Goal: Information Seeking & Learning: Learn about a topic

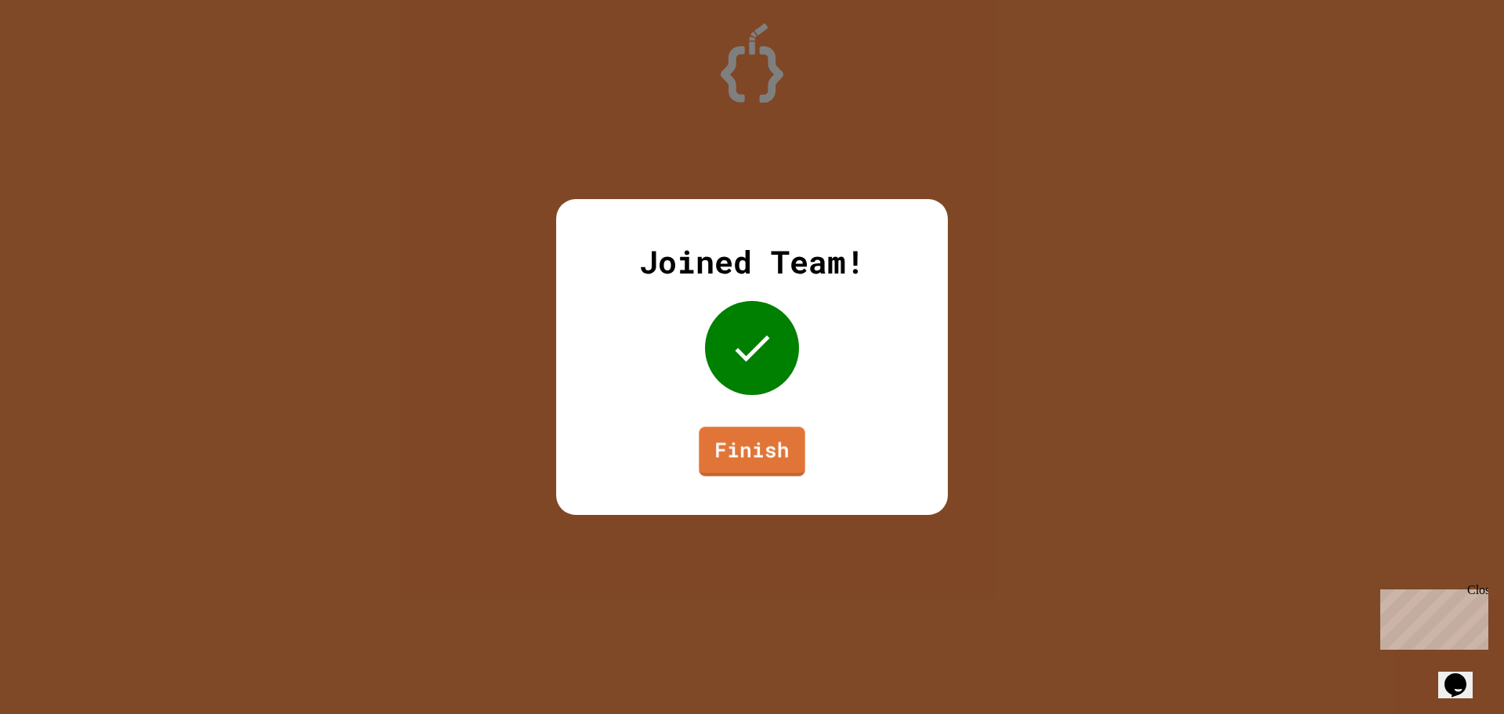
click at [759, 465] on link "Finish" at bounding box center [752, 451] width 106 height 49
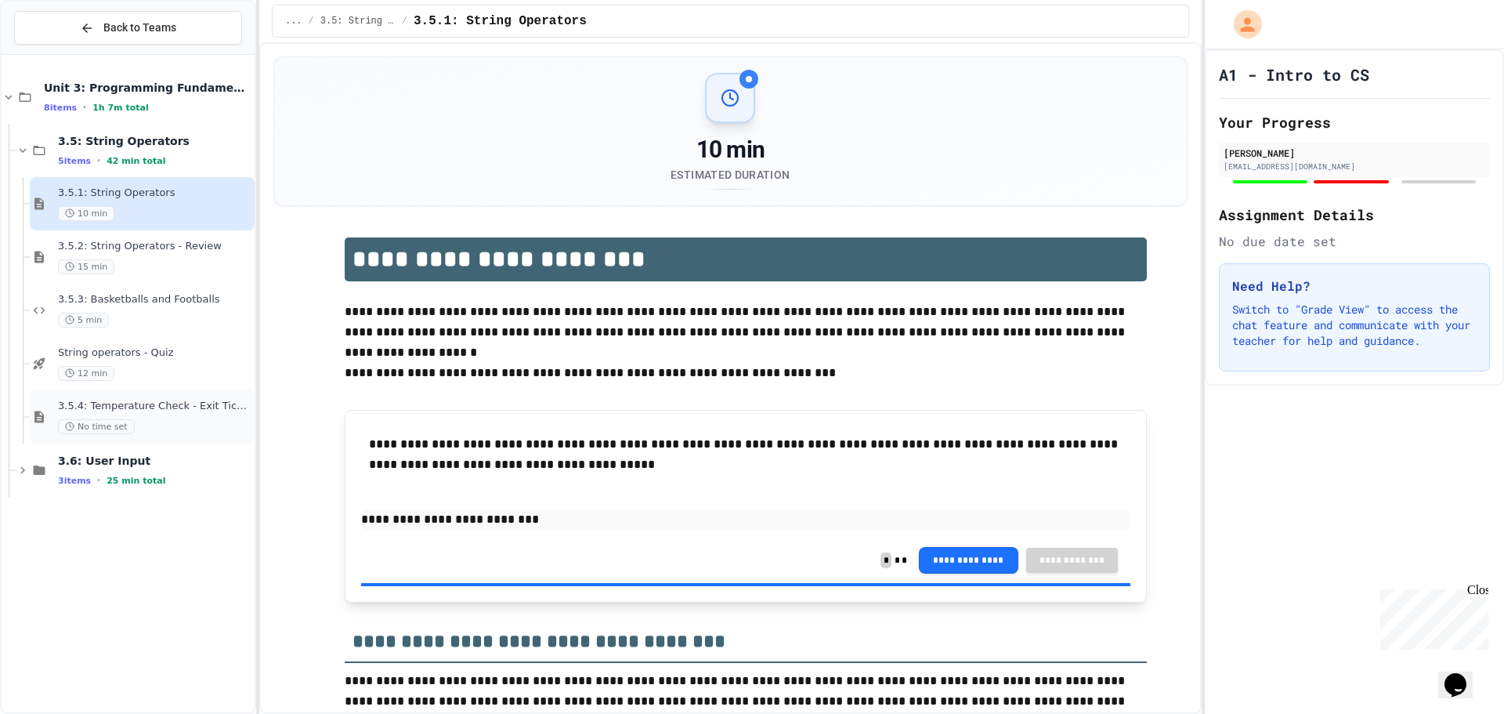
click at [125, 419] on span "No time set" at bounding box center [96, 426] width 77 height 15
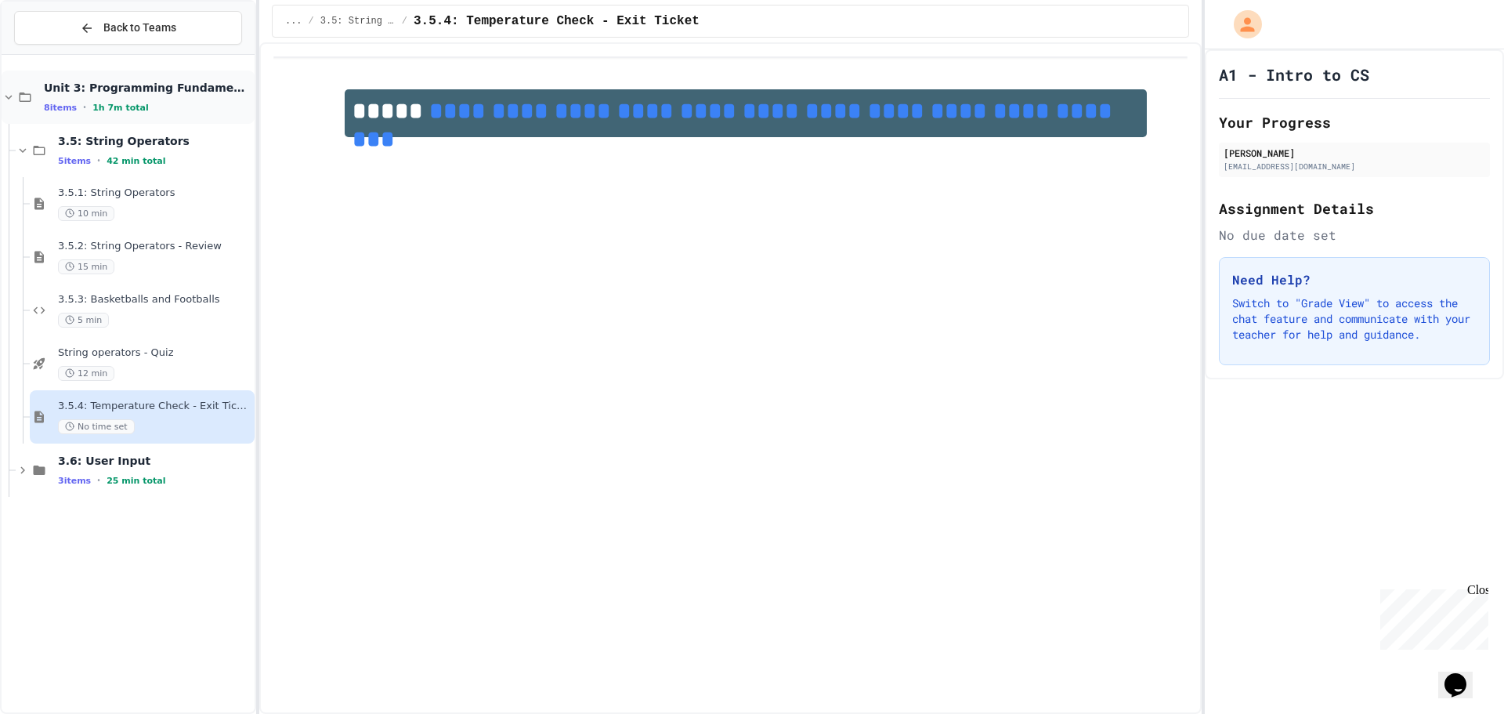
click at [27, 96] on icon at bounding box center [25, 97] width 19 height 14
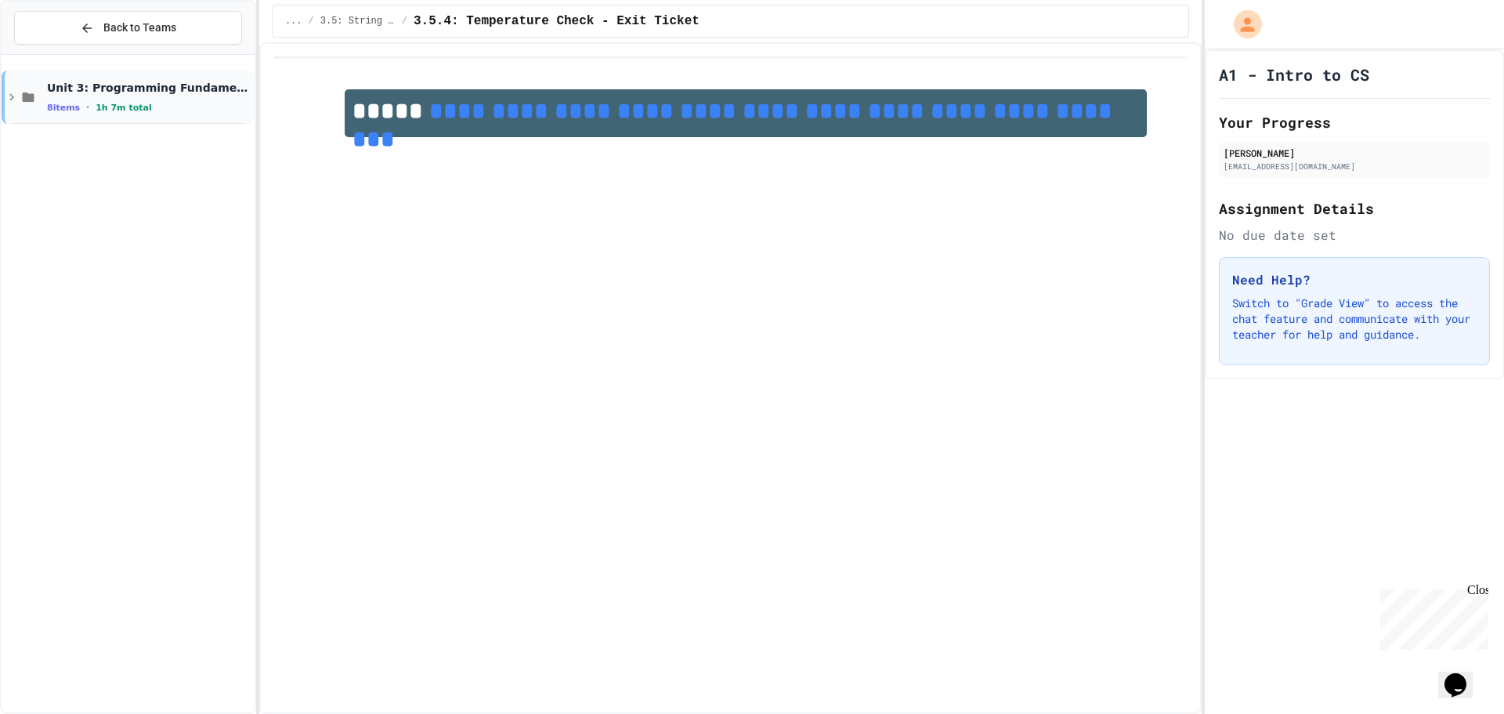
click at [28, 102] on icon at bounding box center [29, 96] width 12 height 9
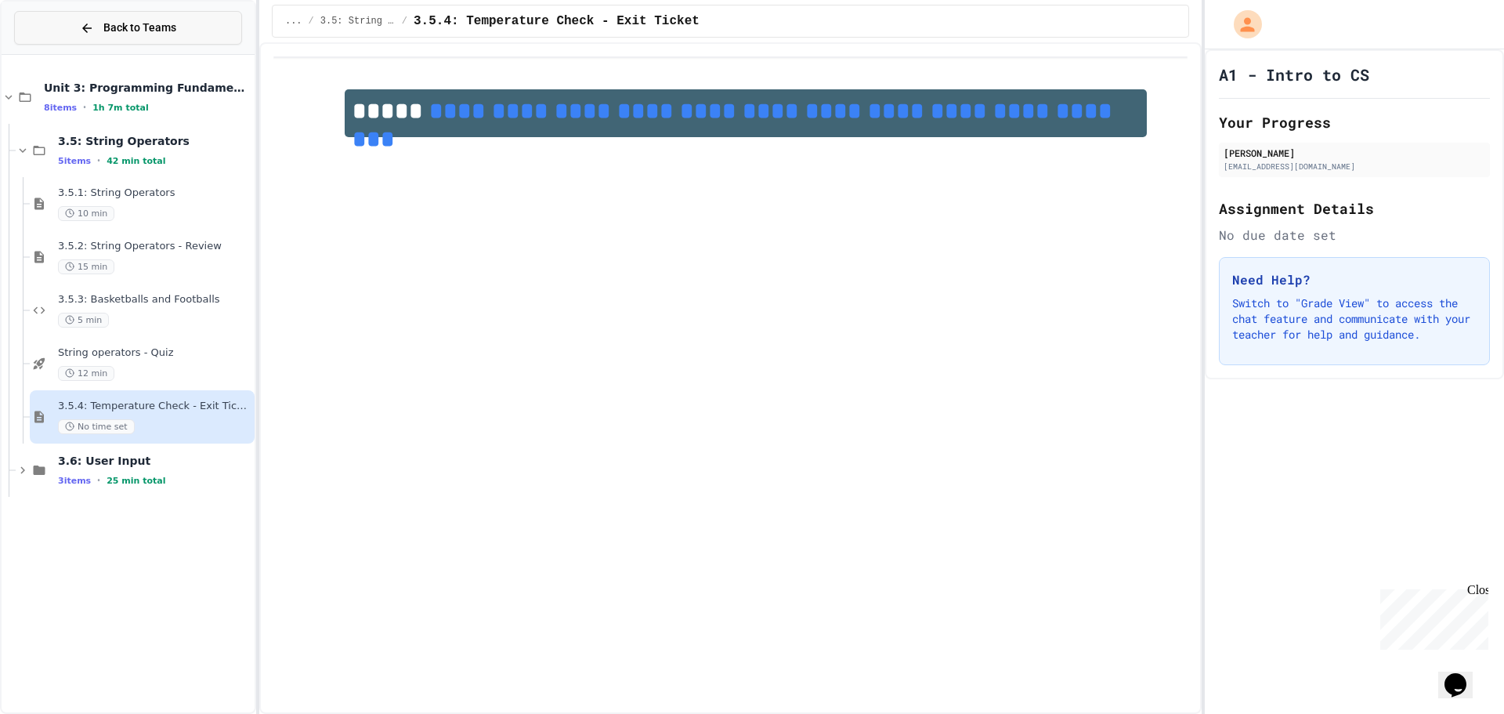
click at [68, 35] on button "Back to Teams" at bounding box center [128, 28] width 228 height 34
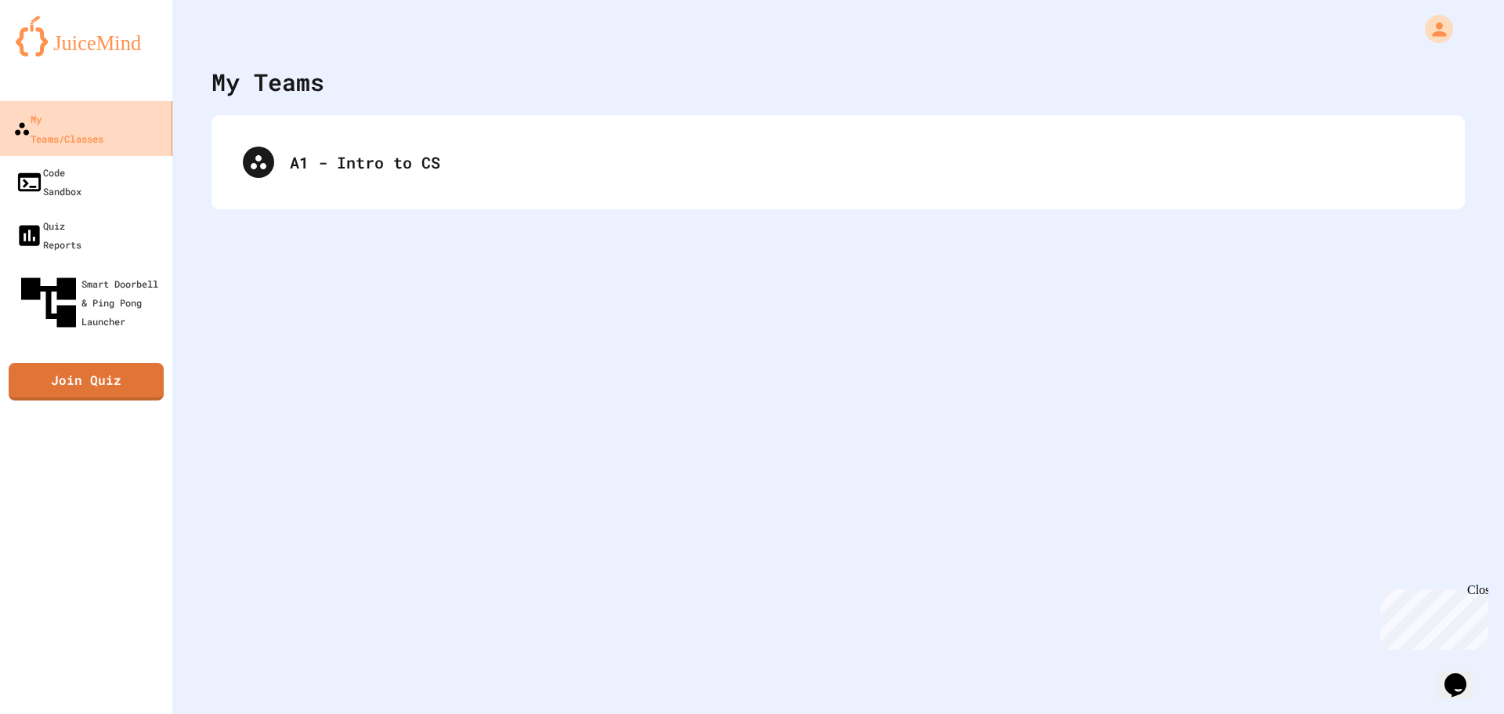
click at [96, 123] on div "My Teams/Classes" at bounding box center [58, 128] width 90 height 38
drag, startPoint x: 96, startPoint y: 123, endPoint x: 325, endPoint y: 238, distance: 256.8
click at [329, 311] on div "My Teams/Classes Code Sandbox Quiz Reports Smart Doorbell & Ping Pong Launcher …" at bounding box center [752, 357] width 1504 height 714
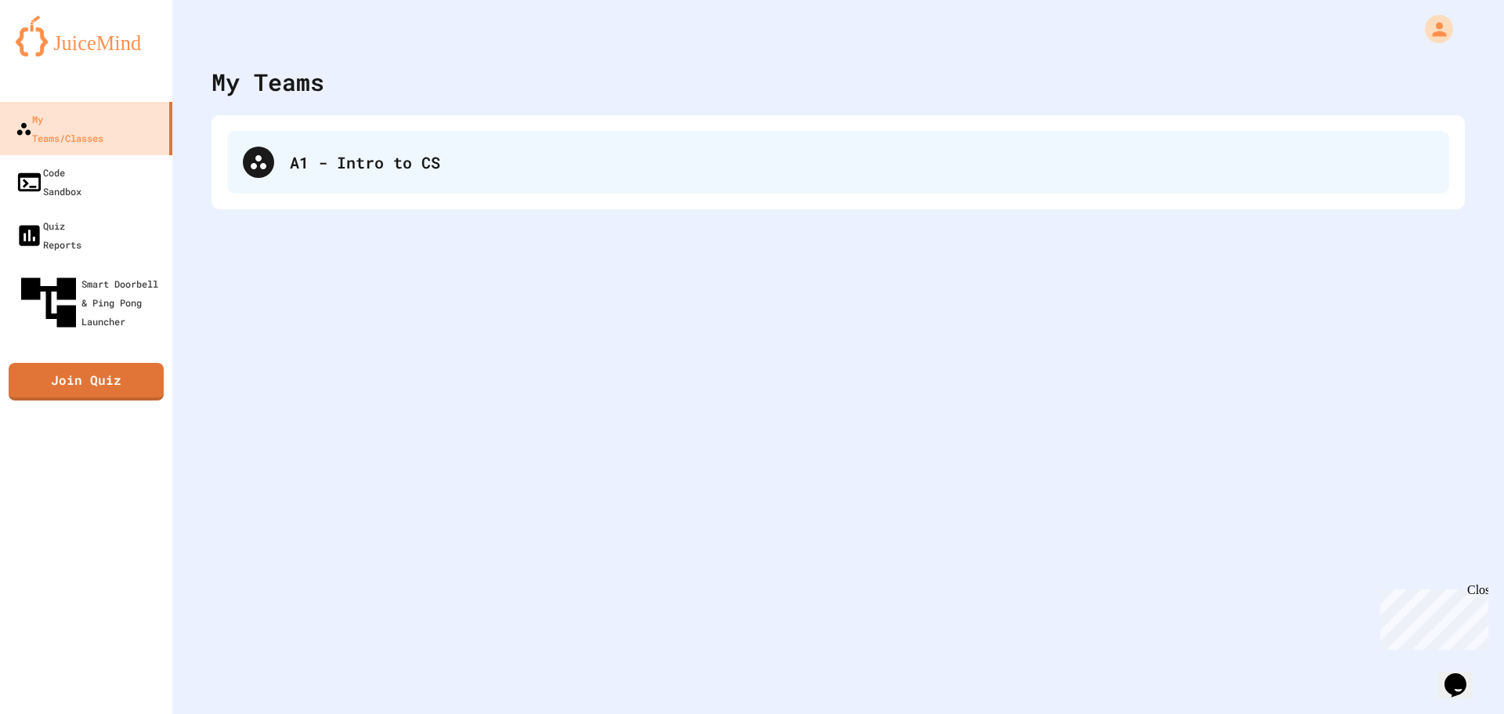
click at [327, 169] on div "A1 - Intro to CS" at bounding box center [862, 162] width 1144 height 24
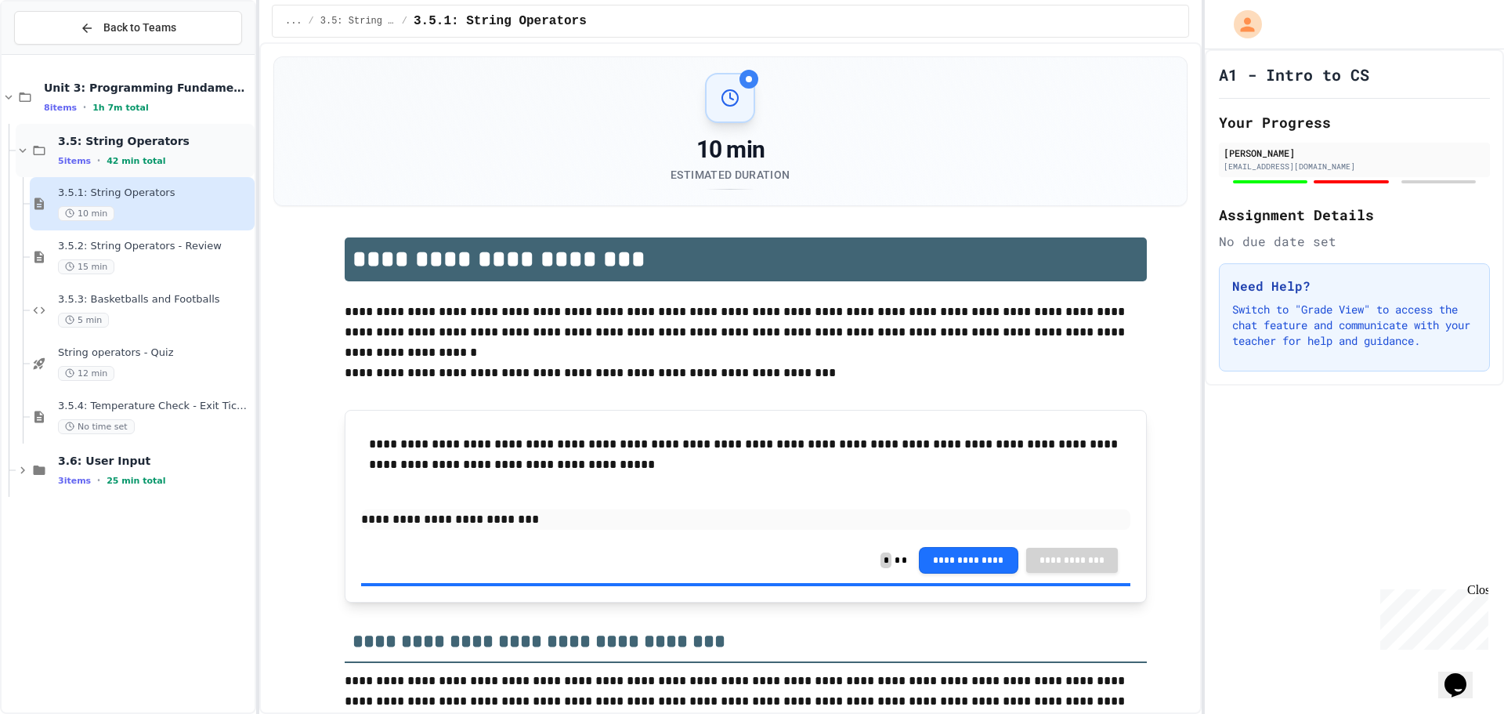
click at [68, 150] on div "3.5: String Operators 5 items • 42 min total" at bounding box center [155, 150] width 194 height 33
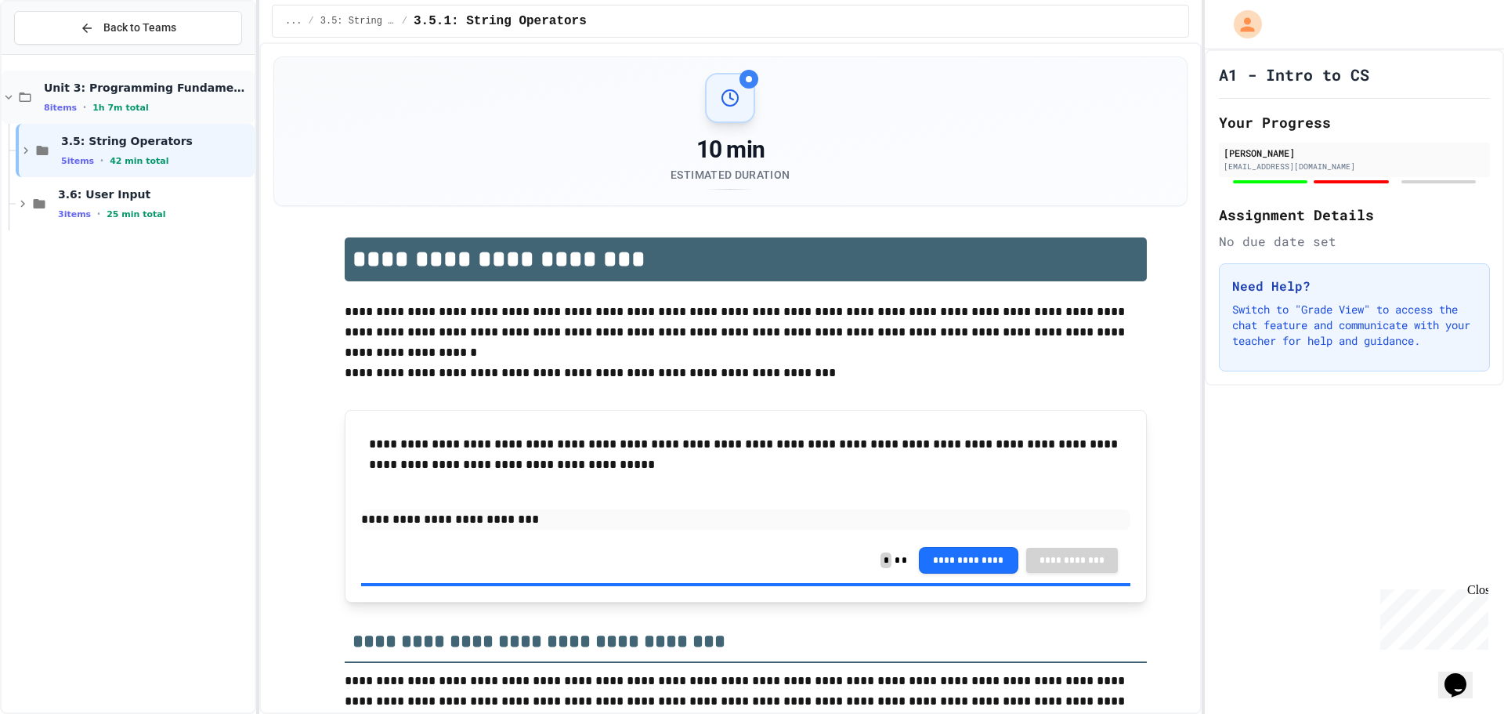
click at [107, 104] on span "1h 7m total" at bounding box center [120, 108] width 56 height 10
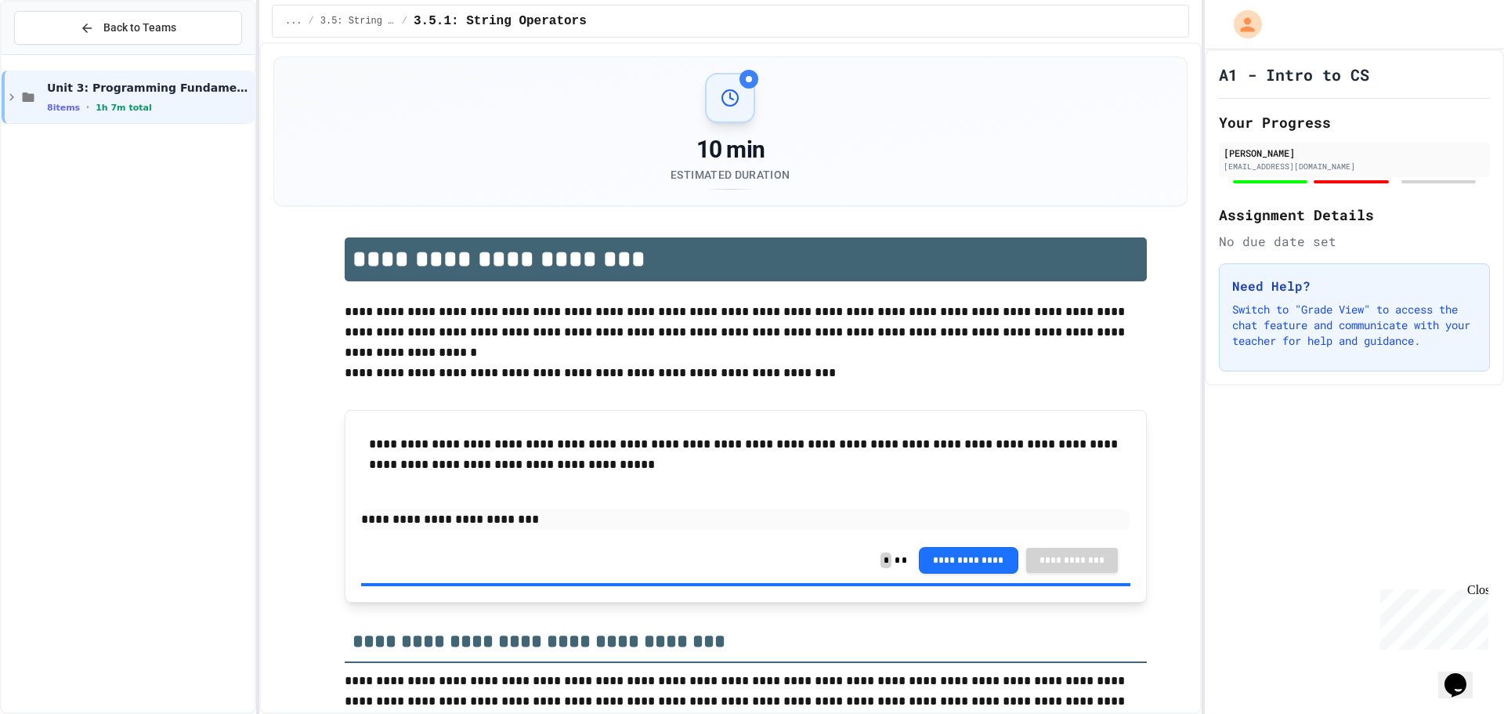
click at [107, 104] on span "1h 7m total" at bounding box center [124, 108] width 56 height 10
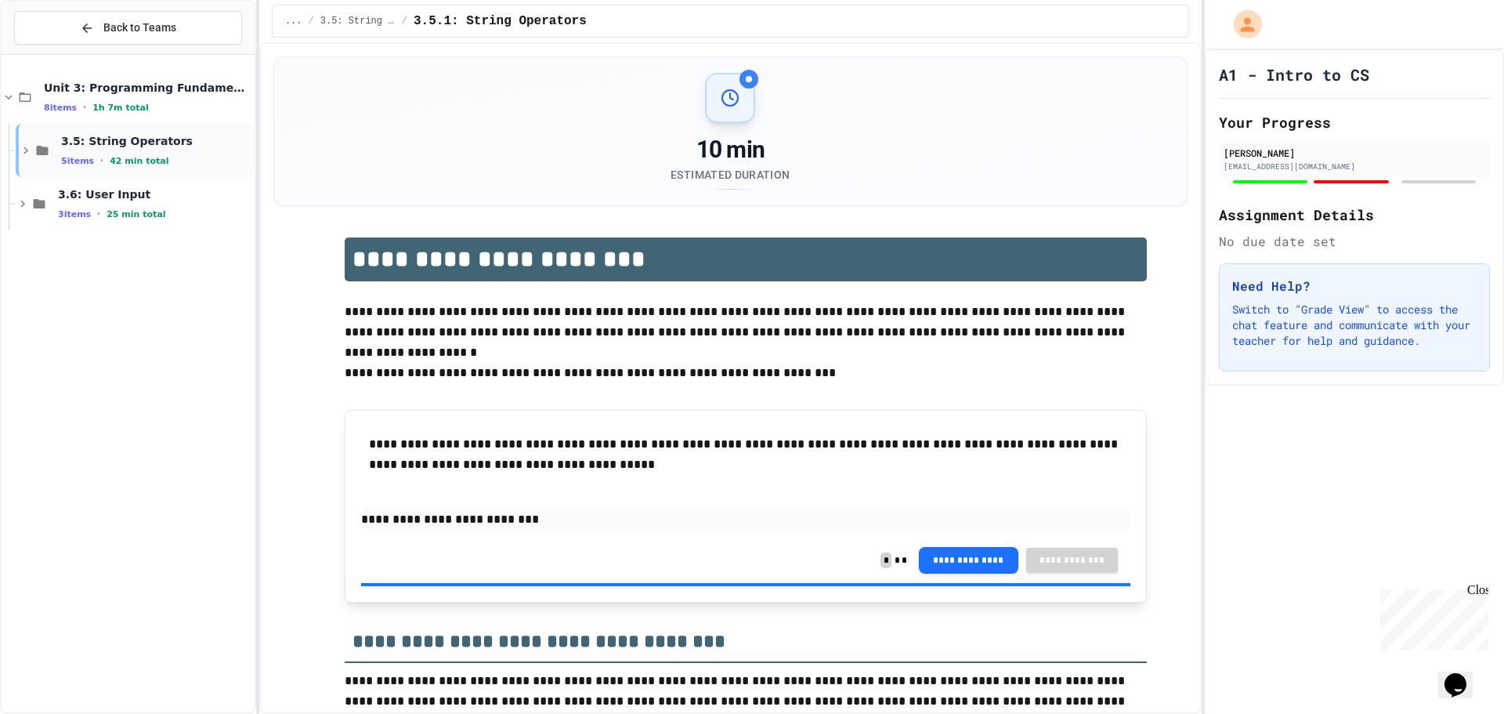
click at [103, 152] on div "3.5: String Operators 5 items • 42 min total" at bounding box center [156, 150] width 190 height 33
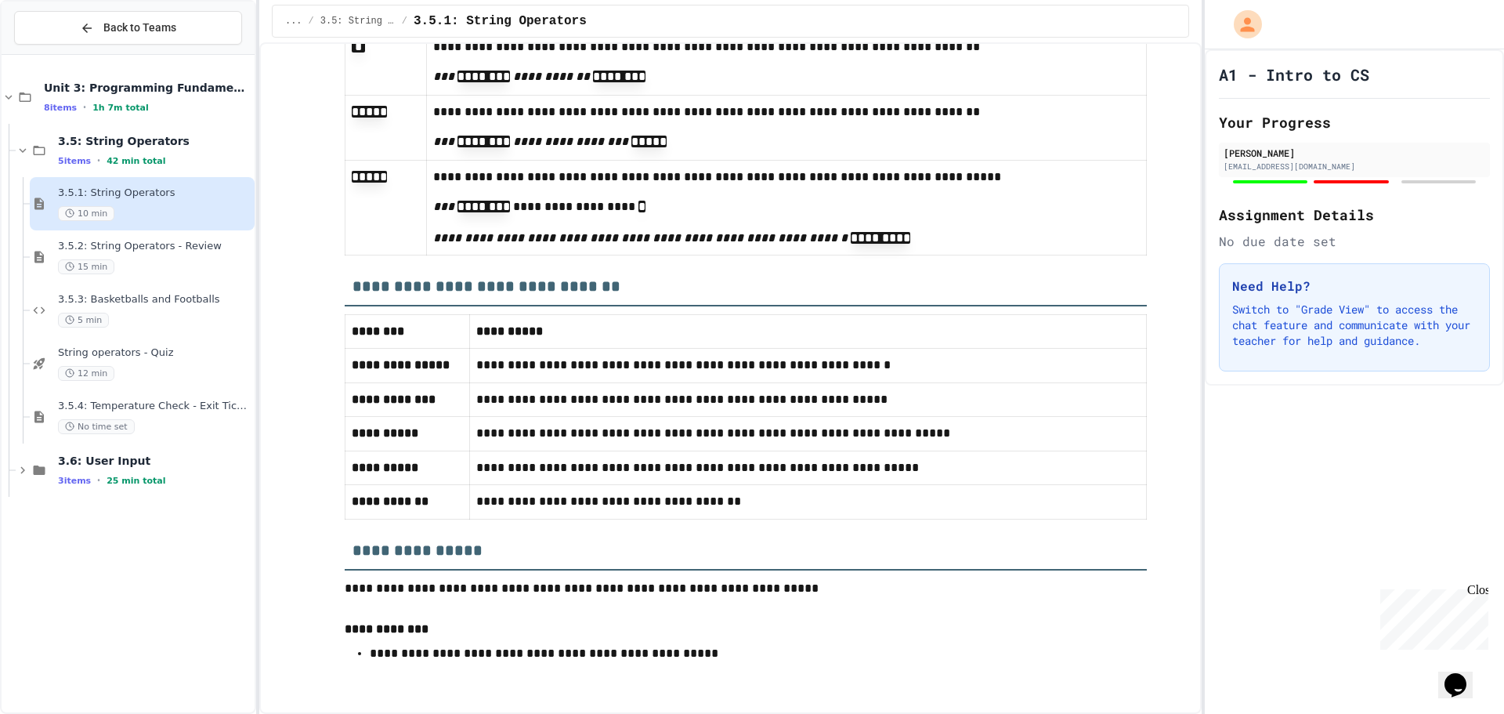
scroll to position [7066, 0]
click at [179, 253] on div "3.5.2: String Operators - Review 15 min" at bounding box center [155, 257] width 194 height 34
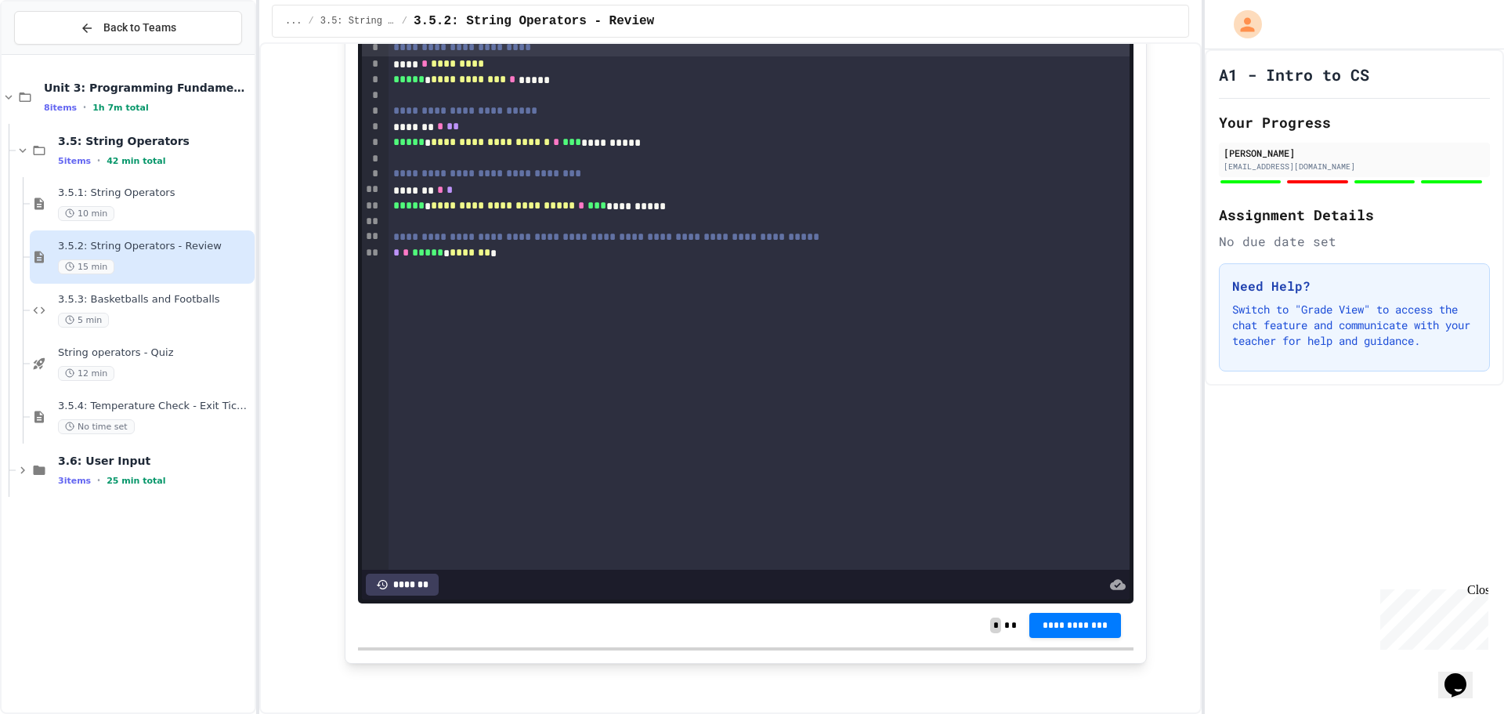
scroll to position [3449, 0]
click at [88, 305] on span "3.5.3: Basketballs and Footballs" at bounding box center [155, 299] width 194 height 13
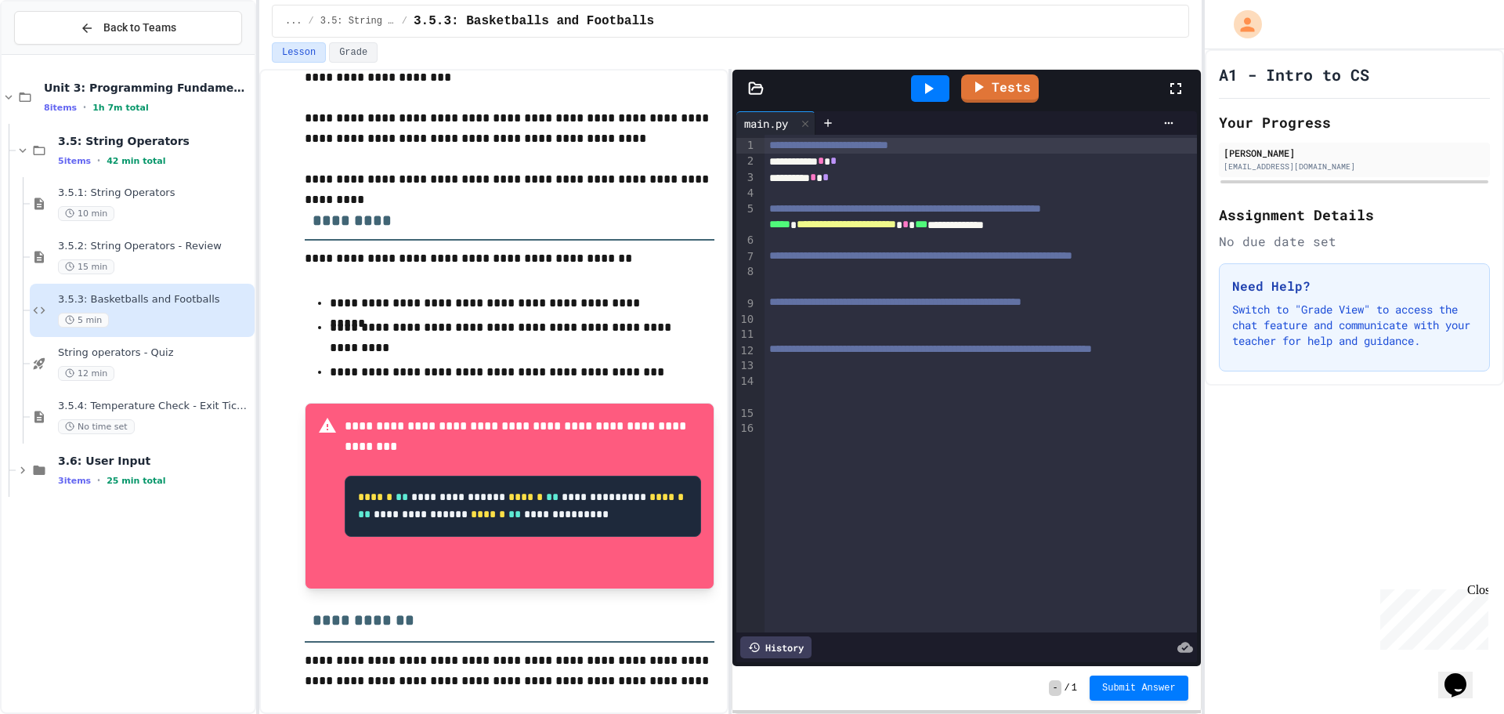
scroll to position [514, 0]
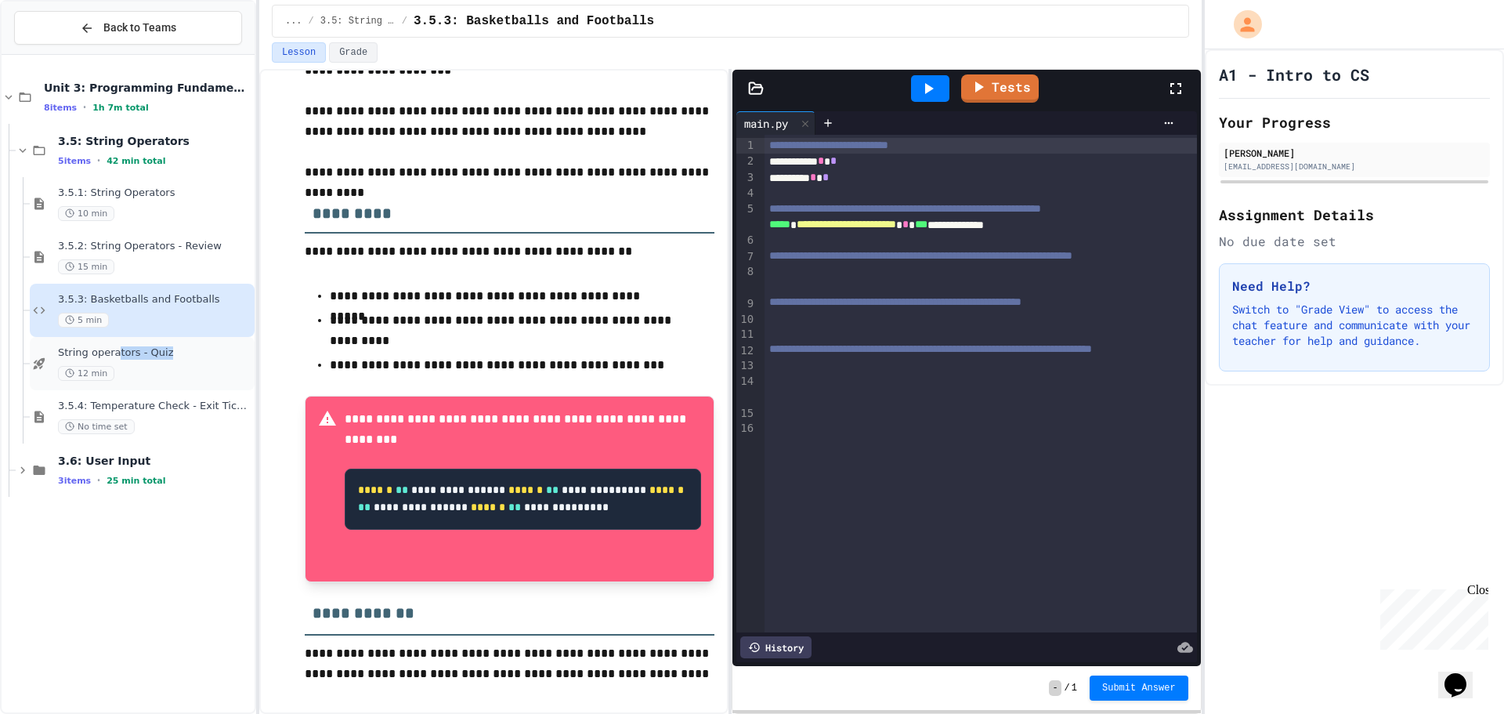
click at [118, 363] on div "String operators - Quiz 12 min" at bounding box center [155, 363] width 194 height 34
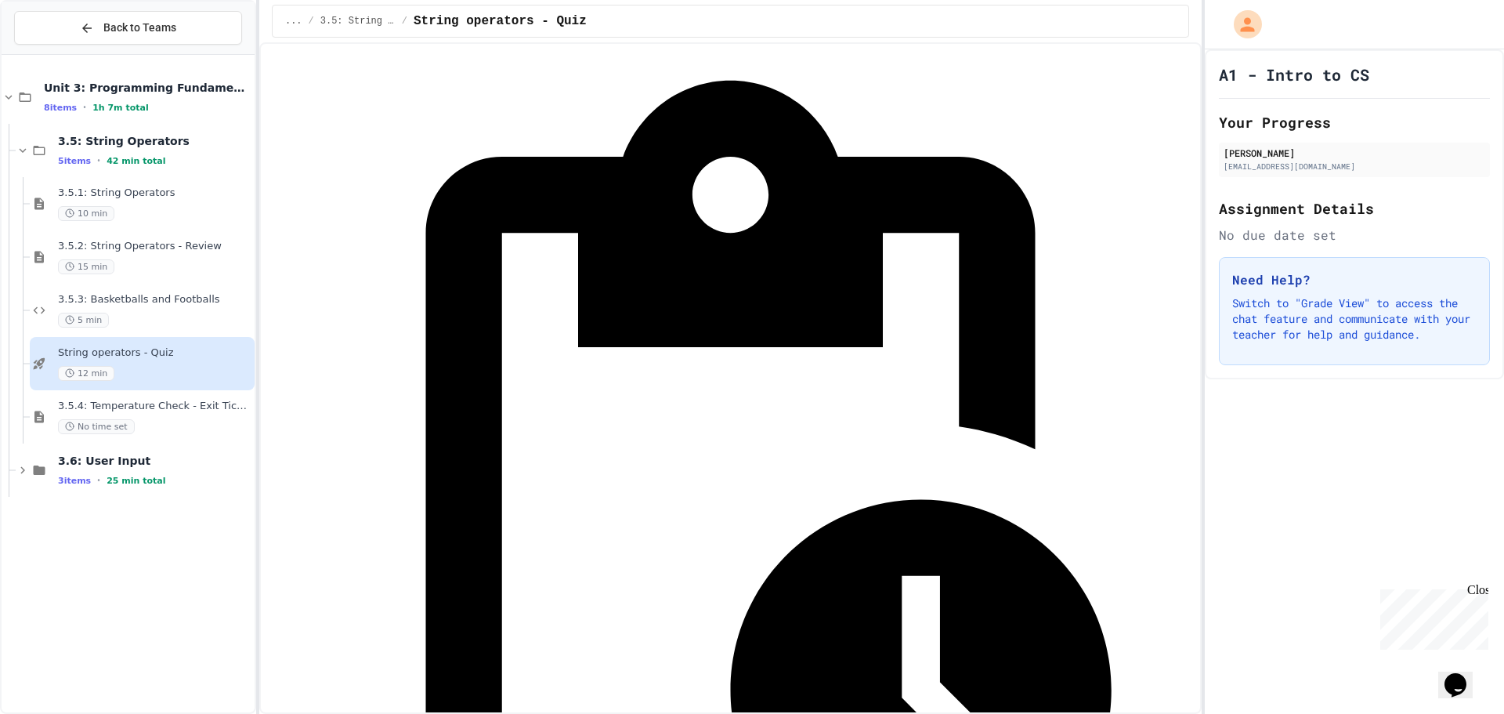
scroll to position [236, 0]
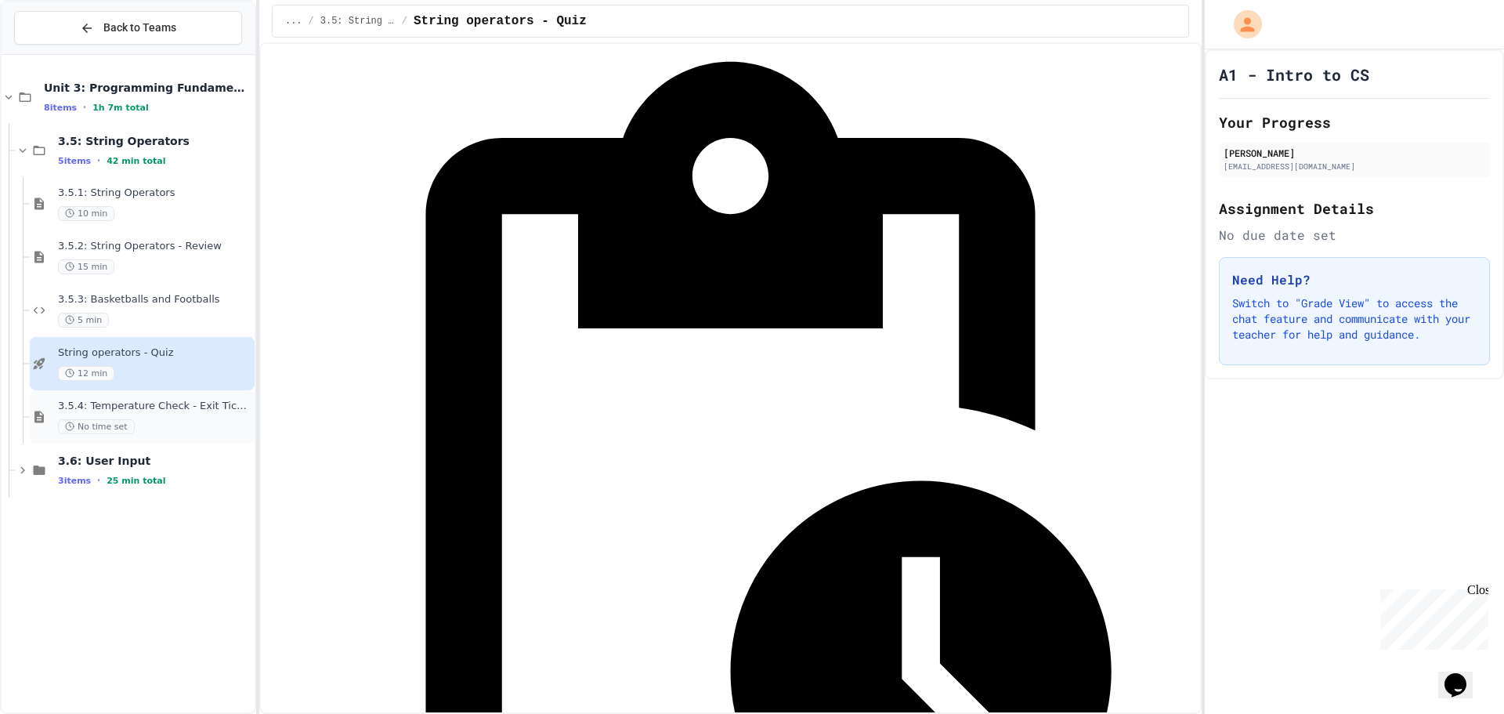
click at [84, 418] on div "3.5.4: Temperature Check - Exit Ticket No time set" at bounding box center [155, 417] width 194 height 34
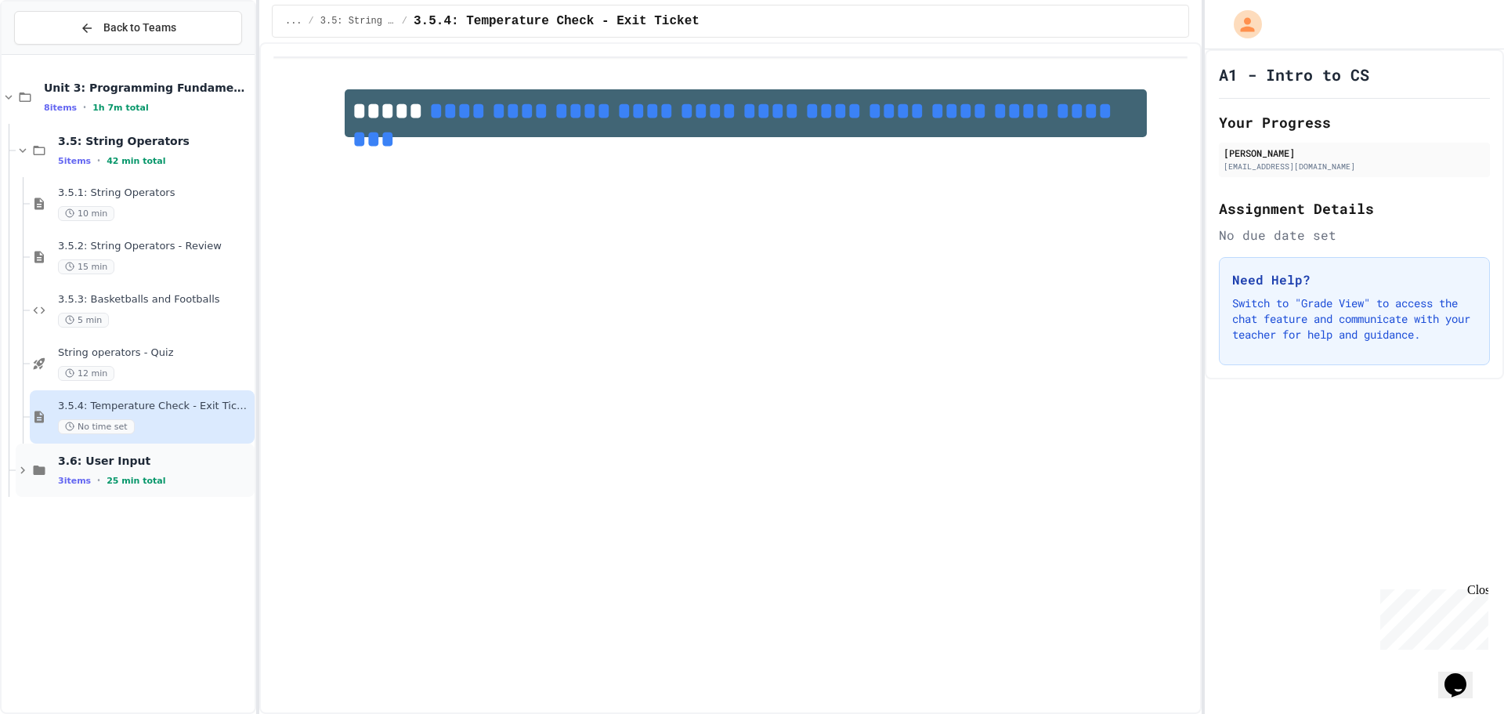
click at [156, 465] on span "3.6: User Input" at bounding box center [155, 461] width 194 height 14
click at [91, 266] on span "15 min" at bounding box center [86, 266] width 56 height 15
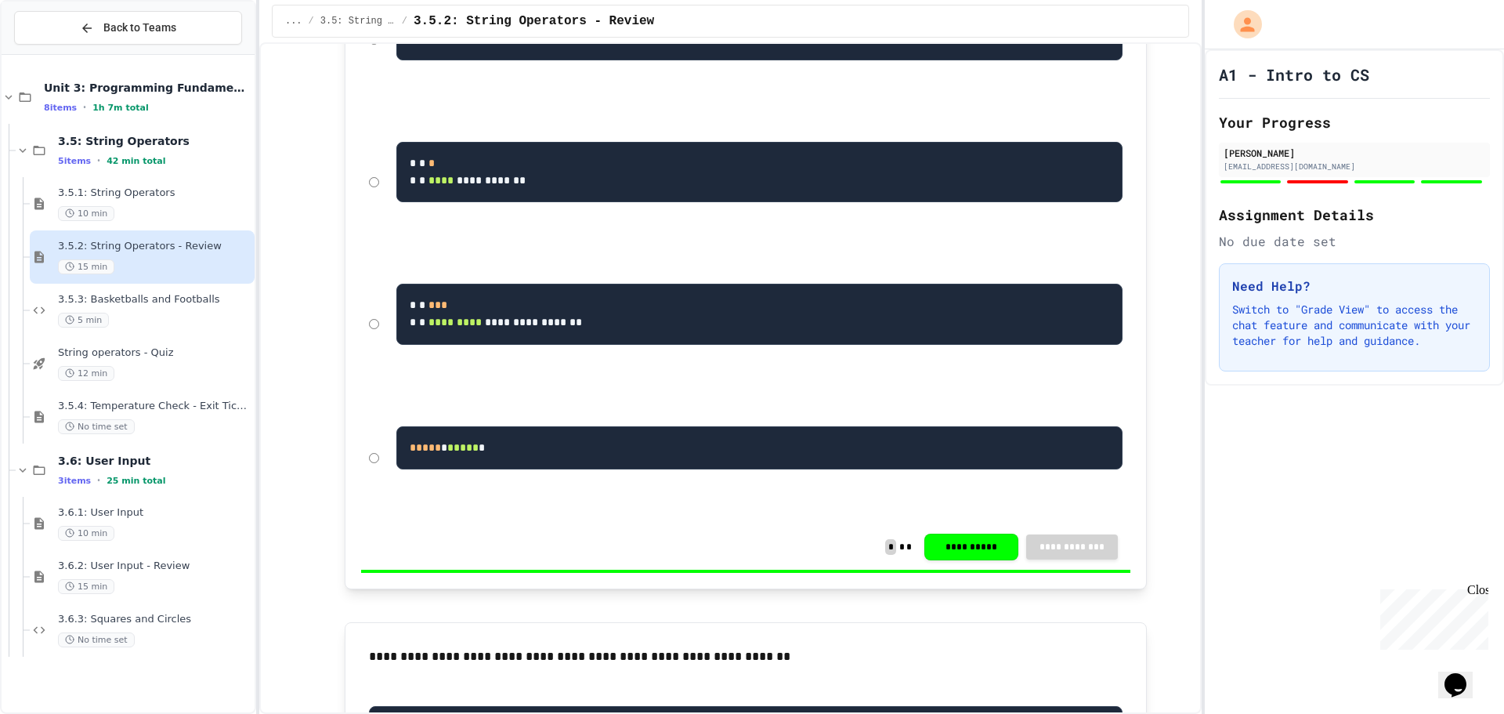
scroll to position [548, 0]
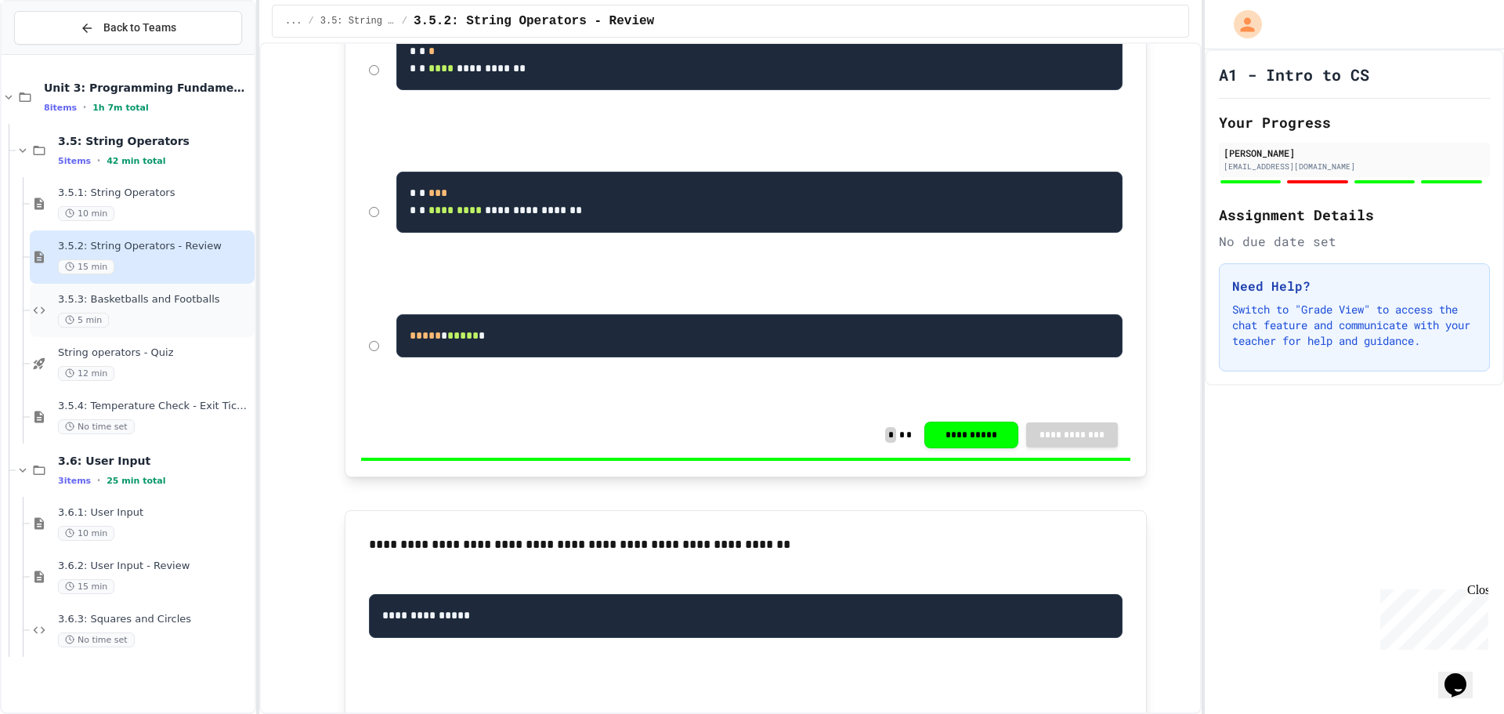
click at [109, 303] on span "3.5.3: Basketballs and Footballs" at bounding box center [155, 299] width 194 height 13
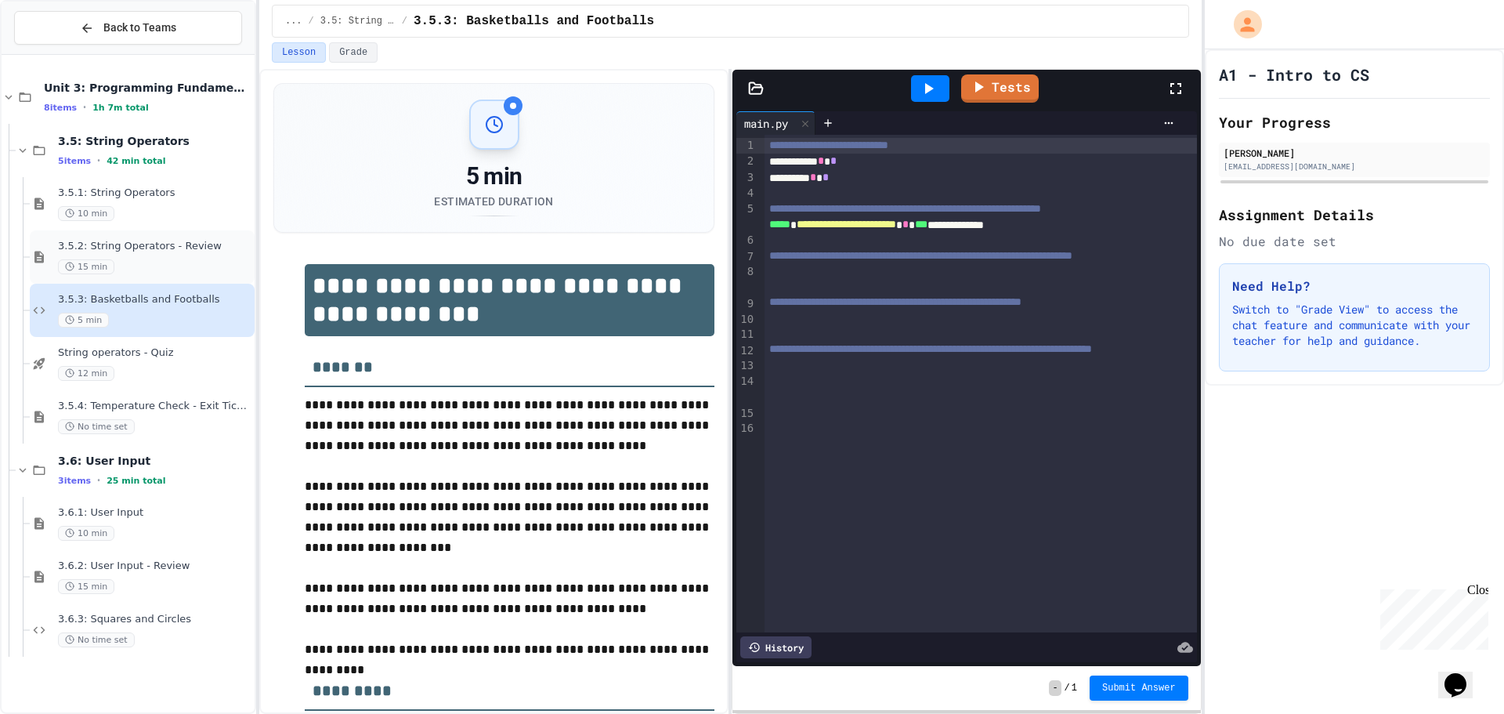
click at [174, 266] on div "15 min" at bounding box center [155, 266] width 194 height 15
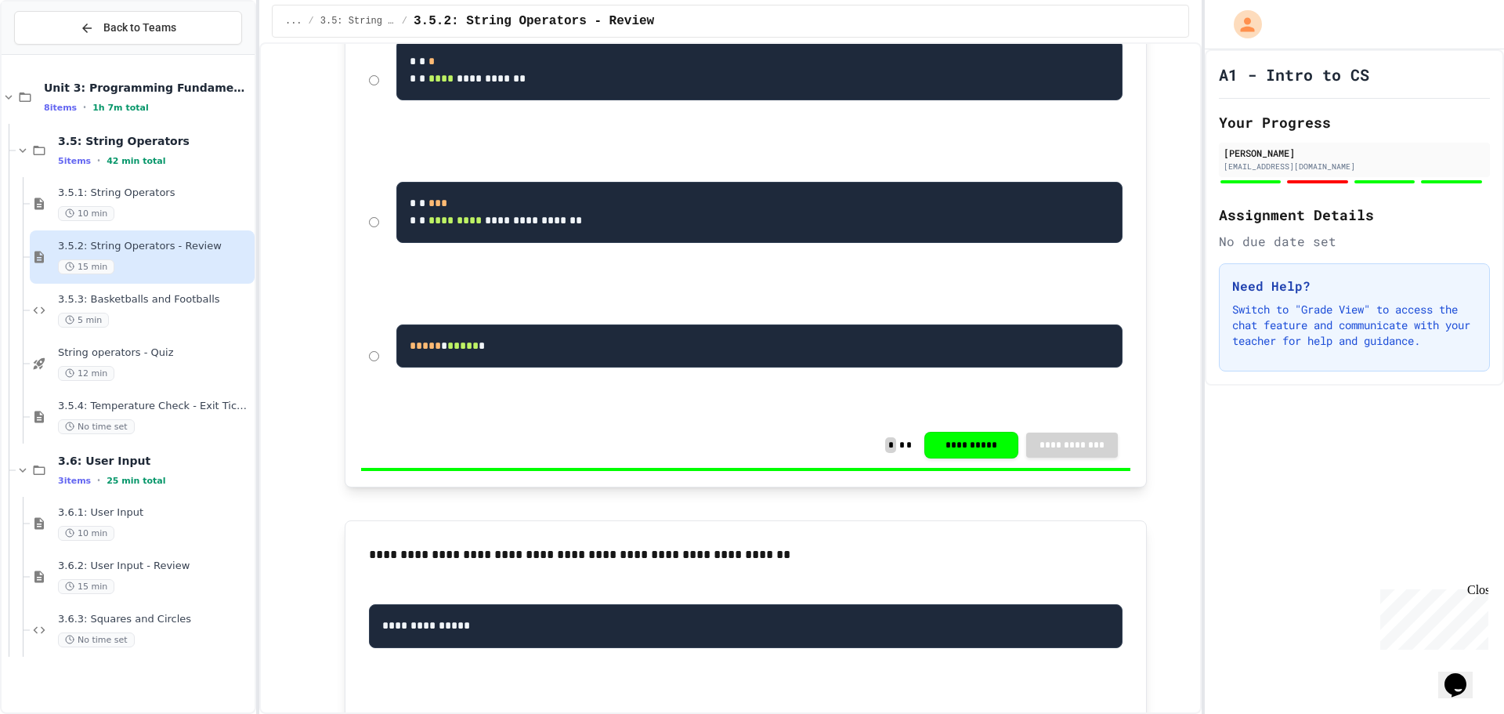
scroll to position [548, 0]
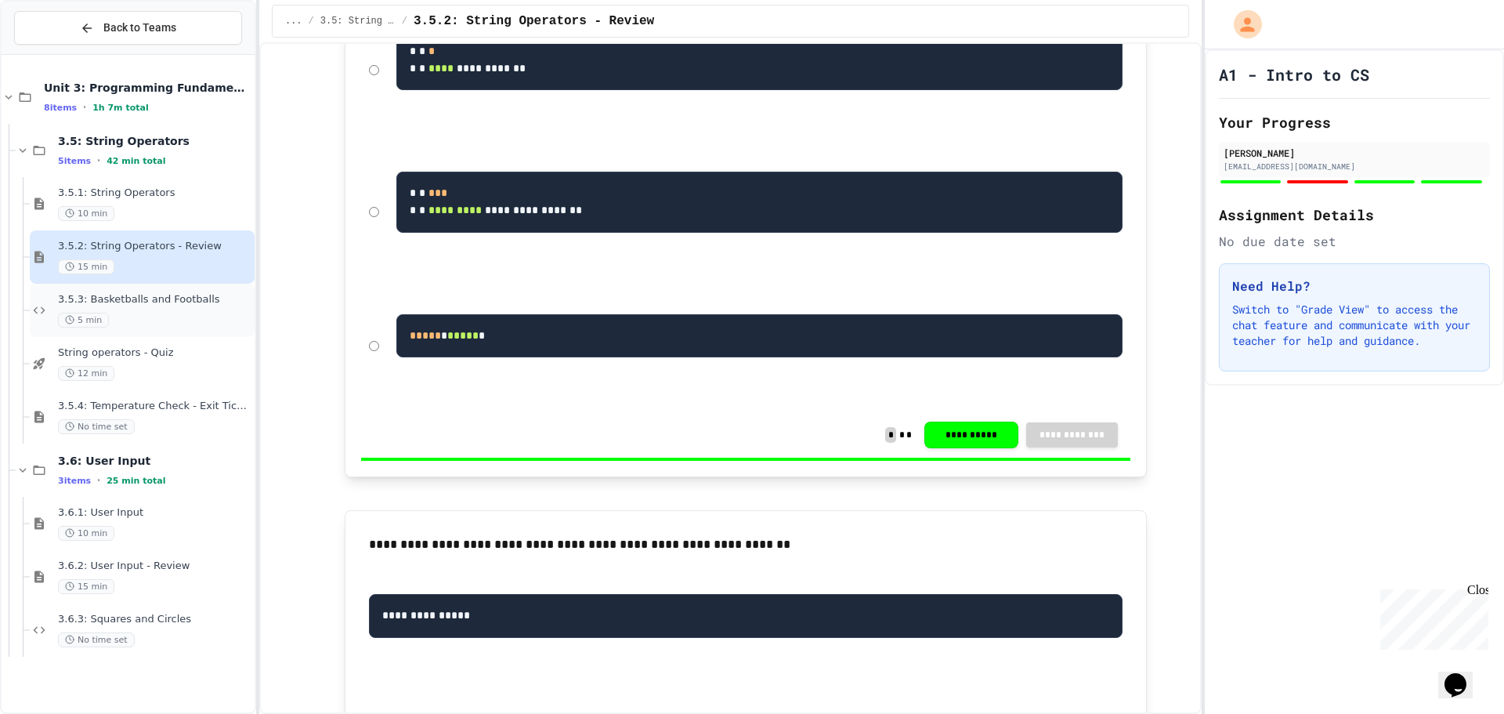
click at [154, 316] on div "5 min" at bounding box center [155, 320] width 194 height 15
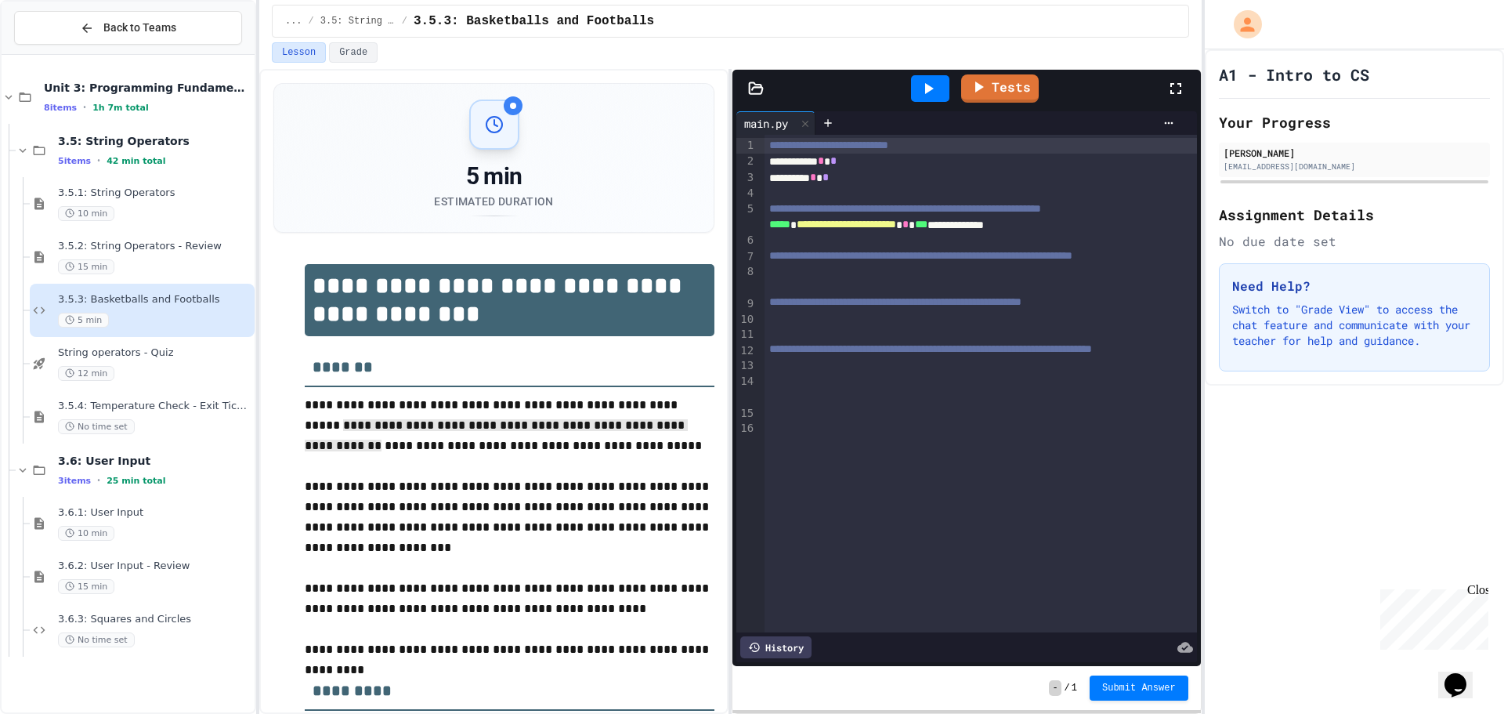
drag, startPoint x: 678, startPoint y: 421, endPoint x: 610, endPoint y: 460, distance: 78.6
click at [612, 458] on div "**********" at bounding box center [493, 391] width 469 height 645
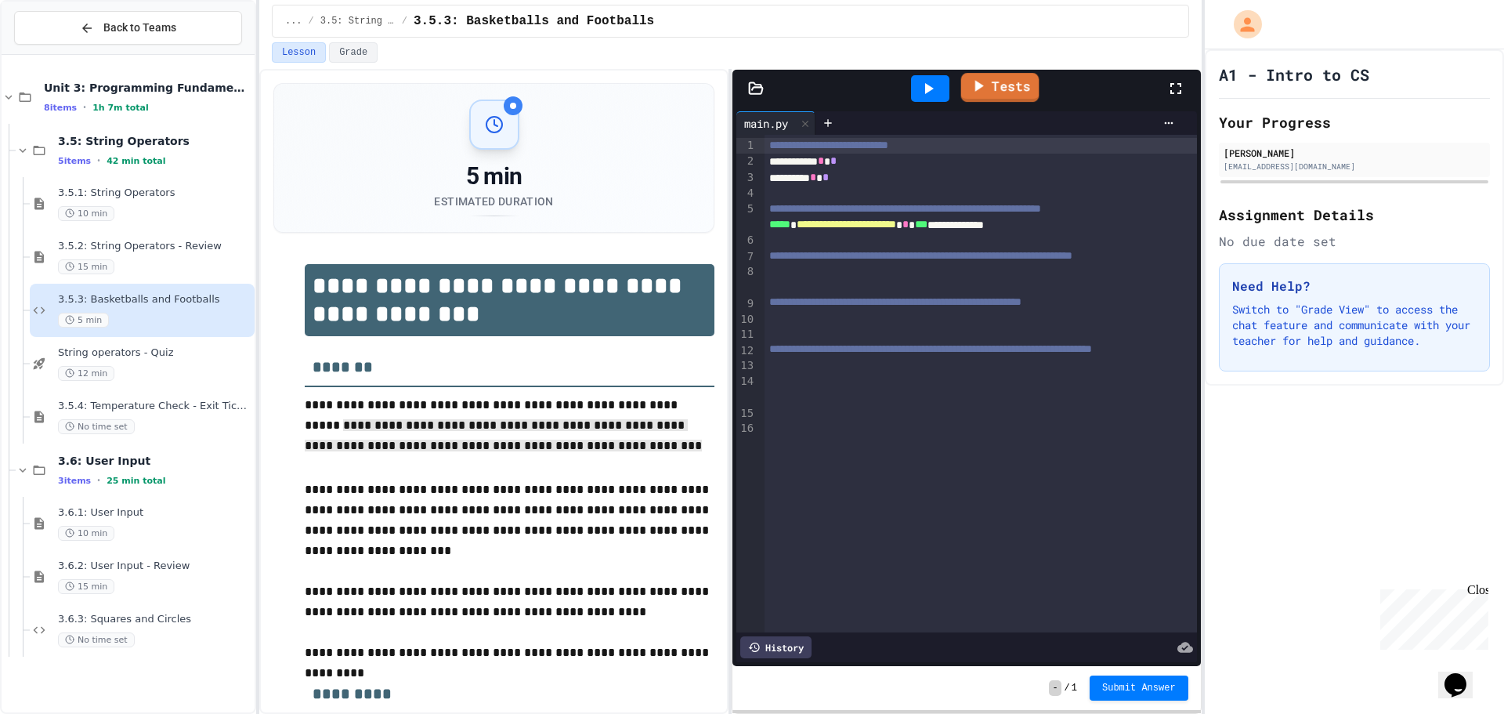
click at [996, 96] on link "Tests" at bounding box center [1000, 87] width 78 height 29
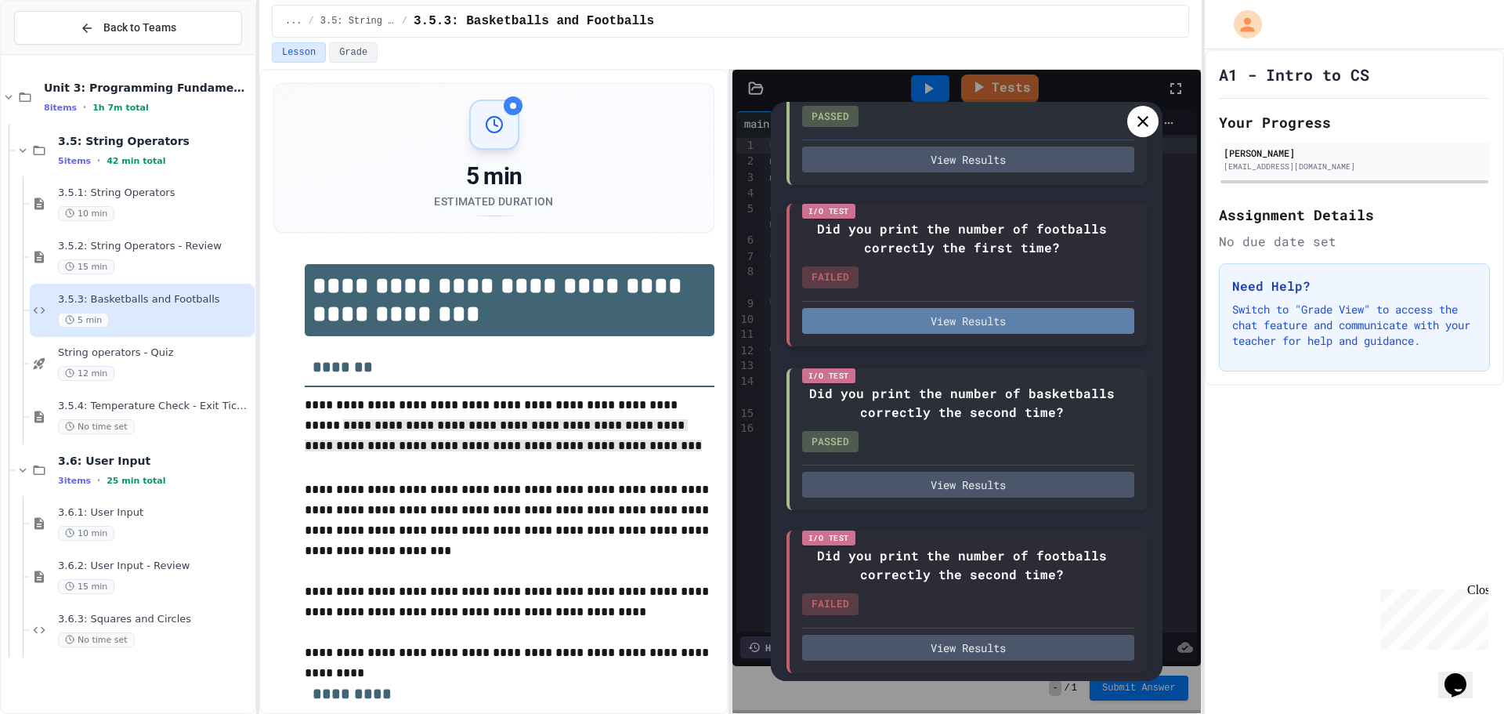
scroll to position [212, 0]
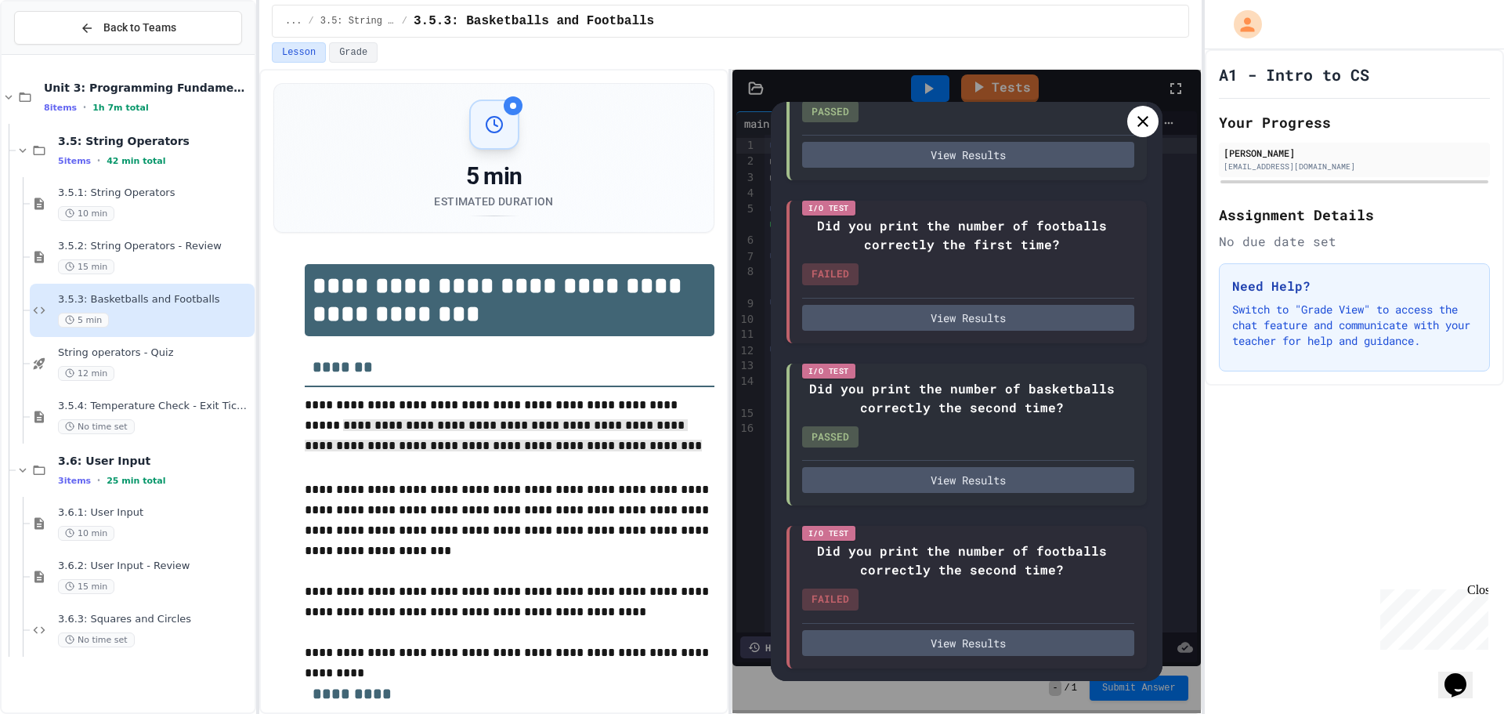
click at [1145, 118] on icon at bounding box center [1143, 121] width 19 height 19
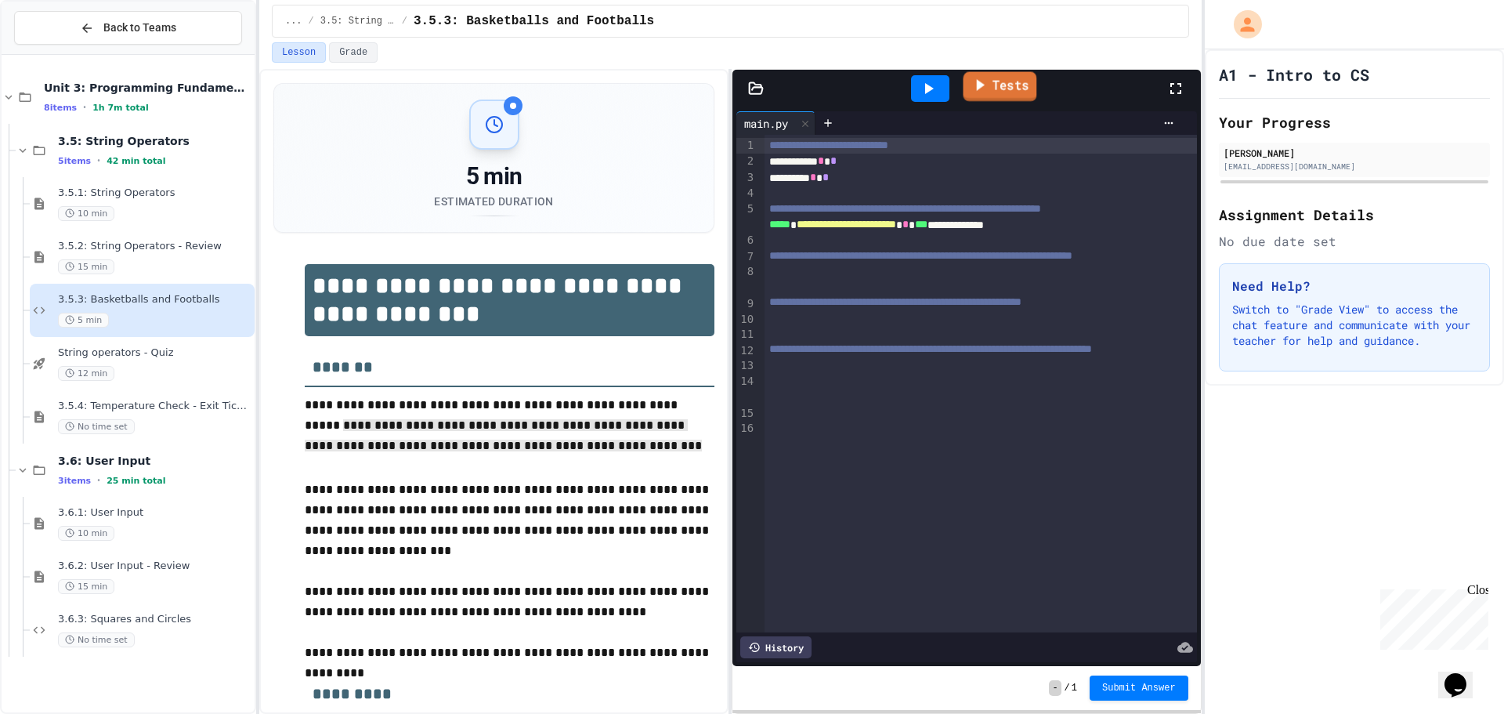
click at [991, 92] on link "Tests" at bounding box center [1000, 87] width 74 height 30
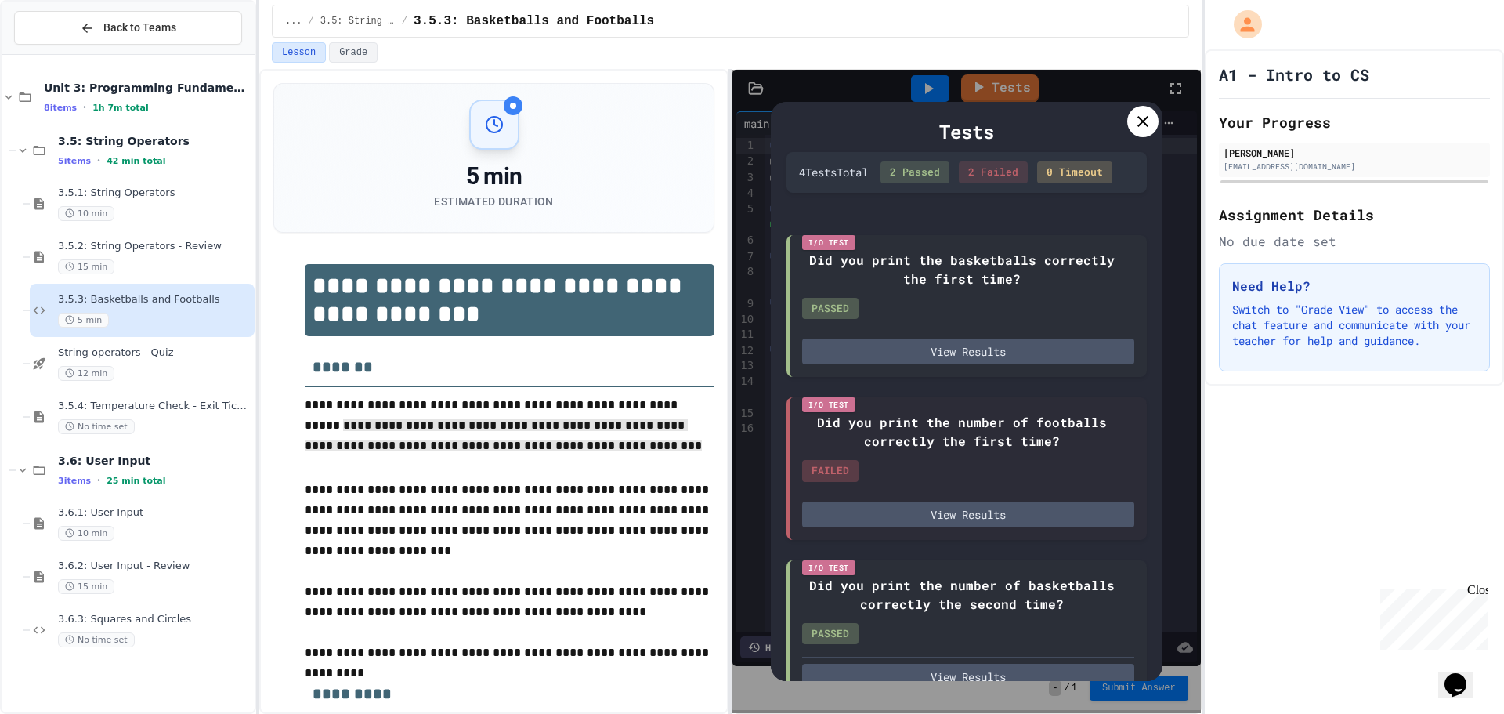
click at [1126, 117] on div "Tests 4 Test s Total 2 Passed 2 Failed 0 Timeout I/O Test Did you print the bas…" at bounding box center [967, 391] width 392 height 579
click at [1127, 117] on div at bounding box center [1142, 121] width 31 height 31
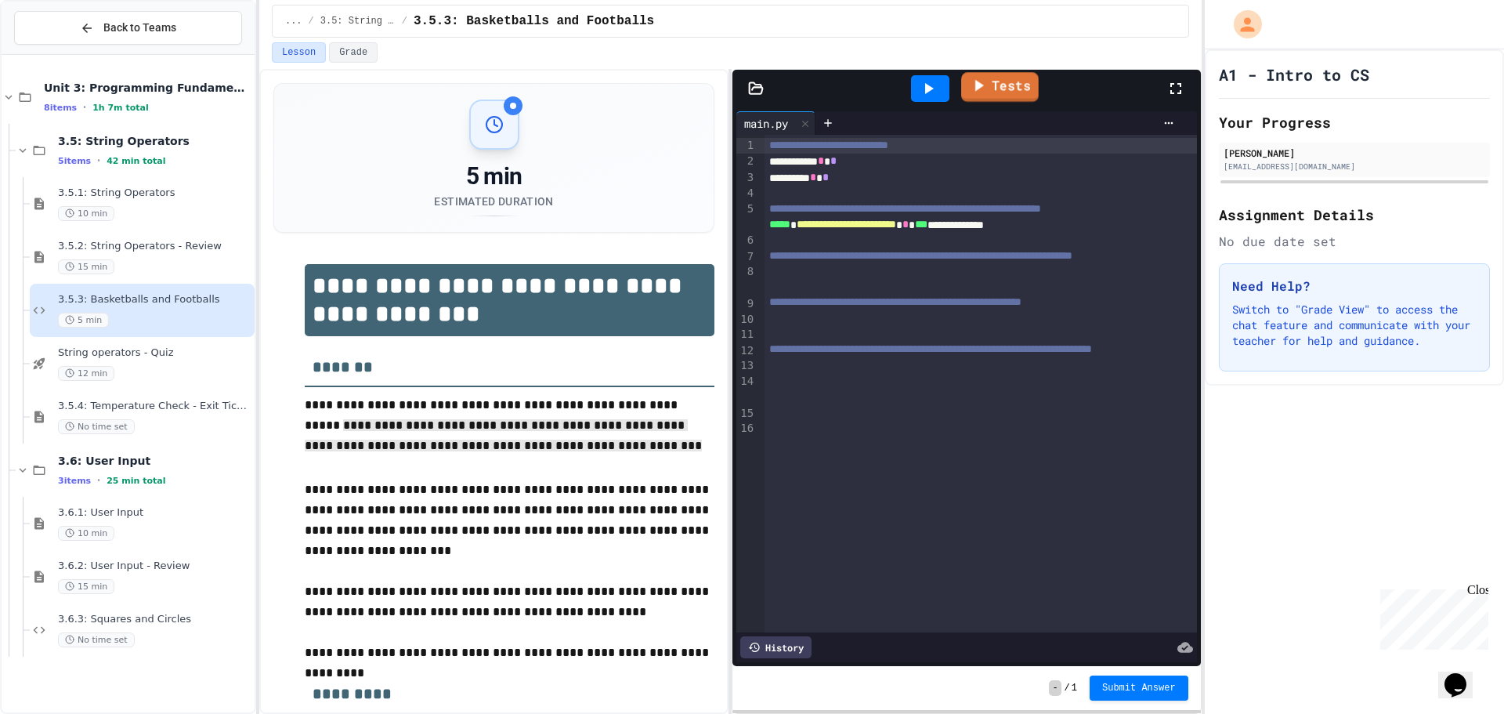
click at [990, 92] on link "Tests" at bounding box center [1000, 87] width 78 height 30
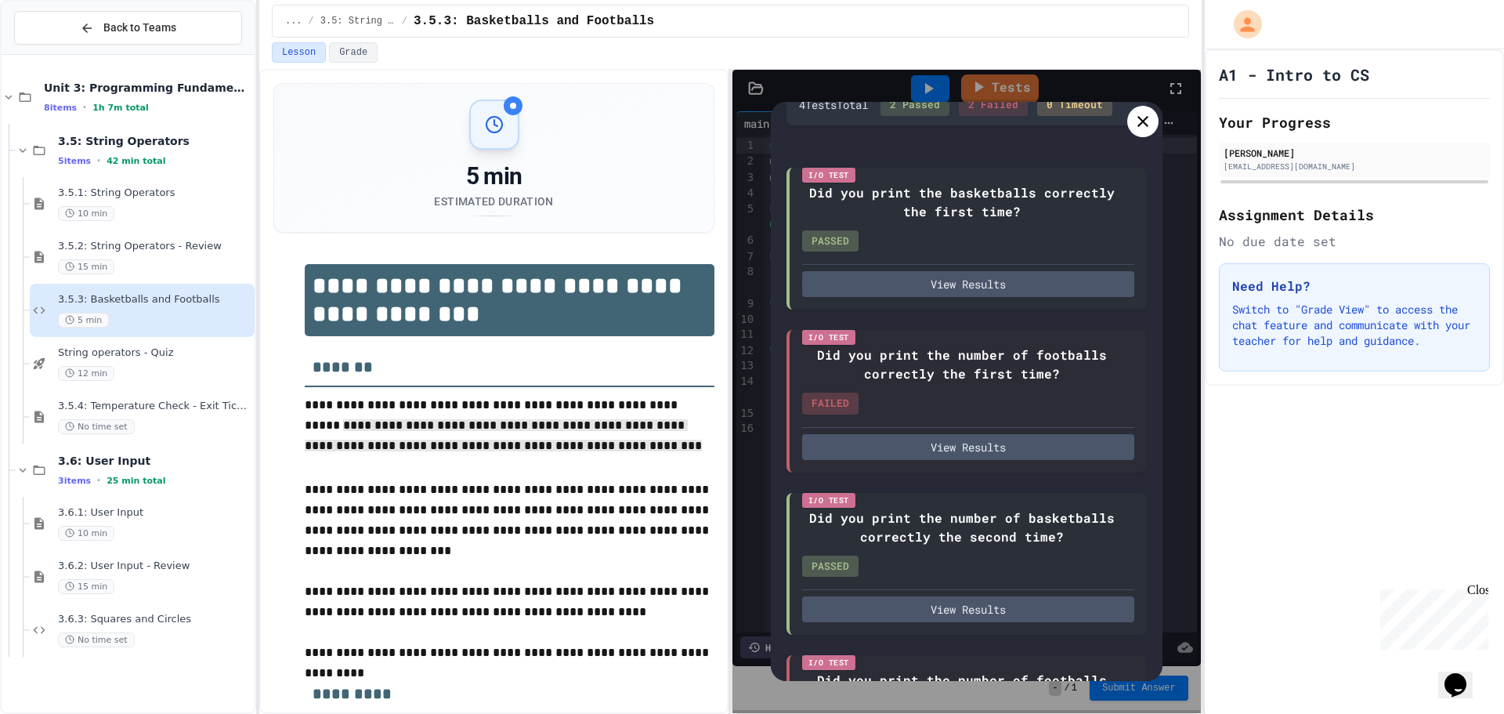
scroll to position [0, 0]
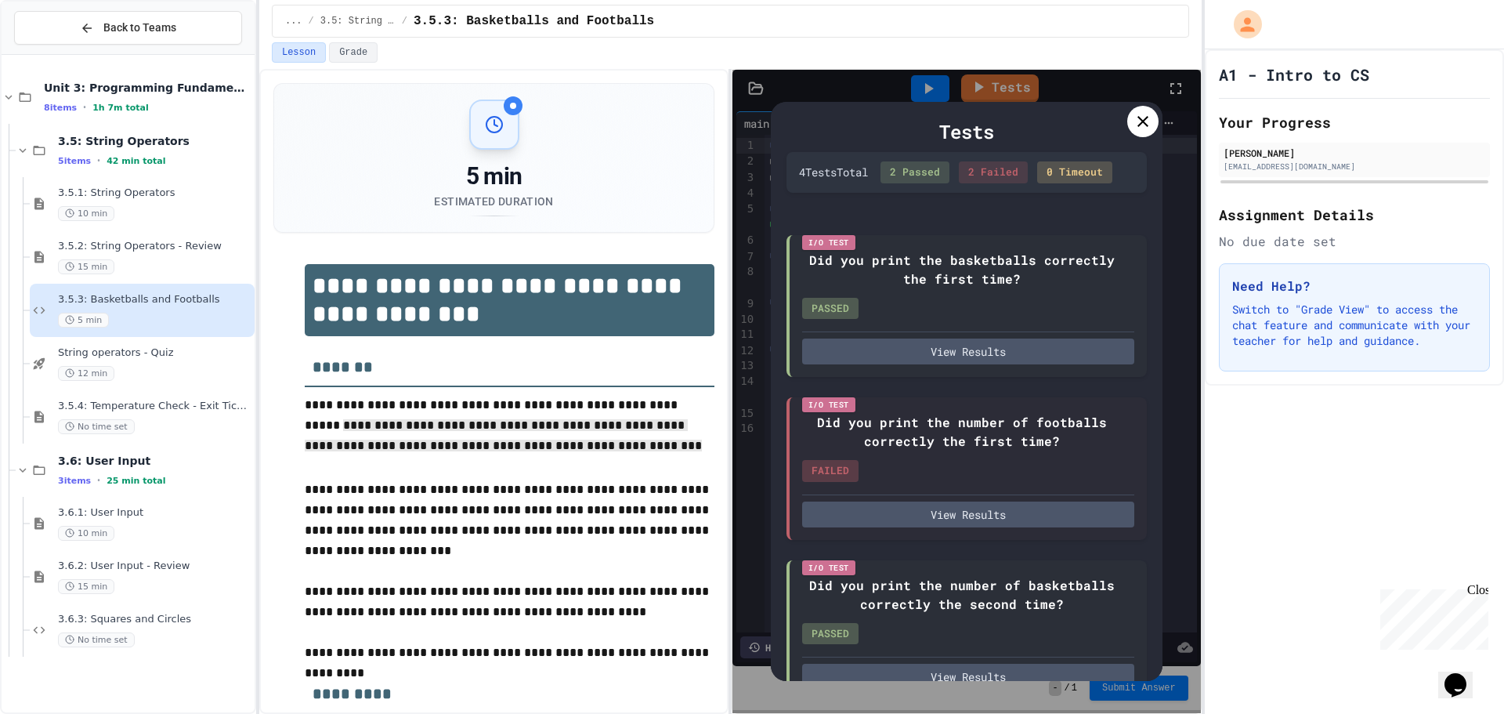
click at [1131, 127] on div at bounding box center [1142, 121] width 31 height 31
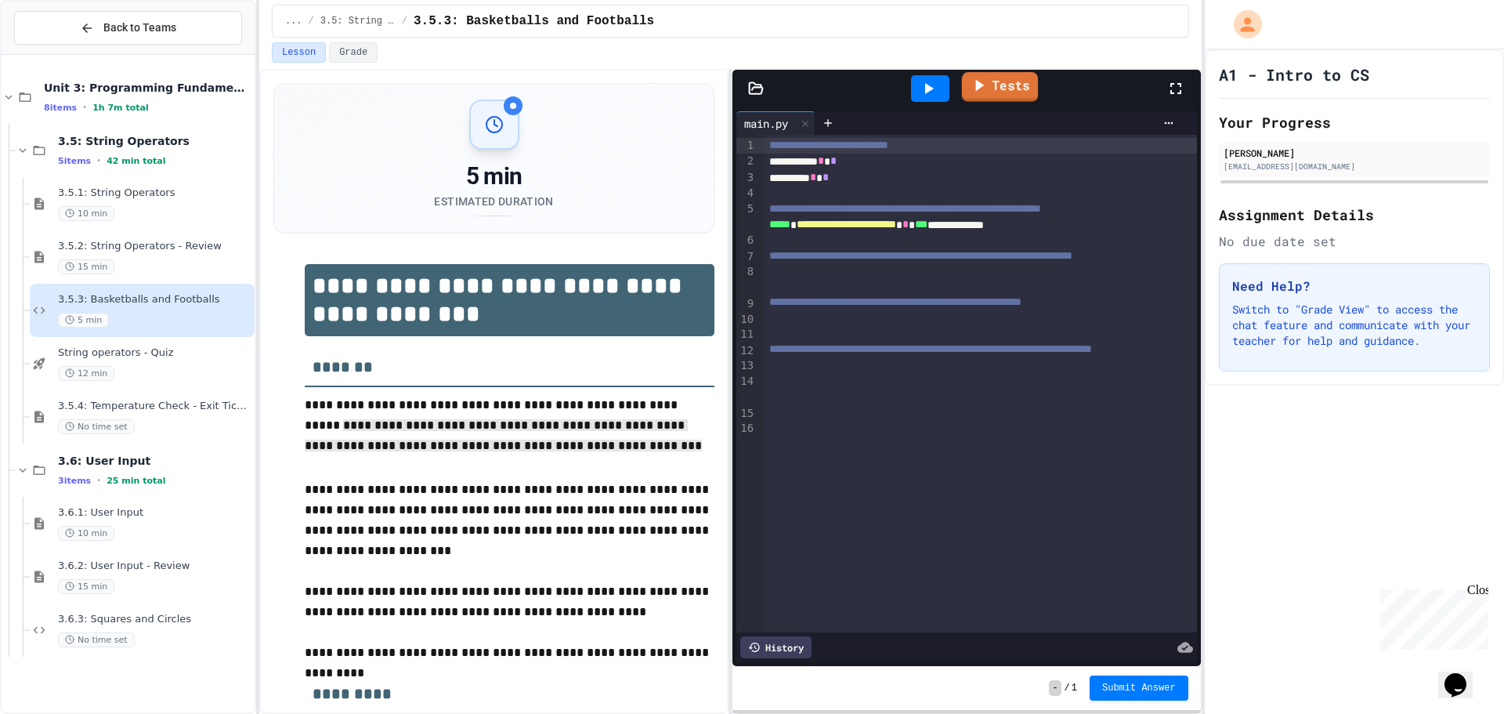
click at [1023, 96] on link "Tests" at bounding box center [1000, 87] width 76 height 30
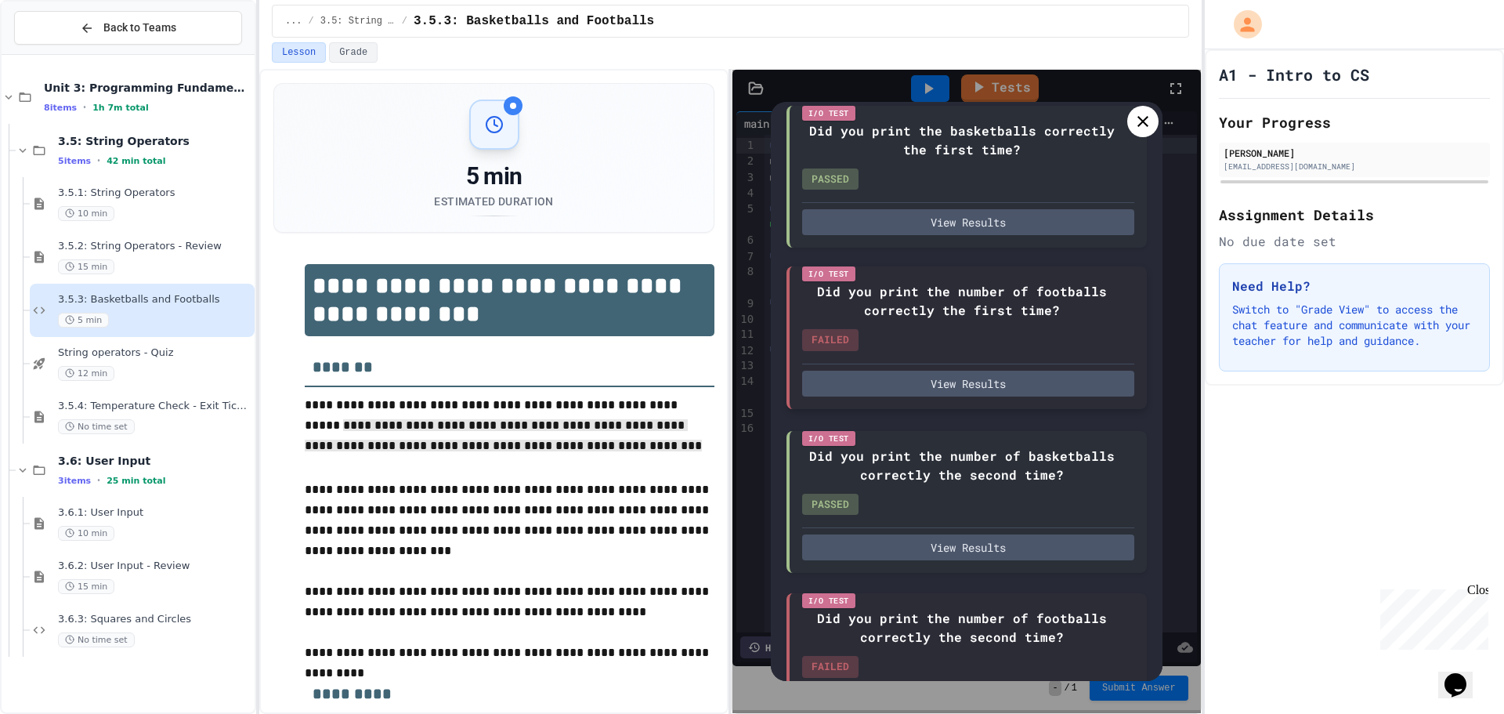
scroll to position [157, 0]
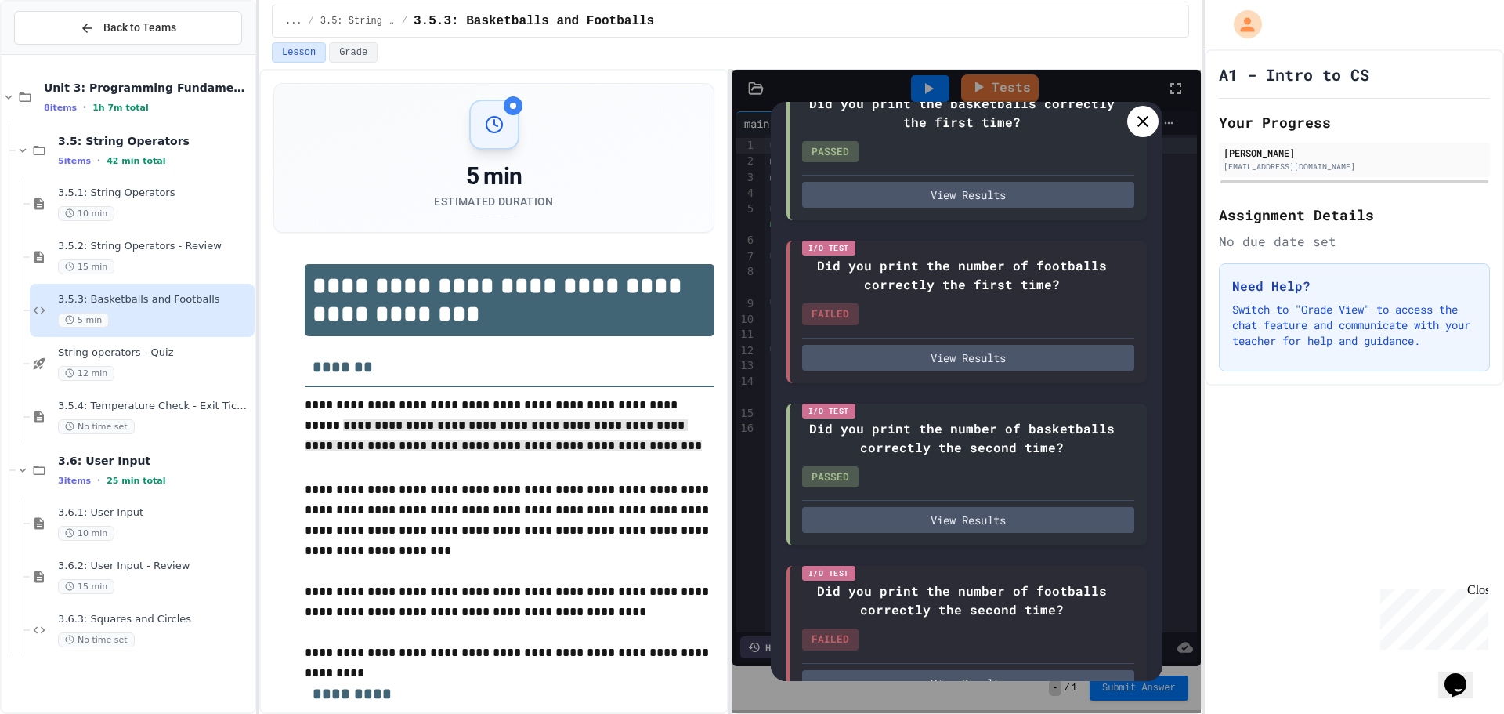
click at [1142, 132] on div at bounding box center [1142, 121] width 31 height 31
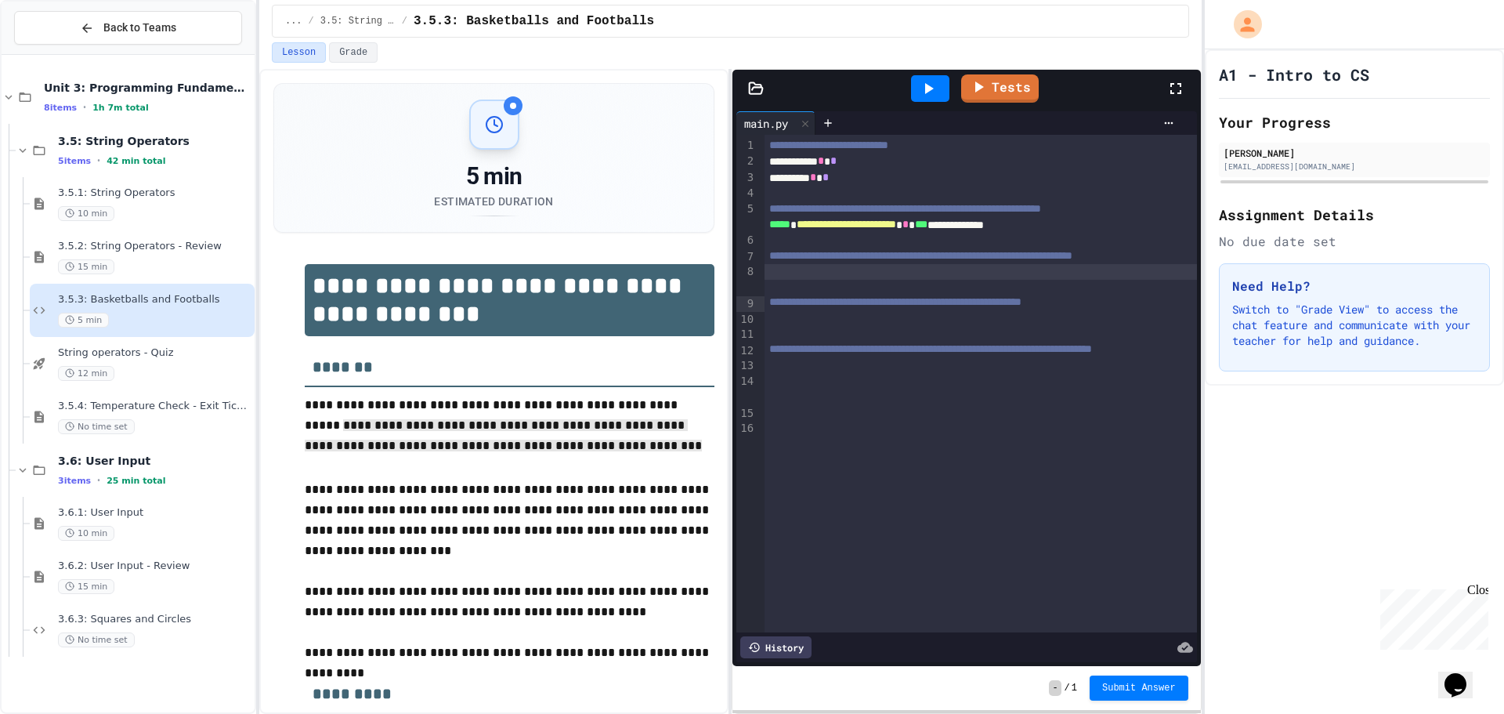
click at [805, 280] on div at bounding box center [981, 272] width 432 height 16
click at [990, 93] on link "Tests" at bounding box center [1000, 87] width 75 height 30
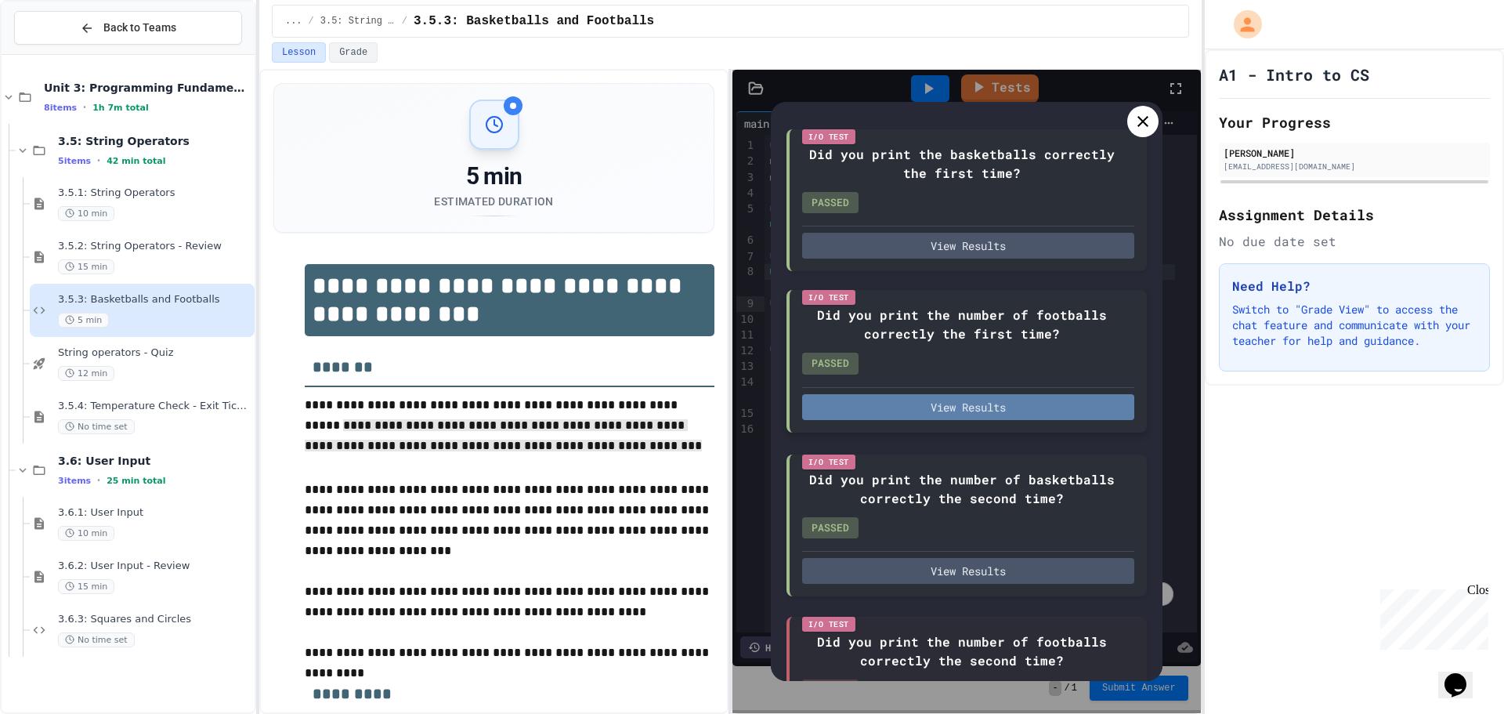
scroll to position [212, 0]
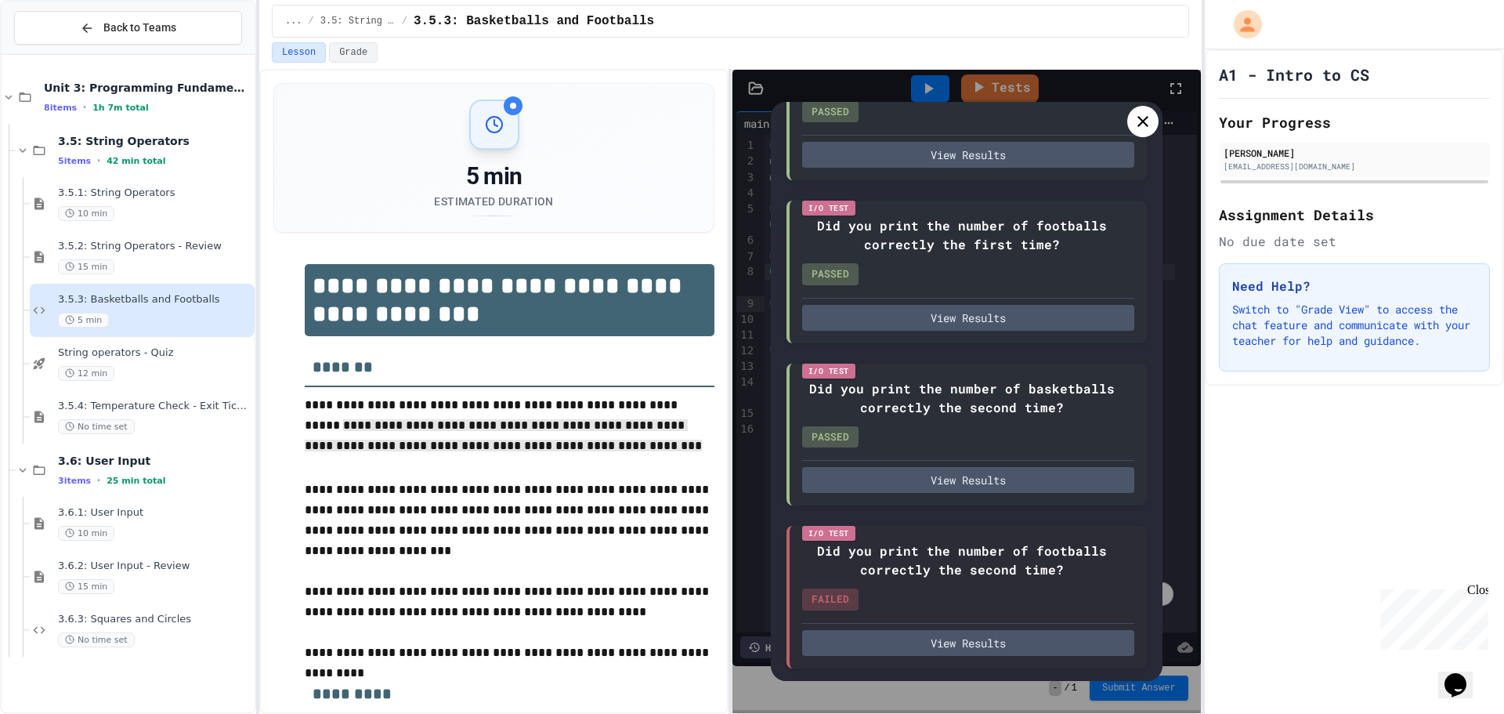
click at [1139, 127] on icon at bounding box center [1143, 121] width 19 height 19
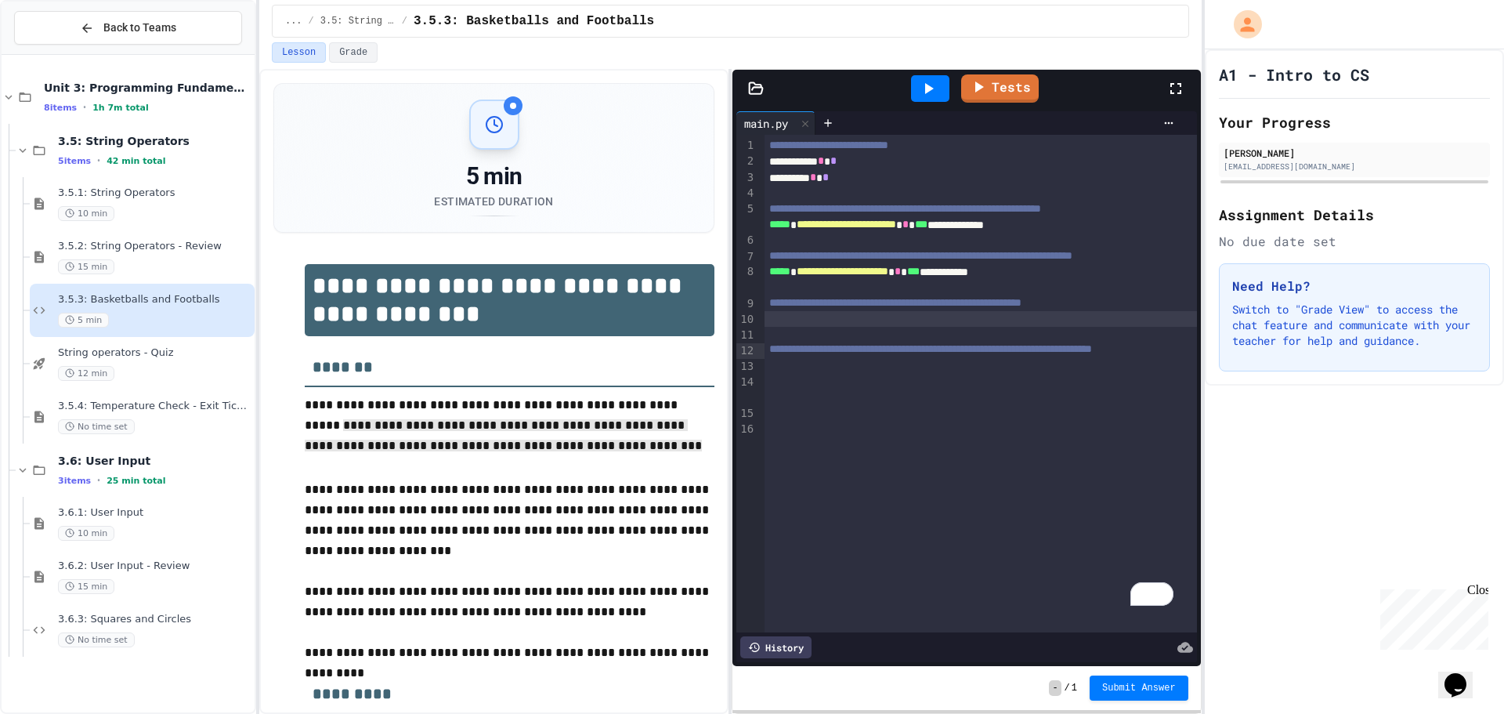
click at [785, 327] on div "To enrich screen reader interactions, please activate Accessibility in Grammarl…" at bounding box center [981, 319] width 432 height 16
click at [809, 342] on div "To enrich screen reader interactions, please activate Accessibility in Grammarl…" at bounding box center [981, 335] width 432 height 16
click at [812, 327] on div "*****" at bounding box center [970, 319] width 411 height 16
click at [829, 179] on span "*" at bounding box center [826, 177] width 6 height 11
click at [810, 342] on div "To enrich screen reader interactions, please activate Accessibility in Grammarl…" at bounding box center [981, 335] width 432 height 16
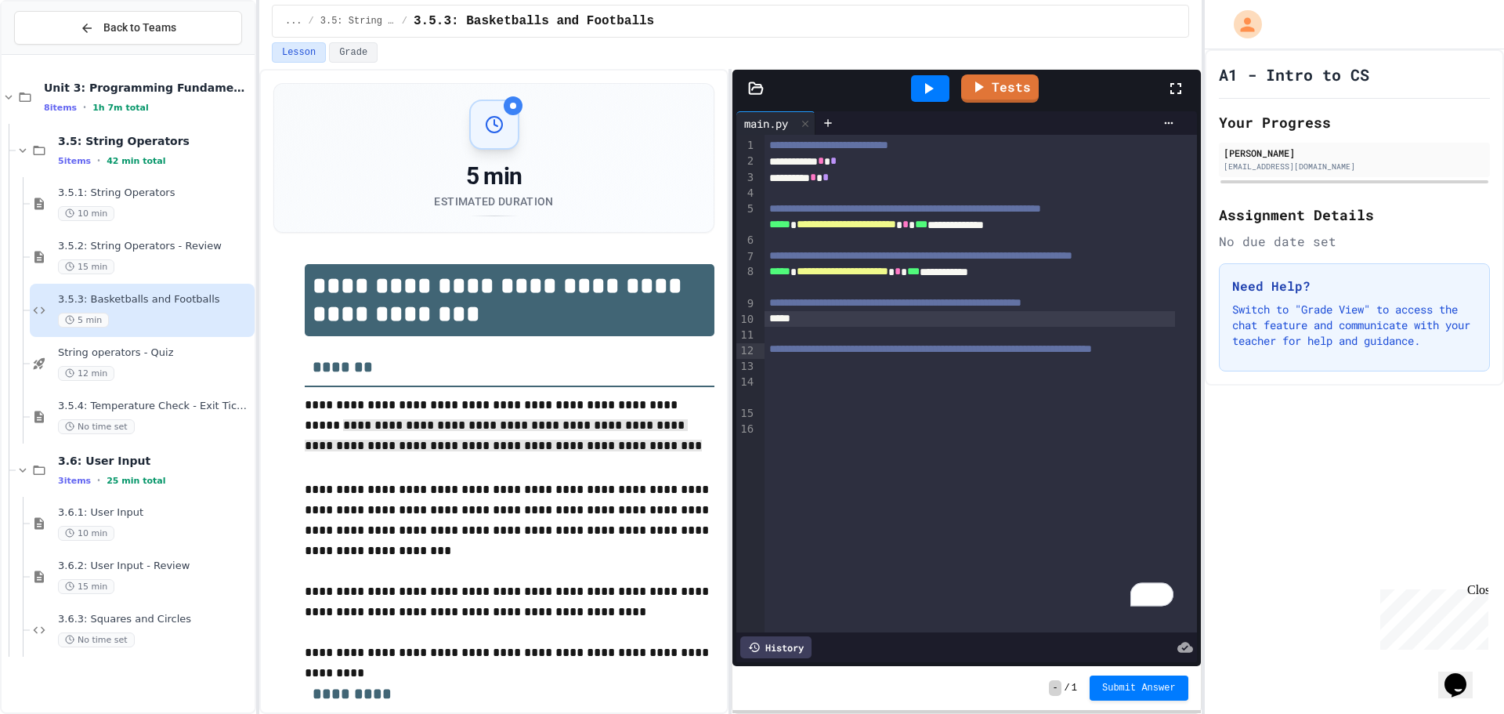
click at [810, 327] on div "*****" at bounding box center [970, 319] width 411 height 16
click at [1011, 96] on link "Tests" at bounding box center [1000, 87] width 78 height 29
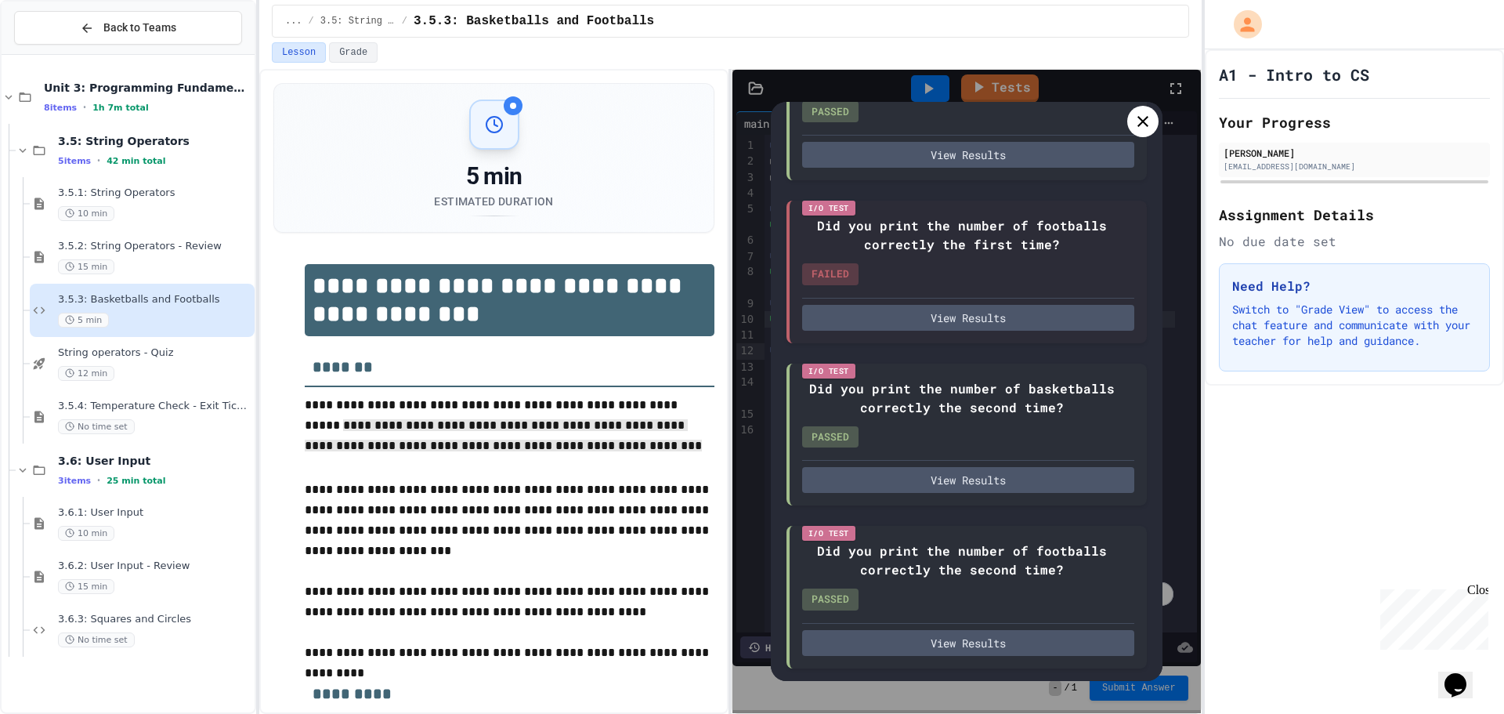
click at [1131, 125] on div at bounding box center [1142, 121] width 31 height 31
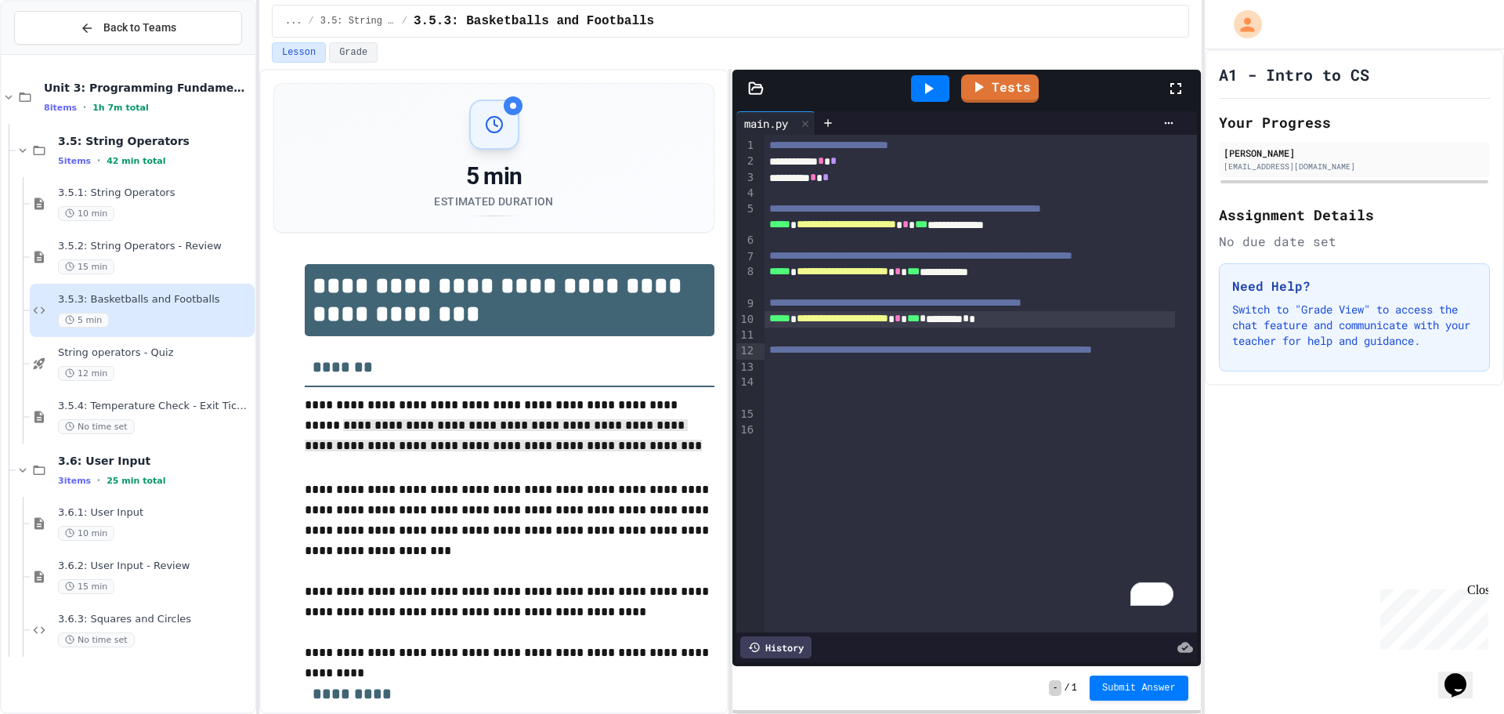
click at [829, 180] on span "*" at bounding box center [826, 177] width 6 height 11
click at [1001, 94] on link "Tests" at bounding box center [1000, 87] width 78 height 30
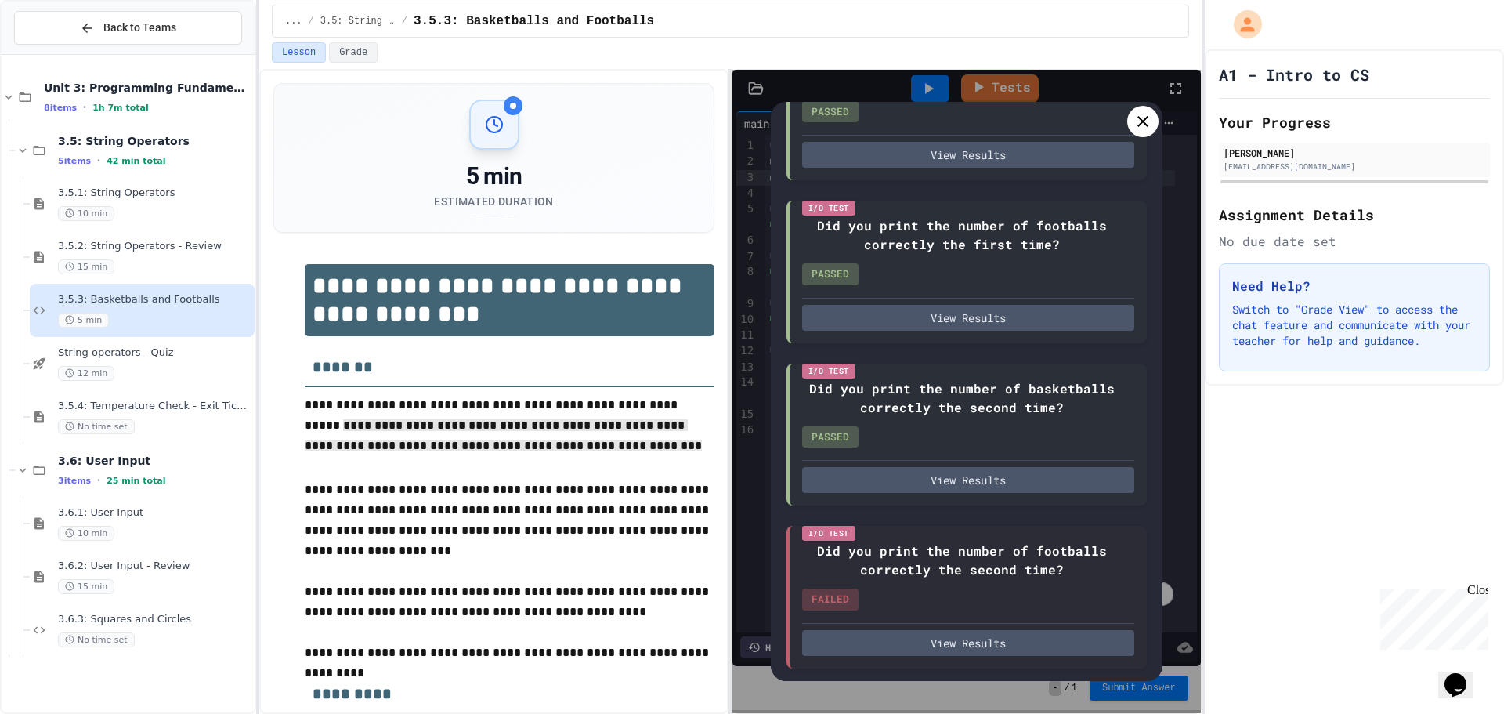
click at [1142, 134] on div at bounding box center [1142, 121] width 31 height 31
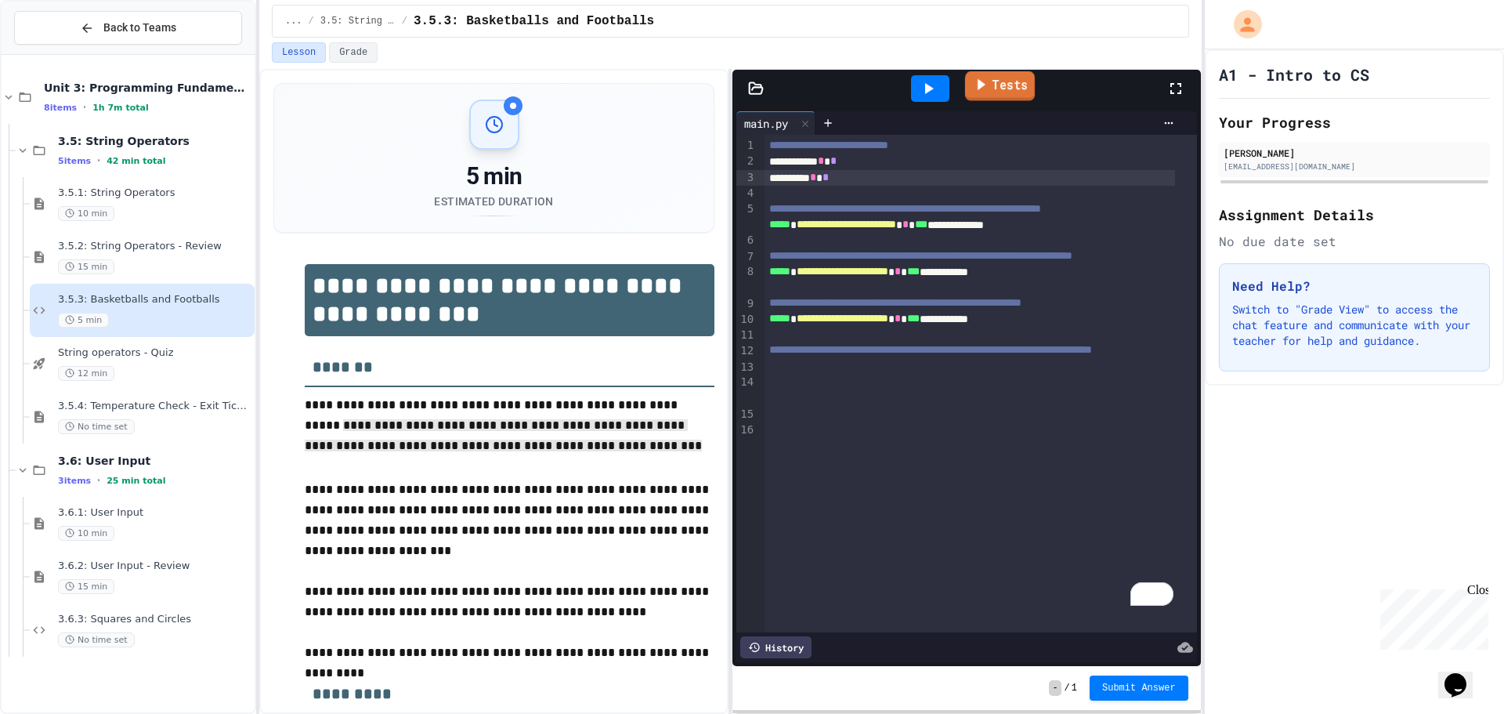
click at [1024, 93] on link "Tests" at bounding box center [1000, 86] width 70 height 30
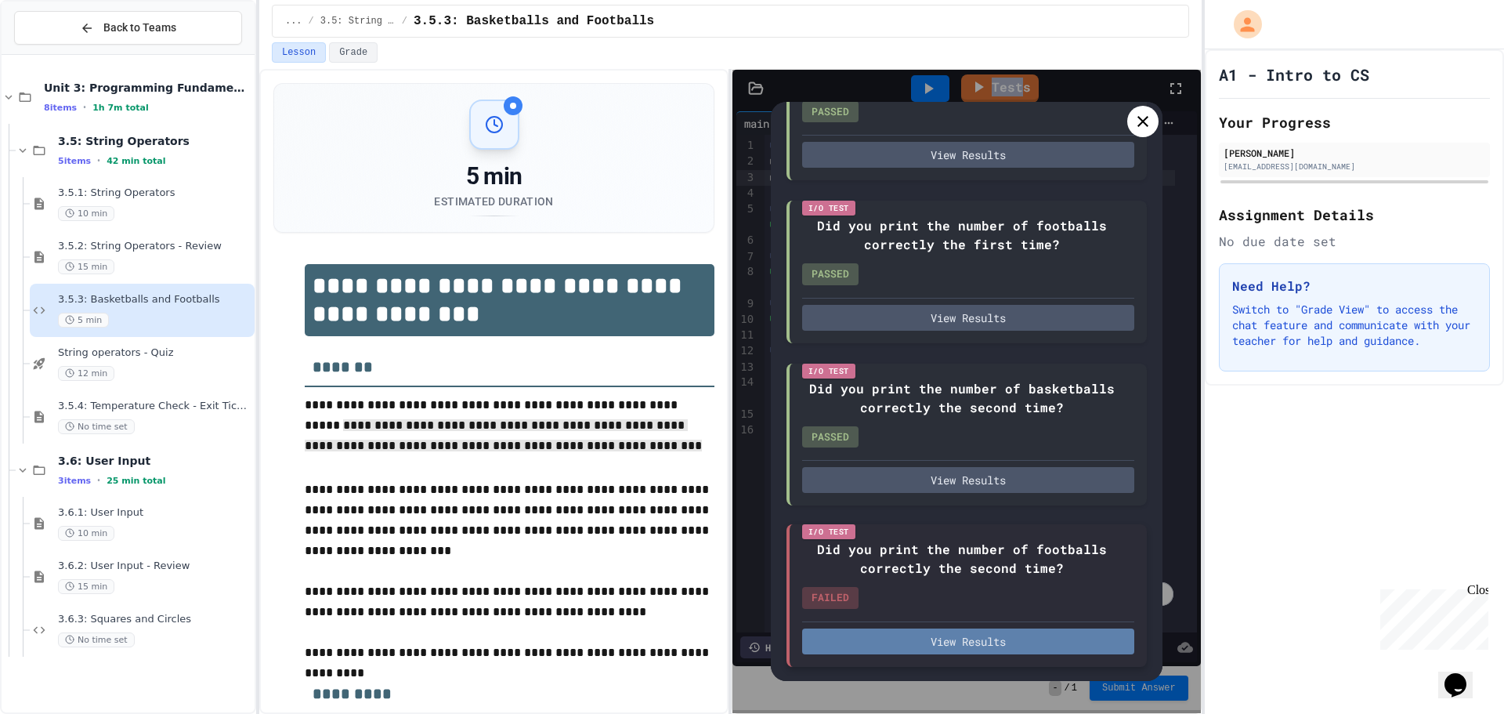
click at [999, 640] on button "View Results" at bounding box center [968, 641] width 332 height 26
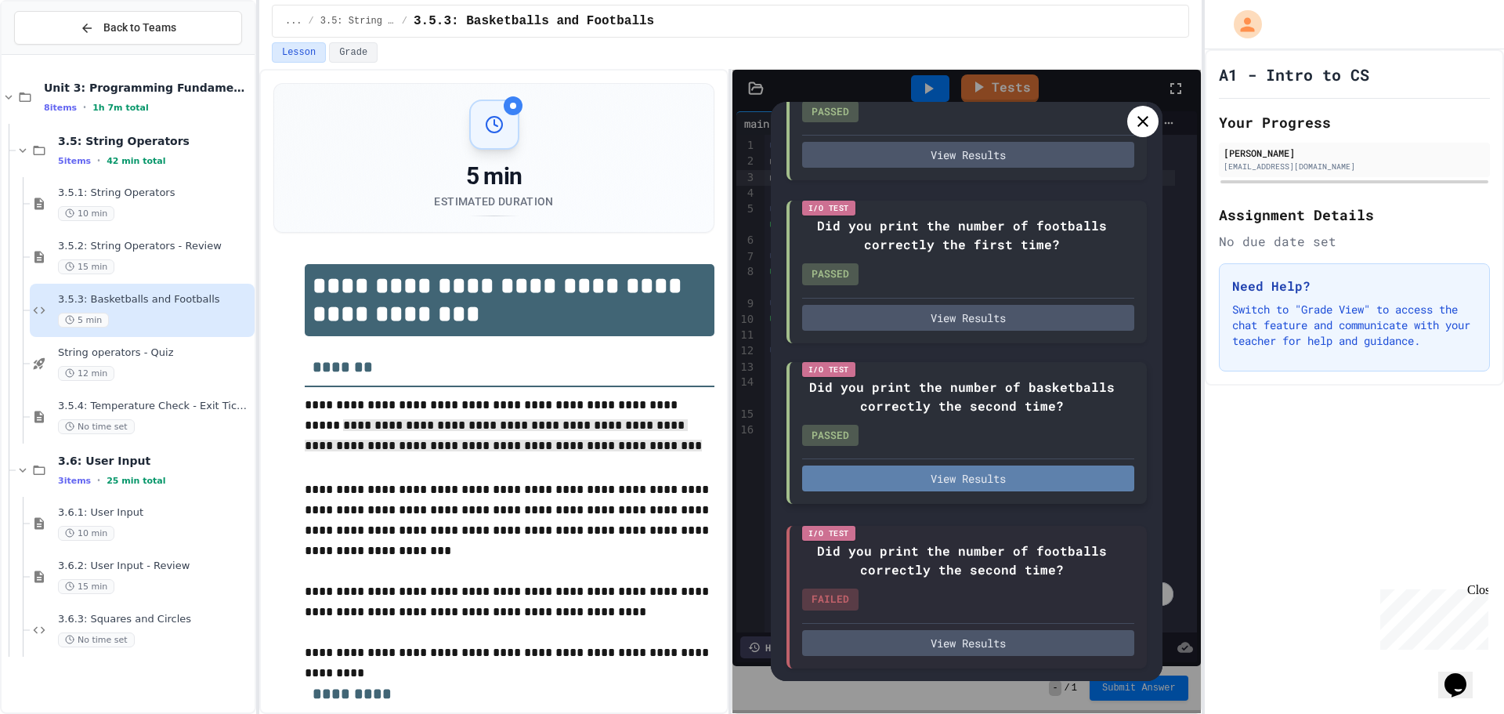
click at [928, 479] on button "View Results" at bounding box center [968, 478] width 332 height 26
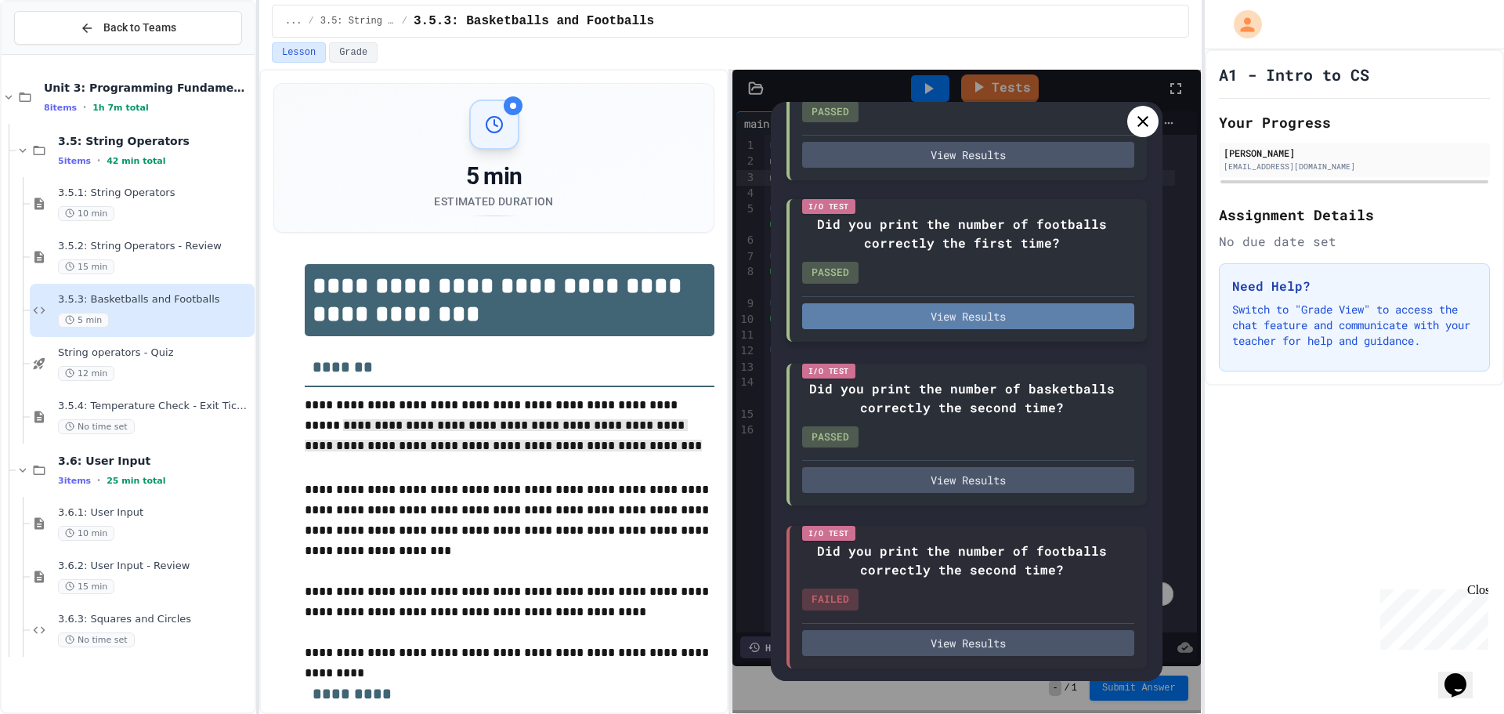
click at [964, 312] on button "View Results" at bounding box center [968, 316] width 332 height 26
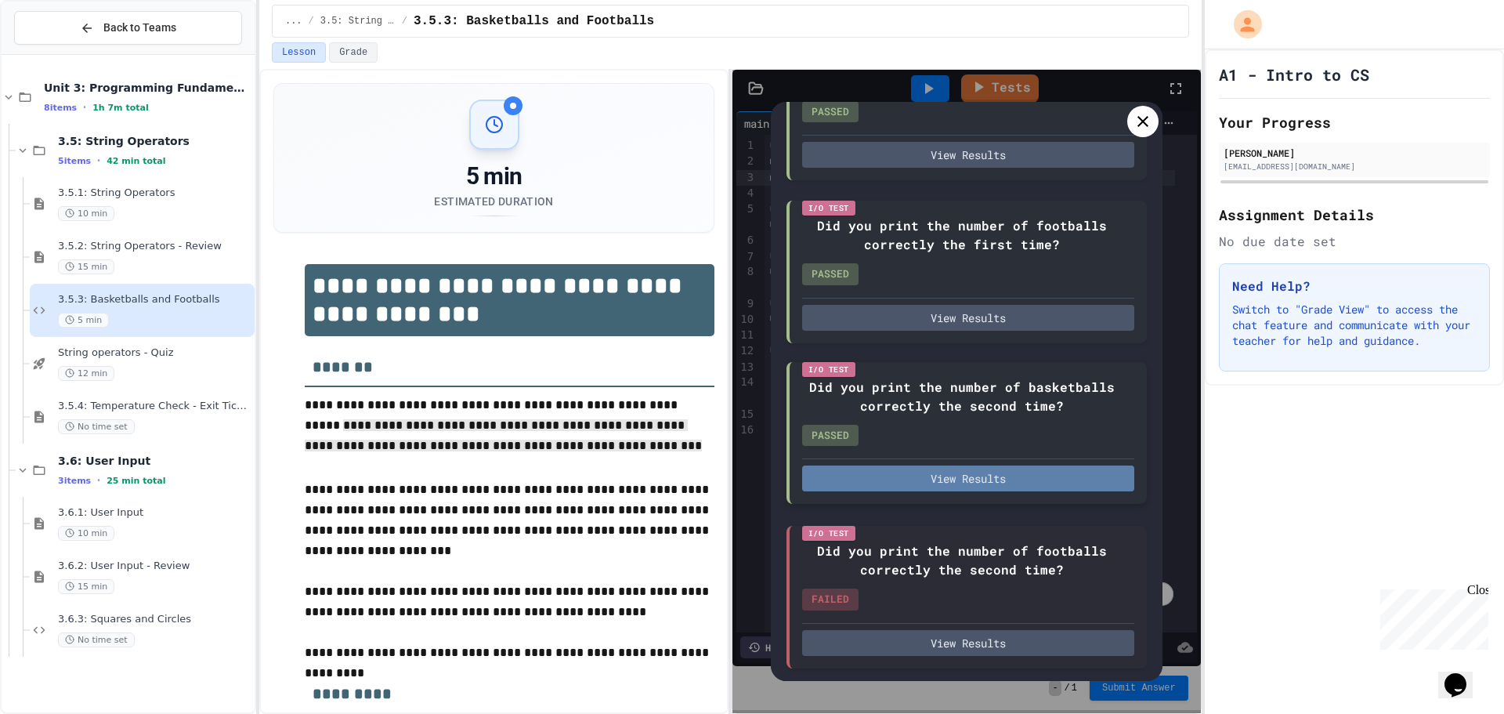
click at [923, 479] on button "View Results" at bounding box center [968, 478] width 332 height 26
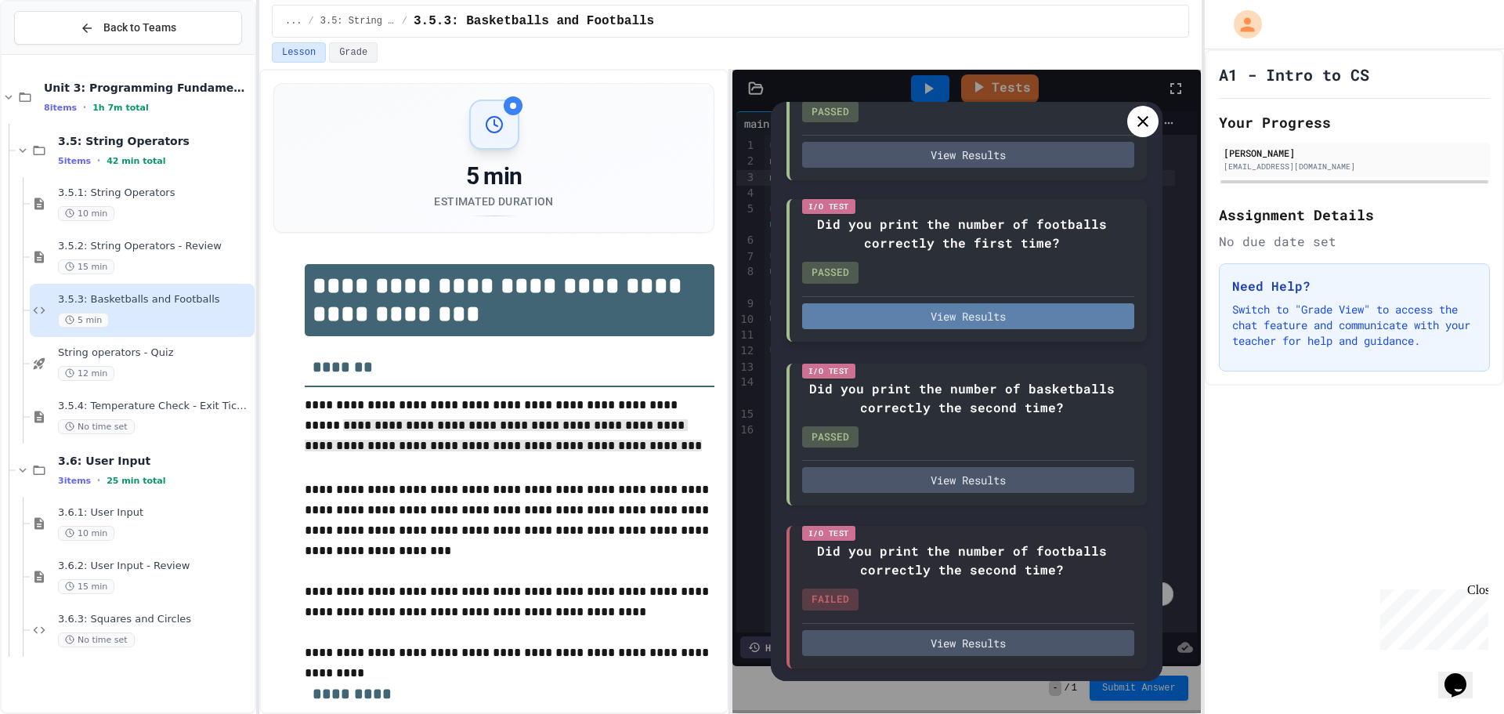
scroll to position [133, 0]
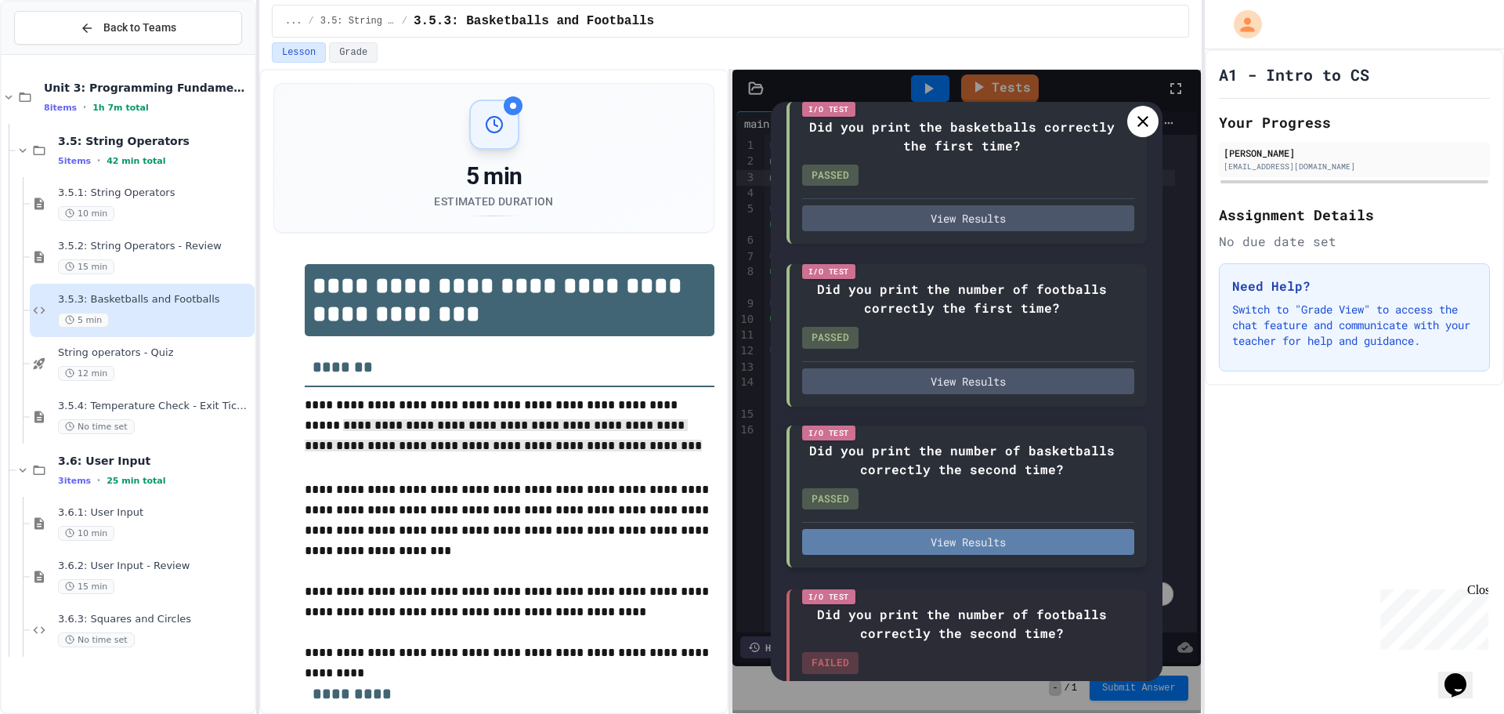
click at [959, 552] on button "View Results" at bounding box center [968, 542] width 332 height 26
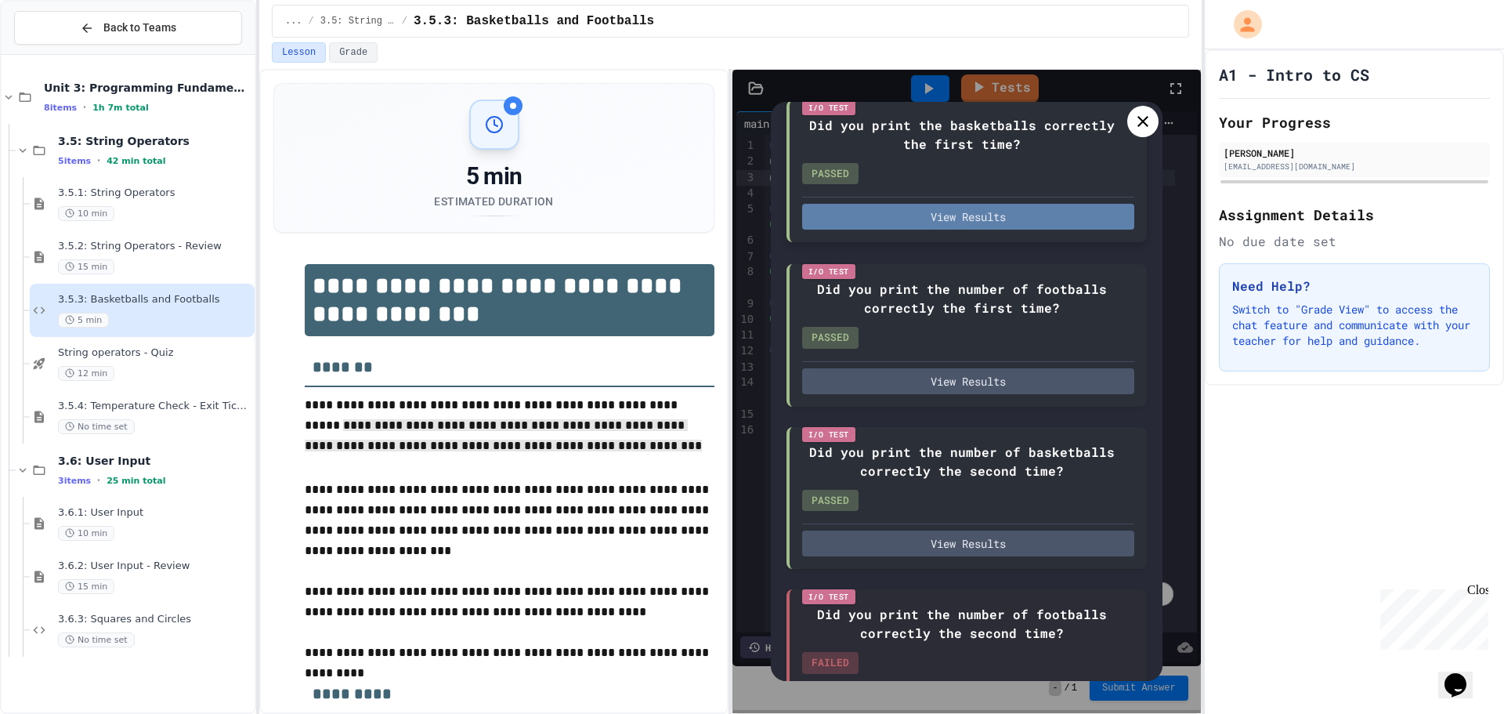
click at [1022, 230] on button "View Results" at bounding box center [968, 217] width 332 height 26
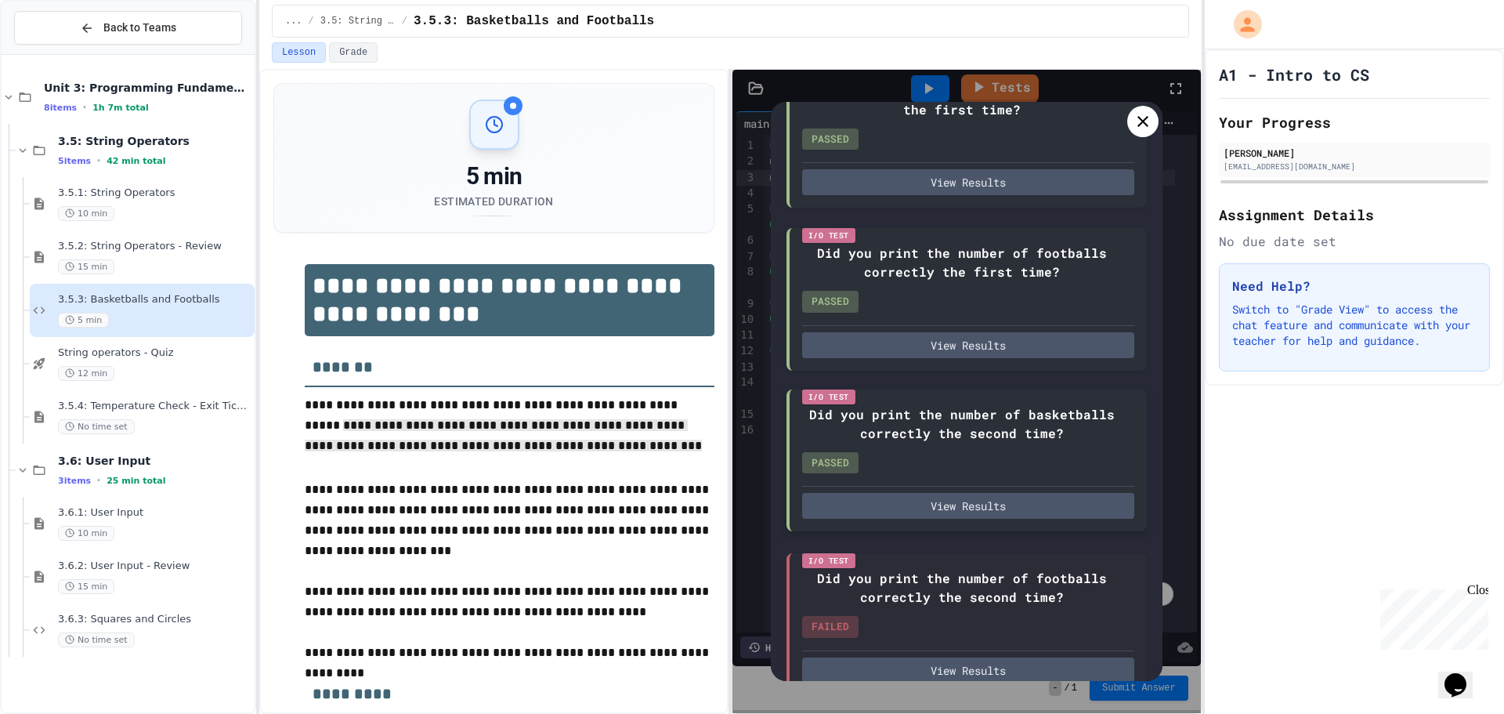
scroll to position [212, 0]
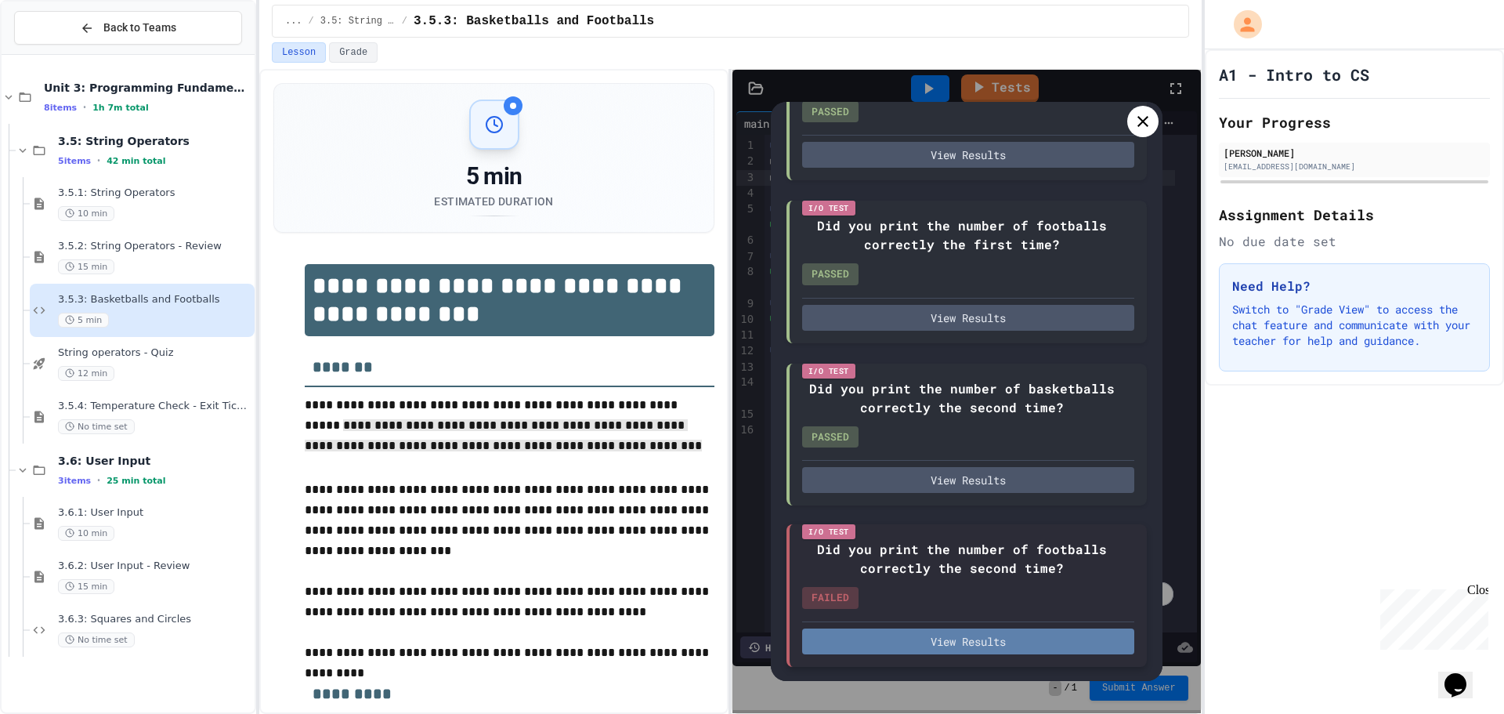
click at [908, 646] on button "View Results" at bounding box center [968, 641] width 332 height 26
click at [1140, 125] on icon at bounding box center [1143, 121] width 11 height 11
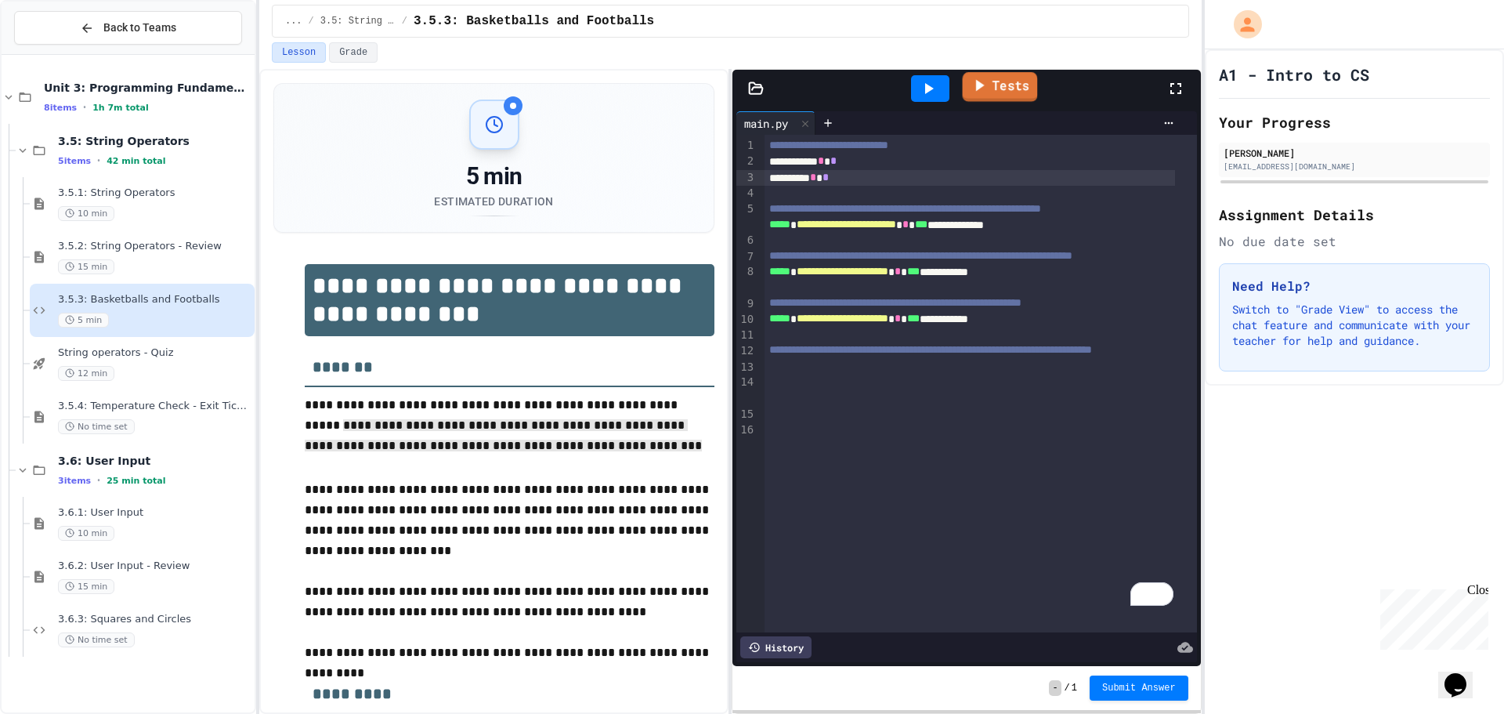
click at [979, 82] on icon at bounding box center [980, 86] width 9 height 12
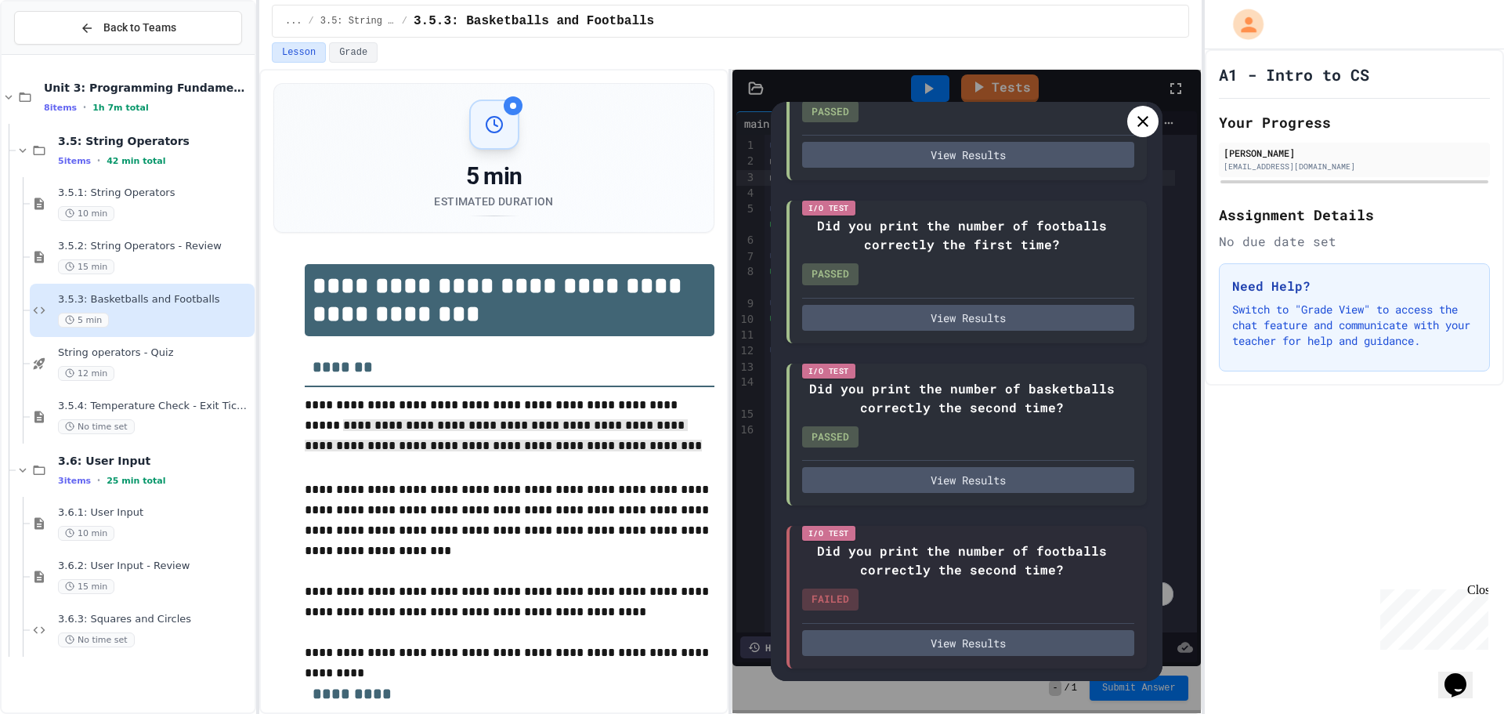
click at [1143, 114] on icon at bounding box center [1143, 121] width 19 height 19
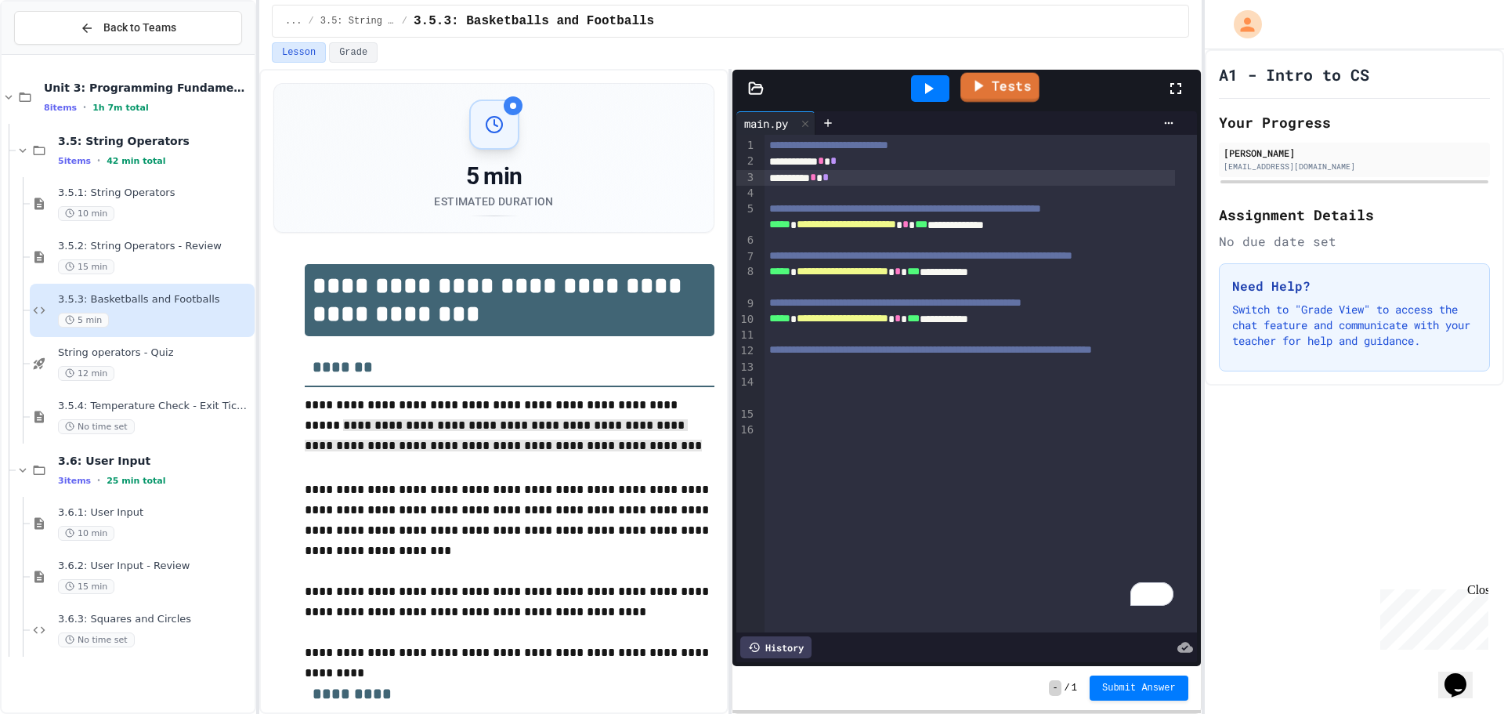
click at [1015, 85] on link "Tests" at bounding box center [1000, 88] width 79 height 30
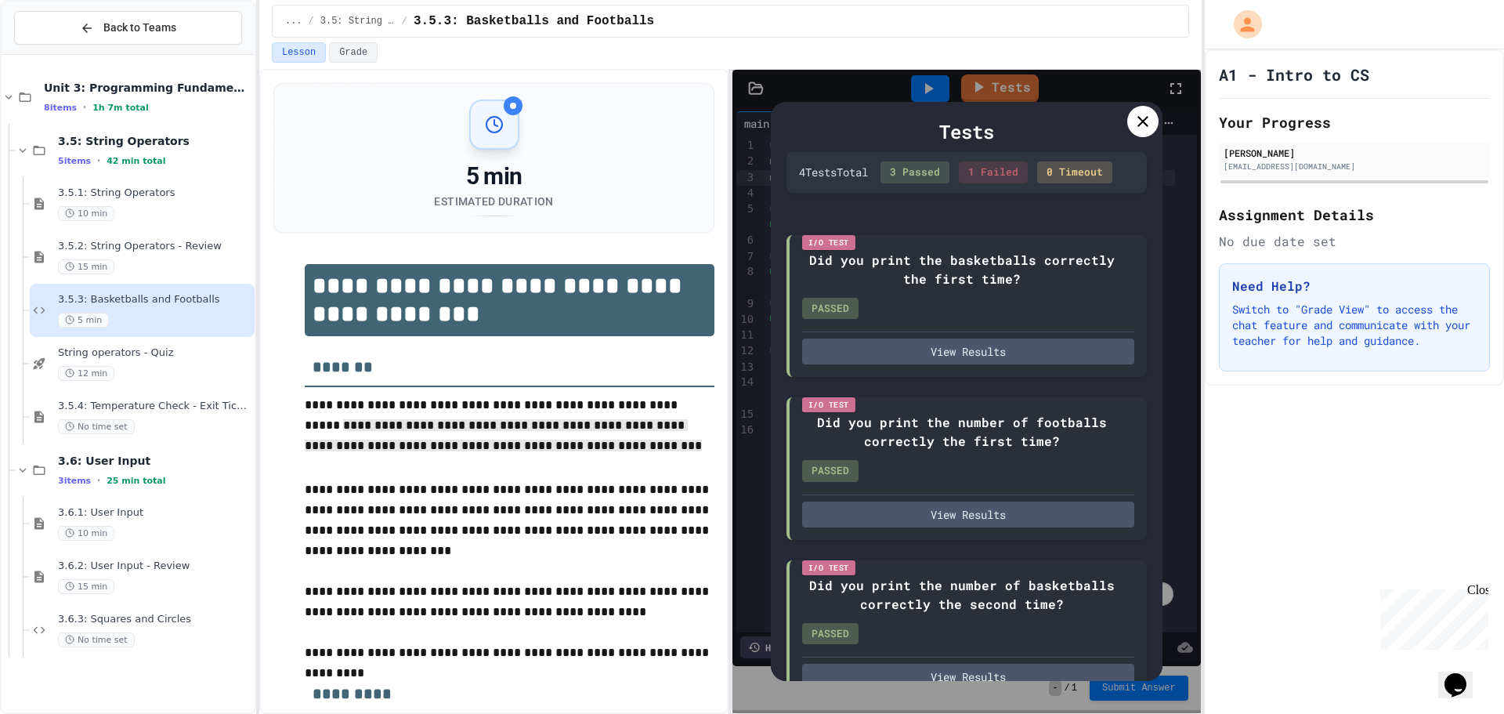
click at [1134, 125] on icon at bounding box center [1143, 121] width 19 height 19
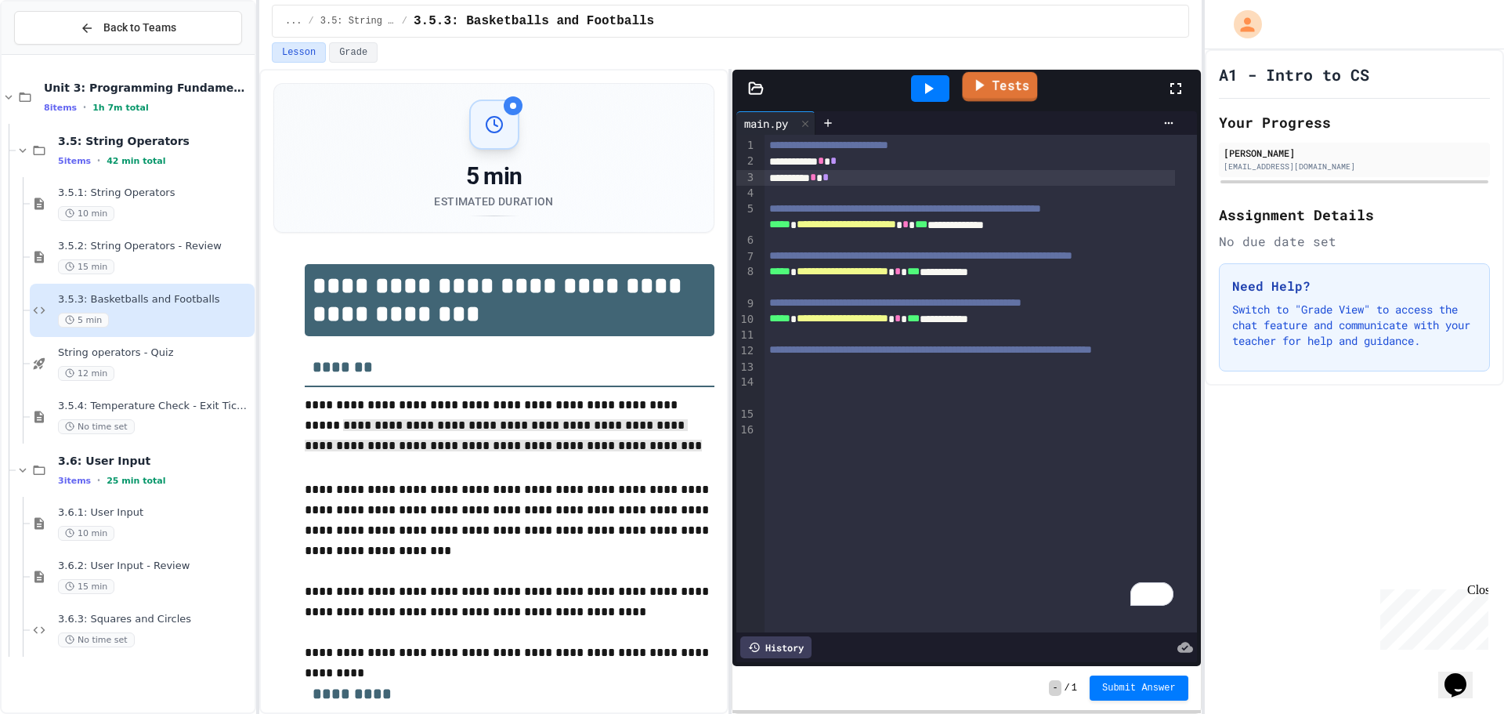
click at [1032, 86] on link "Tests" at bounding box center [999, 87] width 75 height 30
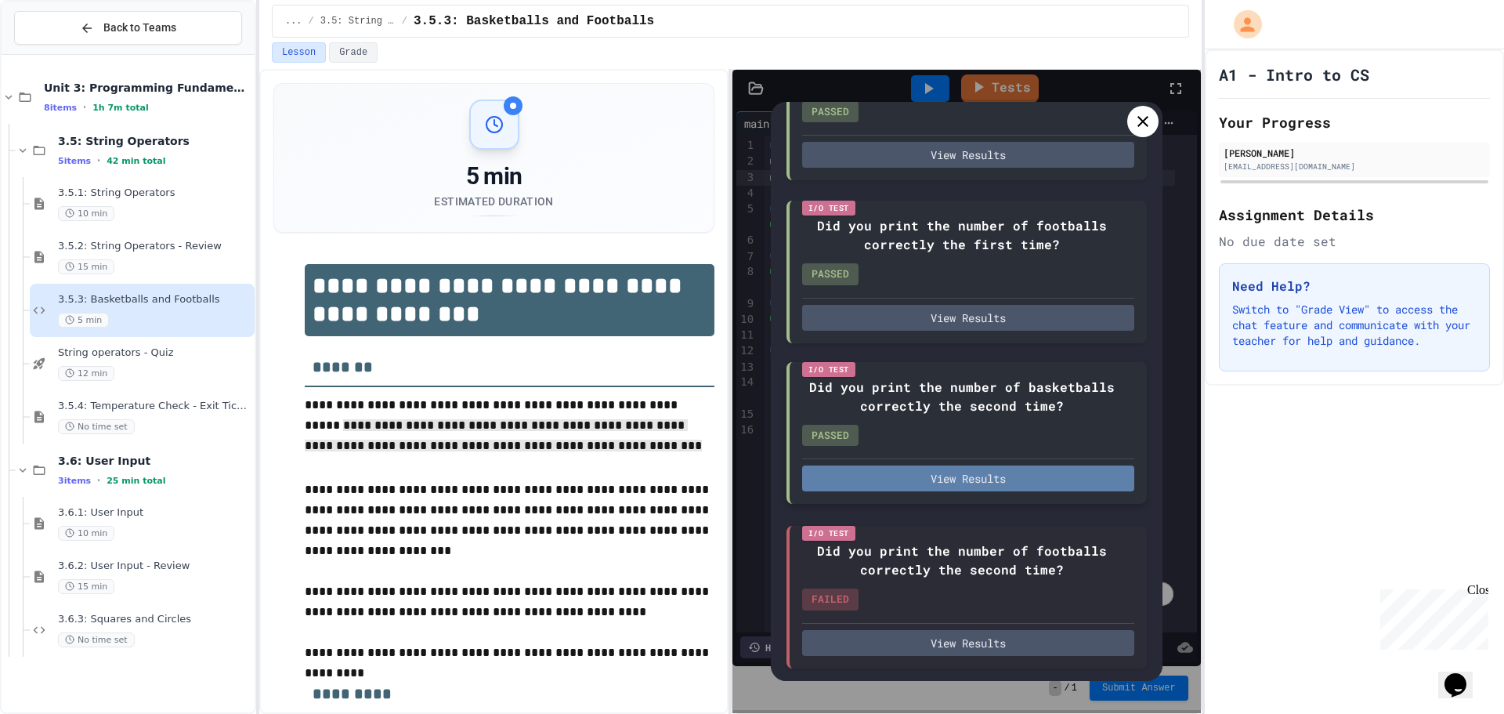
click at [895, 475] on button "View Results" at bounding box center [968, 478] width 332 height 26
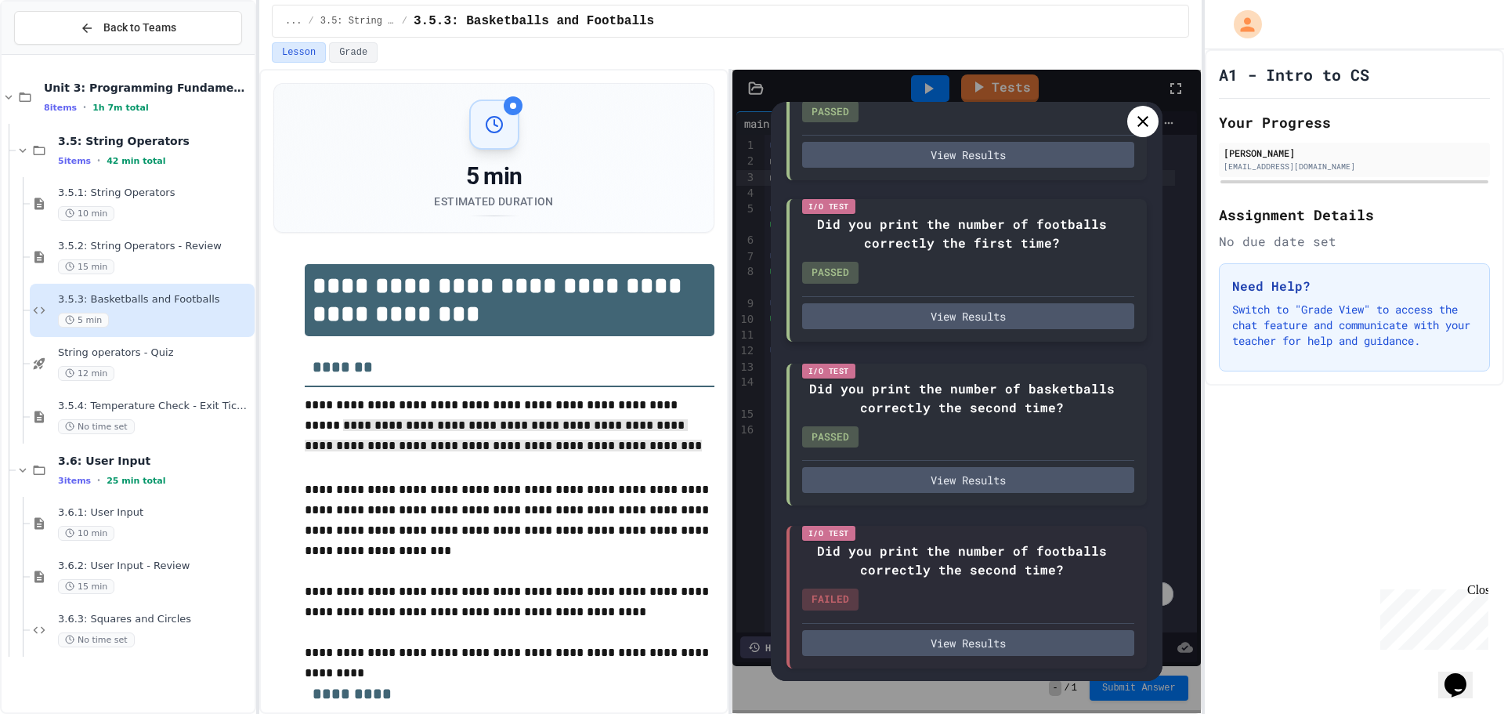
drag, startPoint x: 1044, startPoint y: 211, endPoint x: 1033, endPoint y: 232, distance: 23.8
click at [978, 313] on button "View Results" at bounding box center [968, 316] width 332 height 26
click at [1035, 162] on button "View Results" at bounding box center [968, 153] width 332 height 26
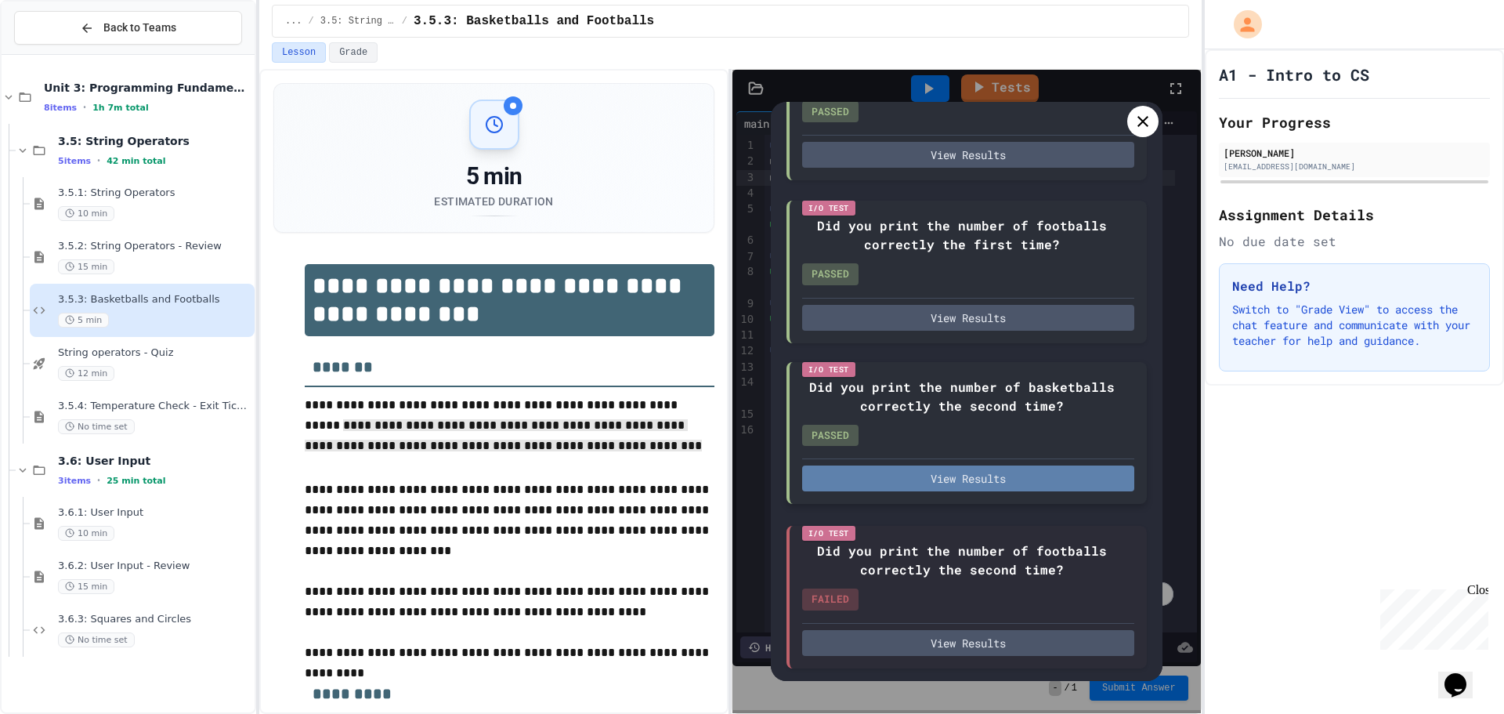
click at [998, 469] on button "View Results" at bounding box center [968, 478] width 332 height 26
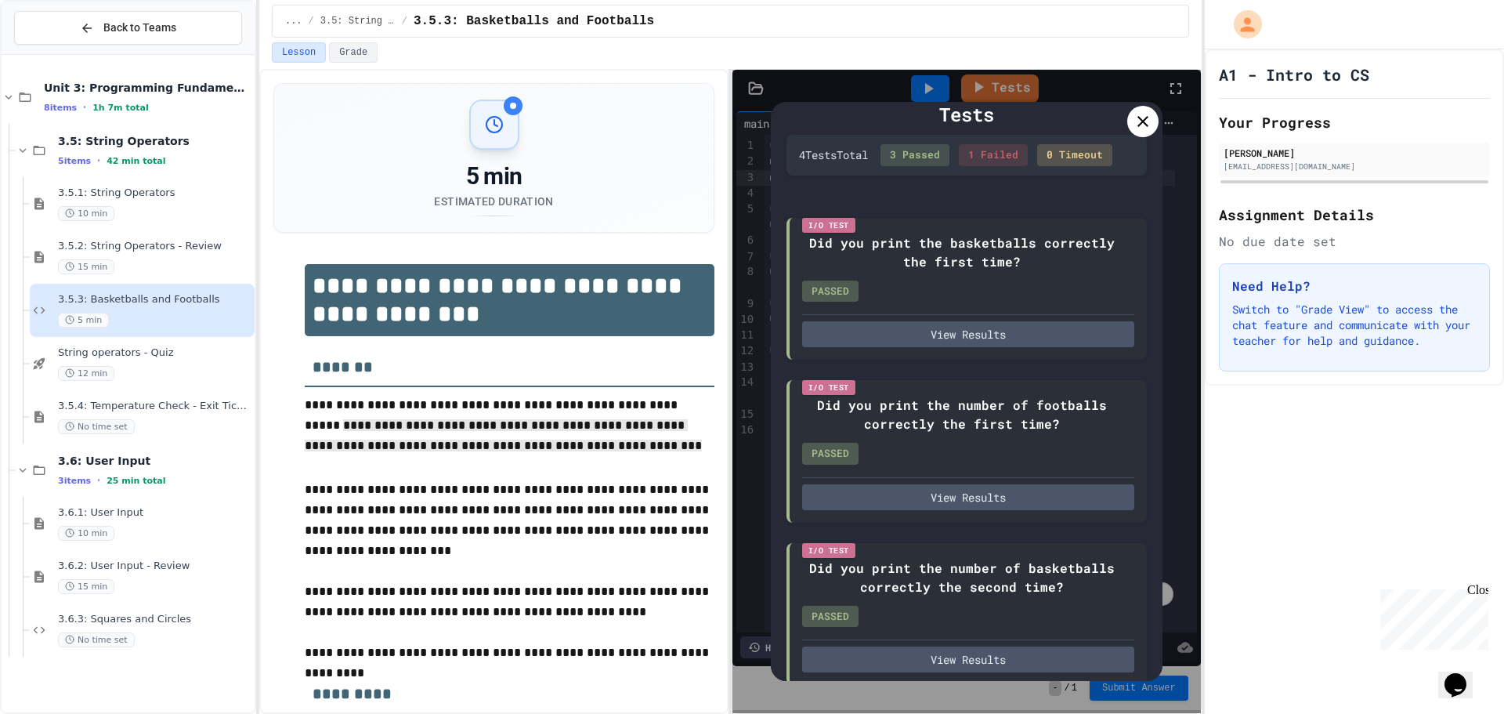
scroll to position [0, 0]
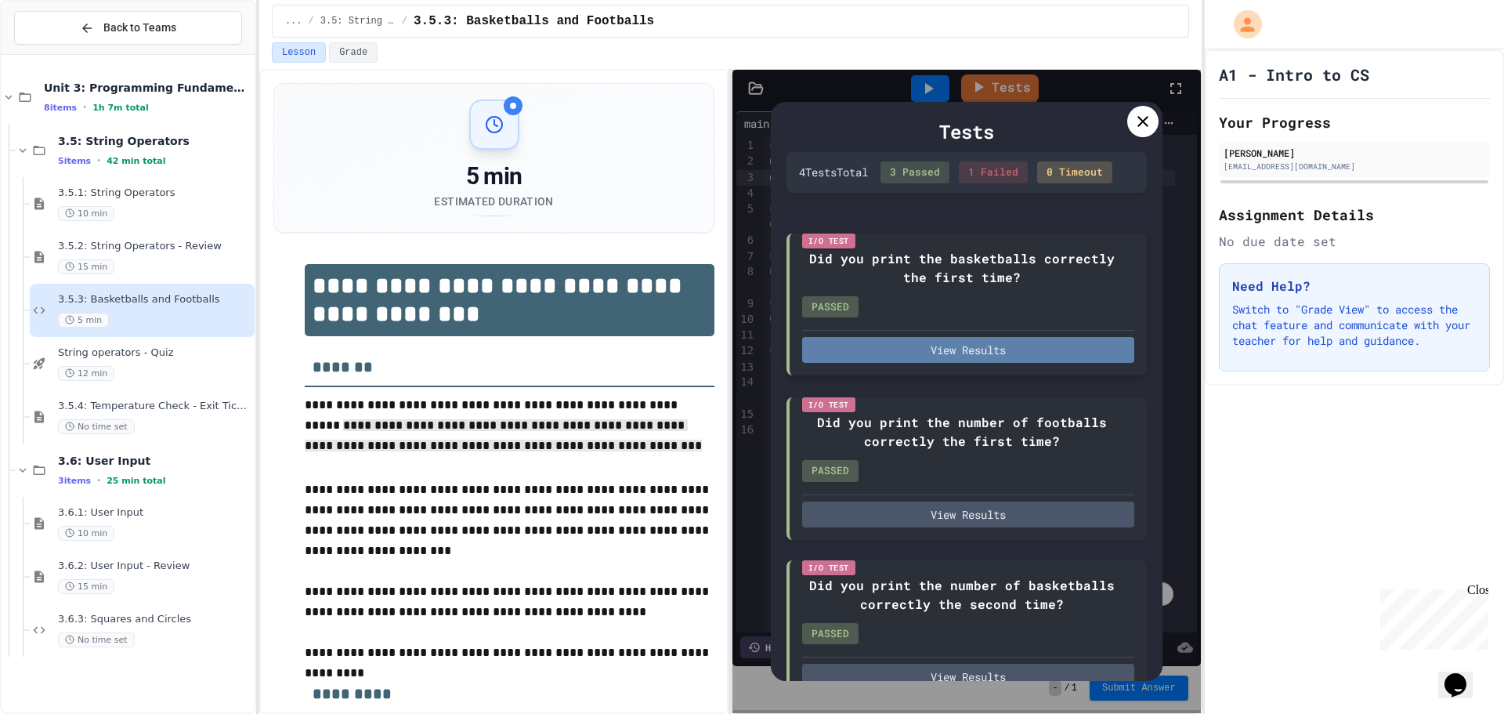
click at [906, 363] on button "View Results" at bounding box center [968, 350] width 332 height 26
click at [1135, 127] on icon at bounding box center [1143, 121] width 19 height 19
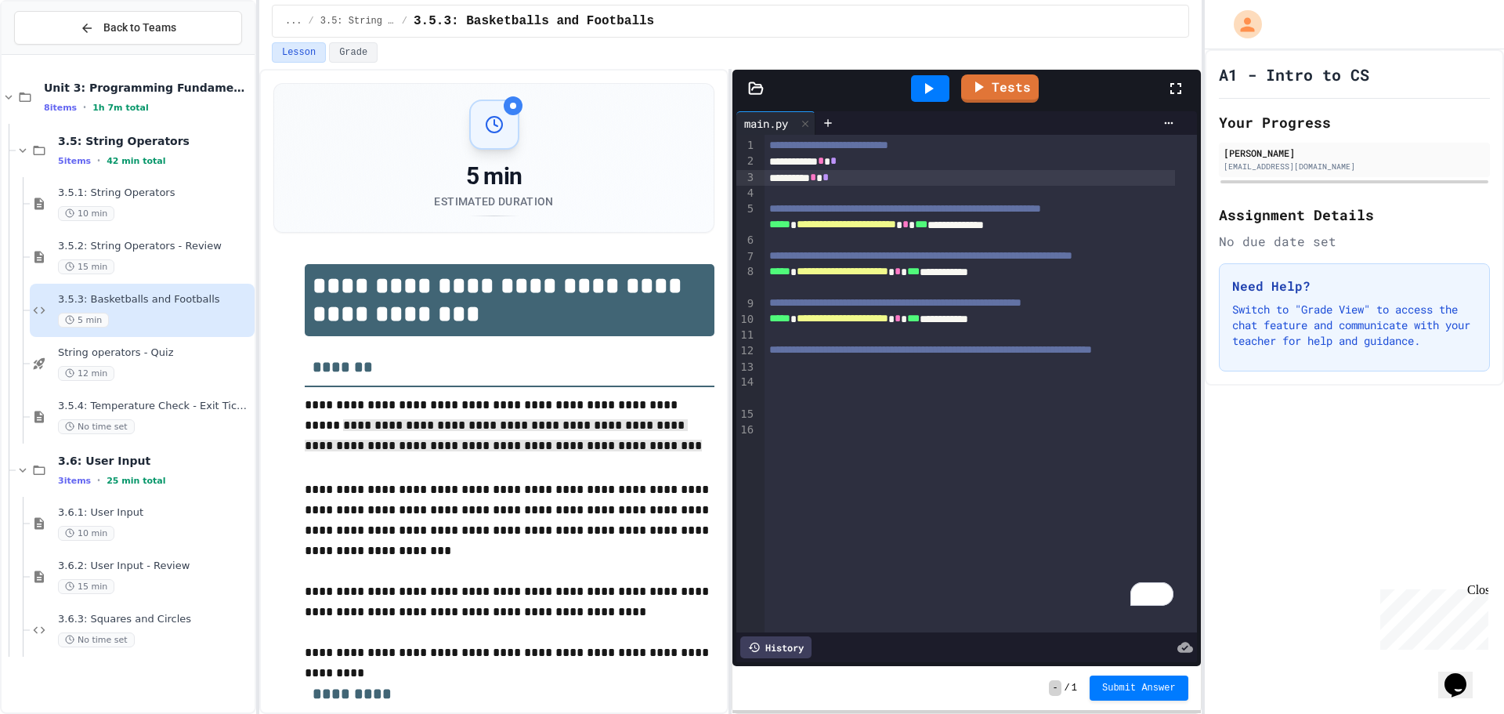
click at [837, 164] on span "*" at bounding box center [833, 160] width 6 height 11
click at [858, 165] on div "**********" at bounding box center [970, 162] width 411 height 16
click at [982, 89] on icon at bounding box center [978, 86] width 19 height 20
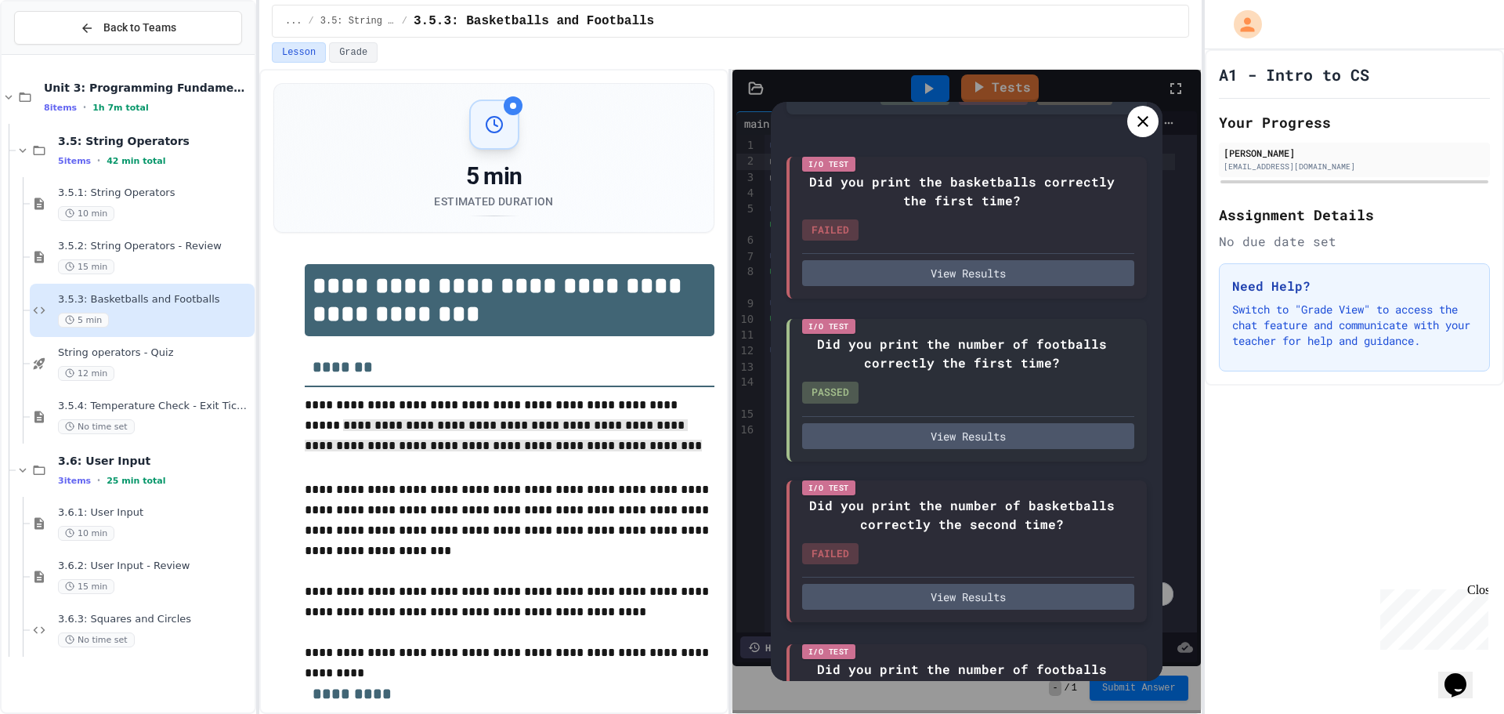
scroll to position [212, 0]
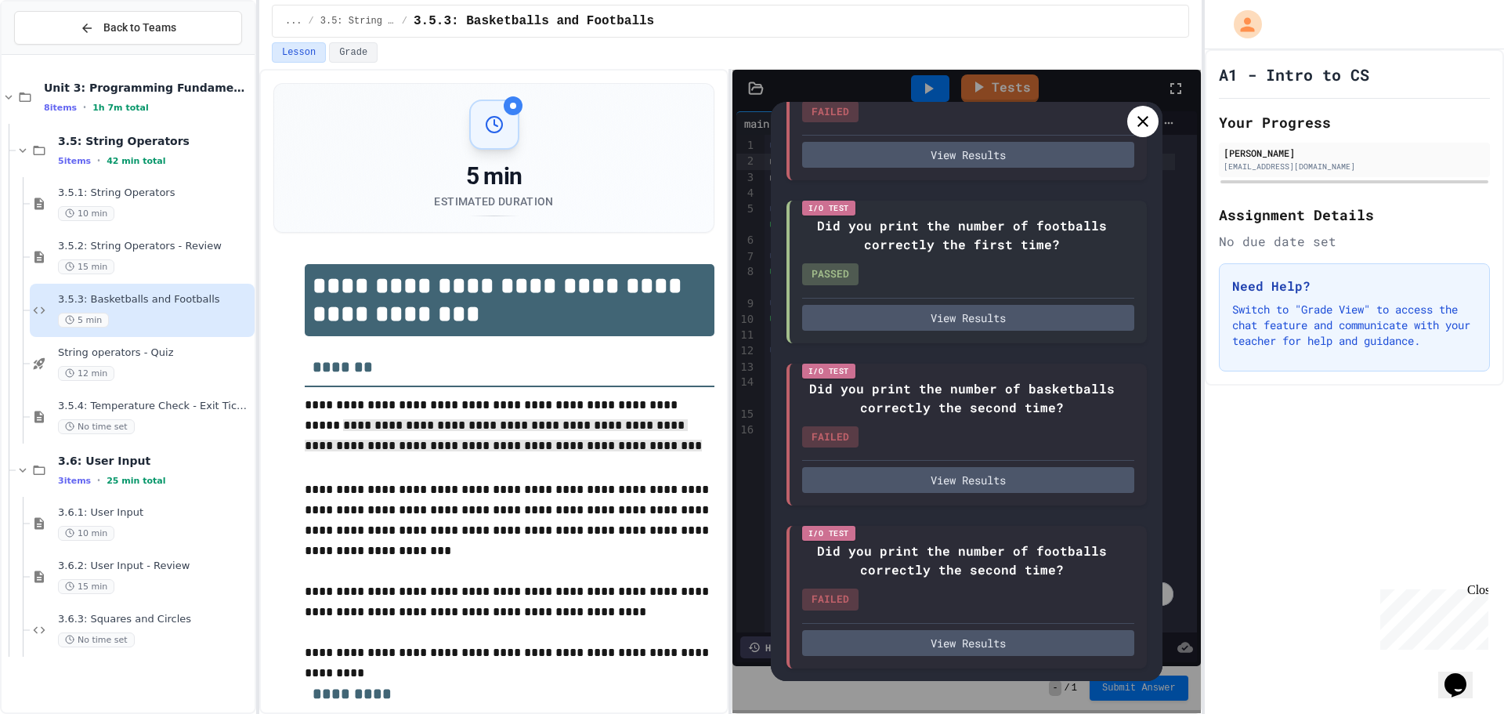
drag, startPoint x: 1135, startPoint y: 103, endPoint x: 1138, endPoint y: 111, distance: 8.9
click at [1137, 107] on div "Tests 4 Test s Total 1 Passed 3 Failed 0 Timeout I/O Test Did you print the bas…" at bounding box center [967, 391] width 392 height 579
click at [1138, 114] on icon at bounding box center [1143, 121] width 19 height 19
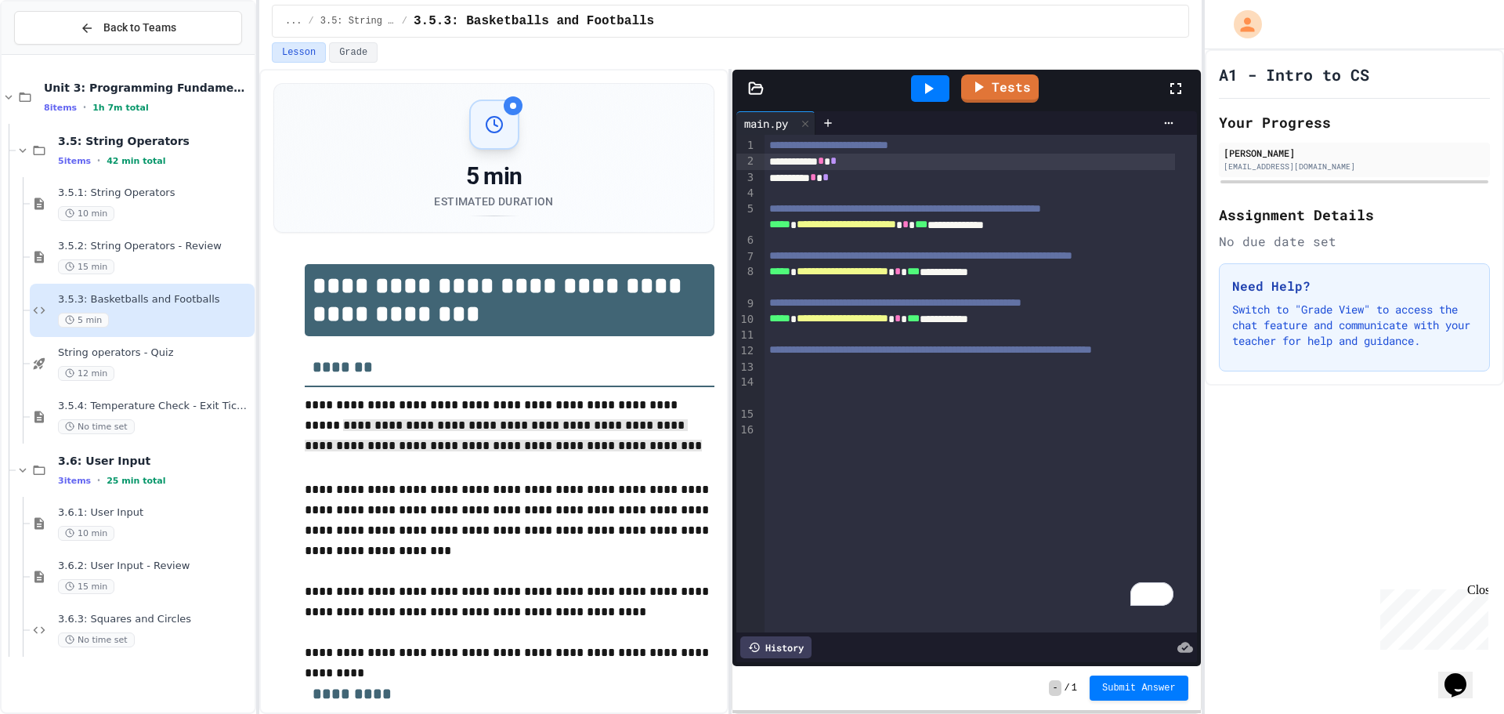
click at [859, 159] on div "**********" at bounding box center [970, 162] width 411 height 16
click at [1016, 78] on link "Tests" at bounding box center [999, 87] width 75 height 30
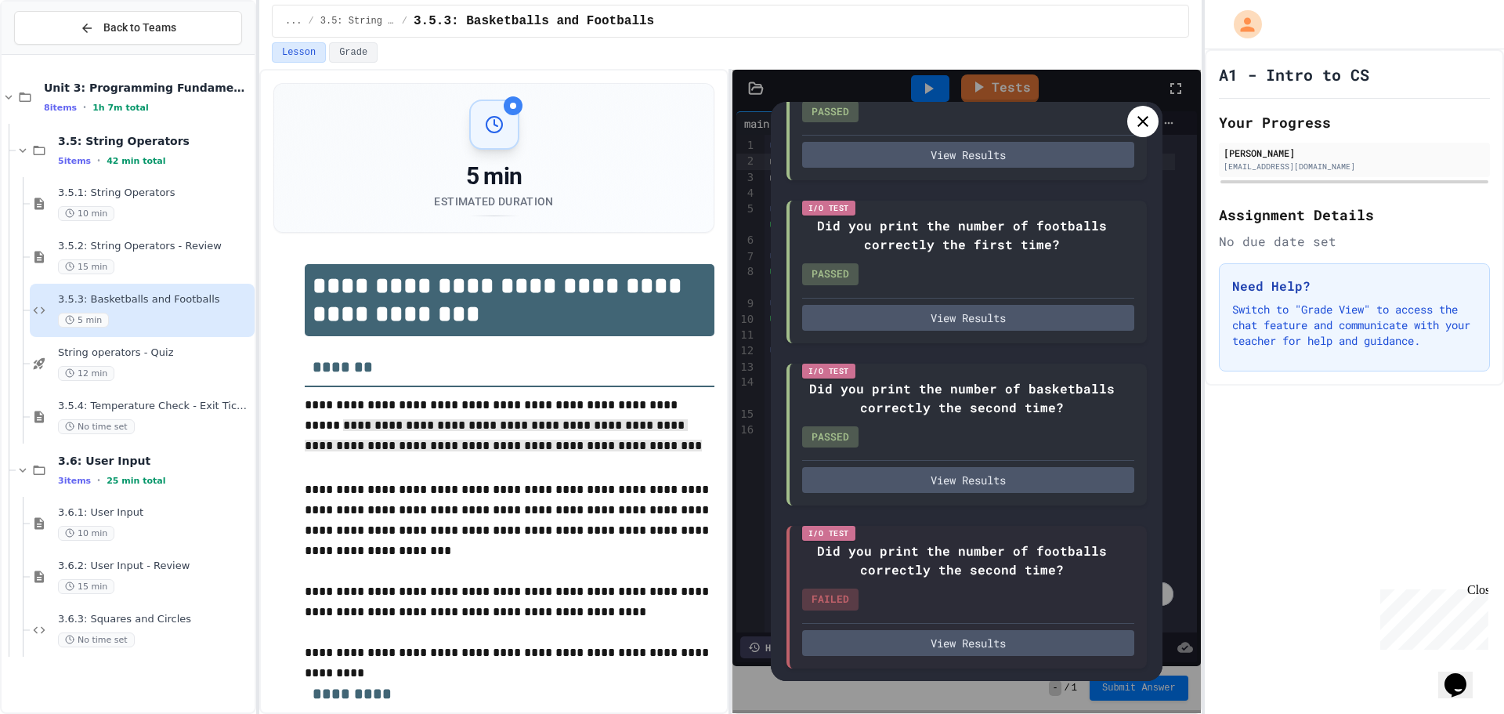
click at [1142, 127] on icon at bounding box center [1143, 121] width 19 height 19
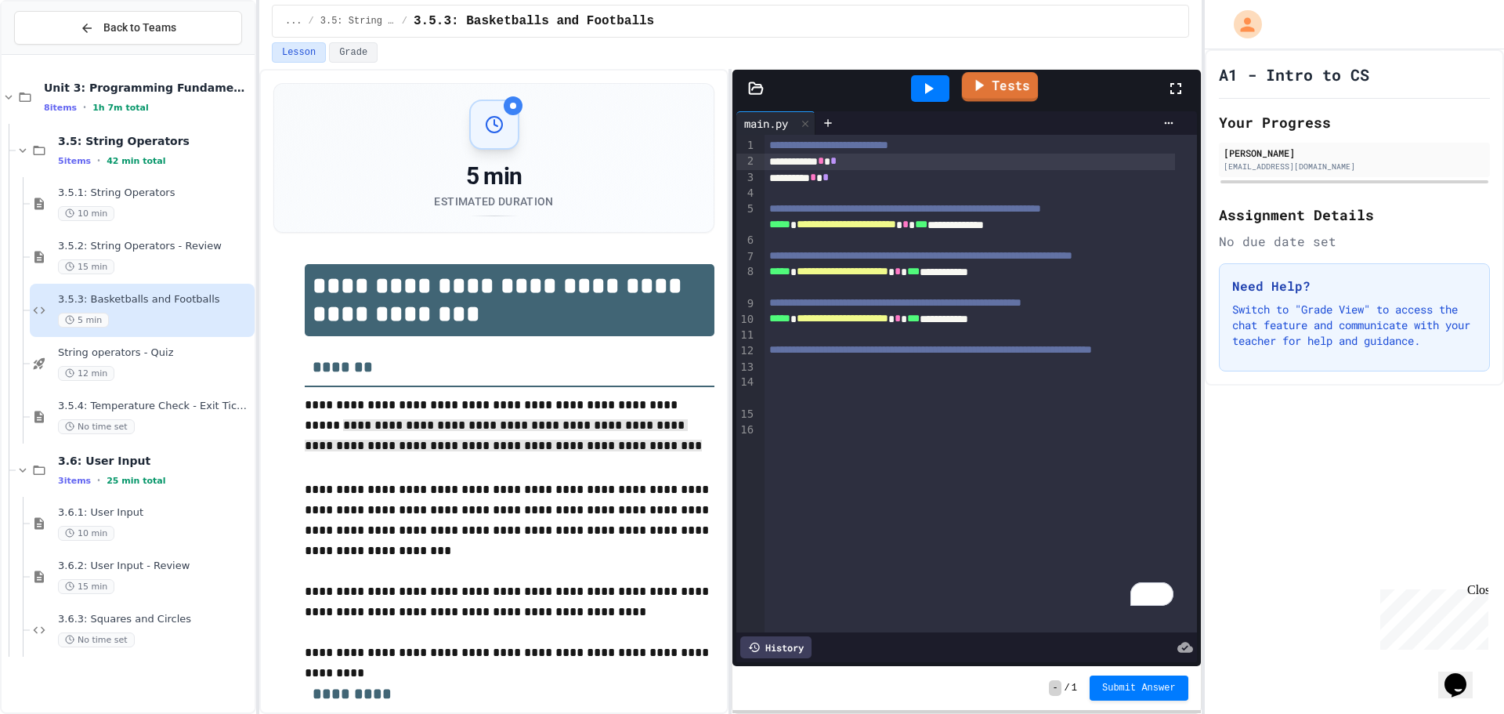
click at [973, 83] on icon at bounding box center [979, 85] width 19 height 20
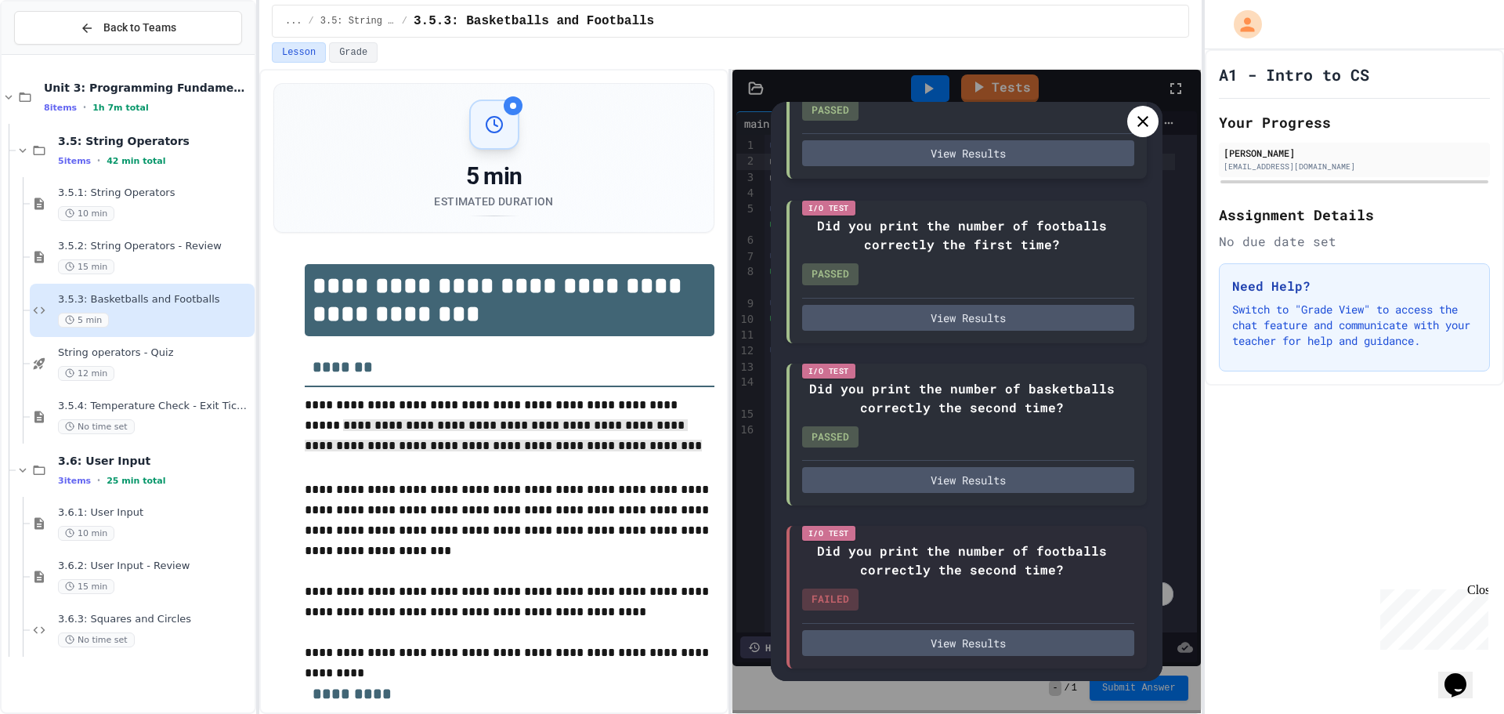
click at [1129, 132] on div "I/O Test Did you print the basketballs correctly the first time? PASSED View Re…" at bounding box center [967, 108] width 360 height 143
click at [1138, 123] on icon at bounding box center [1143, 121] width 19 height 19
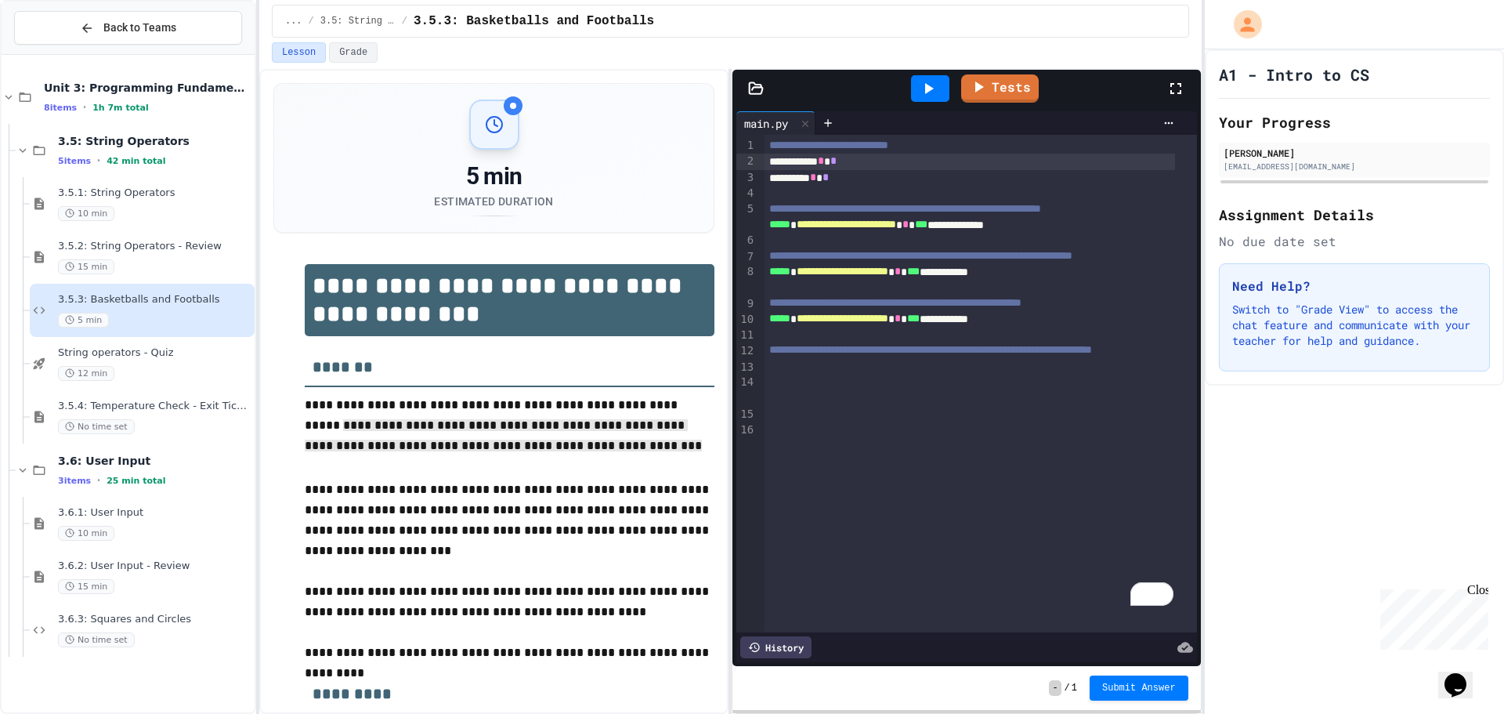
click at [939, 100] on div at bounding box center [930, 88] width 38 height 27
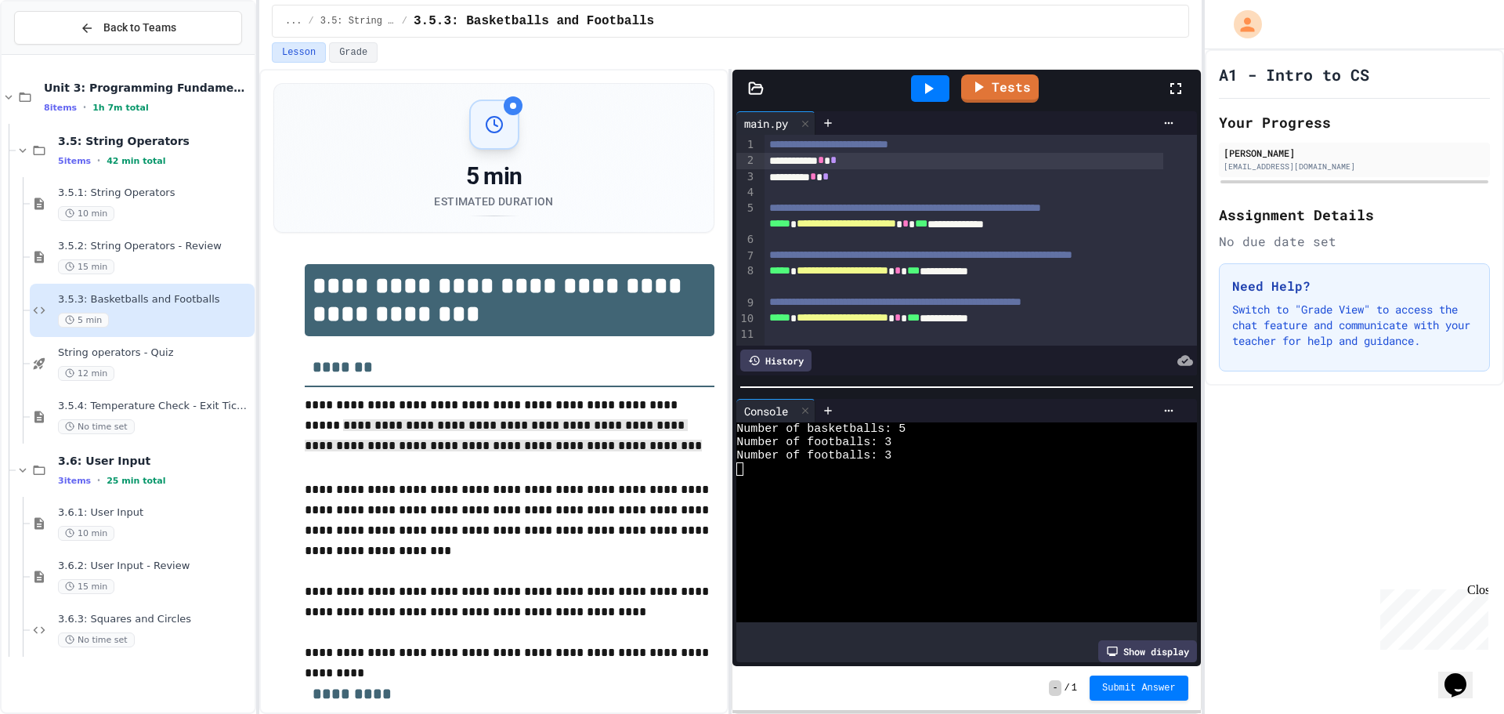
scroll to position [0, 0]
click at [781, 195] on div "To enrich screen reader interactions, please activate Accessibility in Grammarl…" at bounding box center [981, 194] width 432 height 16
click at [992, 85] on link "Tests" at bounding box center [1000, 87] width 78 height 30
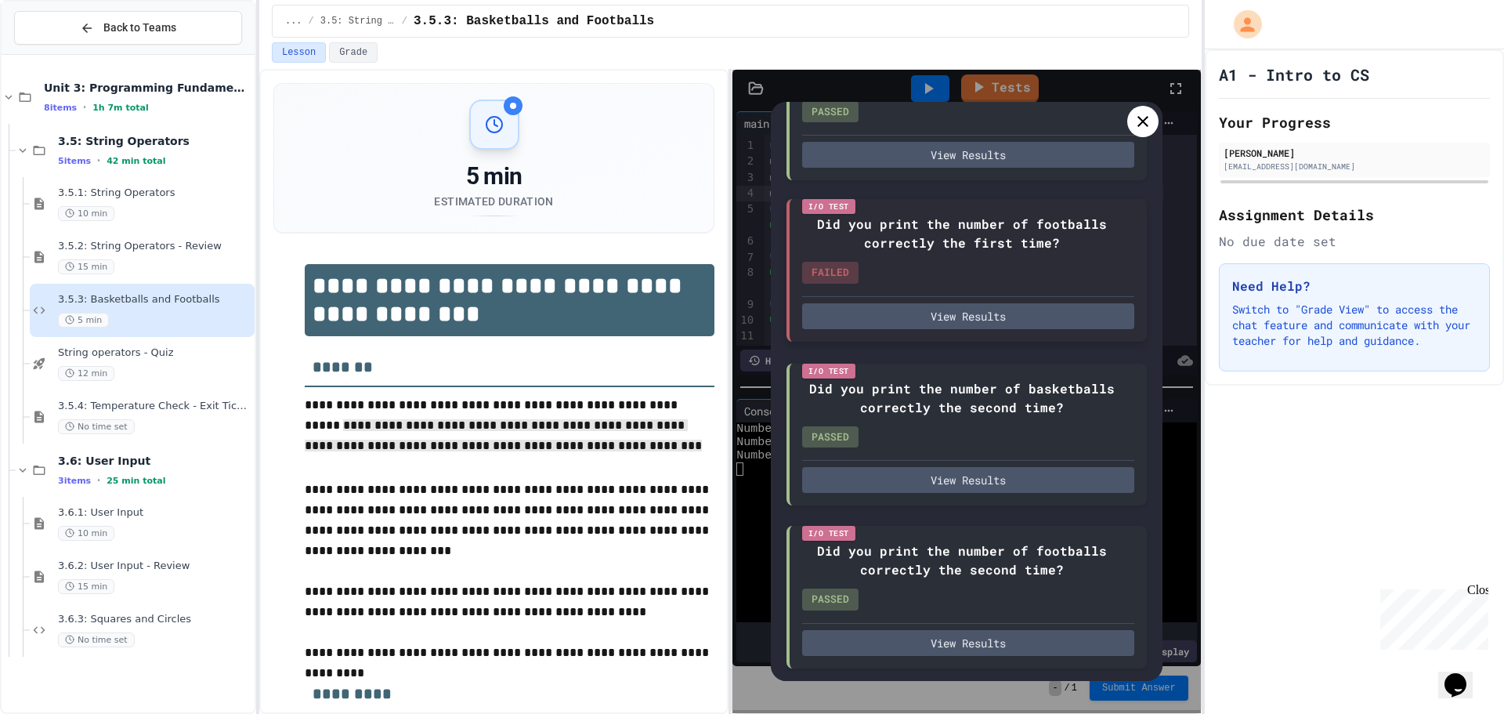
scroll to position [212, 0]
click at [1139, 126] on icon at bounding box center [1143, 121] width 11 height 11
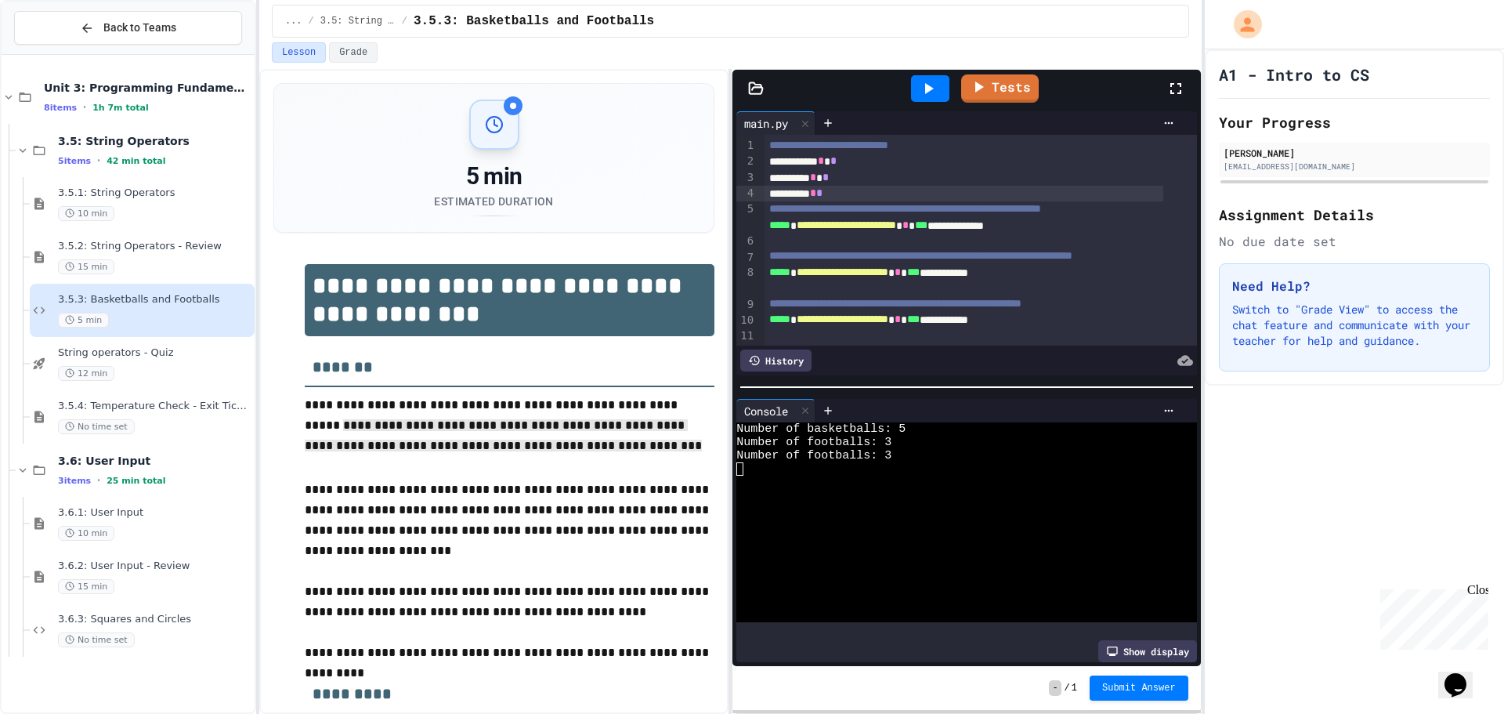
click at [928, 100] on div at bounding box center [930, 88] width 38 height 27
click at [928, 92] on div at bounding box center [930, 88] width 38 height 27
click at [1173, 85] on icon at bounding box center [1176, 88] width 11 height 11
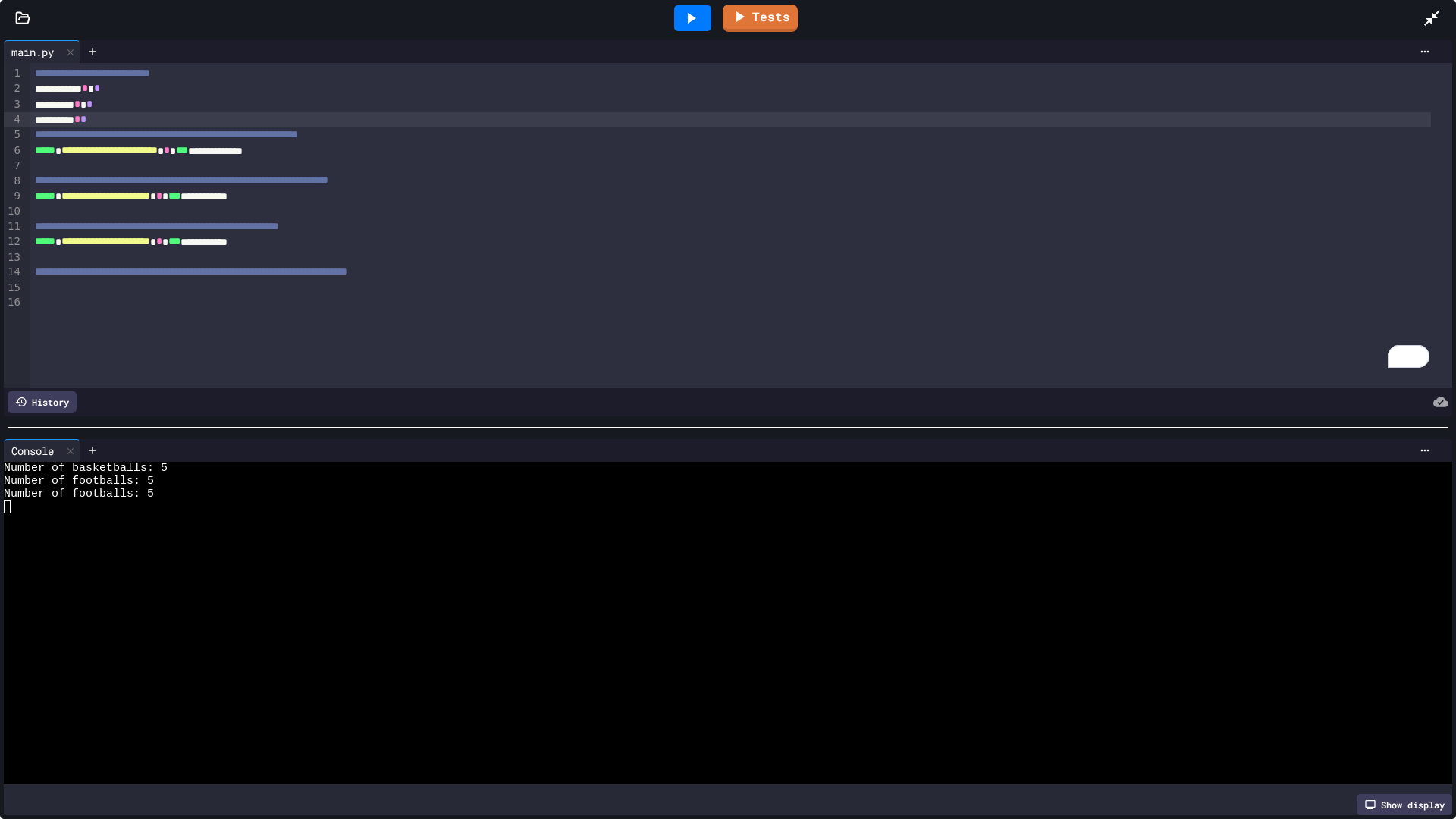
click at [1431, 18] on icon at bounding box center [1432, 18] width 15 height 15
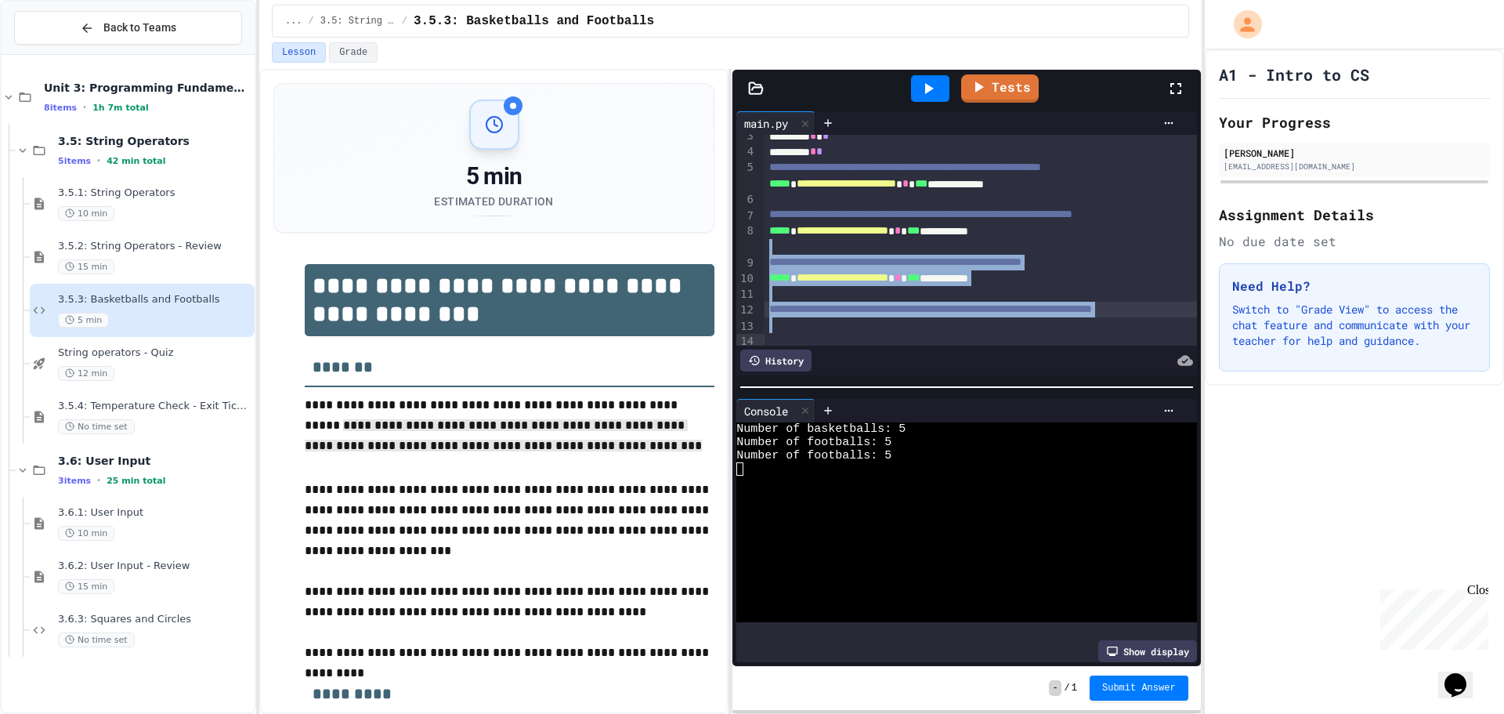
scroll to position [114, 0]
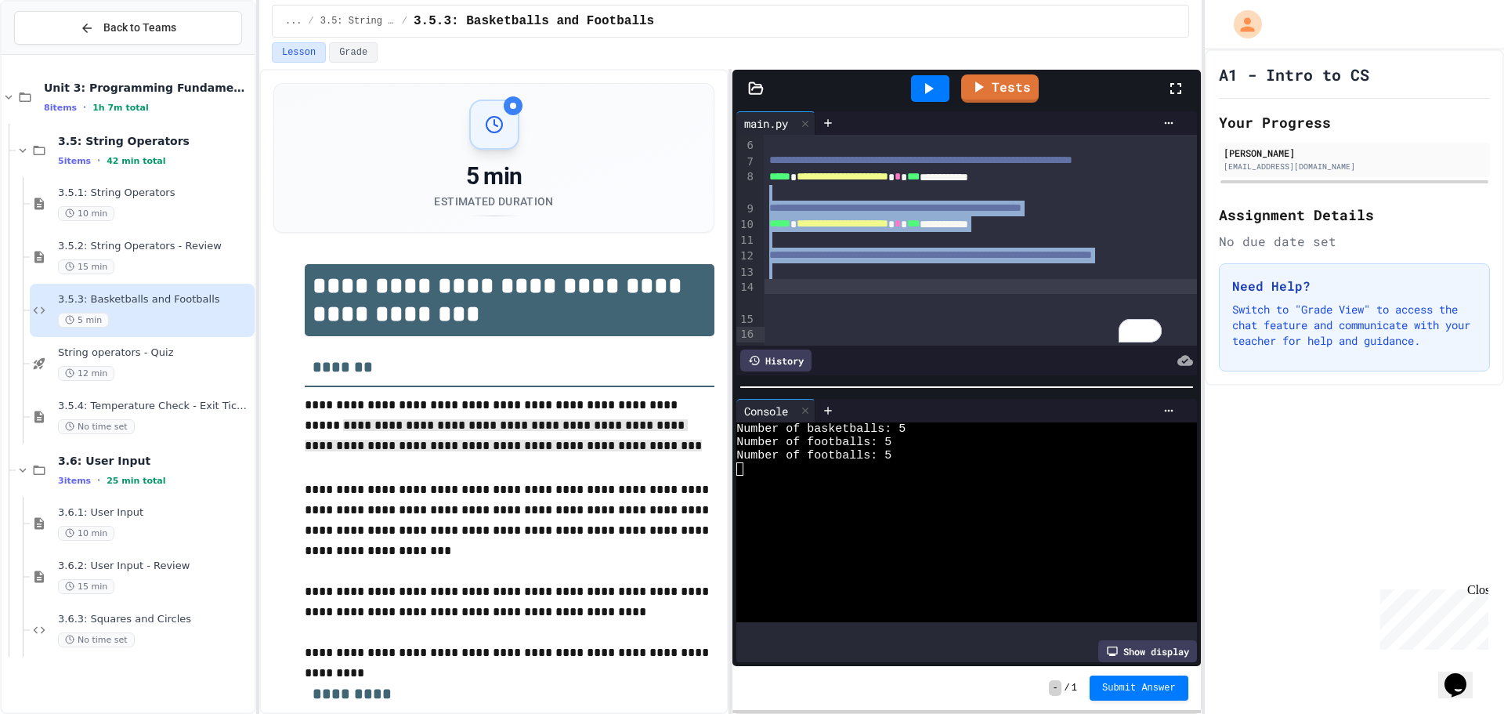
drag, startPoint x: 966, startPoint y: 324, endPoint x: 946, endPoint y: 406, distance: 83.8
click at [947, 408] on div "**********" at bounding box center [967, 386] width 468 height 559
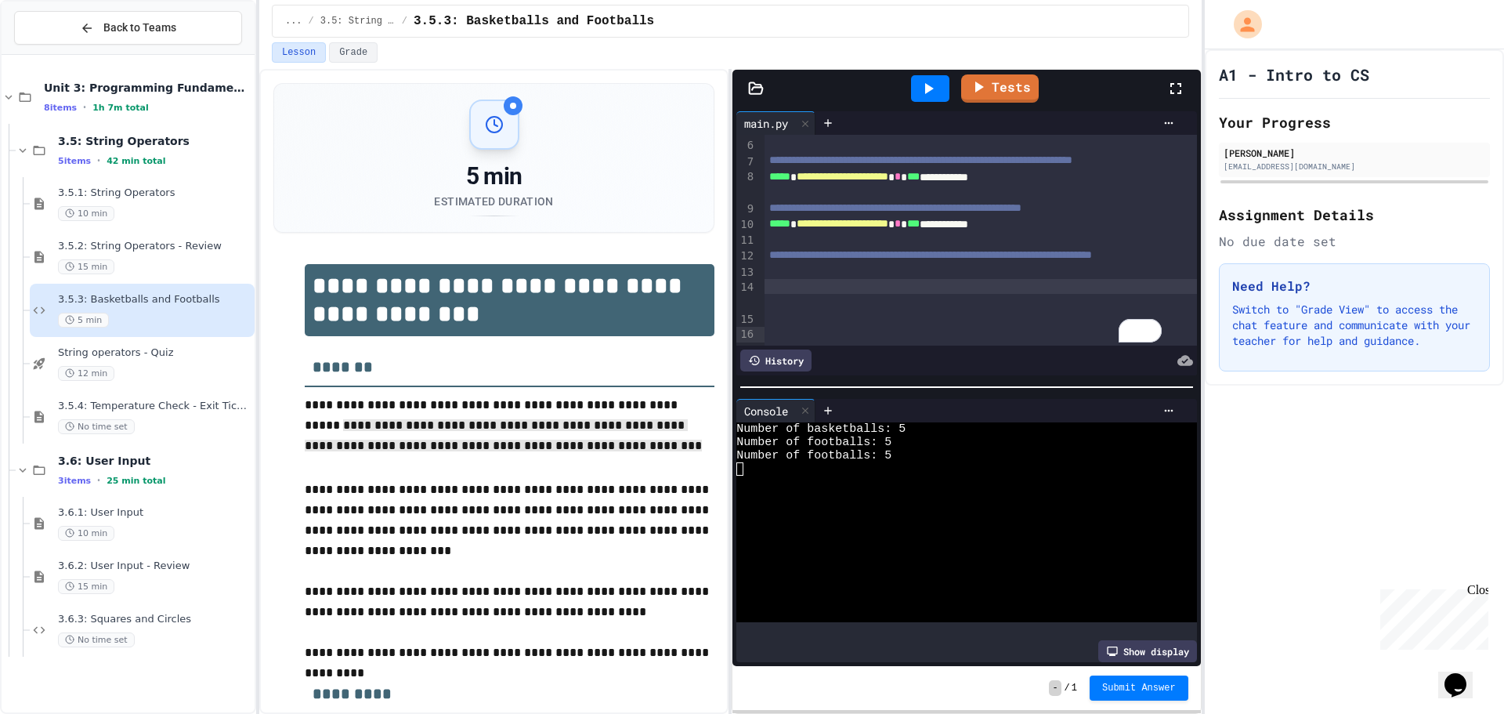
click at [1126, 641] on div "Show display" at bounding box center [1147, 651] width 99 height 22
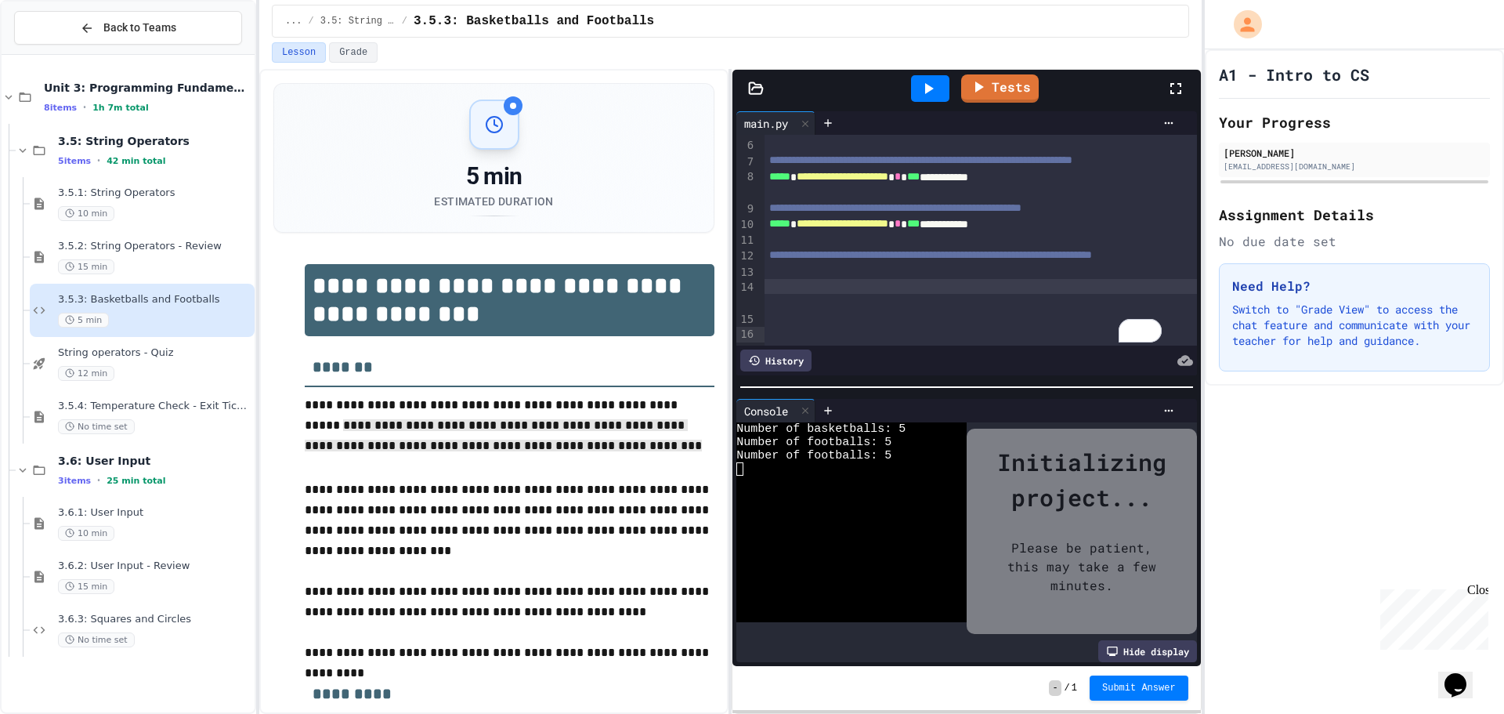
click at [1133, 644] on div "Hide display" at bounding box center [1147, 651] width 99 height 22
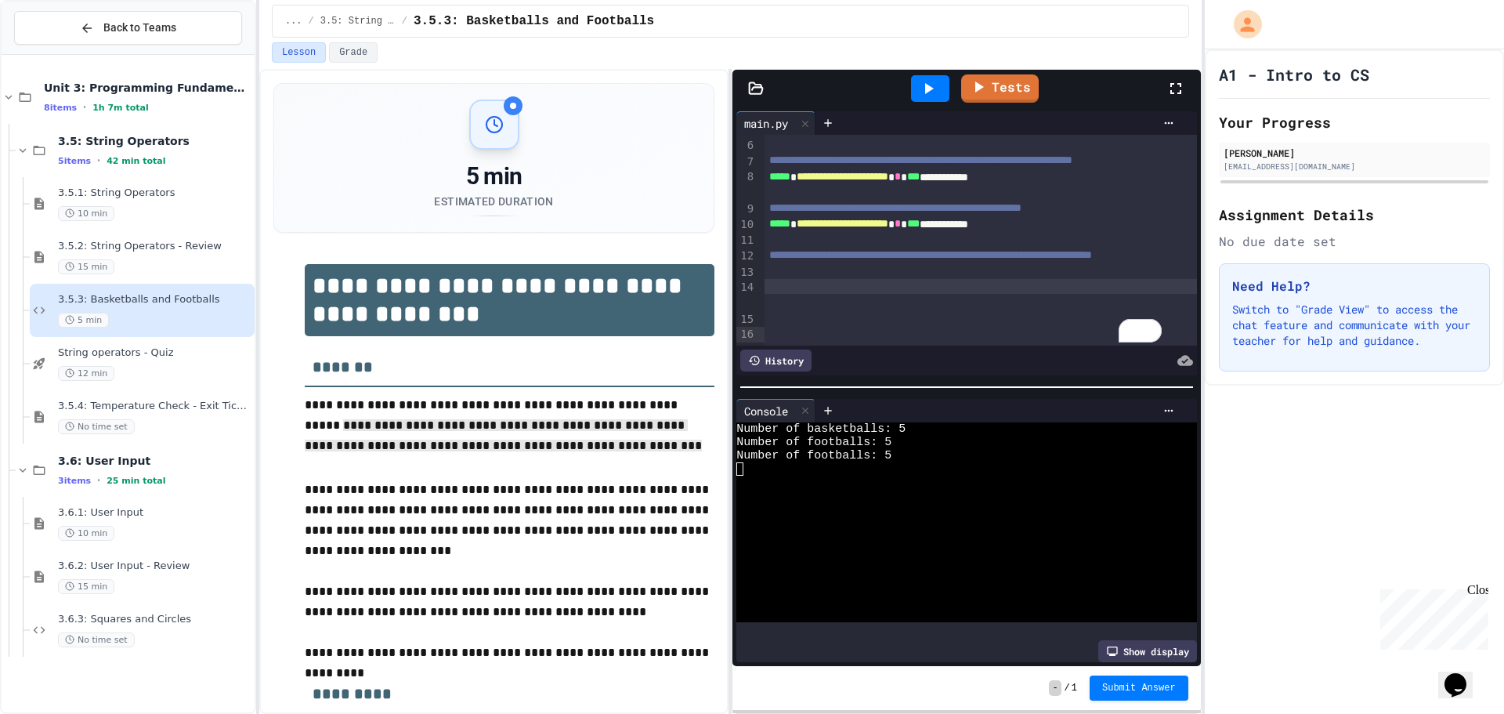
drag, startPoint x: 842, startPoint y: 353, endPoint x: 844, endPoint y: 375, distance: 22.0
click at [844, 375] on div "**********" at bounding box center [967, 386] width 468 height 559
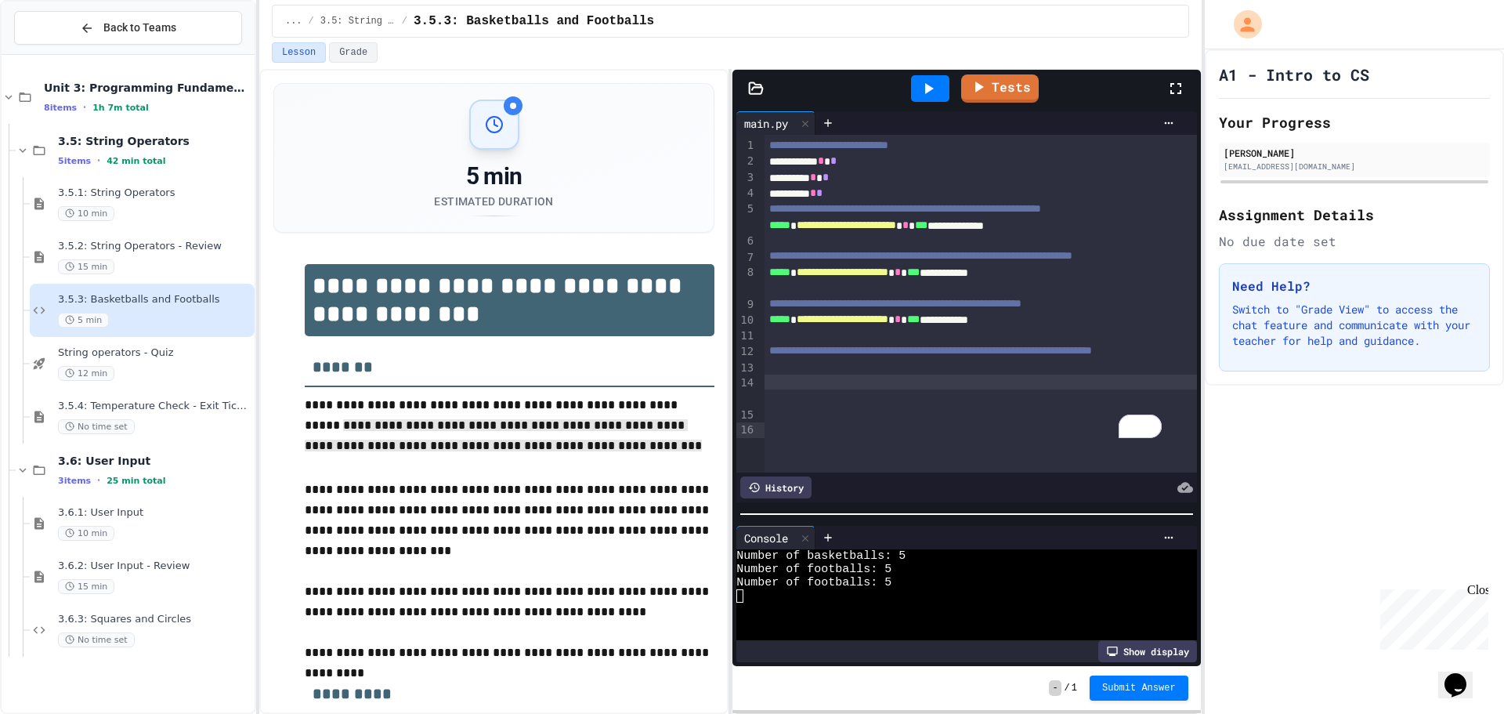
scroll to position [0, 0]
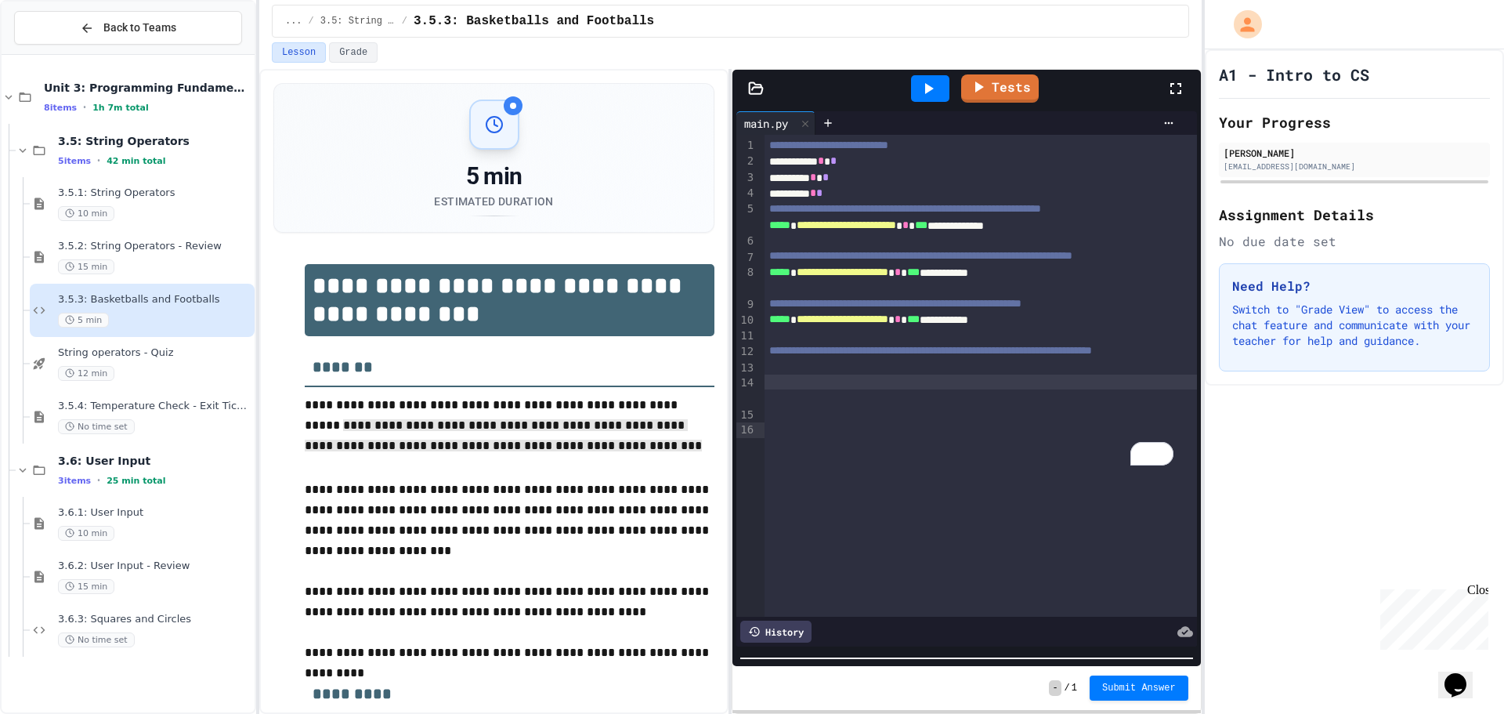
click at [796, 688] on div "**********" at bounding box center [967, 391] width 468 height 643
click at [781, 375] on div "To enrich screen reader interactions, please activate Accessibility in Grammarl…" at bounding box center [981, 367] width 432 height 16
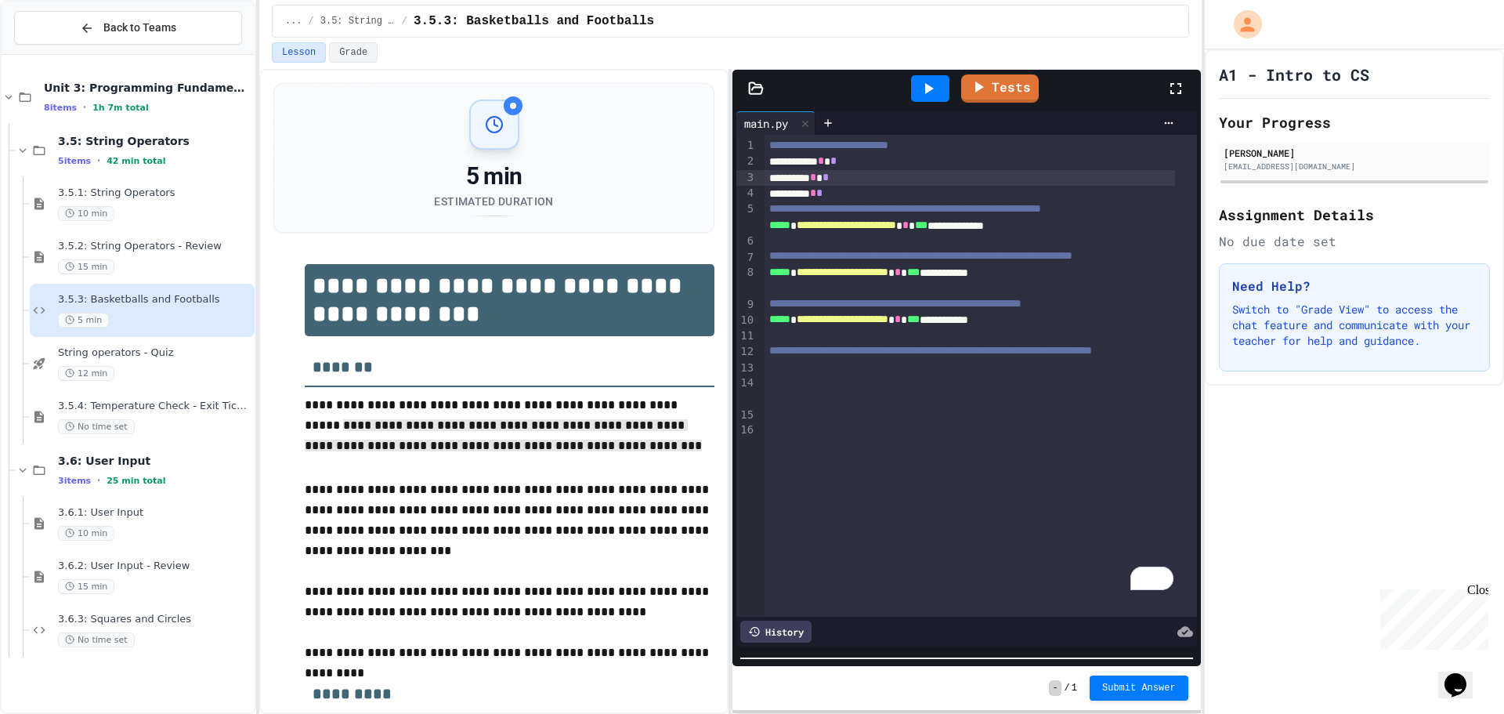
click at [829, 178] on span "*" at bounding box center [826, 177] width 6 height 11
drag, startPoint x: 837, startPoint y: 199, endPoint x: 790, endPoint y: 197, distance: 47.0
click at [790, 197] on div "********* * *" at bounding box center [970, 194] width 411 height 16
drag, startPoint x: 844, startPoint y: 193, endPoint x: 760, endPoint y: 188, distance: 84.0
click at [760, 188] on div "**********" at bounding box center [966, 376] width 460 height 482
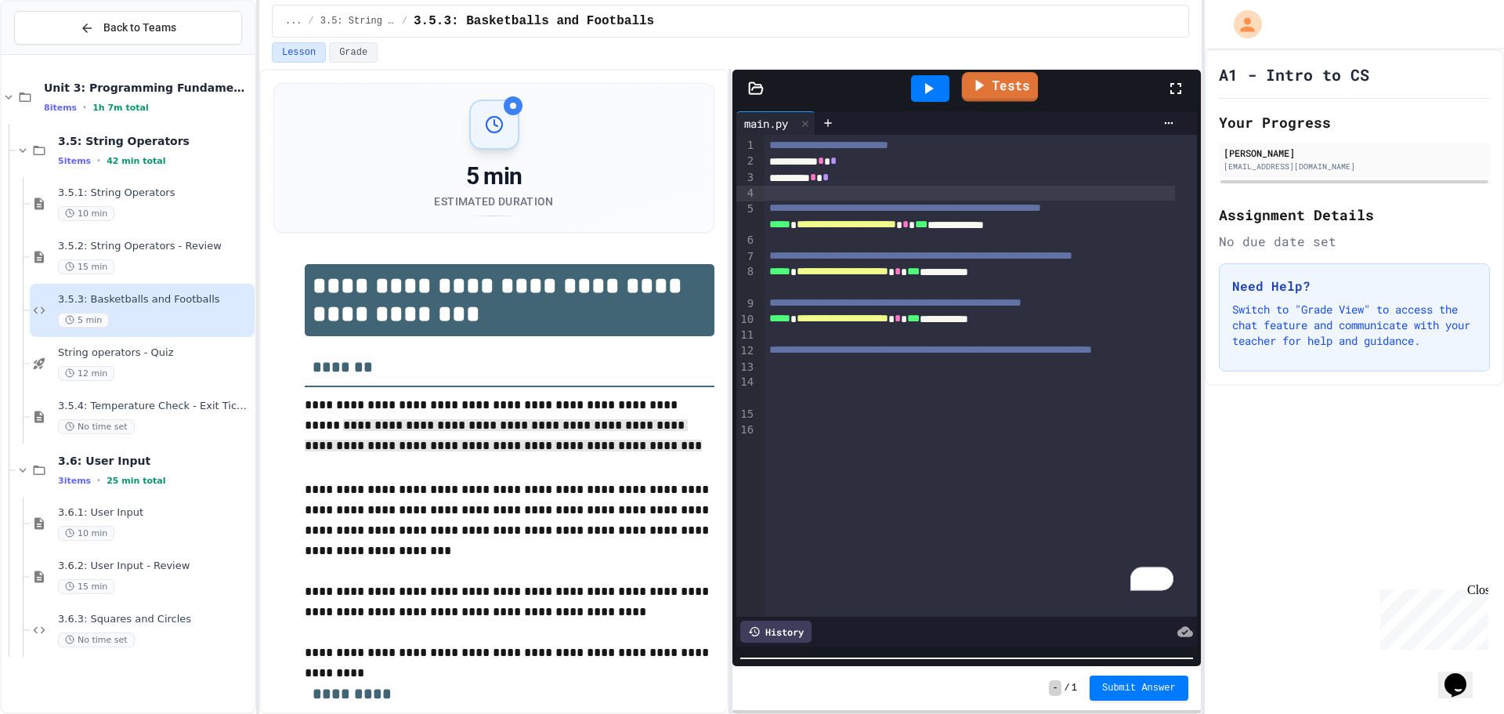
click at [990, 84] on link "Tests" at bounding box center [1000, 87] width 76 height 30
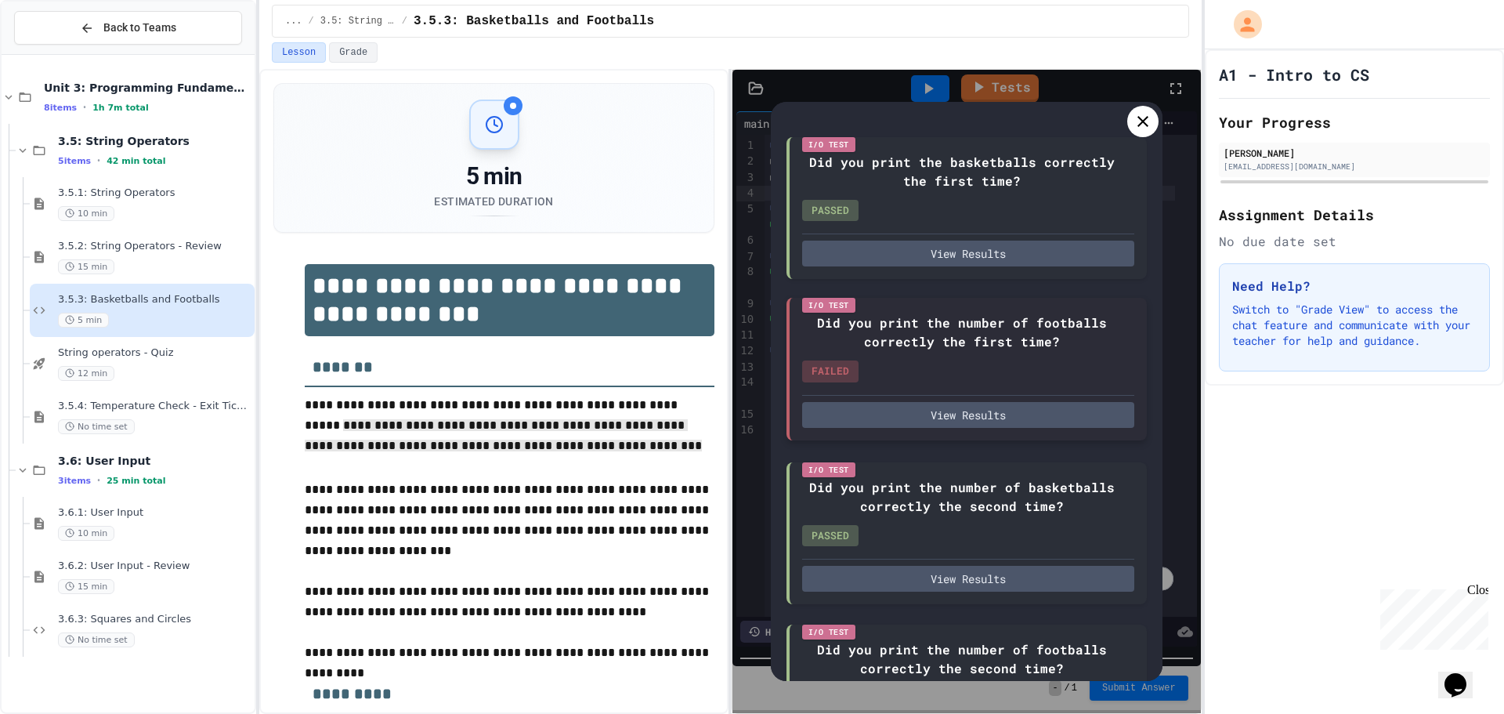
scroll to position [212, 0]
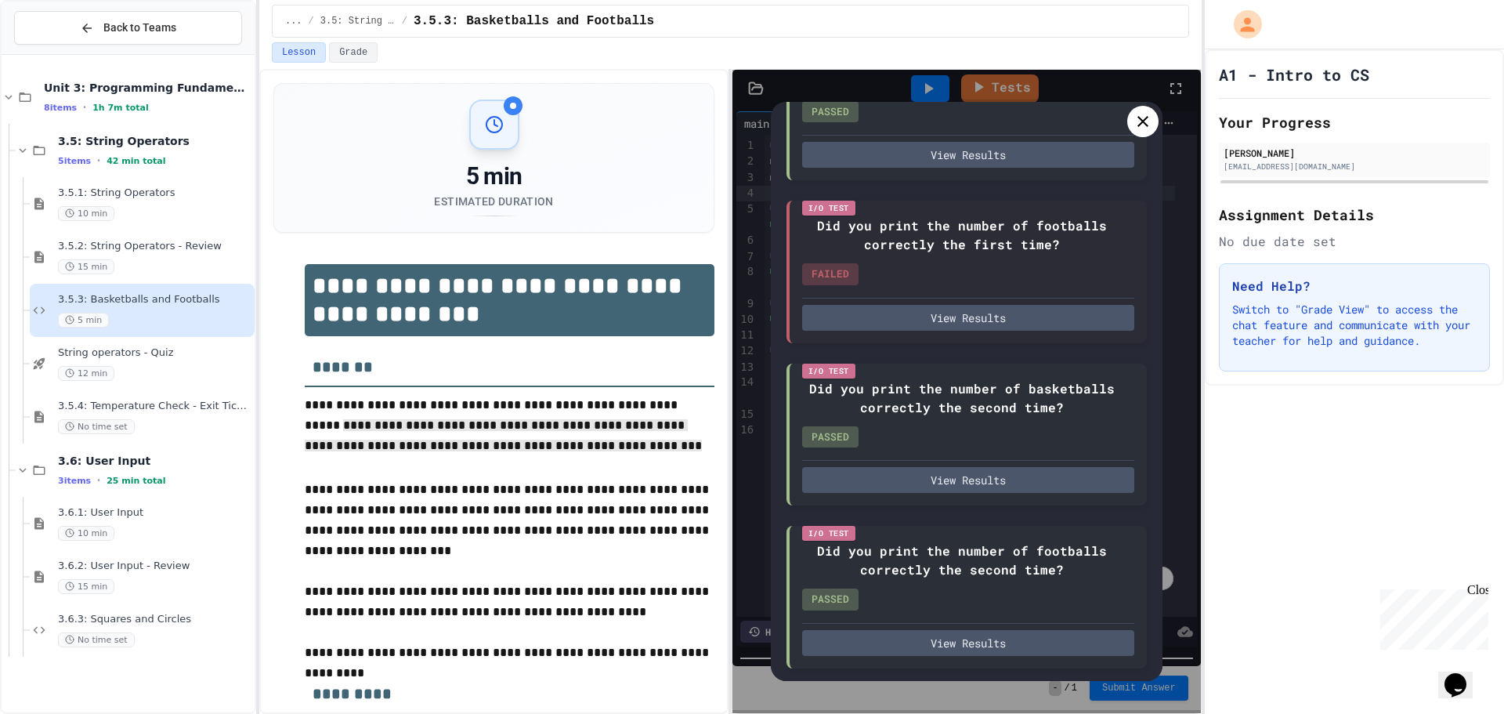
click at [1131, 119] on div at bounding box center [1142, 121] width 31 height 31
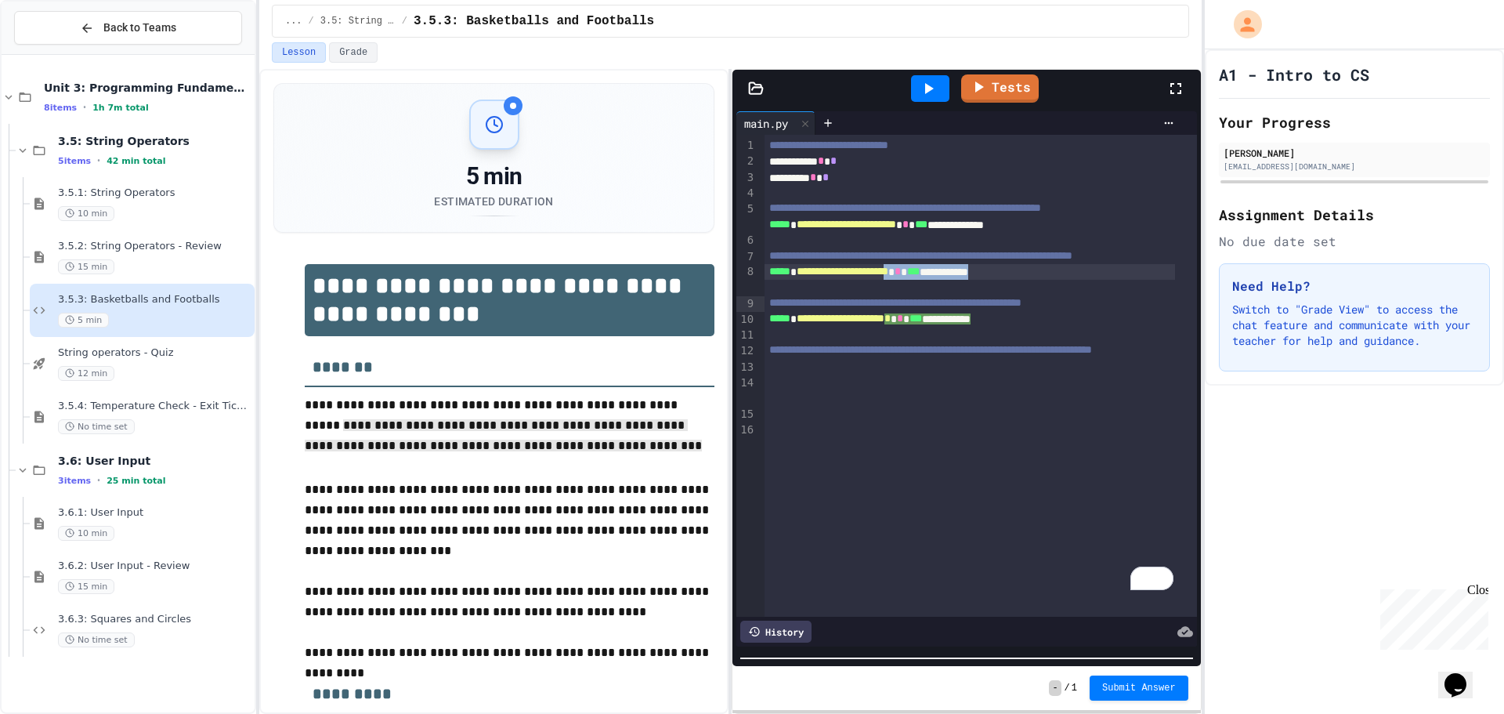
drag, startPoint x: 1057, startPoint y: 306, endPoint x: 934, endPoint y: 308, distance: 123.0
click at [934, 280] on div "**********" at bounding box center [970, 272] width 411 height 16
click at [975, 83] on icon at bounding box center [980, 85] width 17 height 20
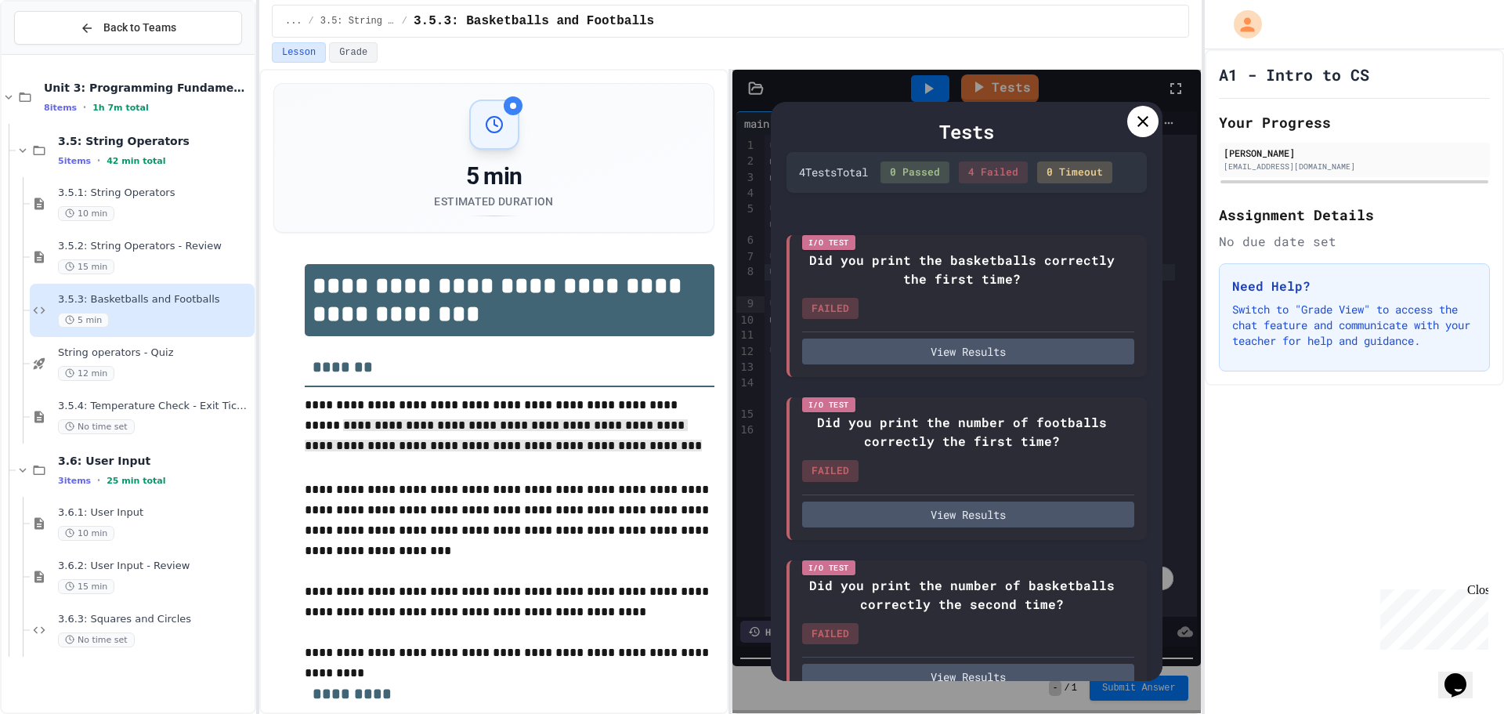
click at [1129, 118] on div at bounding box center [1142, 121] width 31 height 31
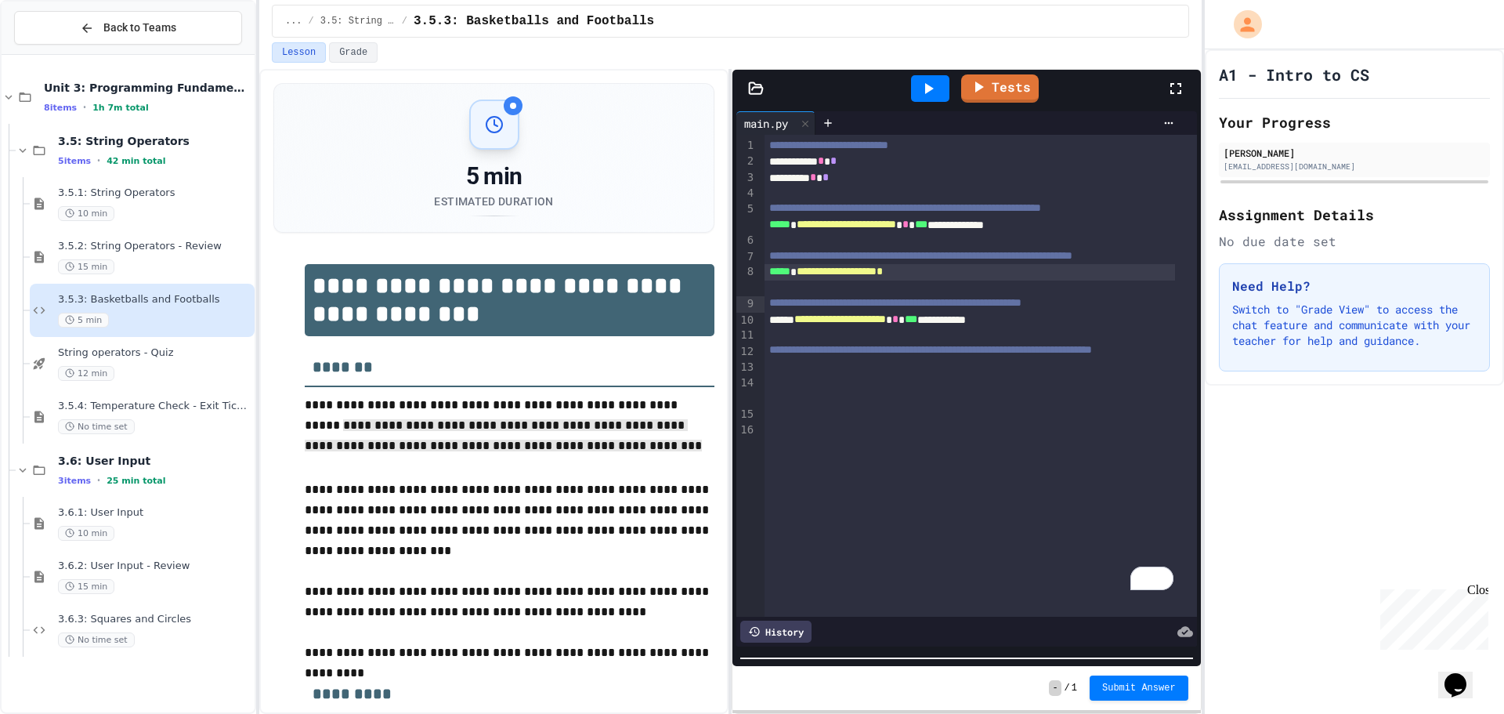
click at [940, 280] on div "**********" at bounding box center [970, 272] width 411 height 16
click at [983, 86] on icon at bounding box center [978, 86] width 19 height 20
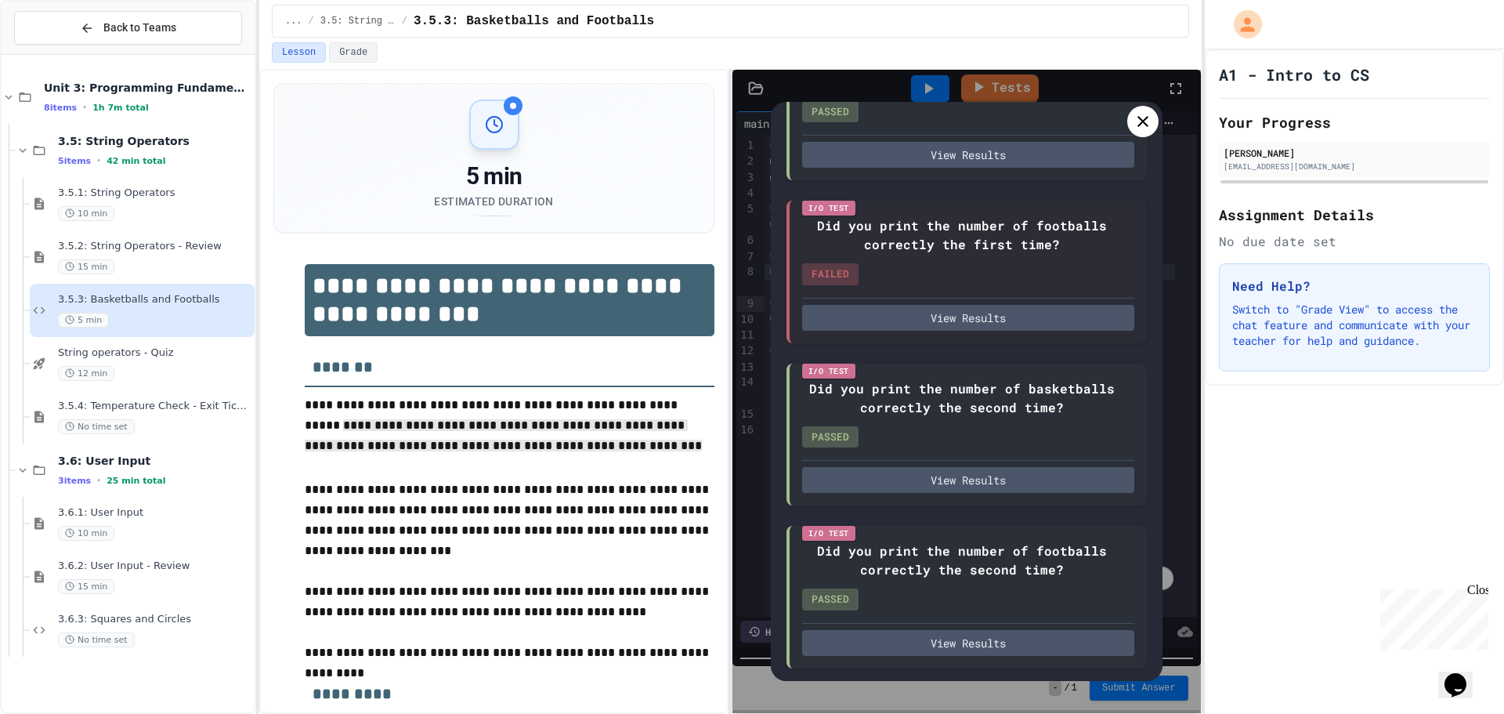
click at [1147, 135] on div at bounding box center [1142, 121] width 31 height 31
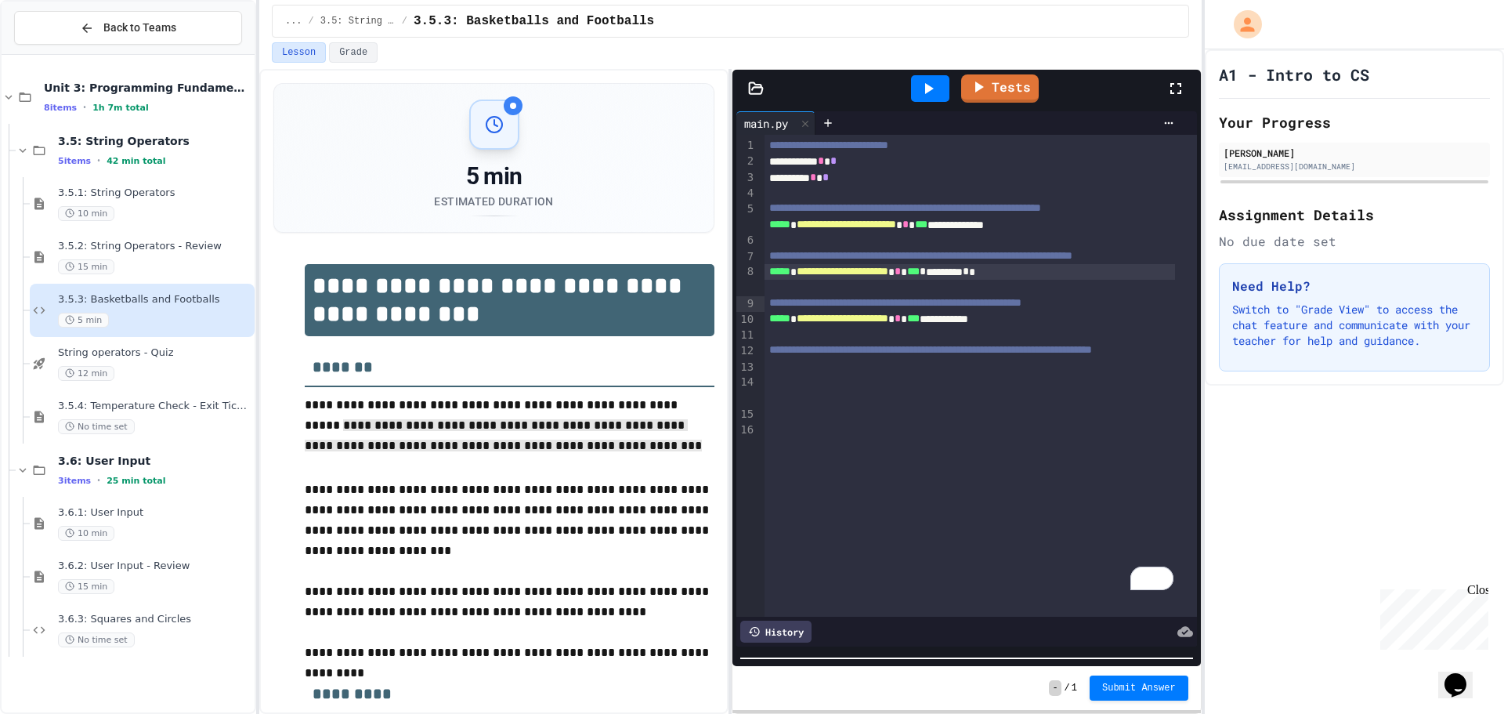
click at [1068, 261] on span "**********" at bounding box center [920, 255] width 303 height 11
click at [961, 295] on div "To enrich screen reader interactions, please activate Accessibility in Grammarl…" at bounding box center [981, 288] width 432 height 16
click at [920, 277] on span "***" at bounding box center [913, 271] width 13 height 11
click at [993, 98] on link "Tests" at bounding box center [1000, 87] width 74 height 30
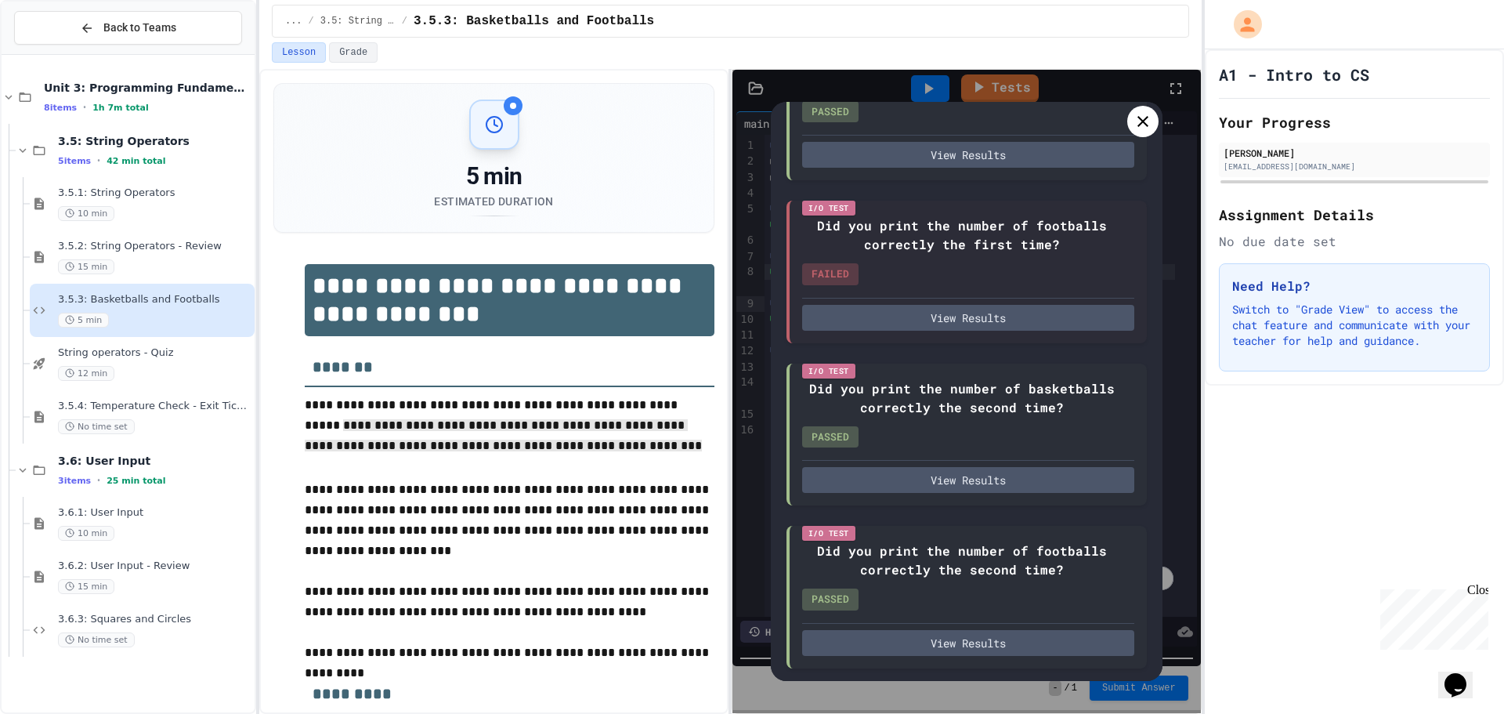
click at [1138, 125] on icon at bounding box center [1143, 121] width 19 height 19
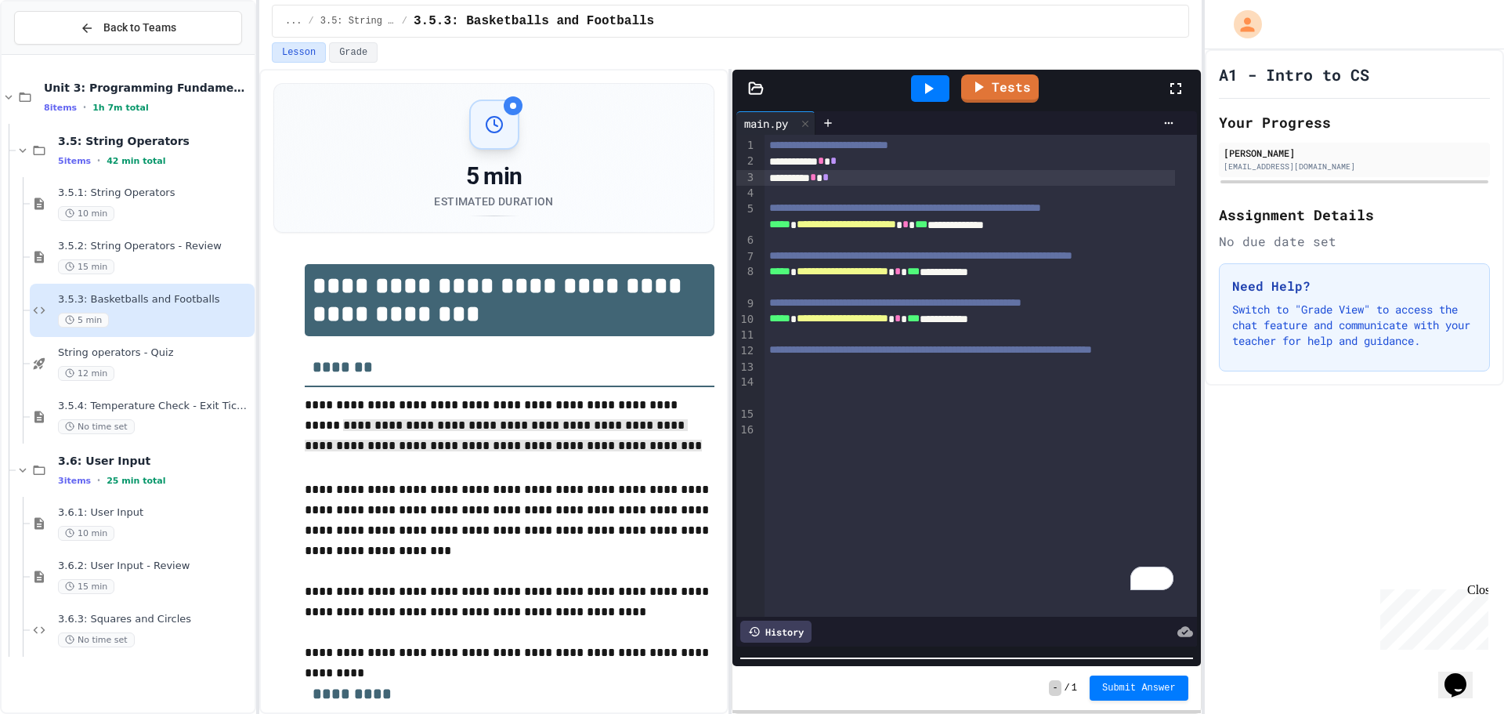
click at [845, 182] on div "********* * *" at bounding box center [970, 178] width 411 height 16
click at [790, 195] on div "To enrich screen reader interactions, please activate Accessibility in Grammarl…" at bounding box center [970, 194] width 411 height 16
click at [771, 197] on div "********* * *" at bounding box center [970, 194] width 411 height 16
click at [966, 459] on div "**********" at bounding box center [981, 376] width 432 height 482
click at [874, 324] on span "**********" at bounding box center [843, 318] width 92 height 11
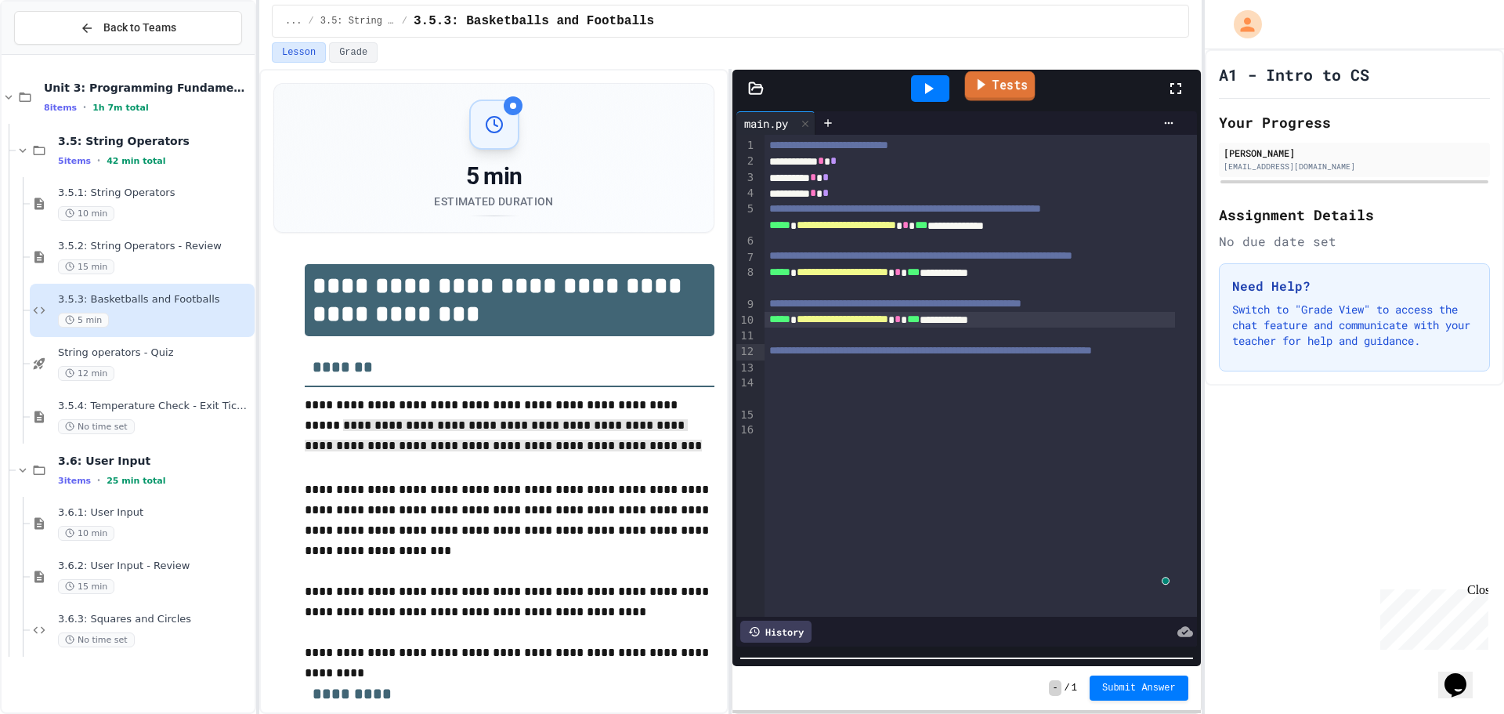
click at [1014, 84] on link "Tests" at bounding box center [1000, 86] width 71 height 30
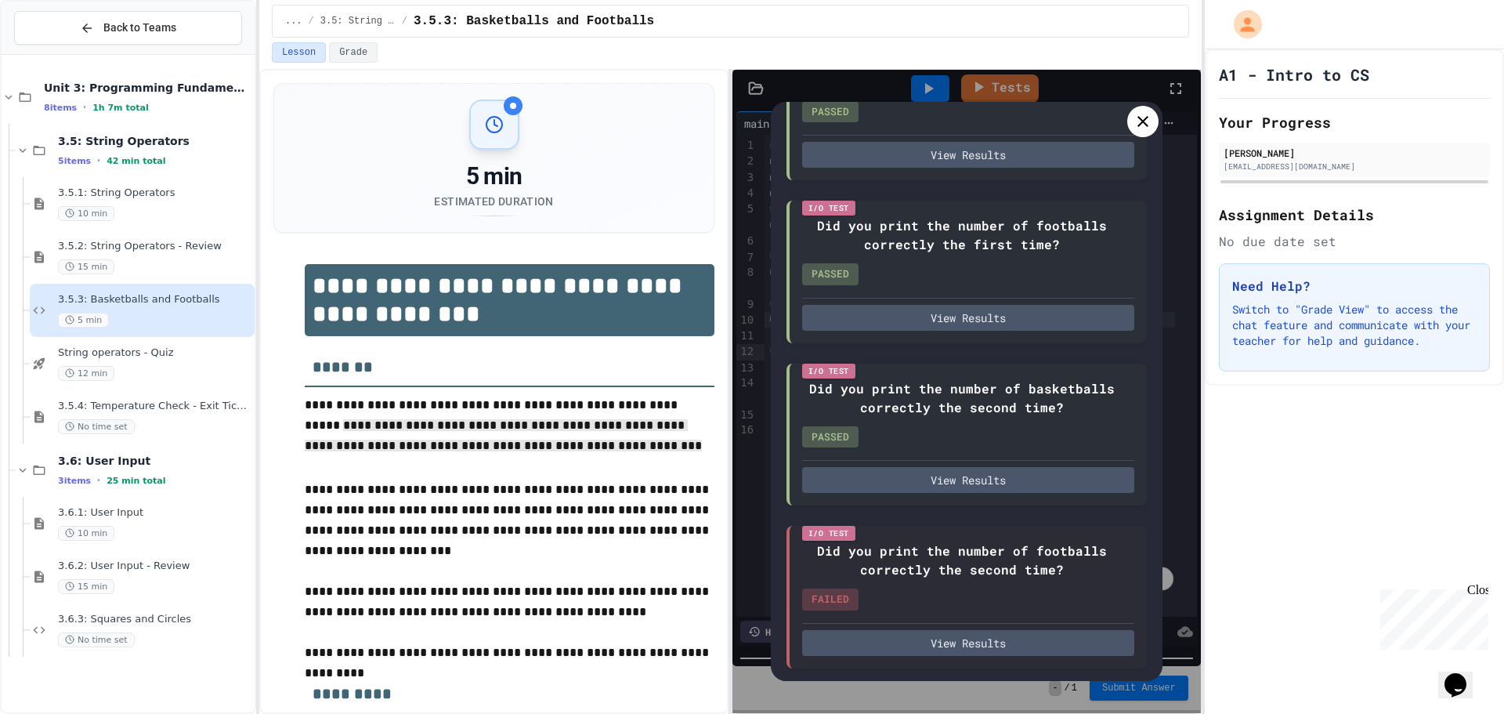
click at [1138, 114] on icon at bounding box center [1143, 121] width 19 height 19
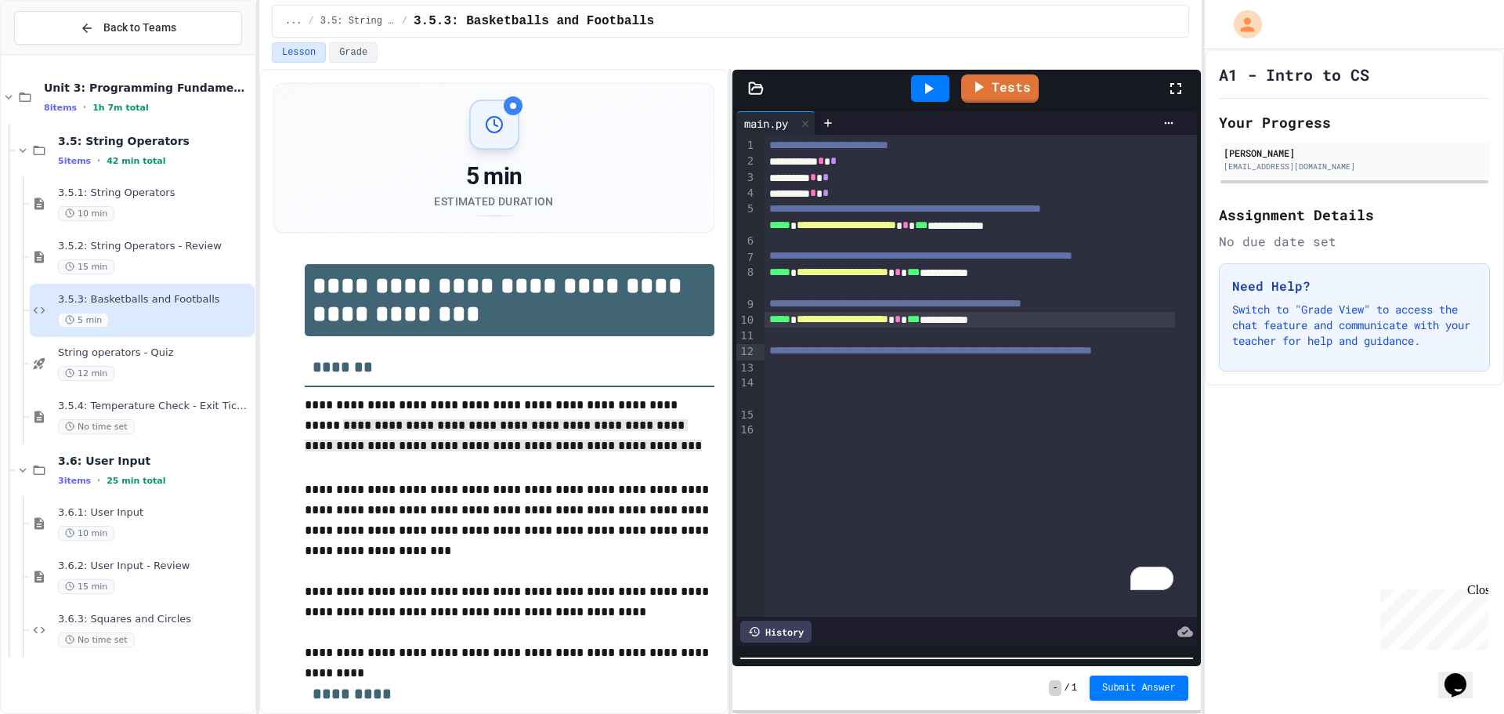
click at [873, 324] on span "**********" at bounding box center [843, 318] width 92 height 11
click at [874, 324] on span "**********" at bounding box center [843, 318] width 92 height 11
click at [773, 193] on div "********* * *" at bounding box center [970, 194] width 411 height 16
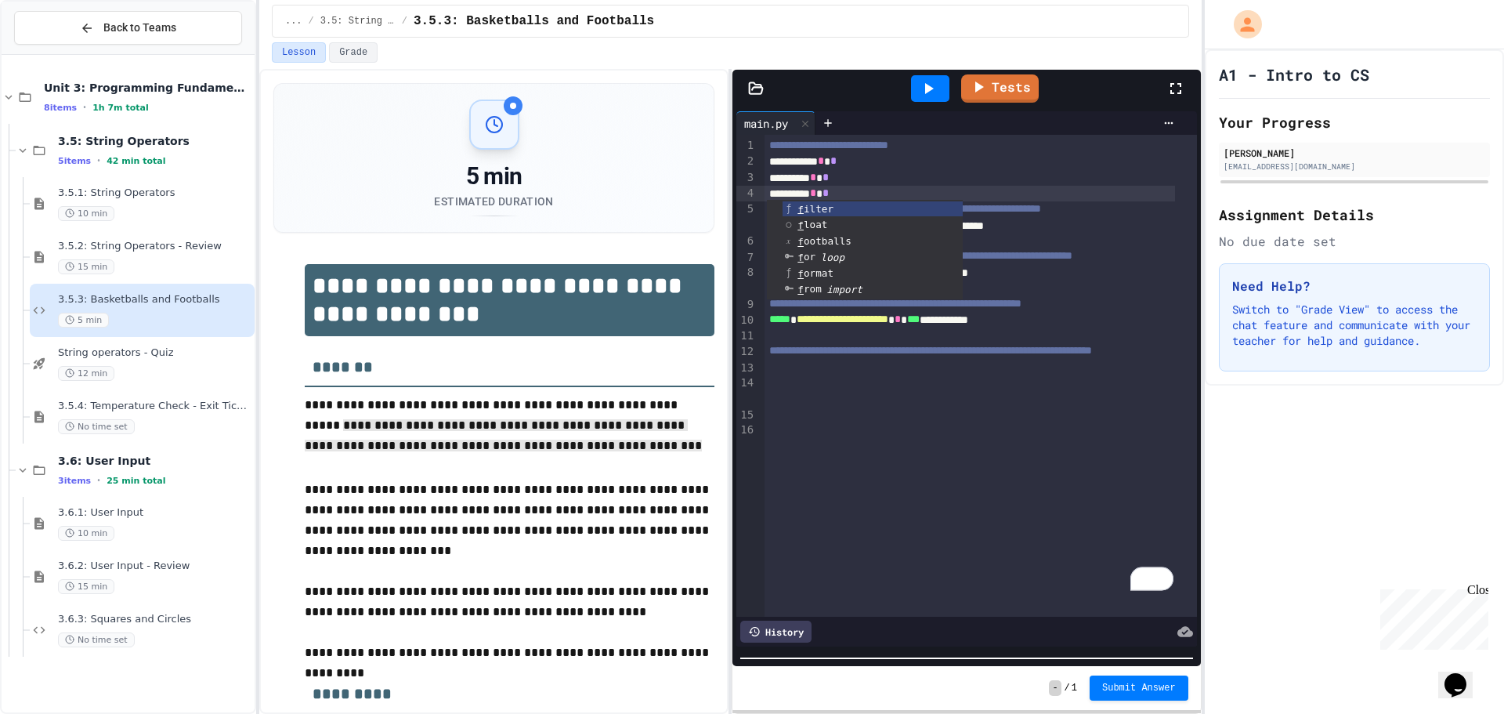
click at [772, 177] on div "********* * *" at bounding box center [970, 178] width 411 height 16
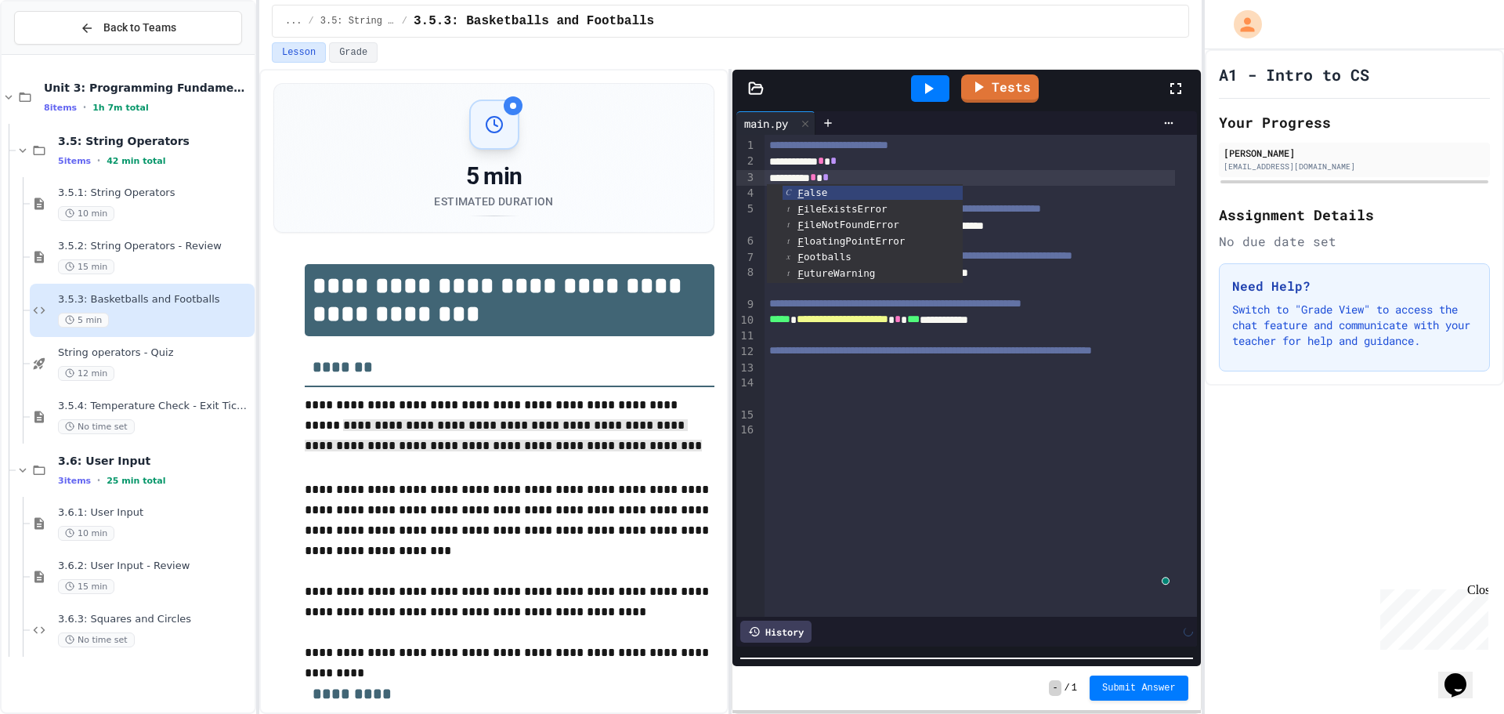
click at [990, 502] on div "**********" at bounding box center [981, 376] width 432 height 482
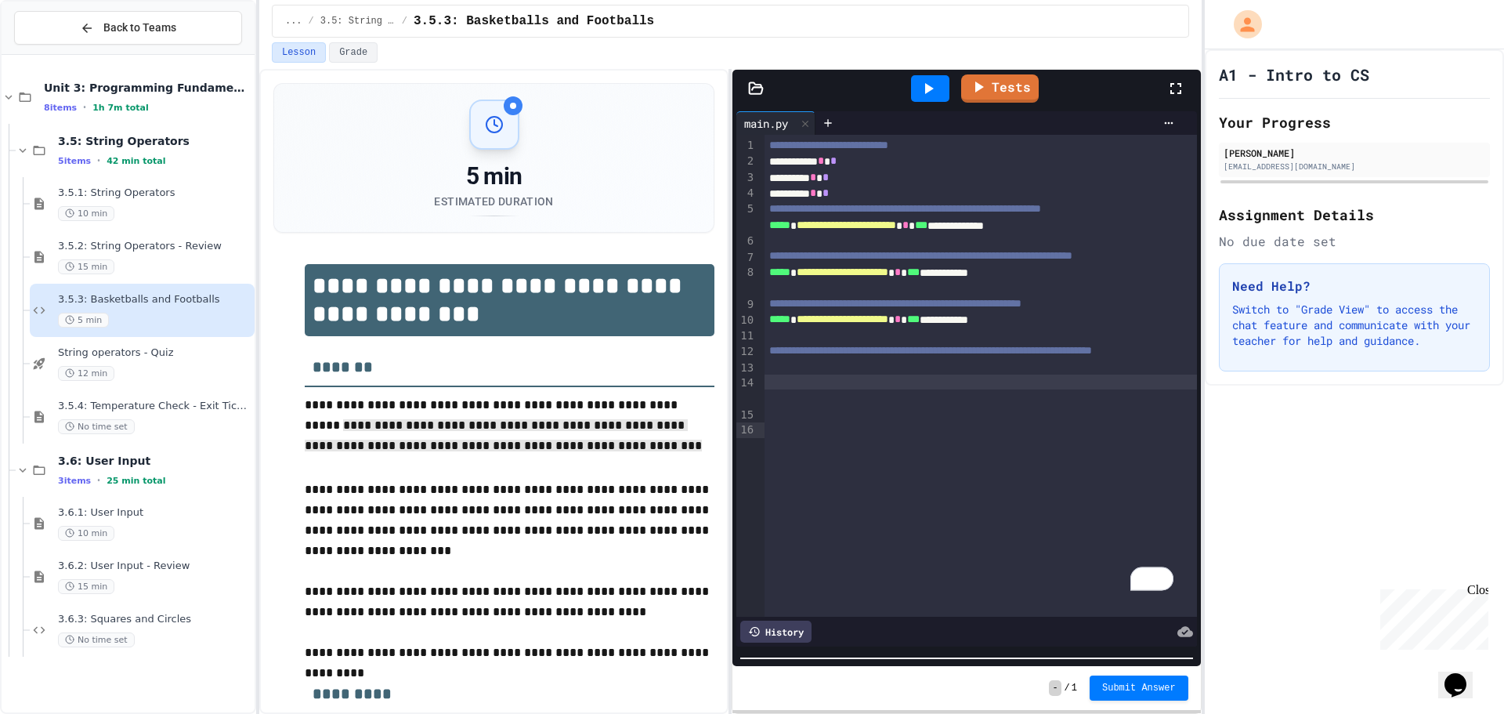
click at [874, 277] on span "**********" at bounding box center [843, 271] width 92 height 11
click at [1005, 100] on link "Tests" at bounding box center [1000, 88] width 78 height 28
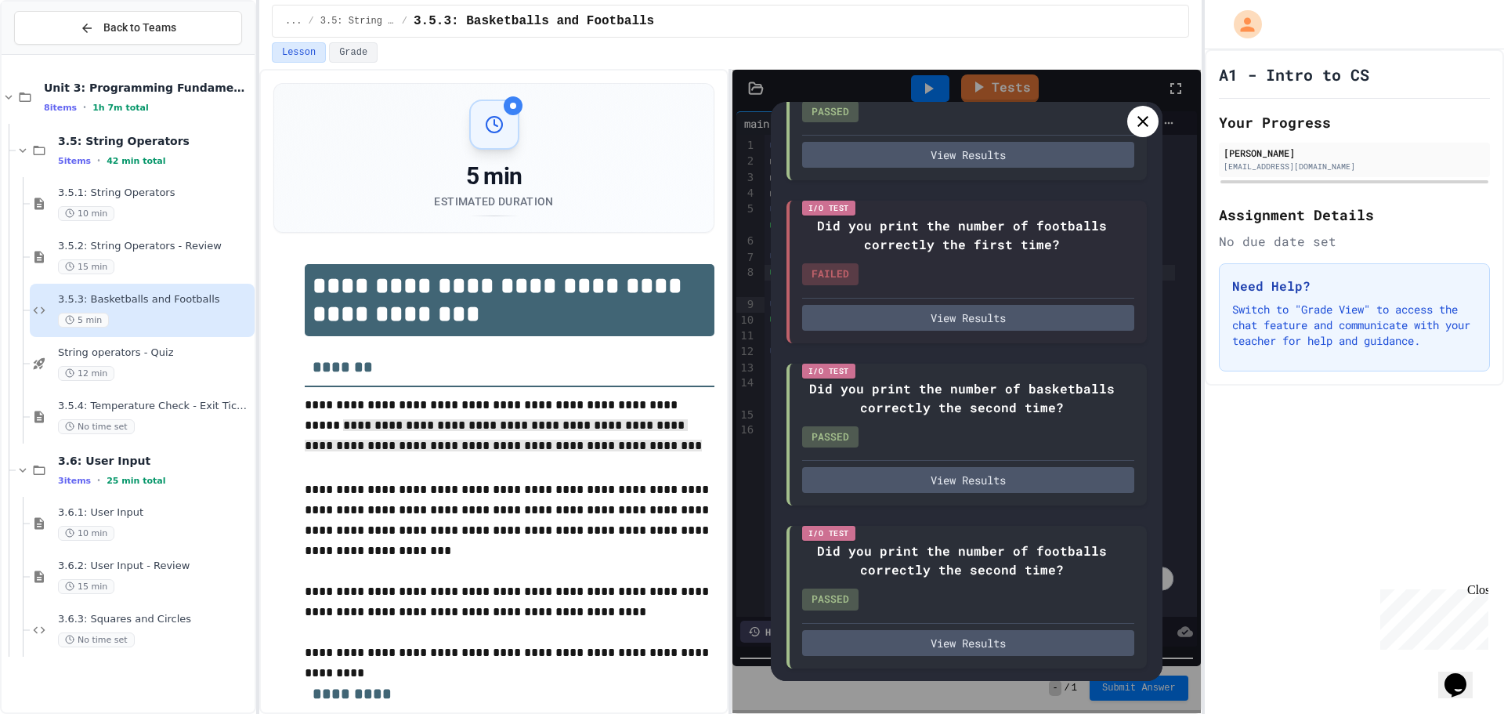
click at [1142, 128] on icon at bounding box center [1143, 121] width 19 height 19
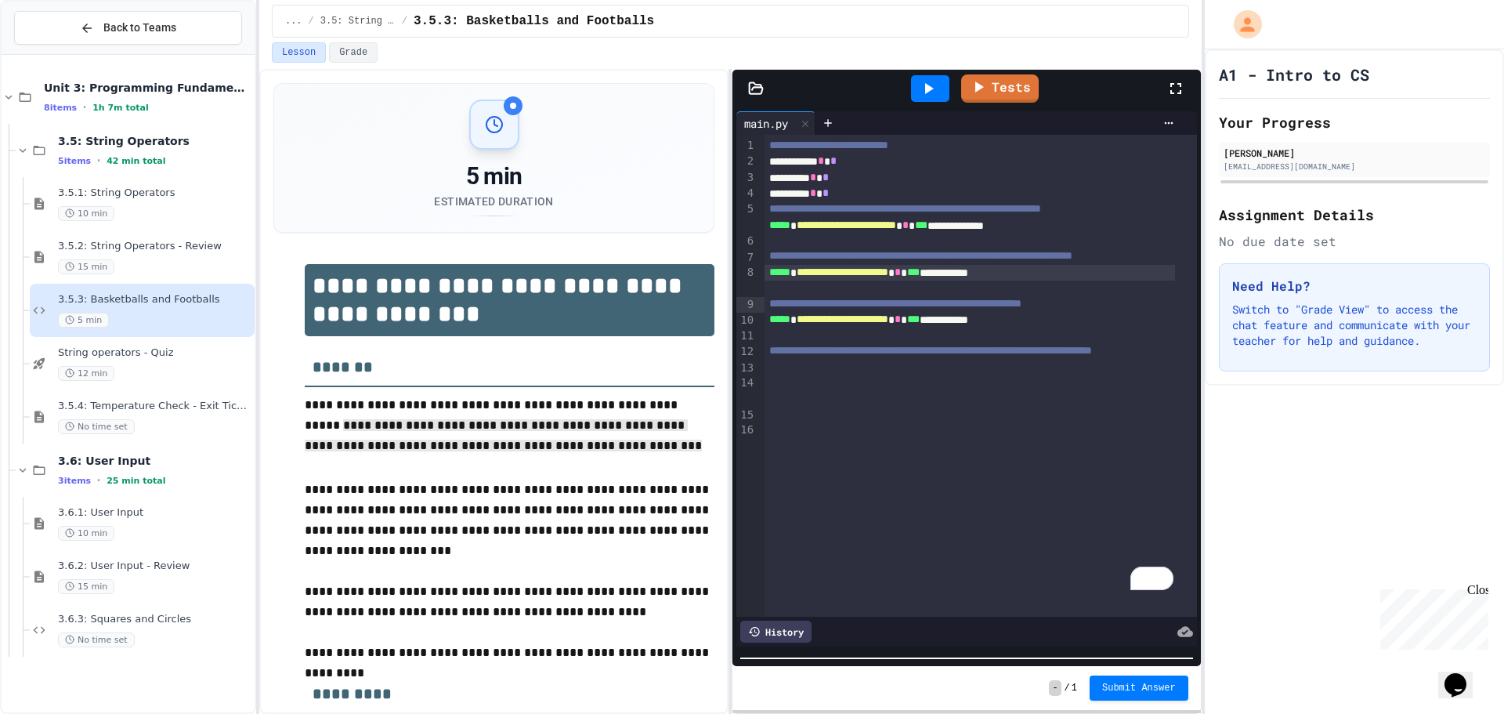
click at [806, 177] on div "********* * *" at bounding box center [970, 178] width 411 height 16
click at [888, 277] on span "**********" at bounding box center [843, 271] width 92 height 11
click at [998, 87] on link "Tests" at bounding box center [999, 87] width 77 height 30
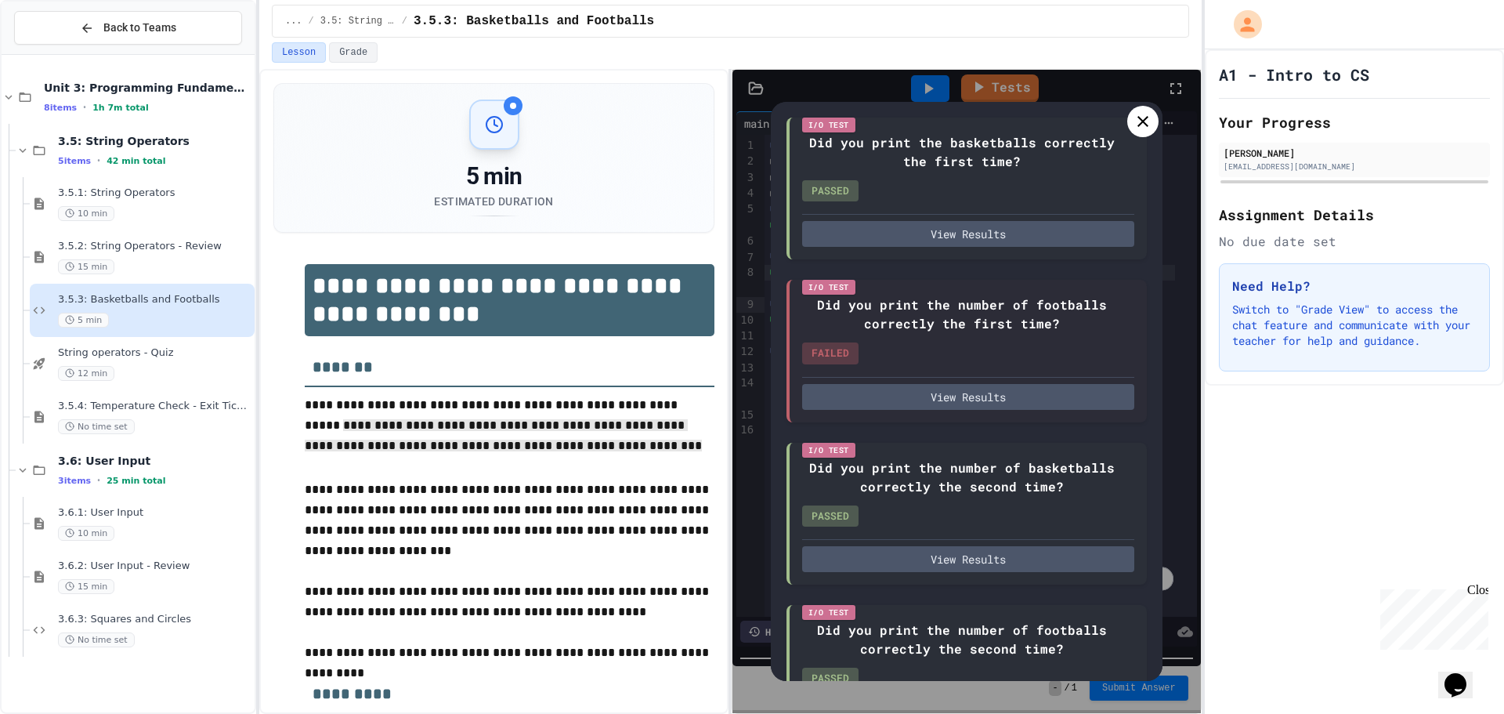
scroll to position [55, 0]
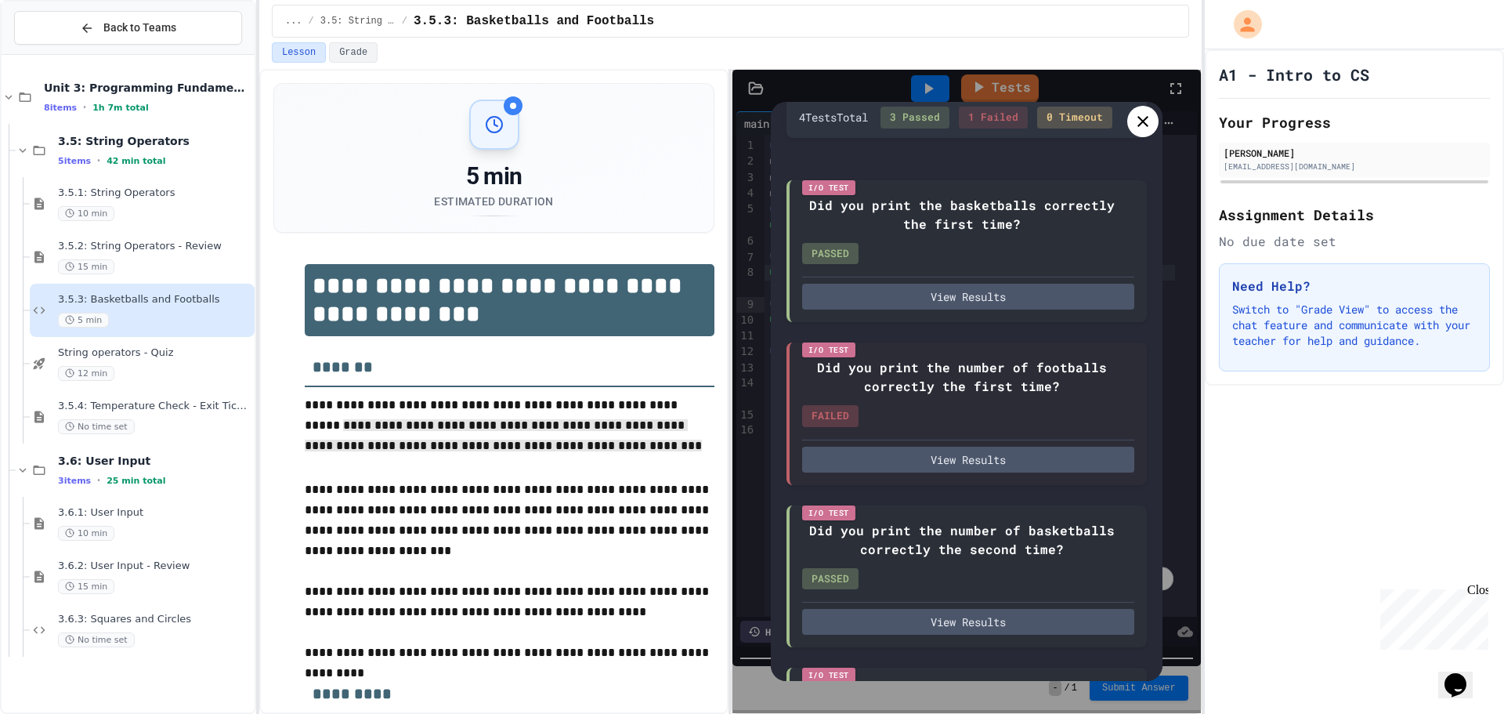
click at [1145, 123] on icon at bounding box center [1143, 121] width 11 height 11
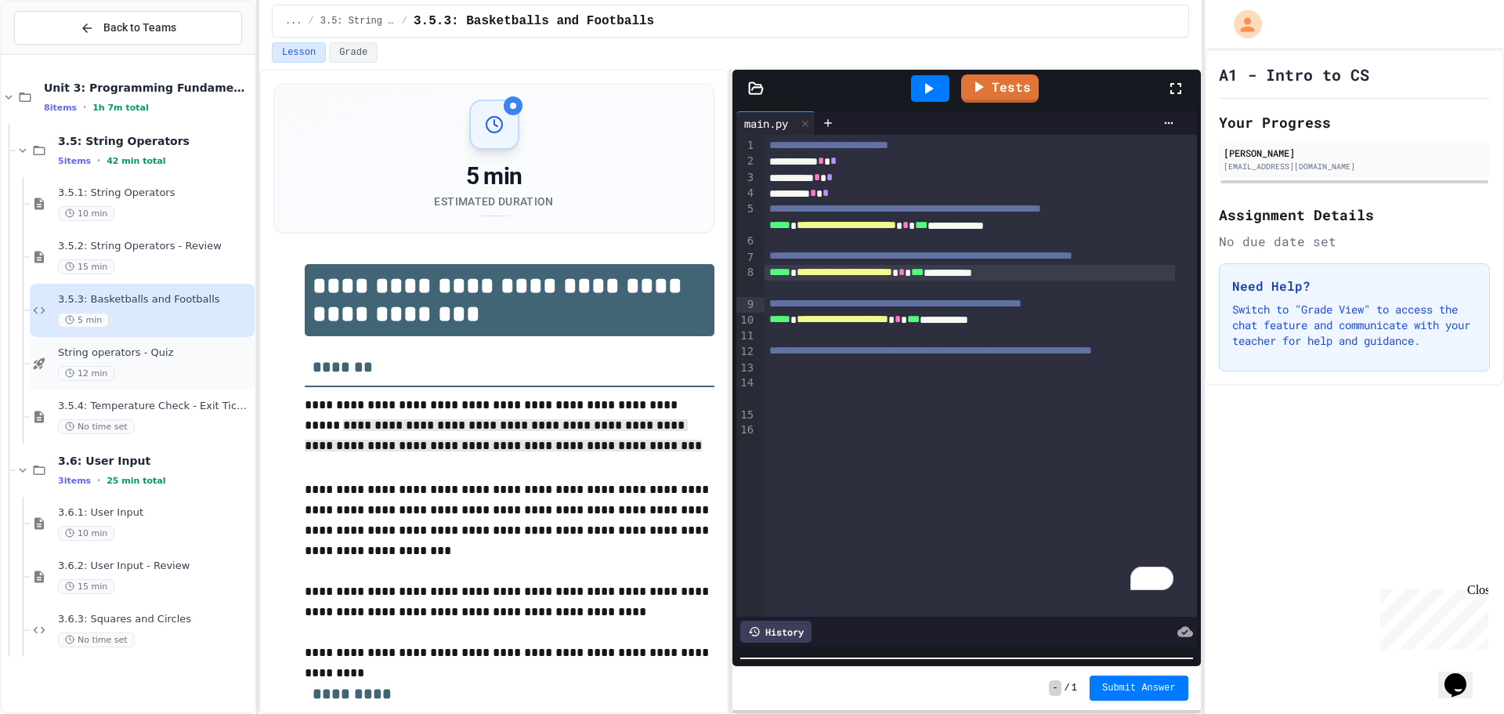
click at [156, 362] on div "String operators - Quiz 12 min" at bounding box center [155, 363] width 194 height 34
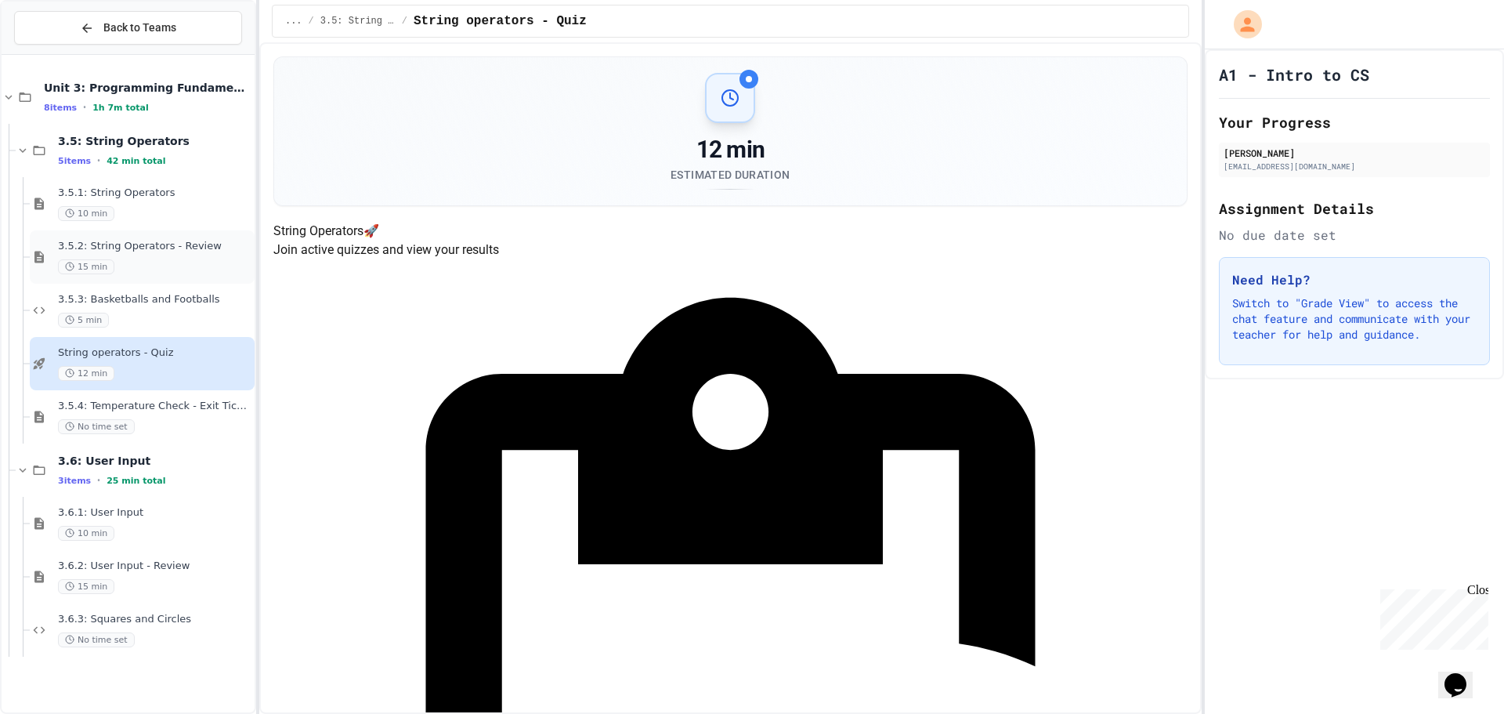
click at [145, 270] on div "15 min" at bounding box center [155, 266] width 194 height 15
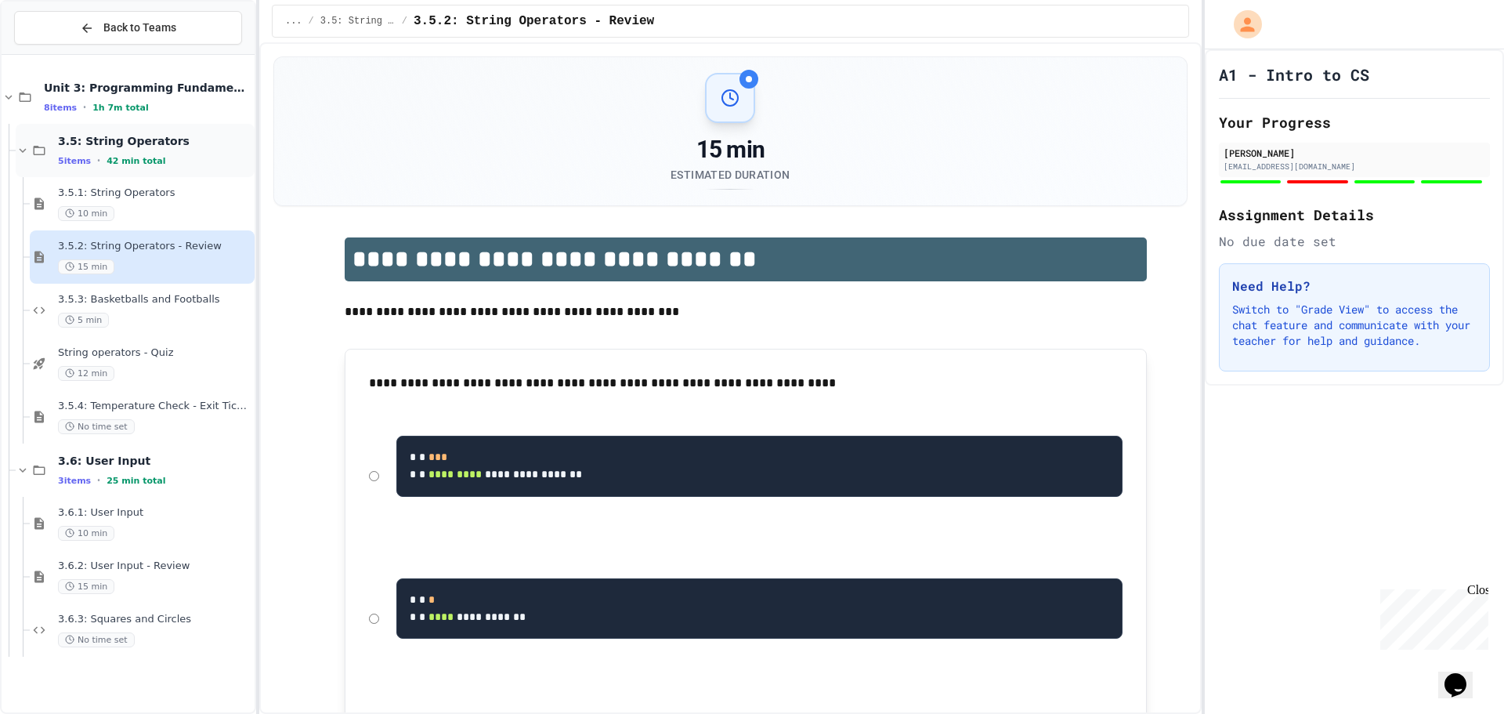
click at [143, 165] on span "42 min total" at bounding box center [136, 161] width 59 height 10
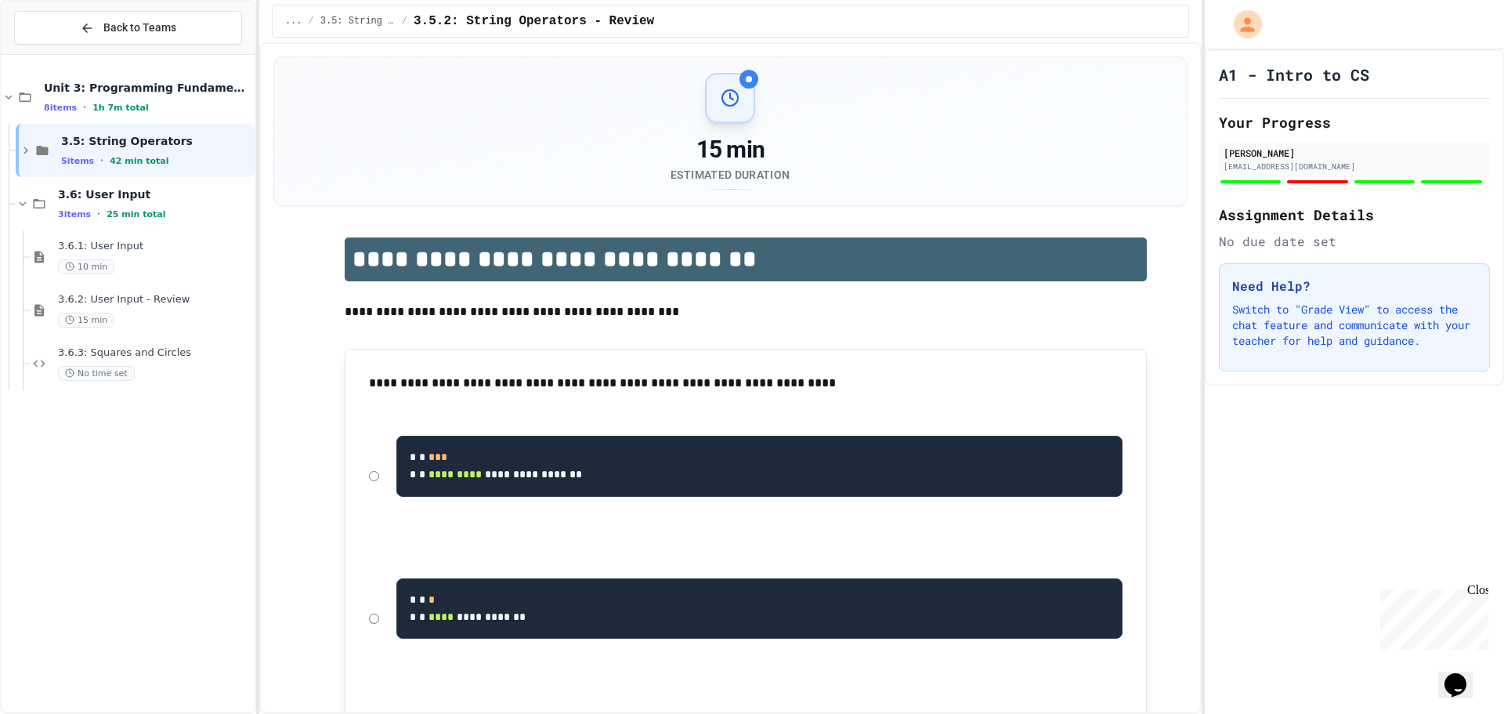
click at [143, 165] on span "42 min total" at bounding box center [139, 161] width 59 height 10
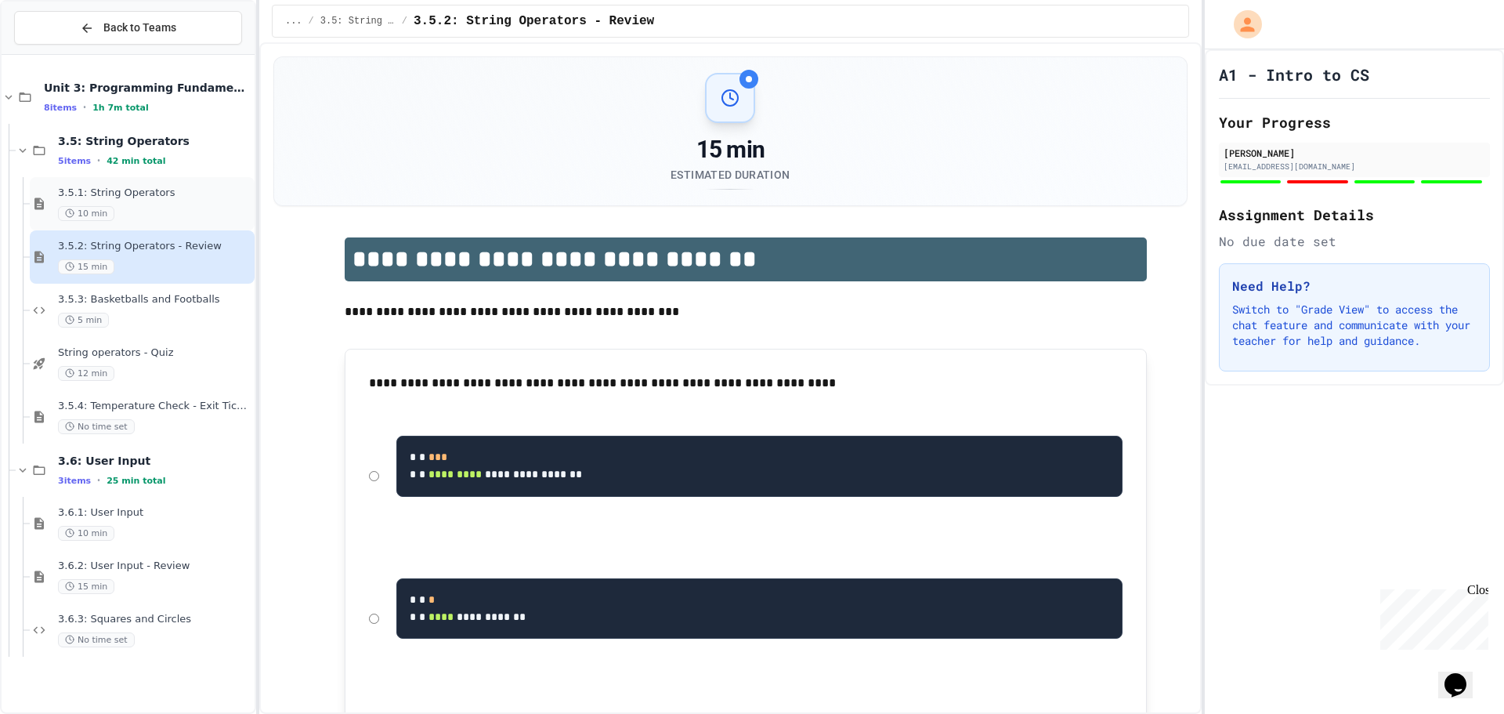
click at [118, 198] on span "3.5.1: String Operators" at bounding box center [155, 192] width 194 height 13
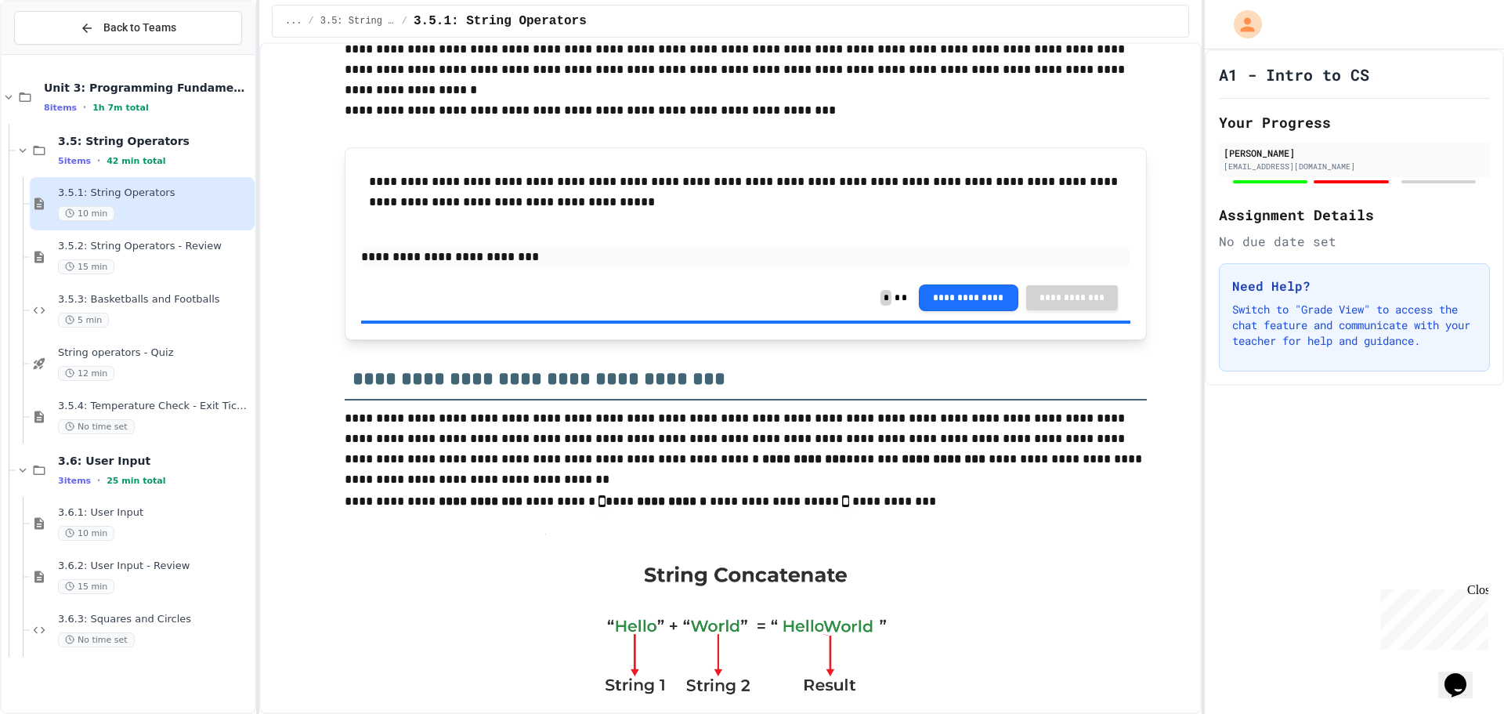
scroll to position [313, 0]
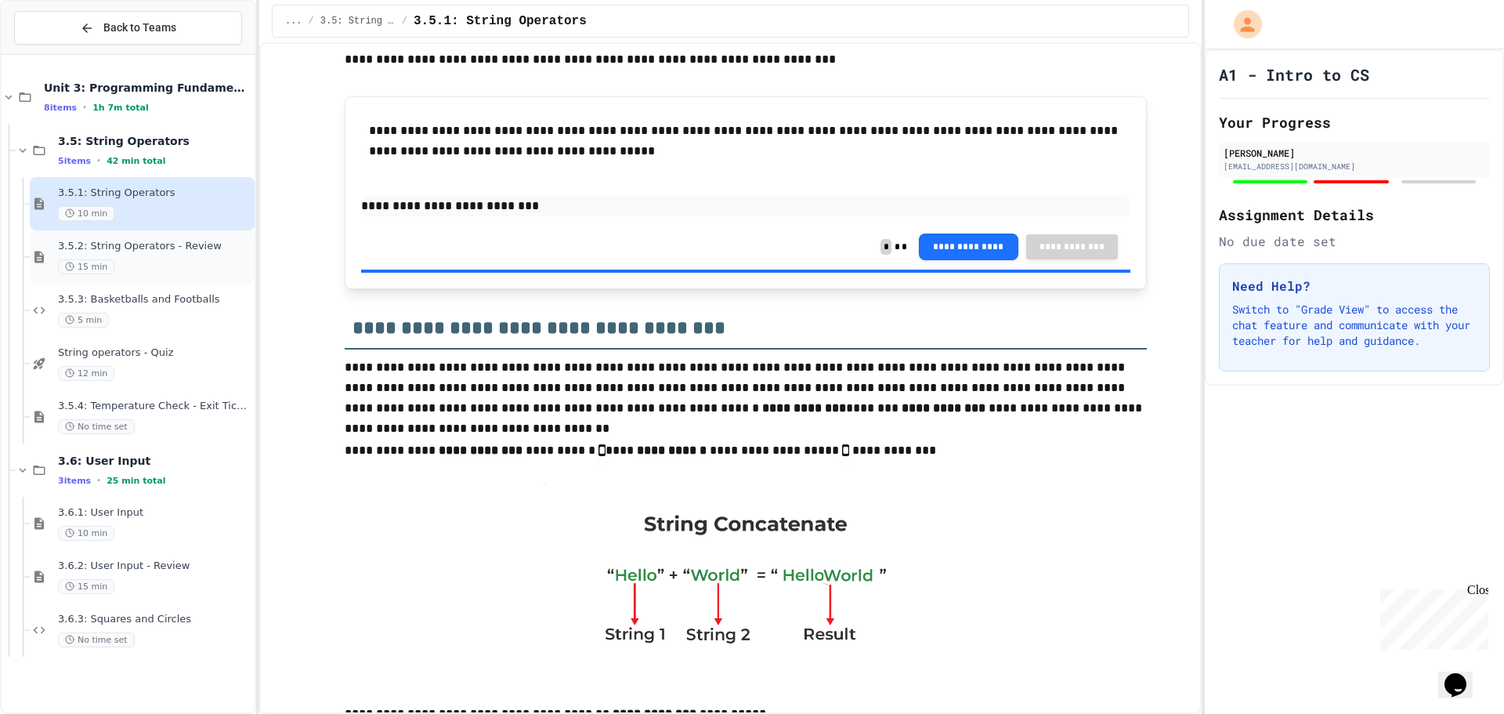
click at [182, 254] on div "3.5.2: String Operators - Review 15 min" at bounding box center [155, 257] width 194 height 34
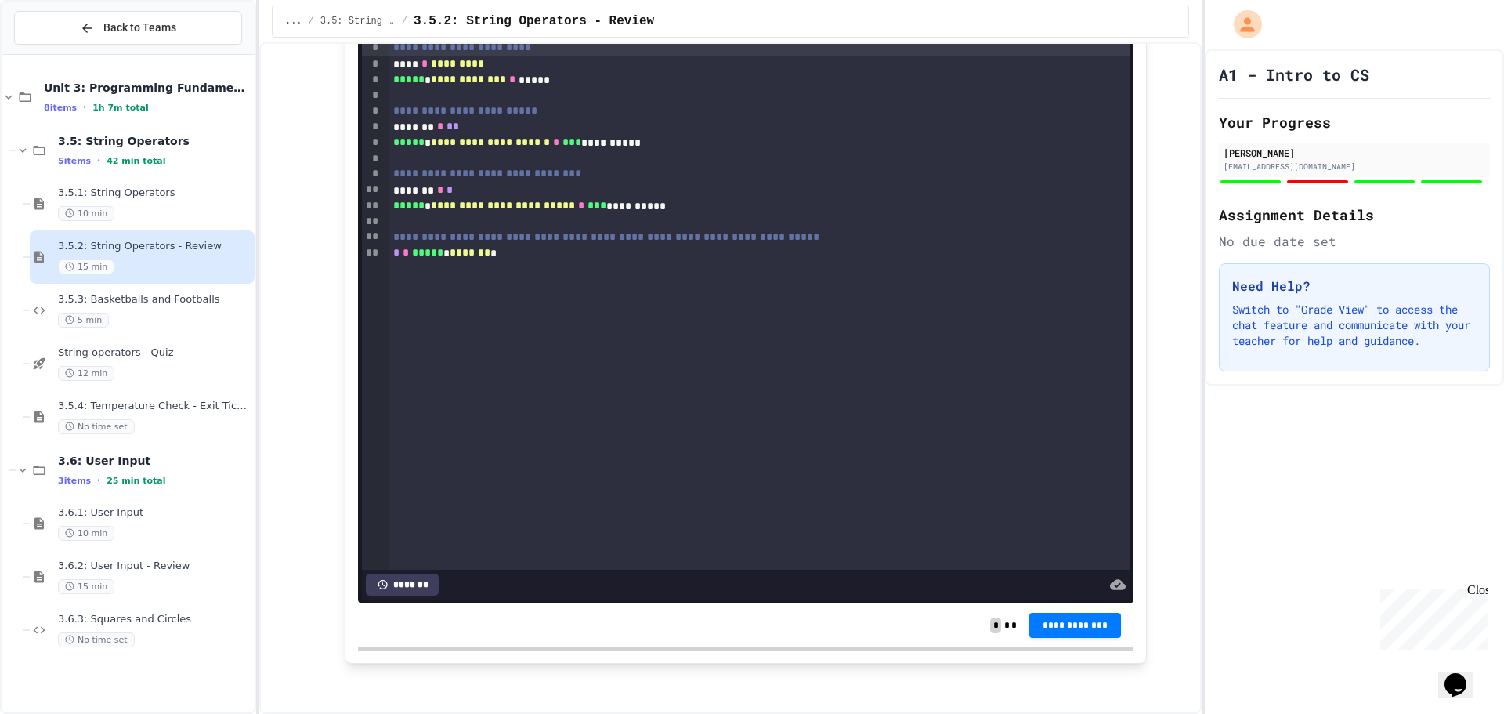
scroll to position [3449, 0]
click at [138, 298] on span "3.5.3: Basketballs and Footballs" at bounding box center [155, 299] width 194 height 13
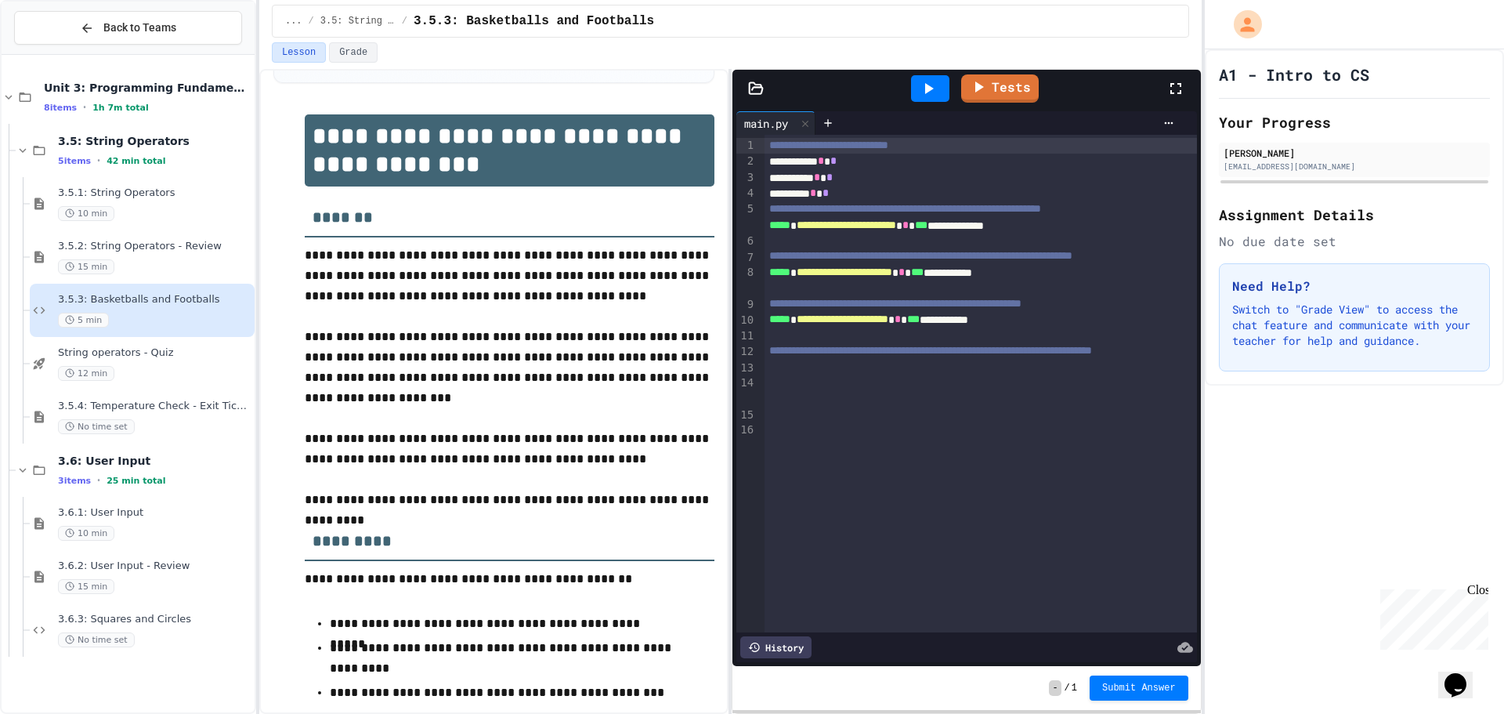
scroll to position [157, 0]
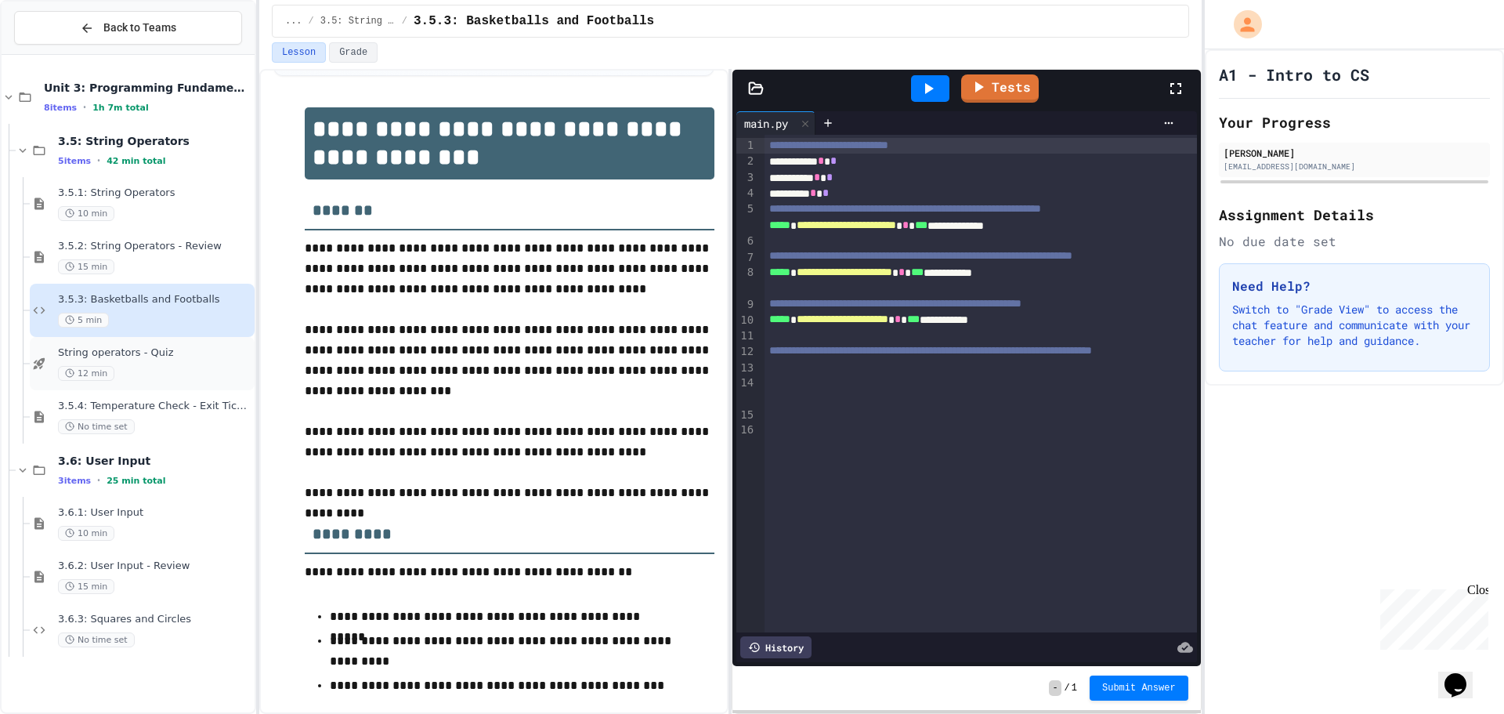
click at [126, 351] on span "String operators - Quiz" at bounding box center [155, 352] width 194 height 13
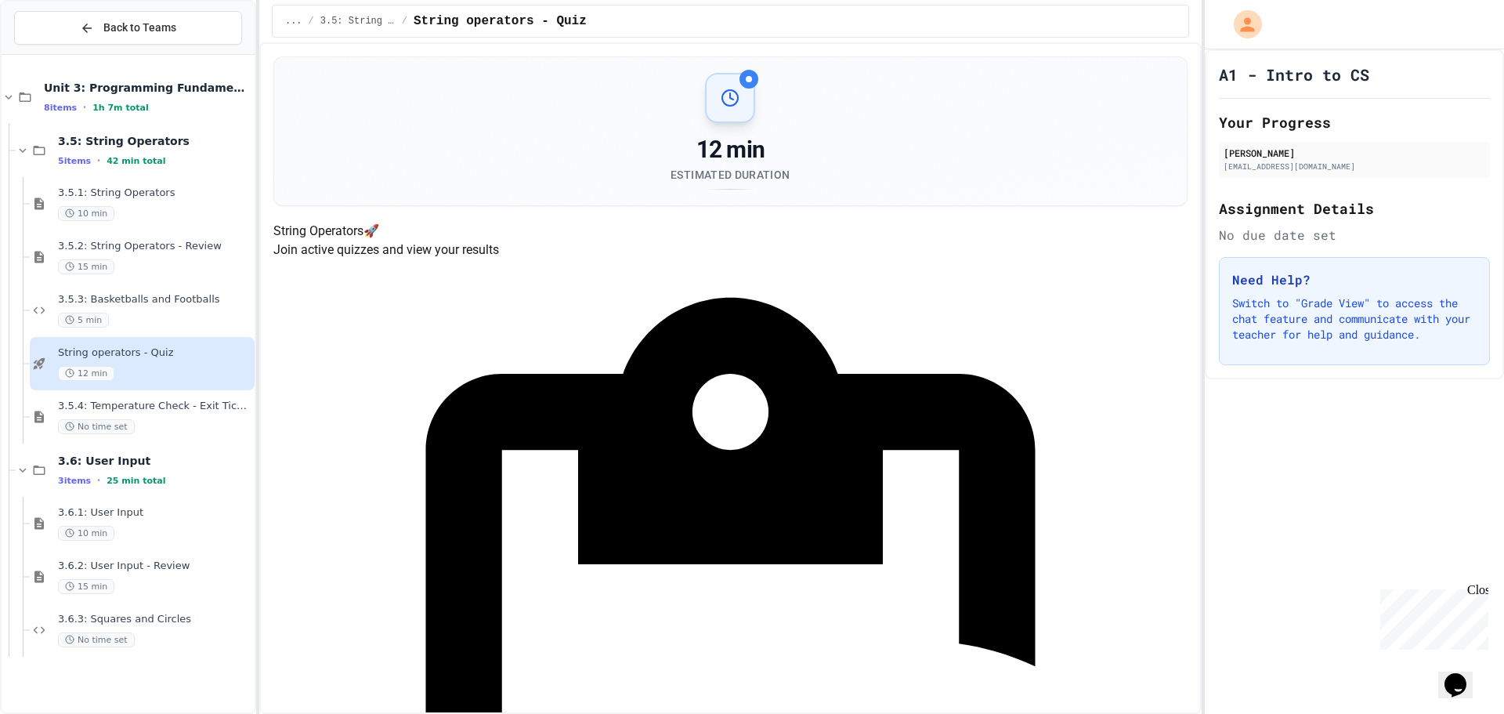
click at [88, 416] on div "3.5.4: Temperature Check - Exit Ticket No time set" at bounding box center [155, 417] width 194 height 34
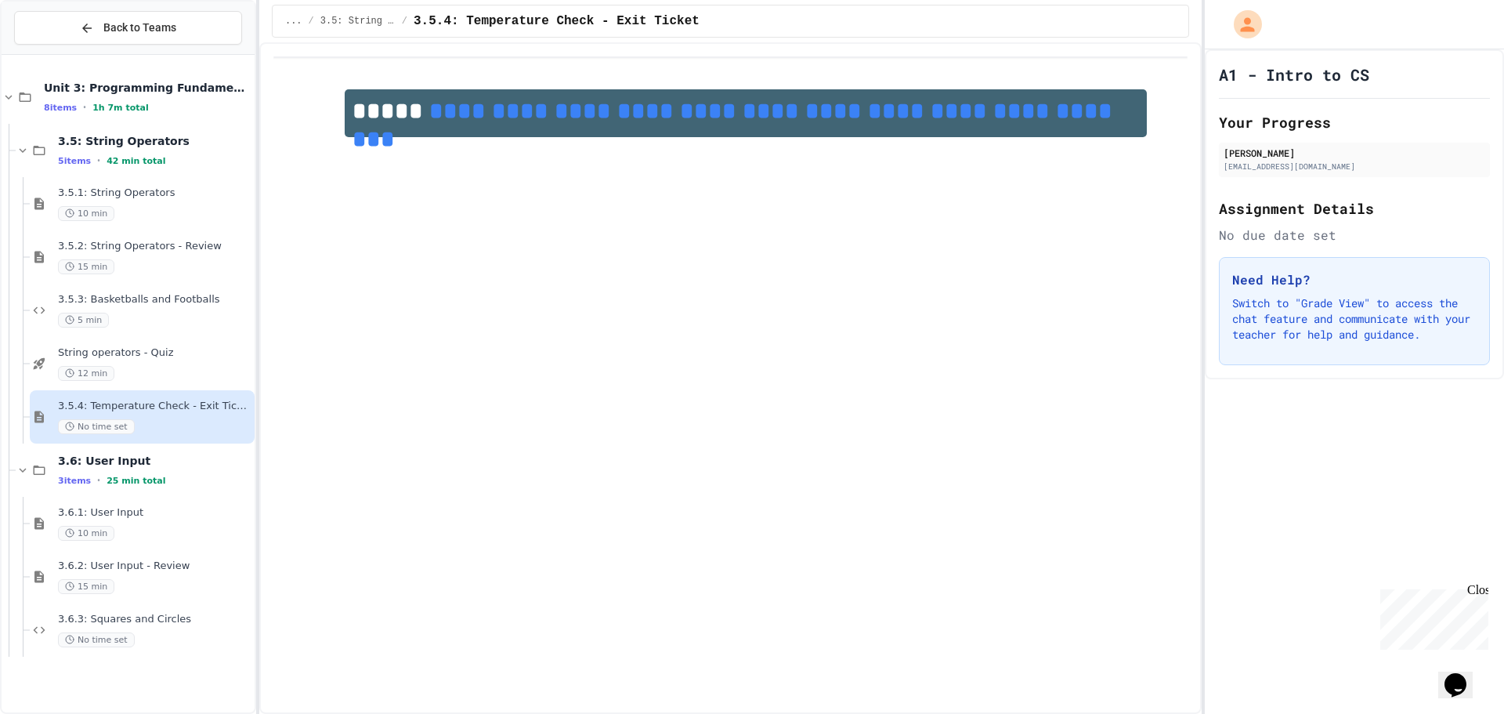
click at [1038, 114] on link "**********" at bounding box center [736, 125] width 766 height 51
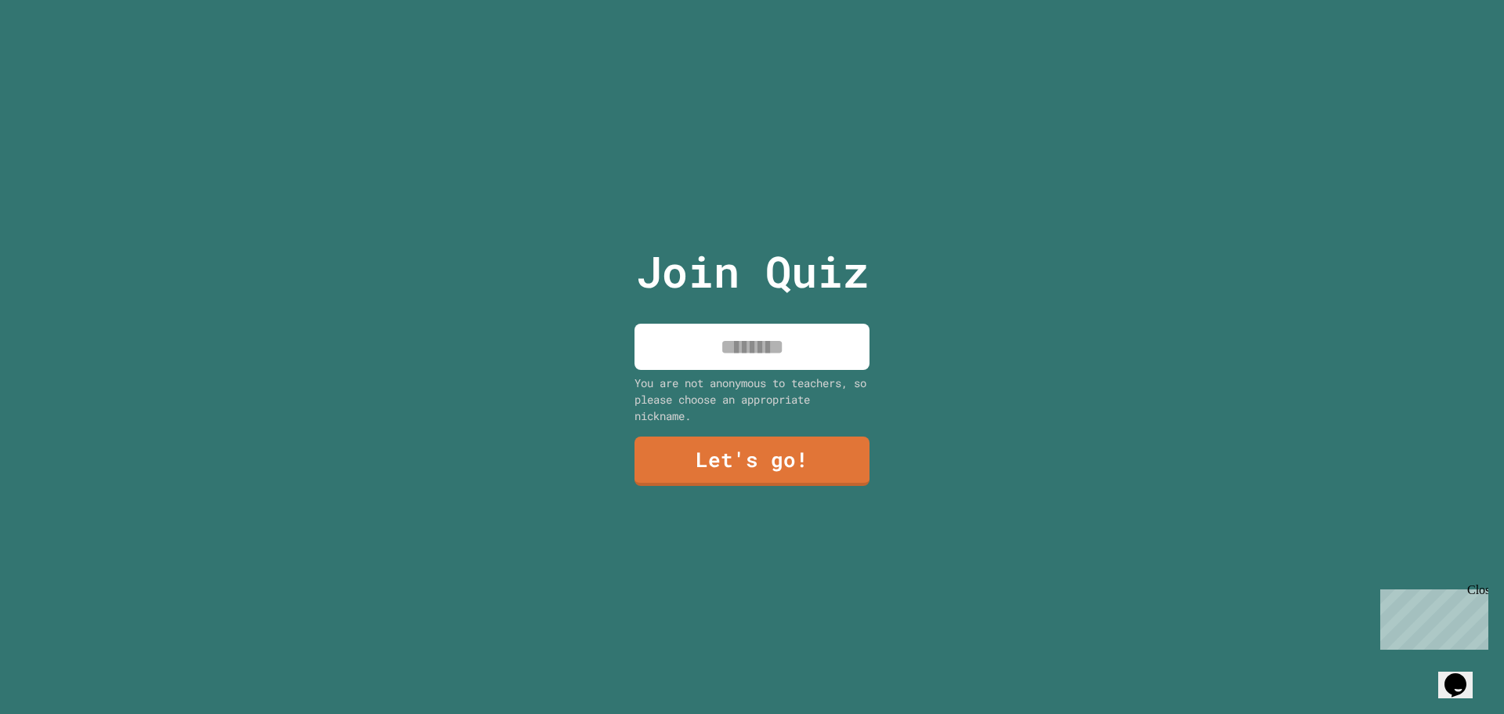
click at [737, 342] on input at bounding box center [752, 347] width 235 height 46
type input "****"
click at [773, 434] on link "Let's go!" at bounding box center [752, 459] width 215 height 52
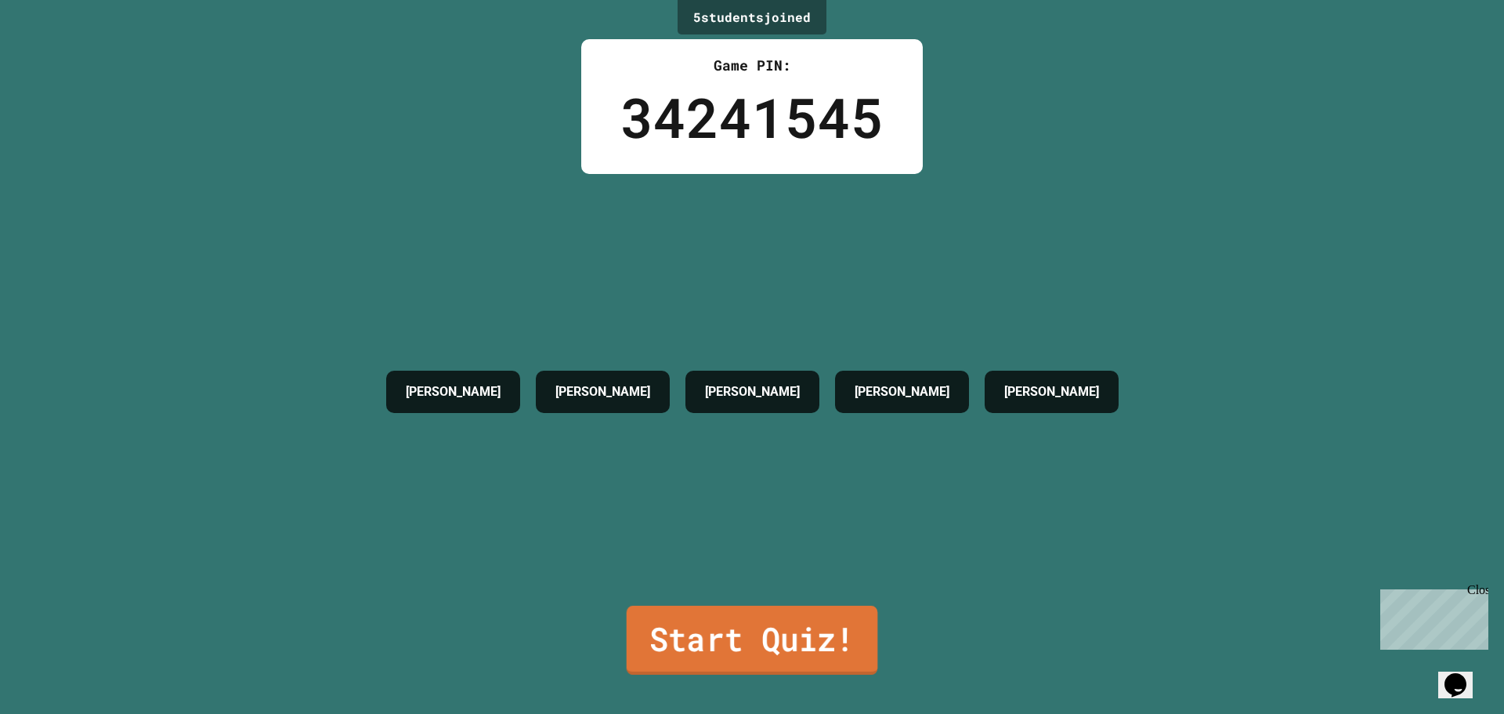
click at [711, 628] on link "Start Quiz!" at bounding box center [752, 640] width 251 height 69
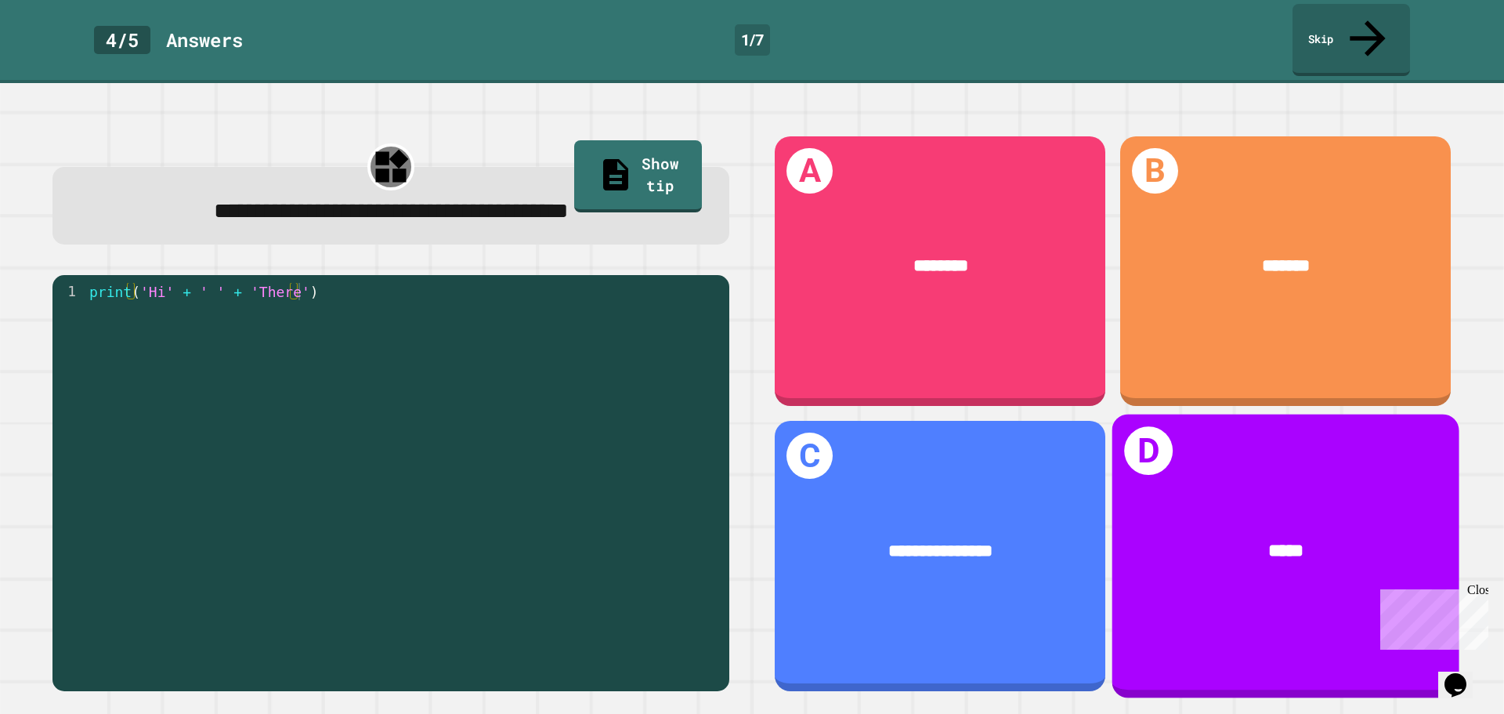
click at [1350, 537] on div "*****" at bounding box center [1285, 551] width 273 height 28
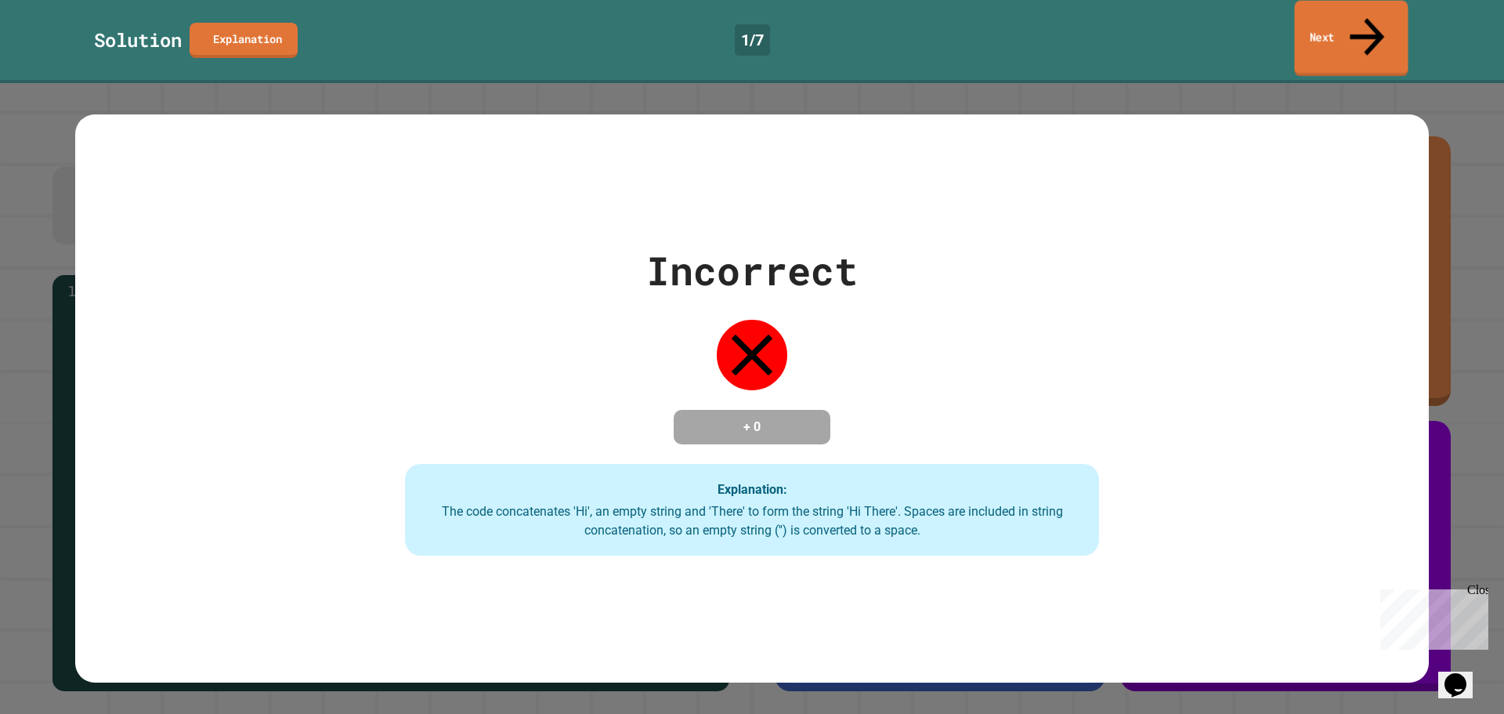
click at [1379, 23] on link "Next" at bounding box center [1351, 39] width 114 height 76
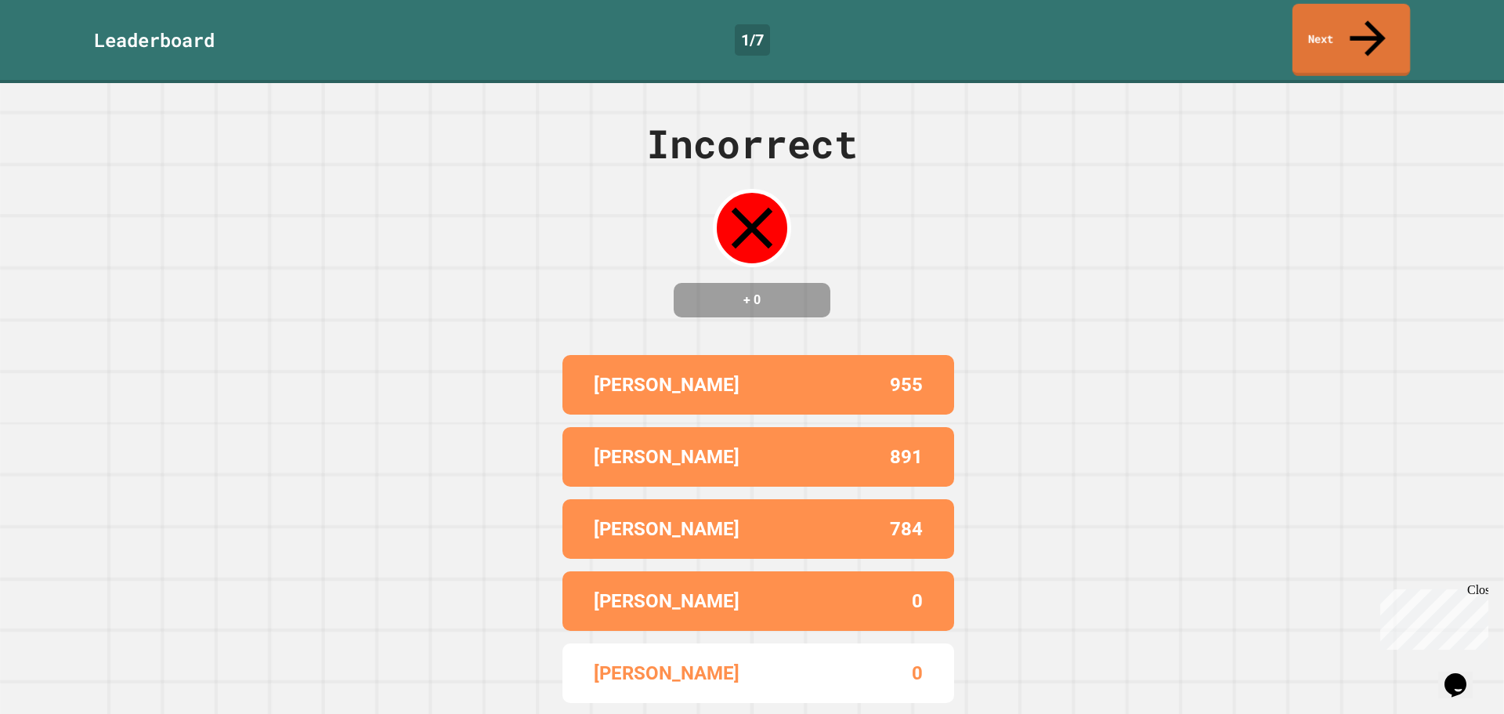
click at [1357, 12] on link "Next" at bounding box center [1352, 40] width 118 height 72
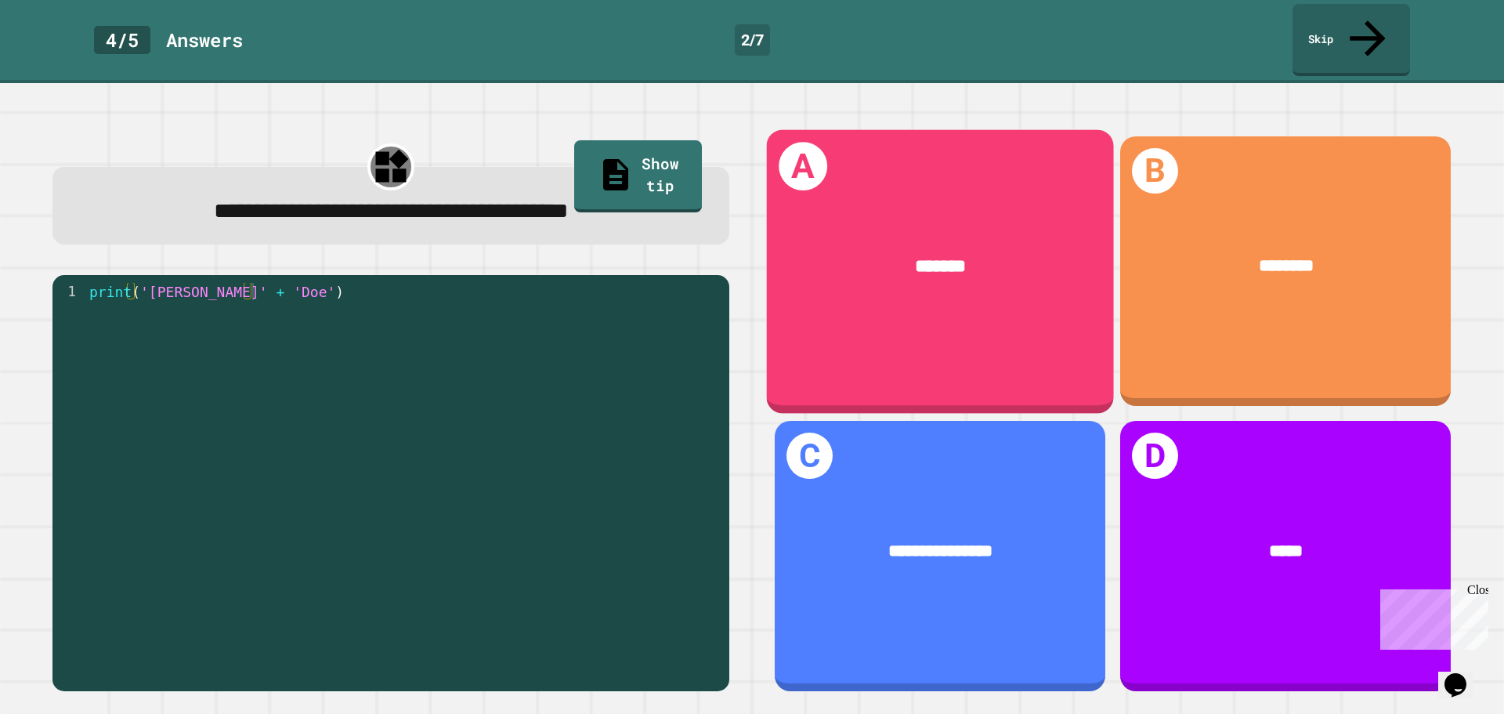
click at [990, 253] on div "*******" at bounding box center [940, 267] width 273 height 28
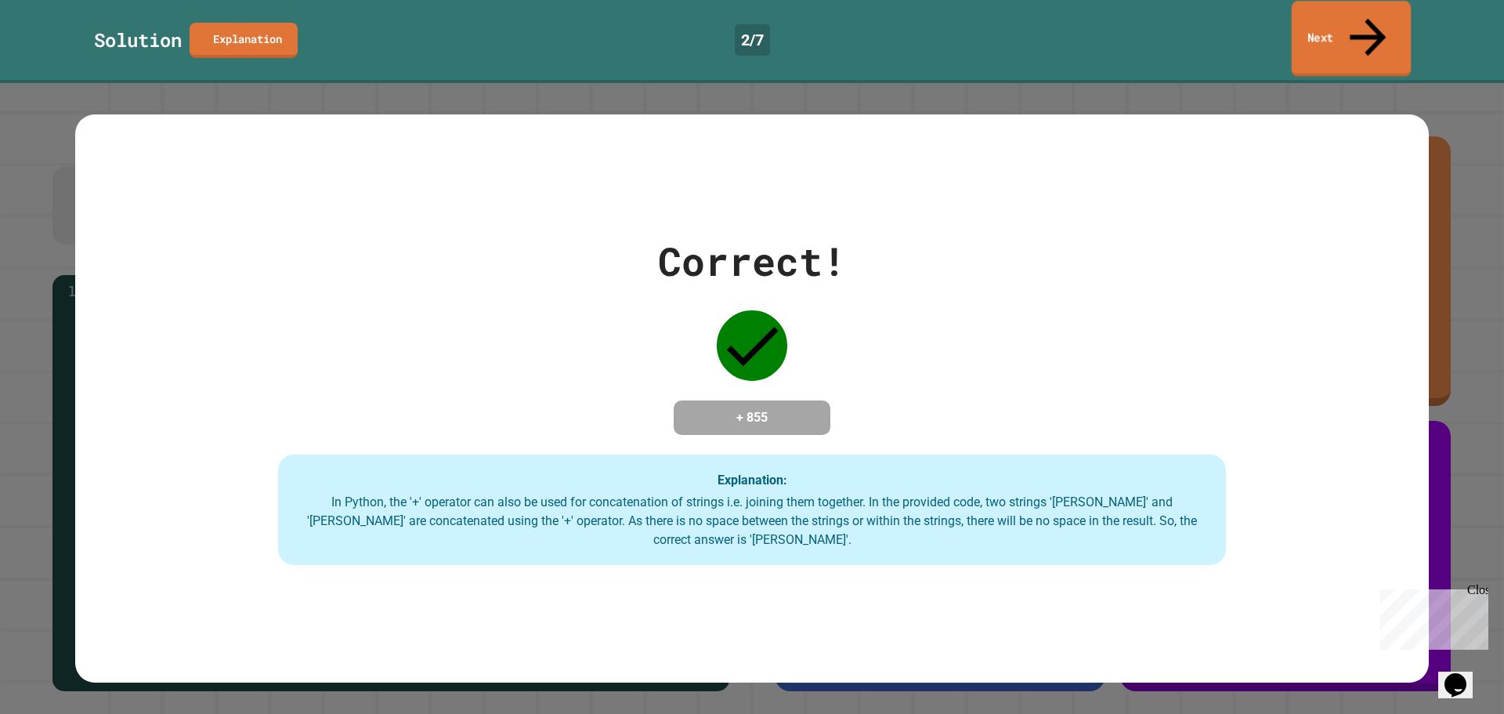
click at [1343, 28] on link "Next" at bounding box center [1352, 39] width 120 height 76
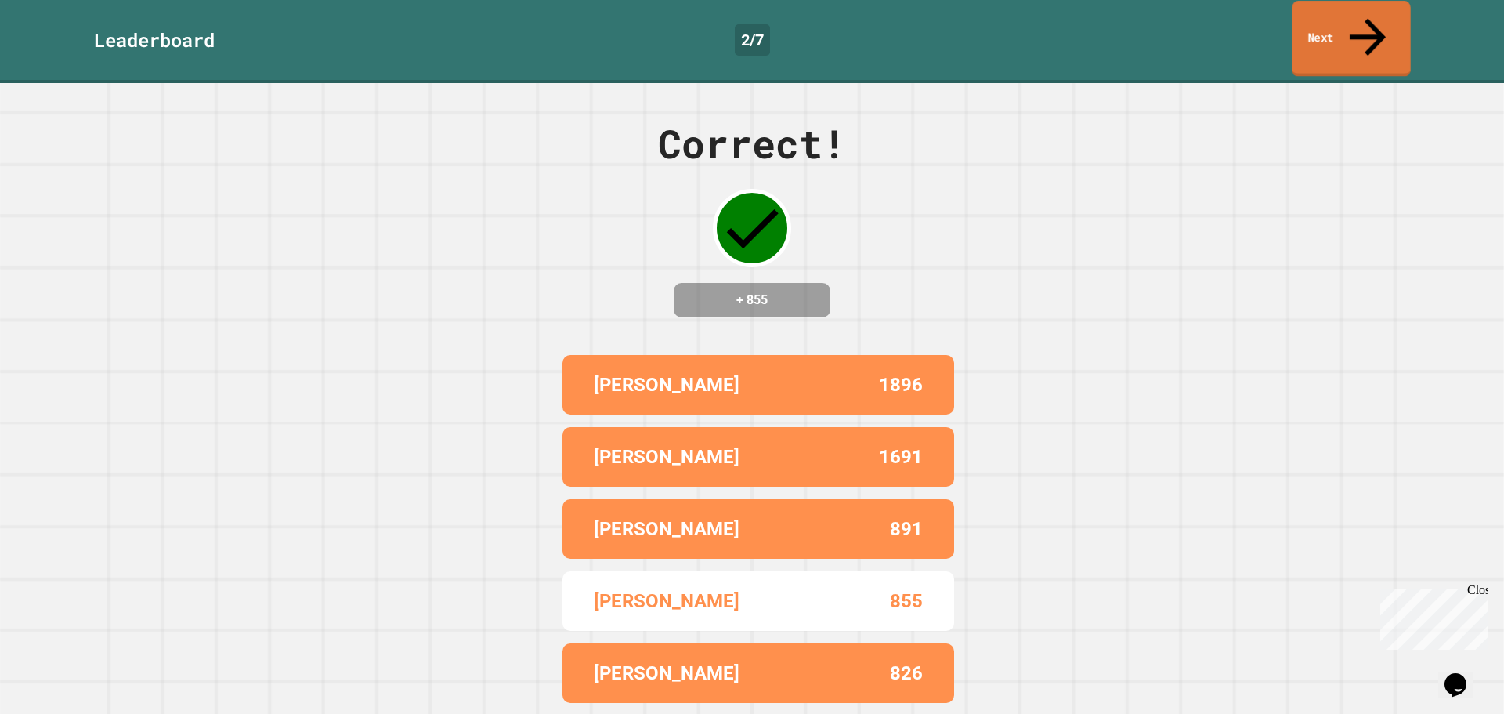
click at [1341, 21] on link "Next" at bounding box center [1351, 39] width 118 height 76
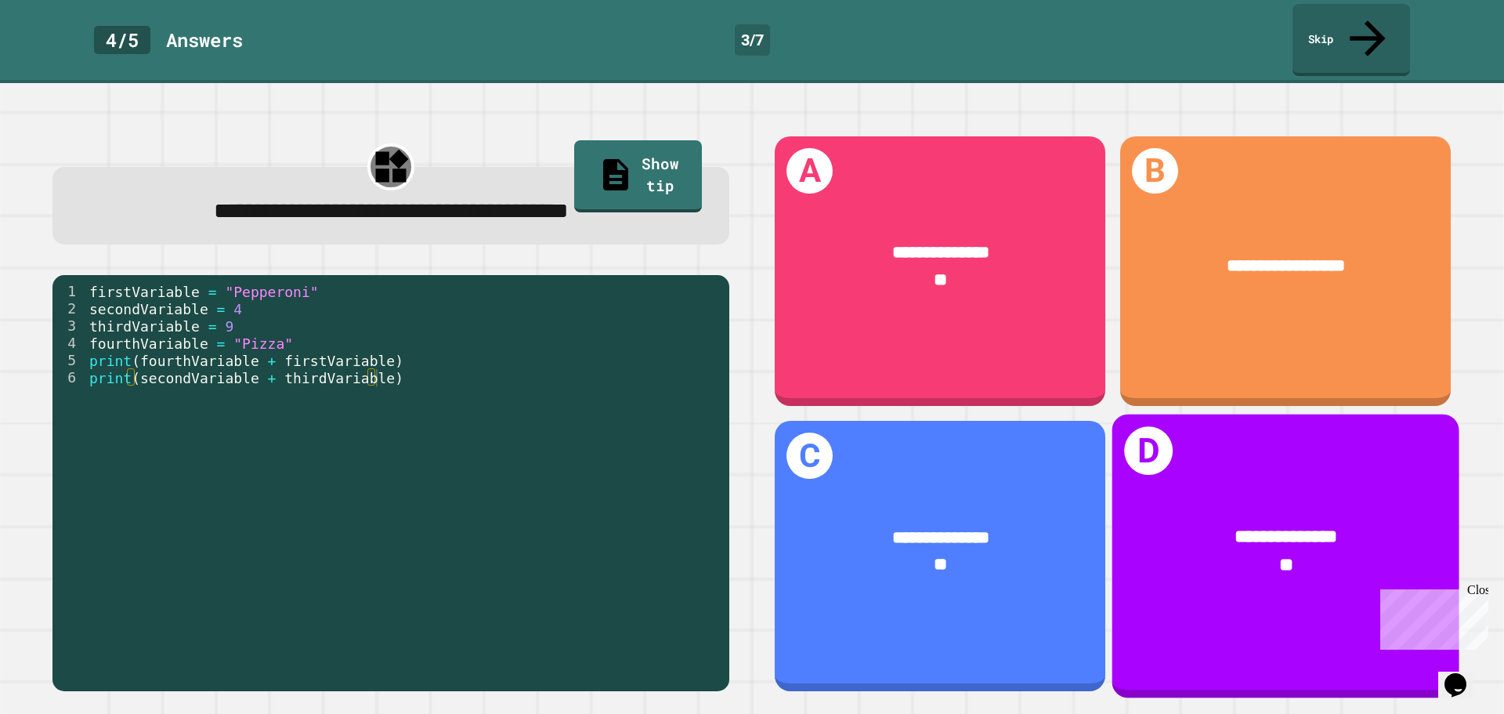
click at [1236, 528] on span "**********" at bounding box center [1287, 537] width 102 height 18
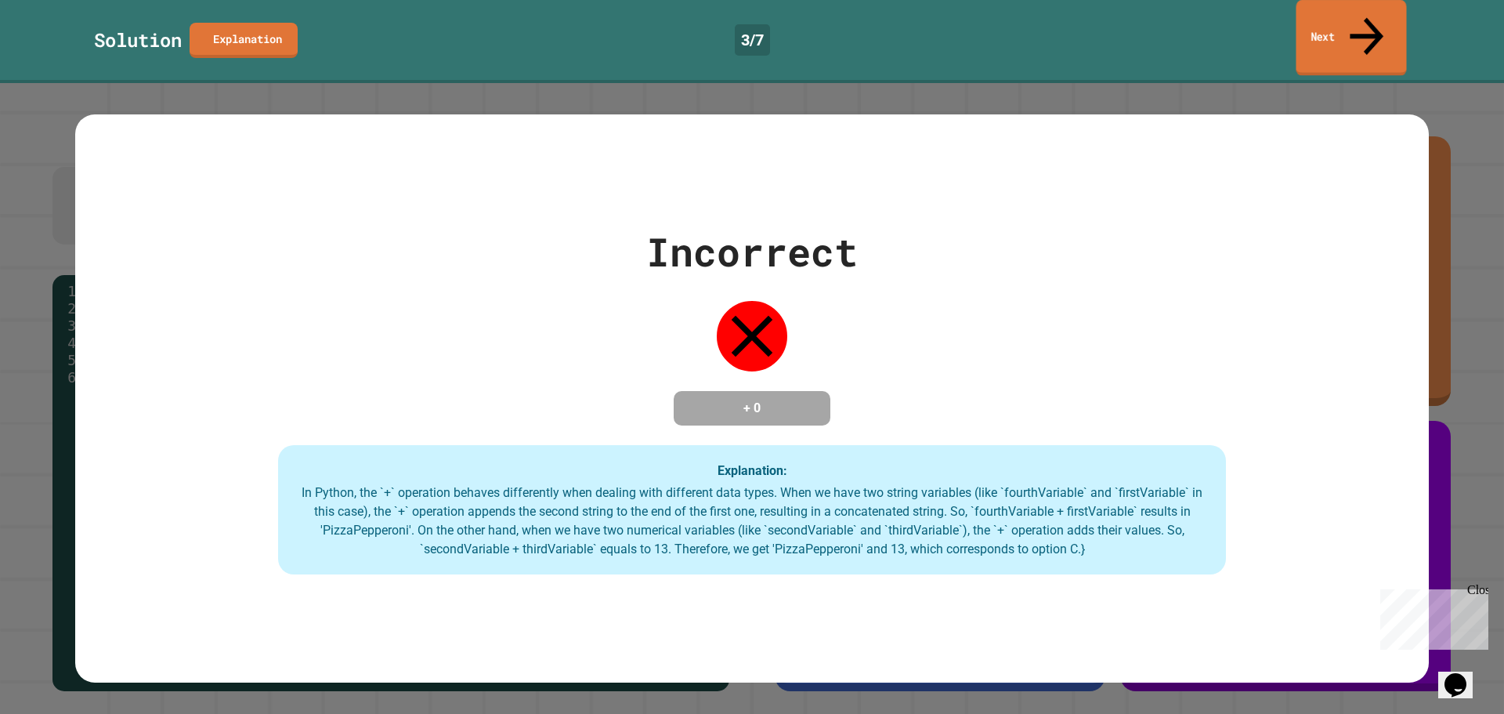
click at [1340, 15] on link "Next" at bounding box center [1351, 38] width 110 height 76
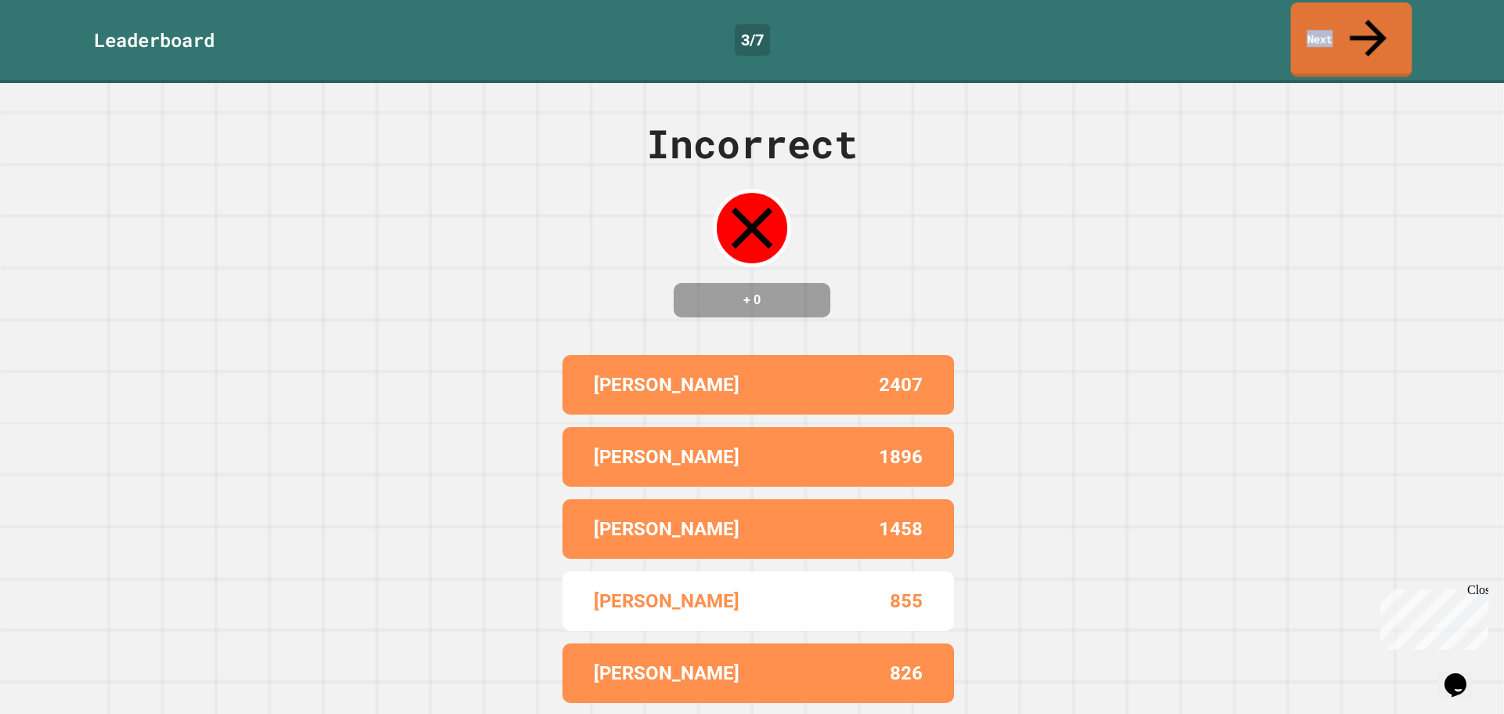
drag, startPoint x: 1323, startPoint y: 20, endPoint x: 1324, endPoint y: 34, distance: 14.1
click at [1324, 32] on link "Next" at bounding box center [1351, 39] width 121 height 74
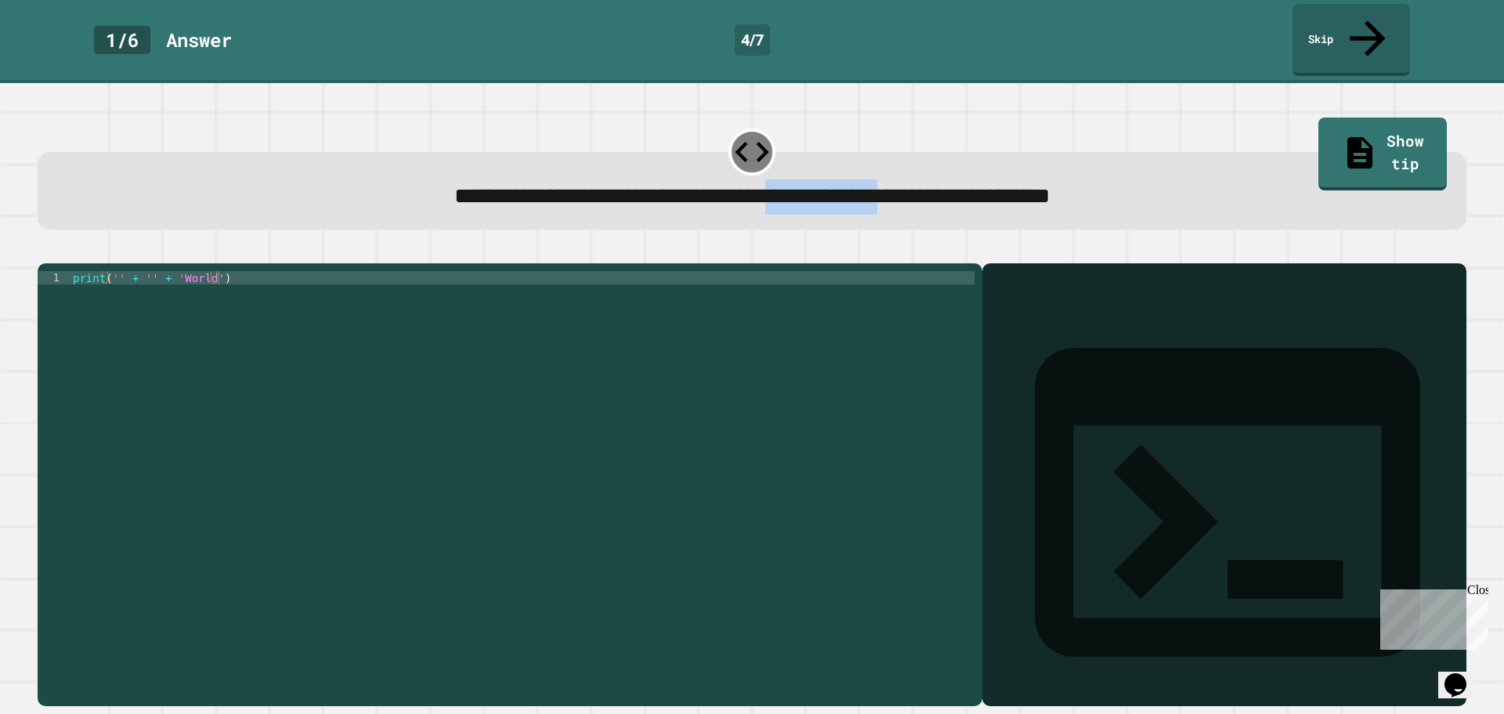
drag, startPoint x: 763, startPoint y: 157, endPoint x: 934, endPoint y: 181, distance: 172.4
click at [934, 181] on div "**********" at bounding box center [752, 191] width 1429 height 78
copy span "**********"
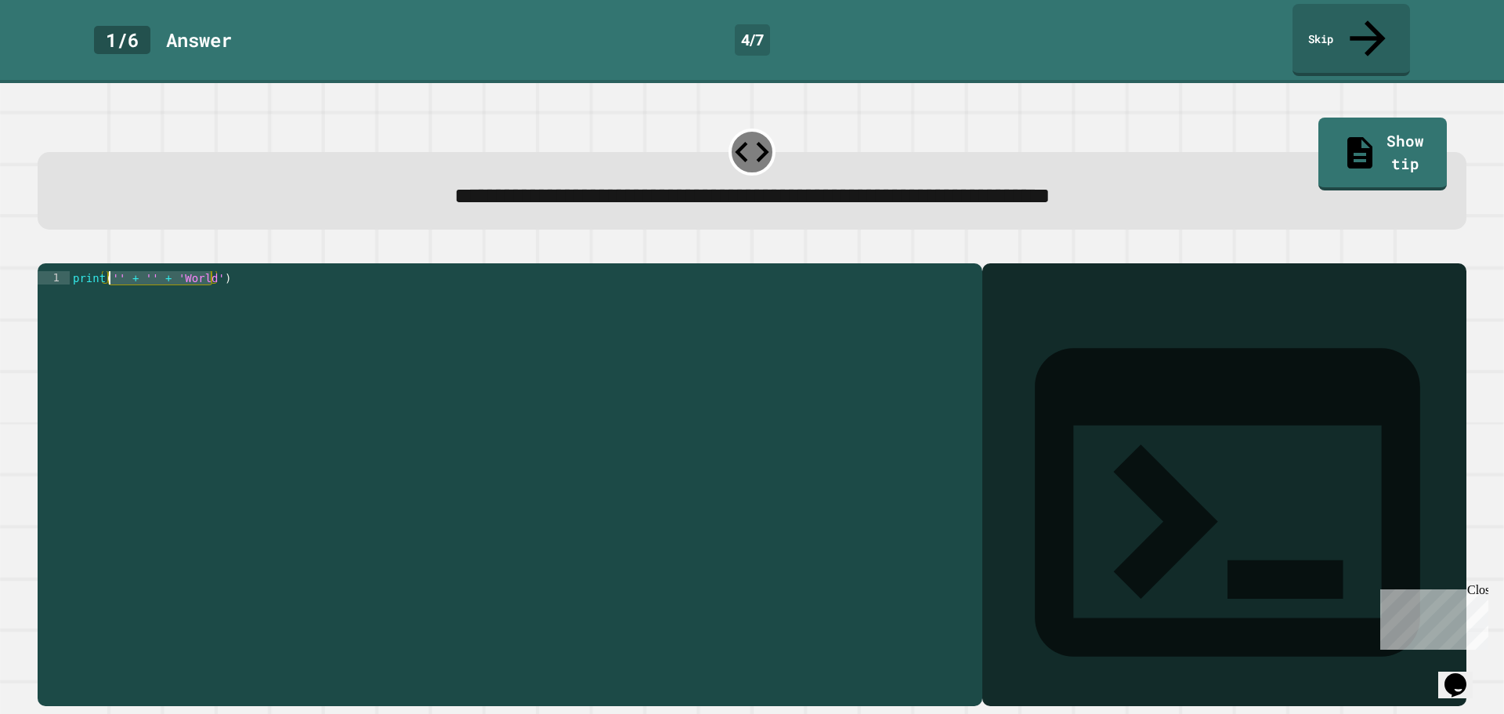
drag, startPoint x: 212, startPoint y: 263, endPoint x: 110, endPoint y: 267, distance: 101.9
click at [110, 271] on div "print ( '' + '' + 'World' )" at bounding box center [522, 484] width 905 height 426
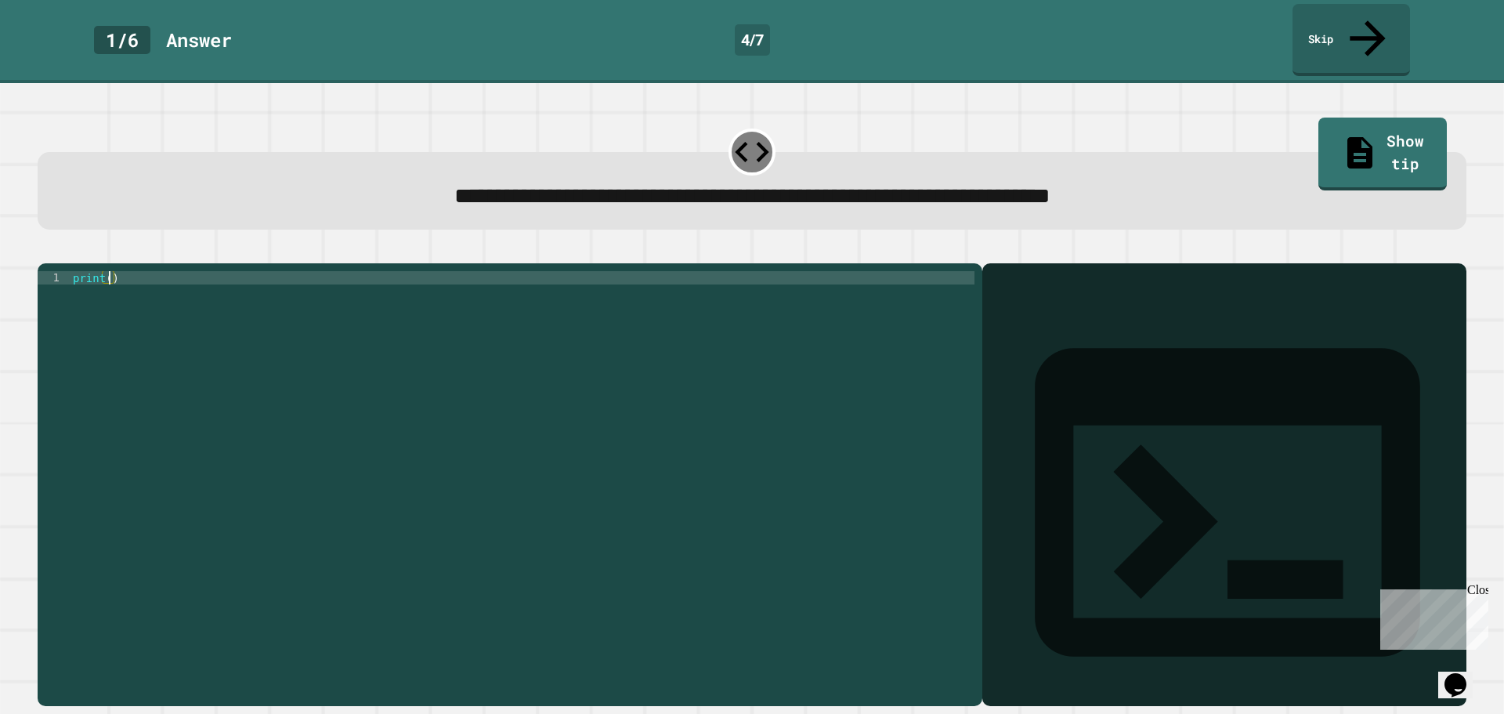
paste textarea "**********"
type textarea "**********"
click at [45, 251] on icon "button" at bounding box center [45, 251] width 0 height 0
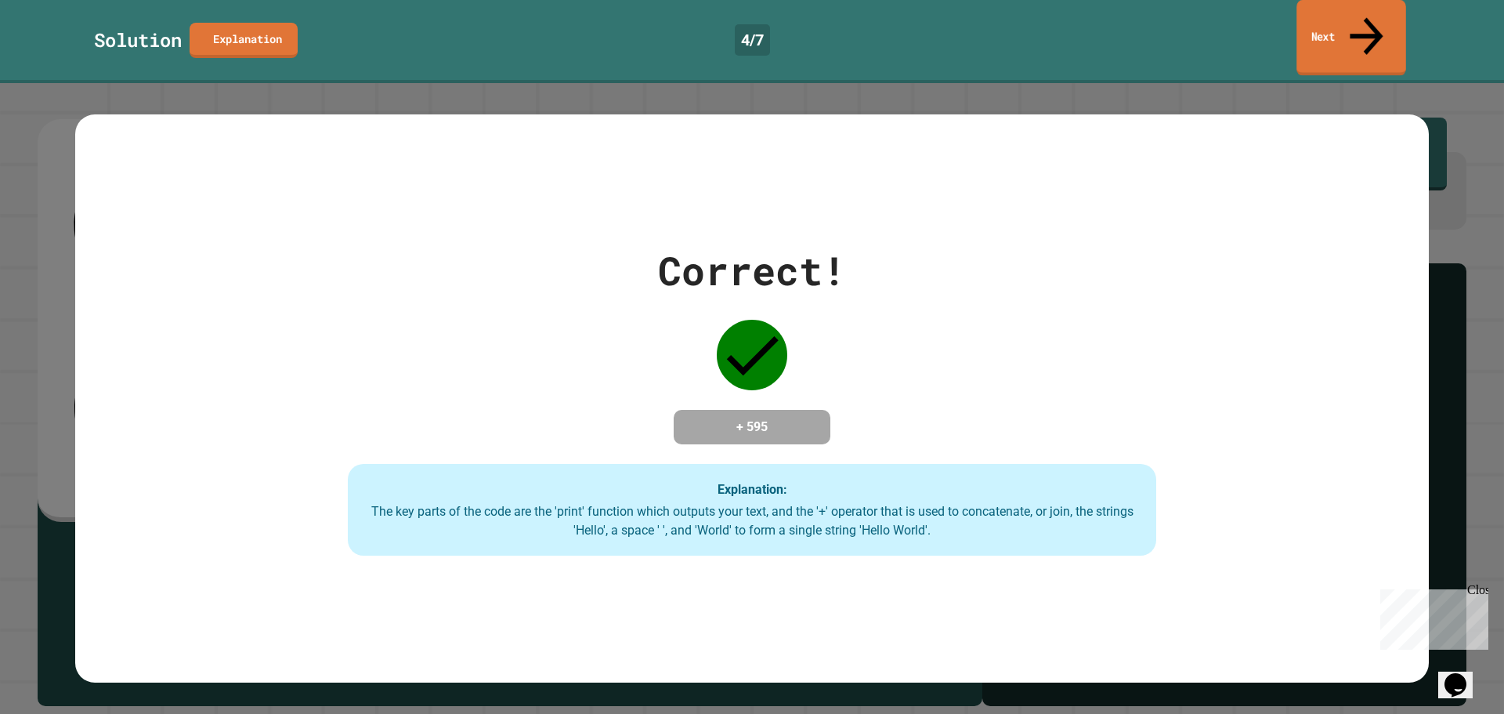
click at [1365, 19] on icon at bounding box center [1366, 36] width 49 height 56
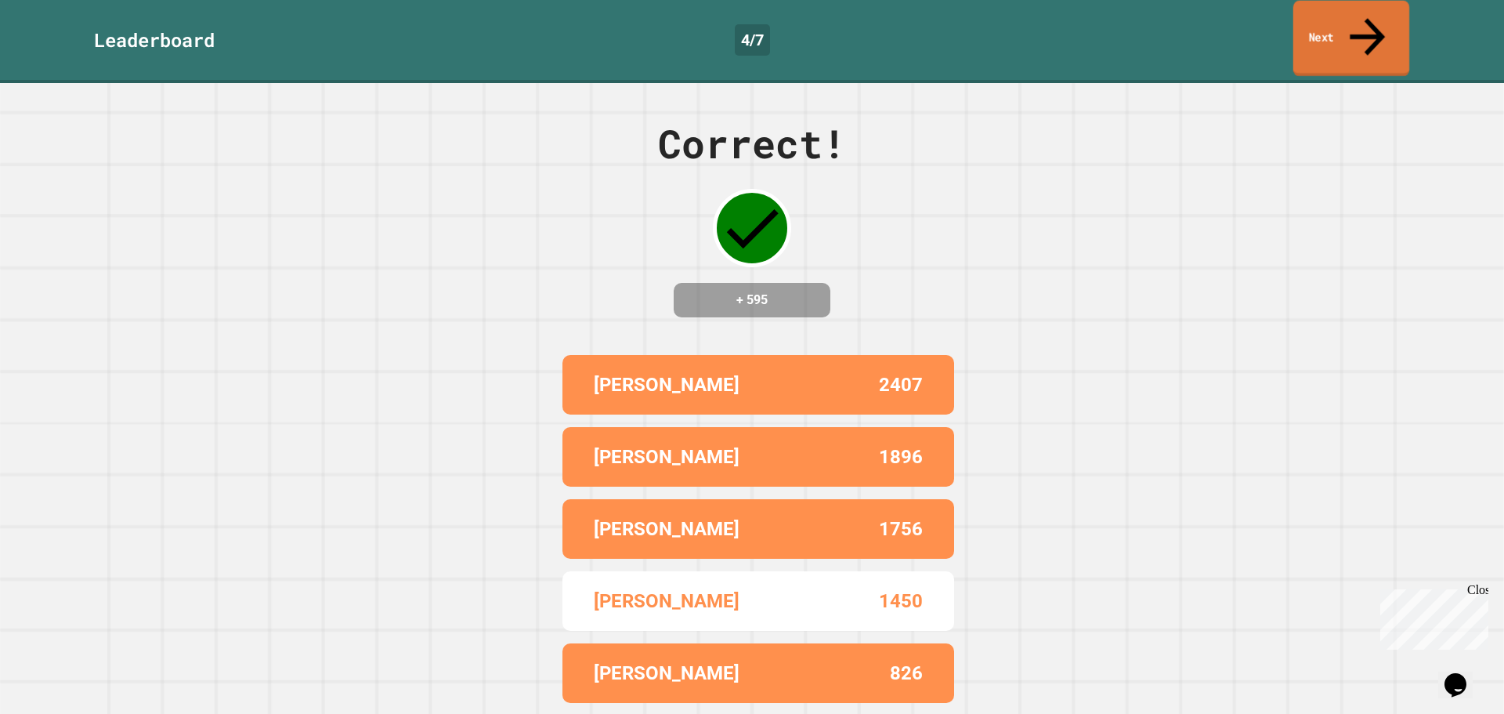
click at [1343, 18] on link "Next" at bounding box center [1352, 39] width 116 height 76
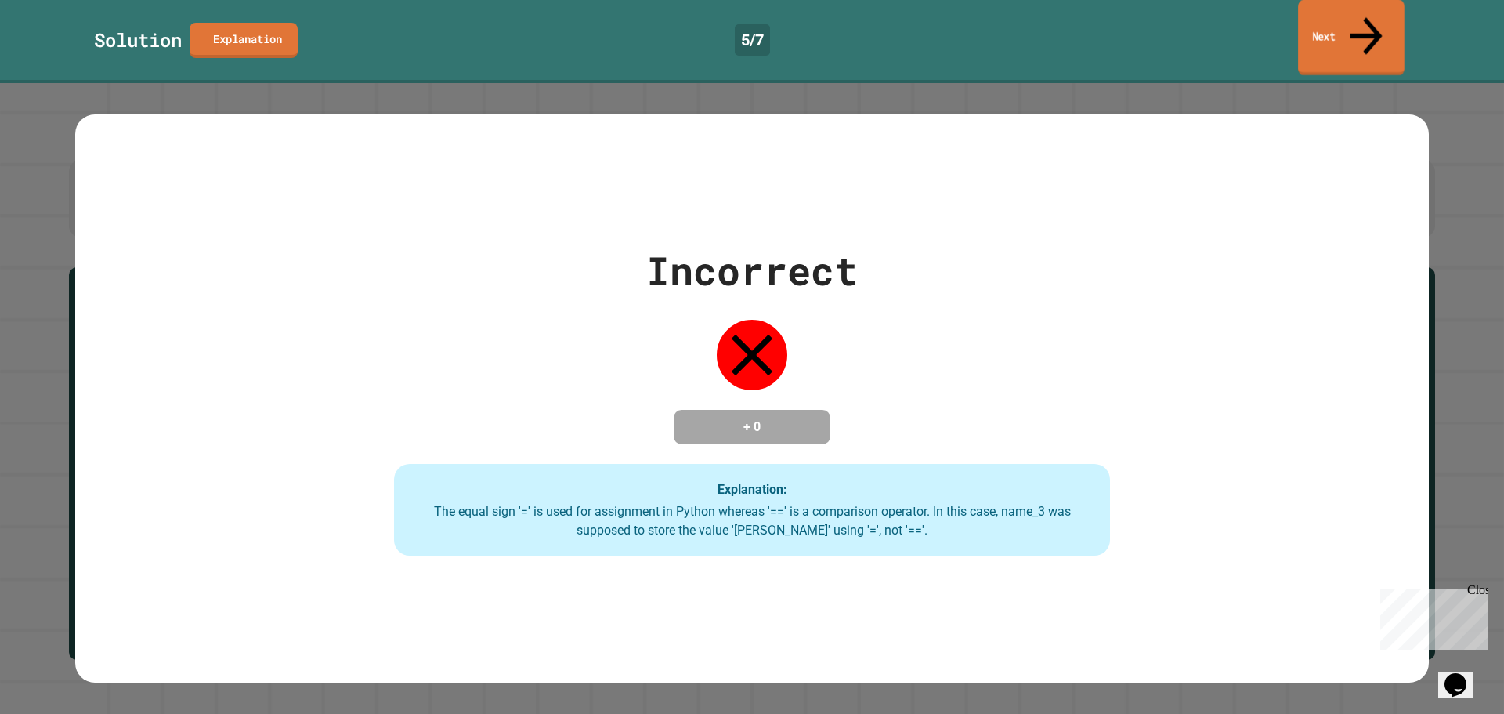
click at [1366, 15] on icon at bounding box center [1366, 36] width 49 height 56
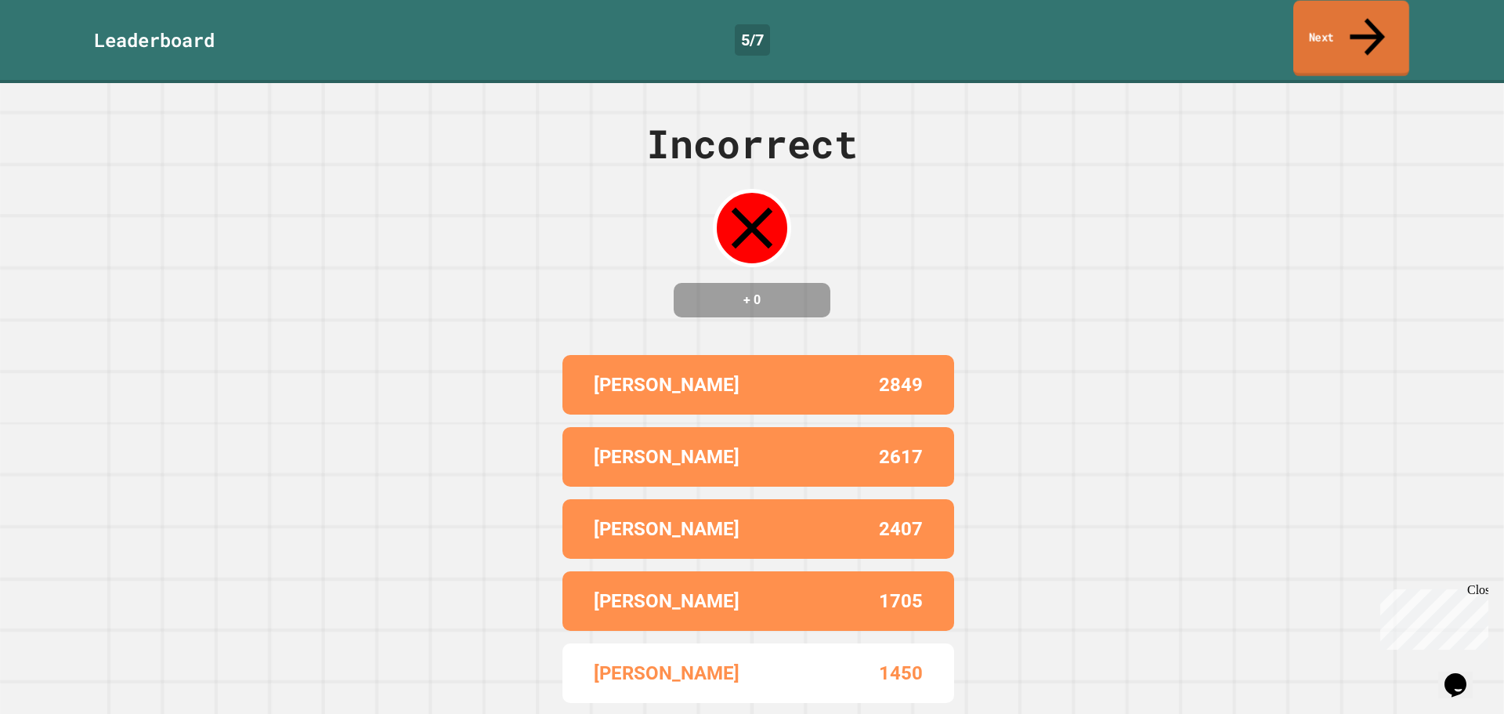
click at [1356, 24] on link "Next" at bounding box center [1352, 39] width 116 height 76
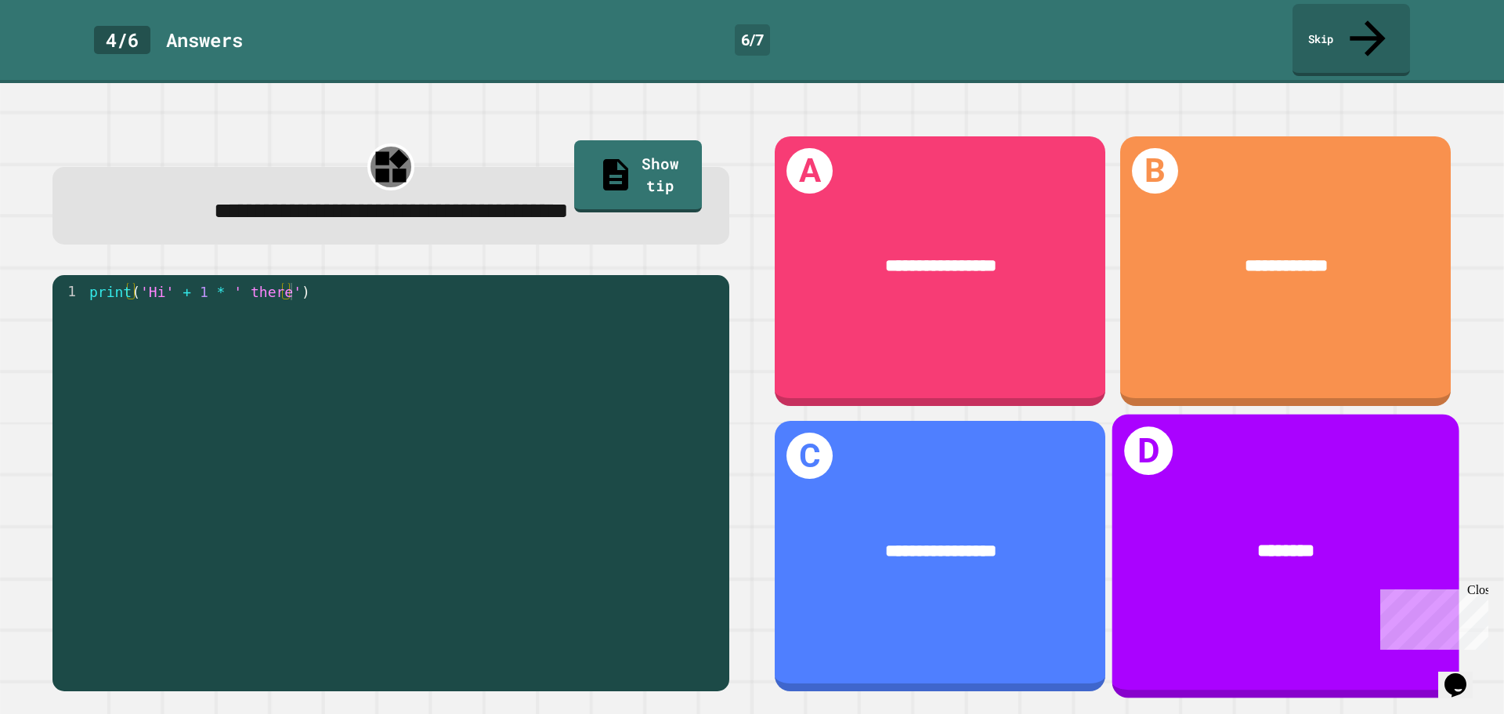
click at [1213, 463] on div "D ********" at bounding box center [1286, 556] width 347 height 284
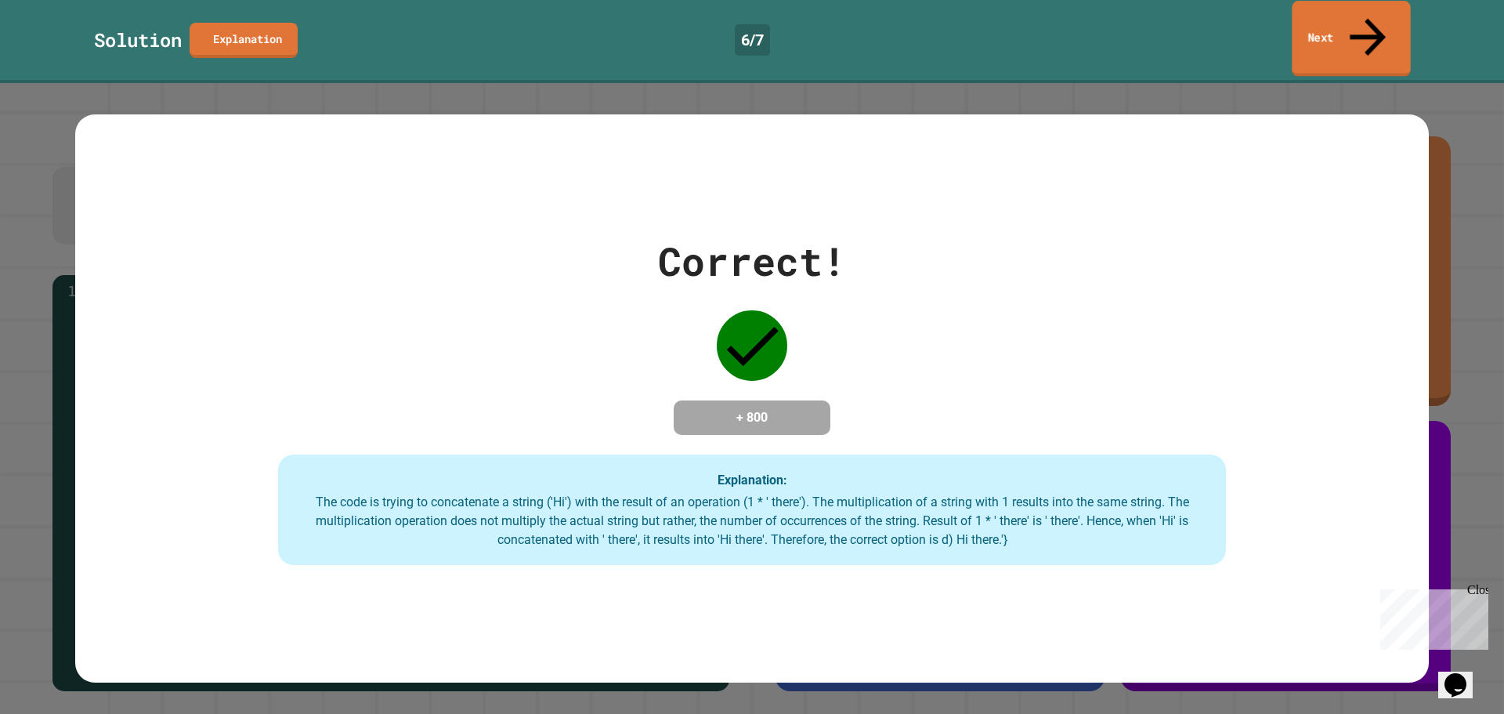
click at [1340, 25] on link "Next" at bounding box center [1351, 39] width 118 height 76
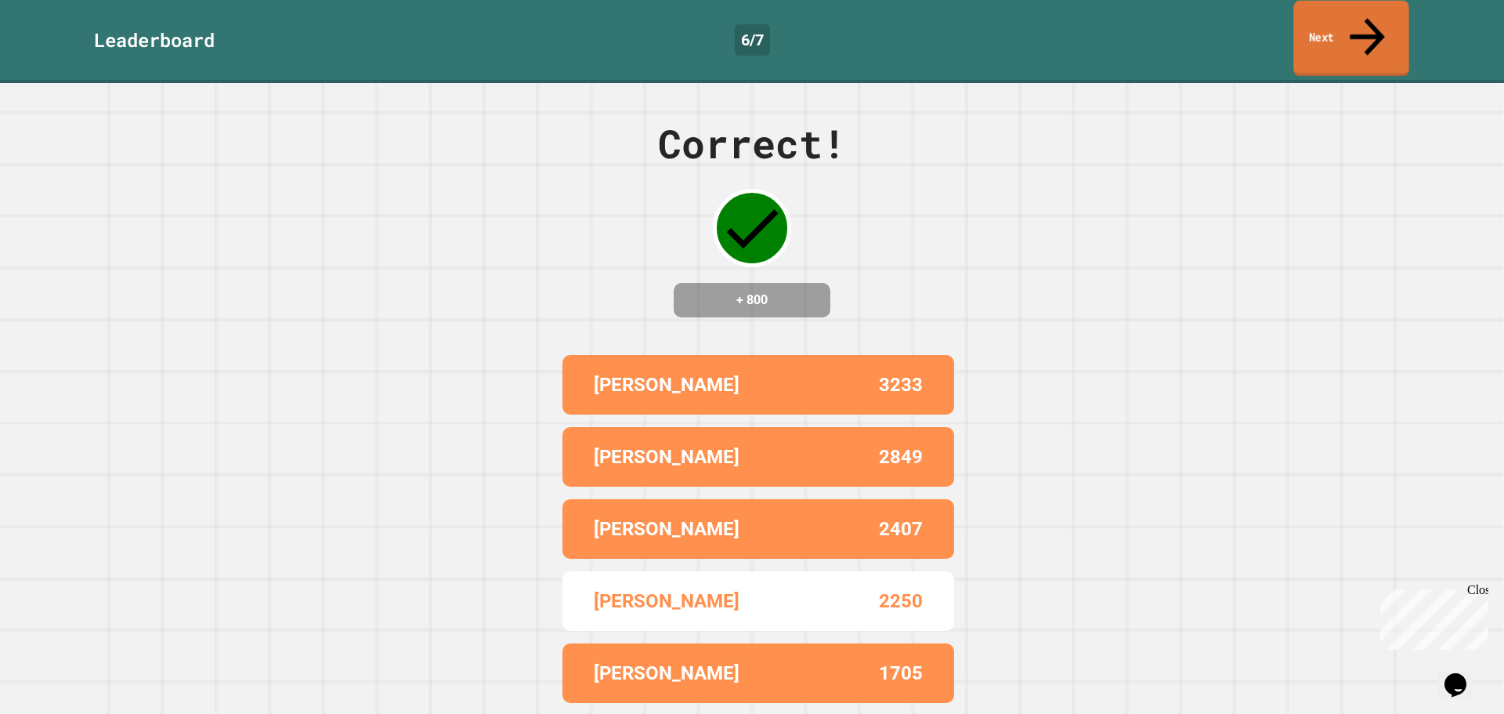
click at [1337, 21] on link "Next" at bounding box center [1351, 39] width 115 height 76
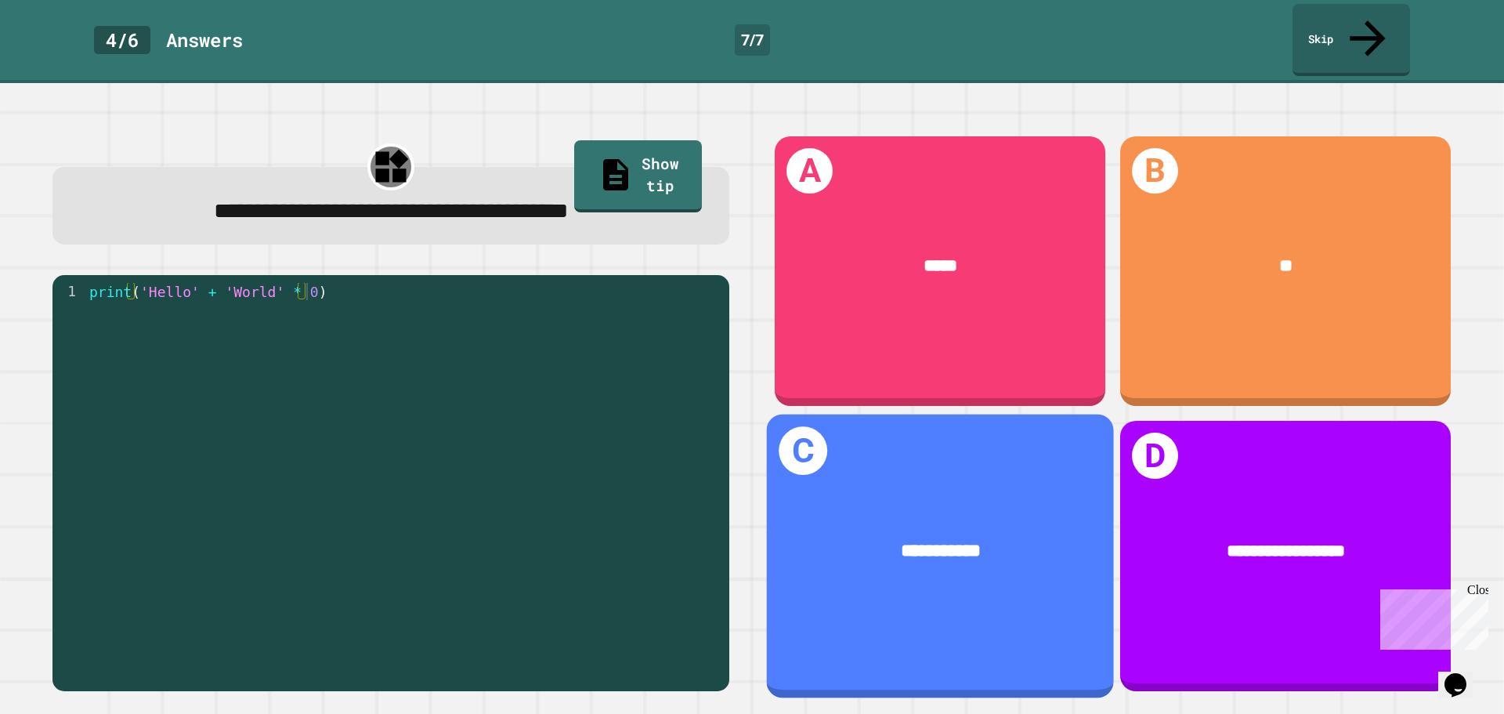
click at [1016, 466] on div "**********" at bounding box center [940, 556] width 347 height 284
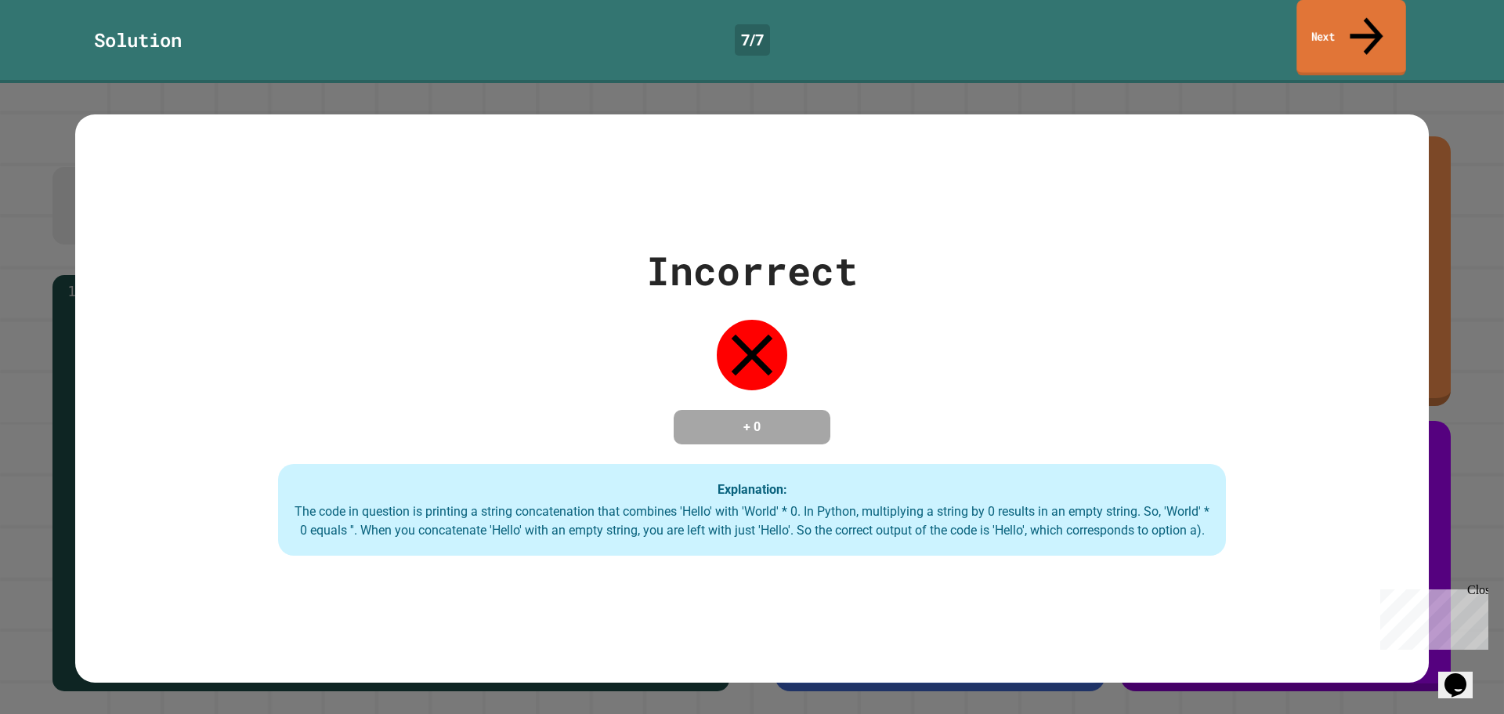
click at [1352, 14] on link "Next" at bounding box center [1351, 38] width 109 height 76
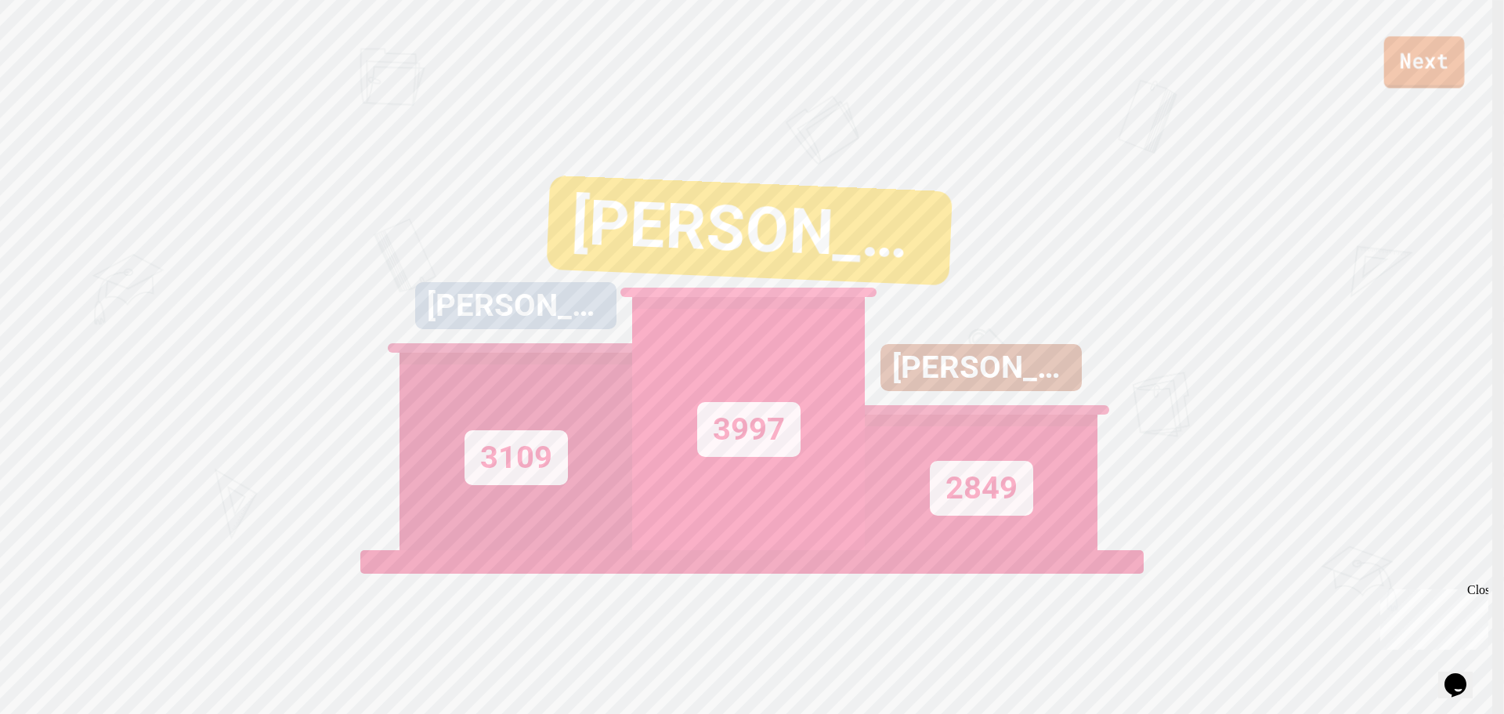
click at [1418, 76] on link "Next" at bounding box center [1424, 62] width 81 height 52
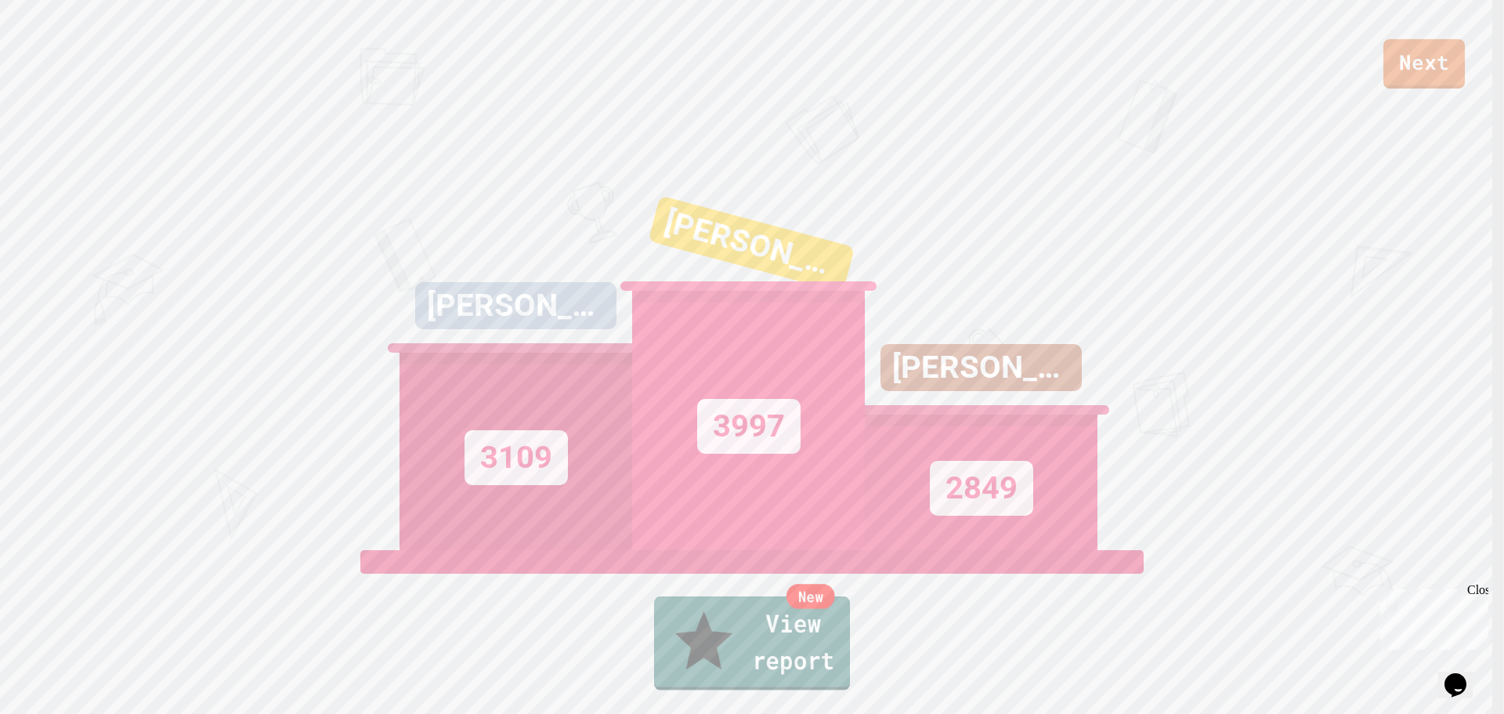
click at [722, 669] on link "New View report" at bounding box center [752, 643] width 196 height 94
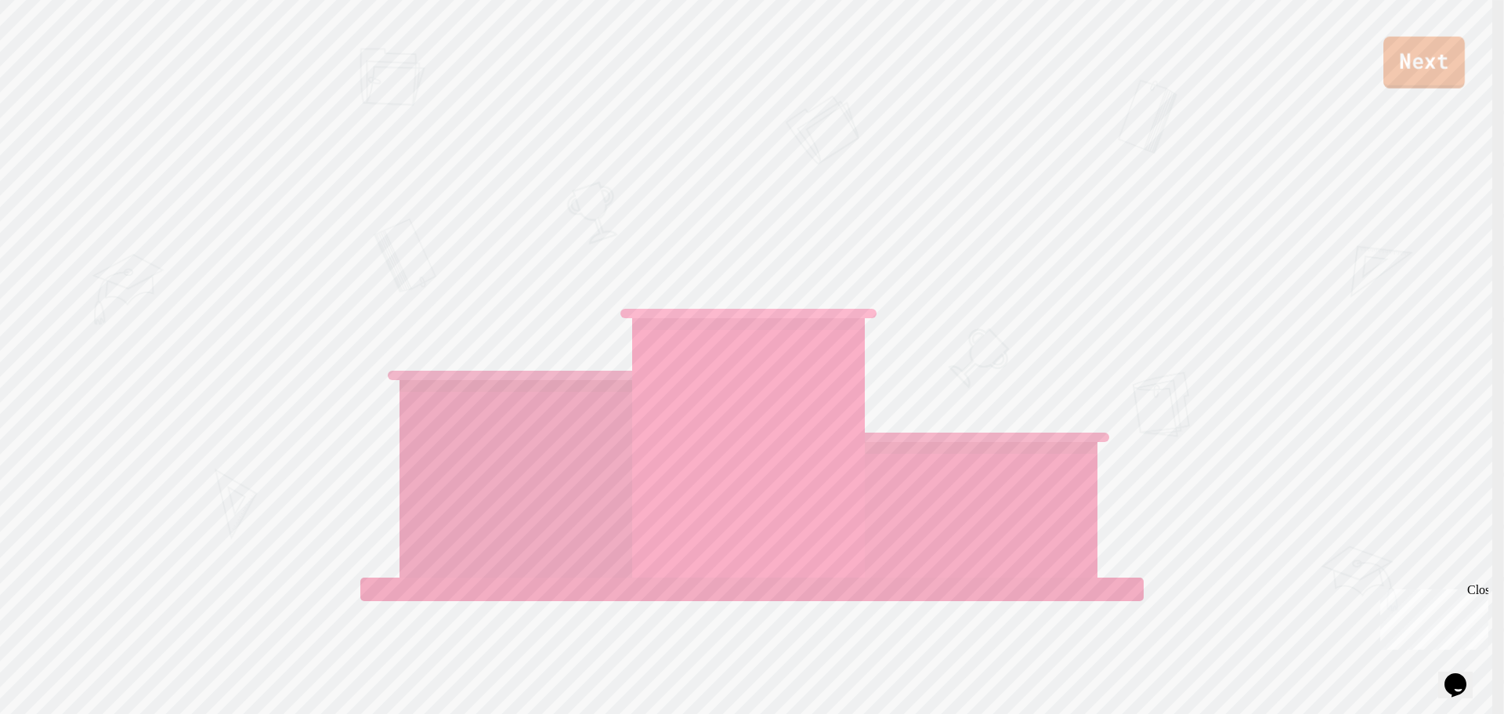
click at [1421, 72] on link "Next" at bounding box center [1424, 63] width 81 height 52
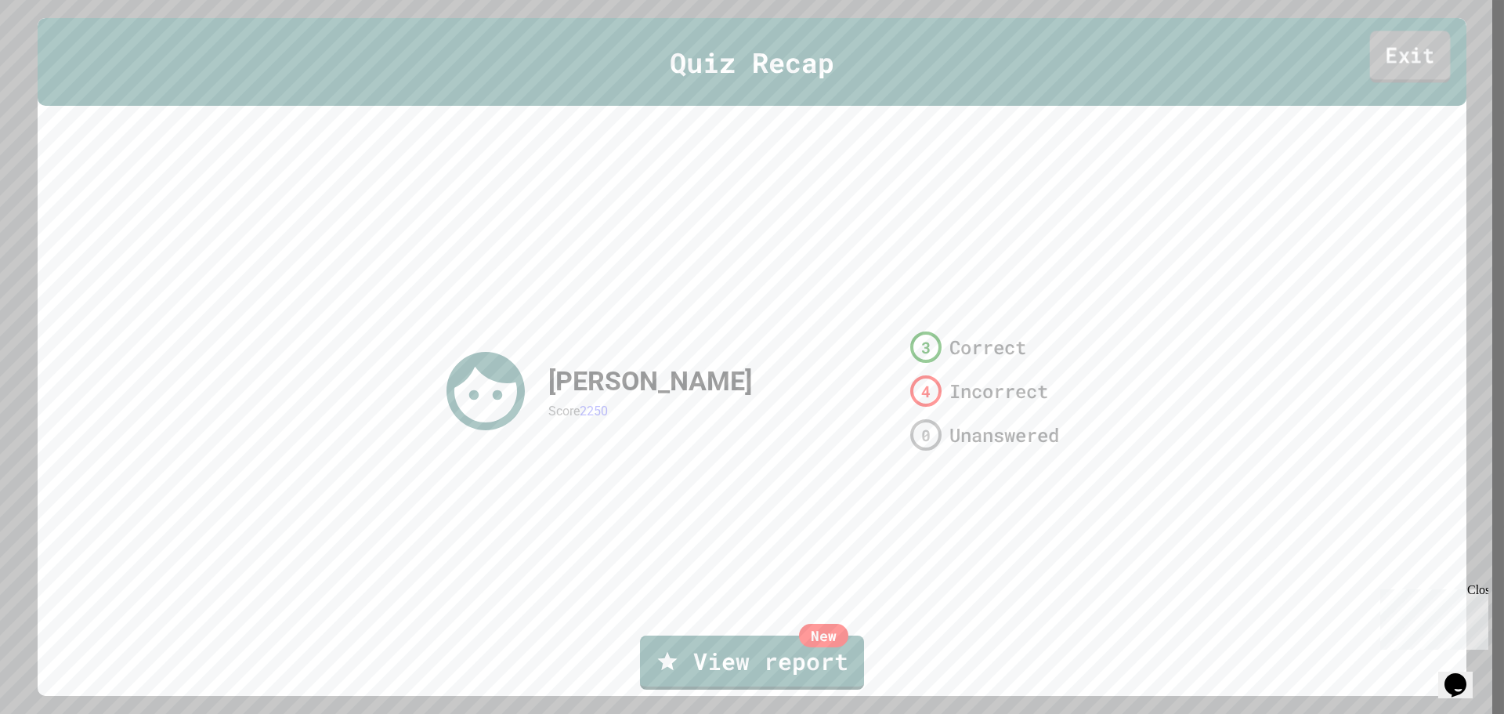
click at [1416, 71] on link "Exit" at bounding box center [1410, 57] width 81 height 52
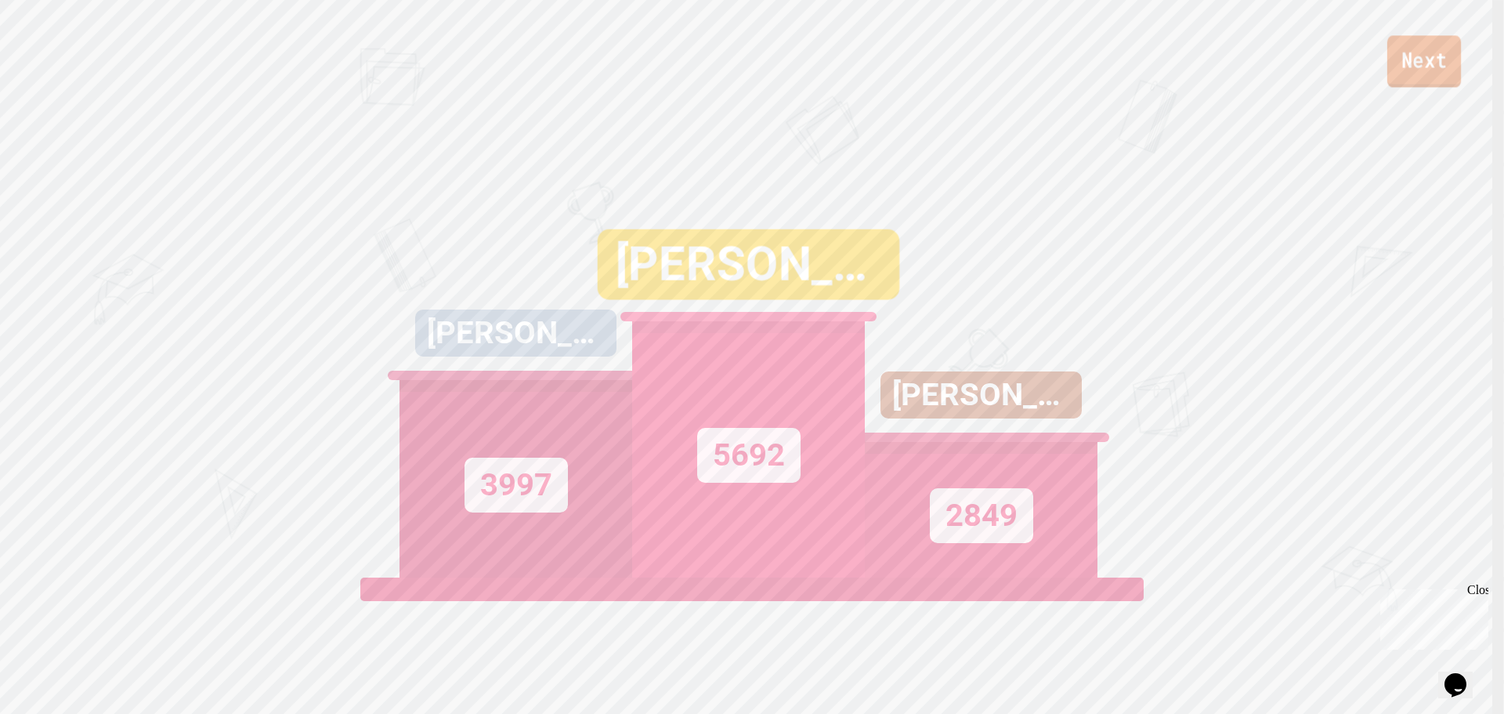
click at [1433, 55] on link "Next" at bounding box center [1425, 61] width 74 height 52
